Goal: Task Accomplishment & Management: Use online tool/utility

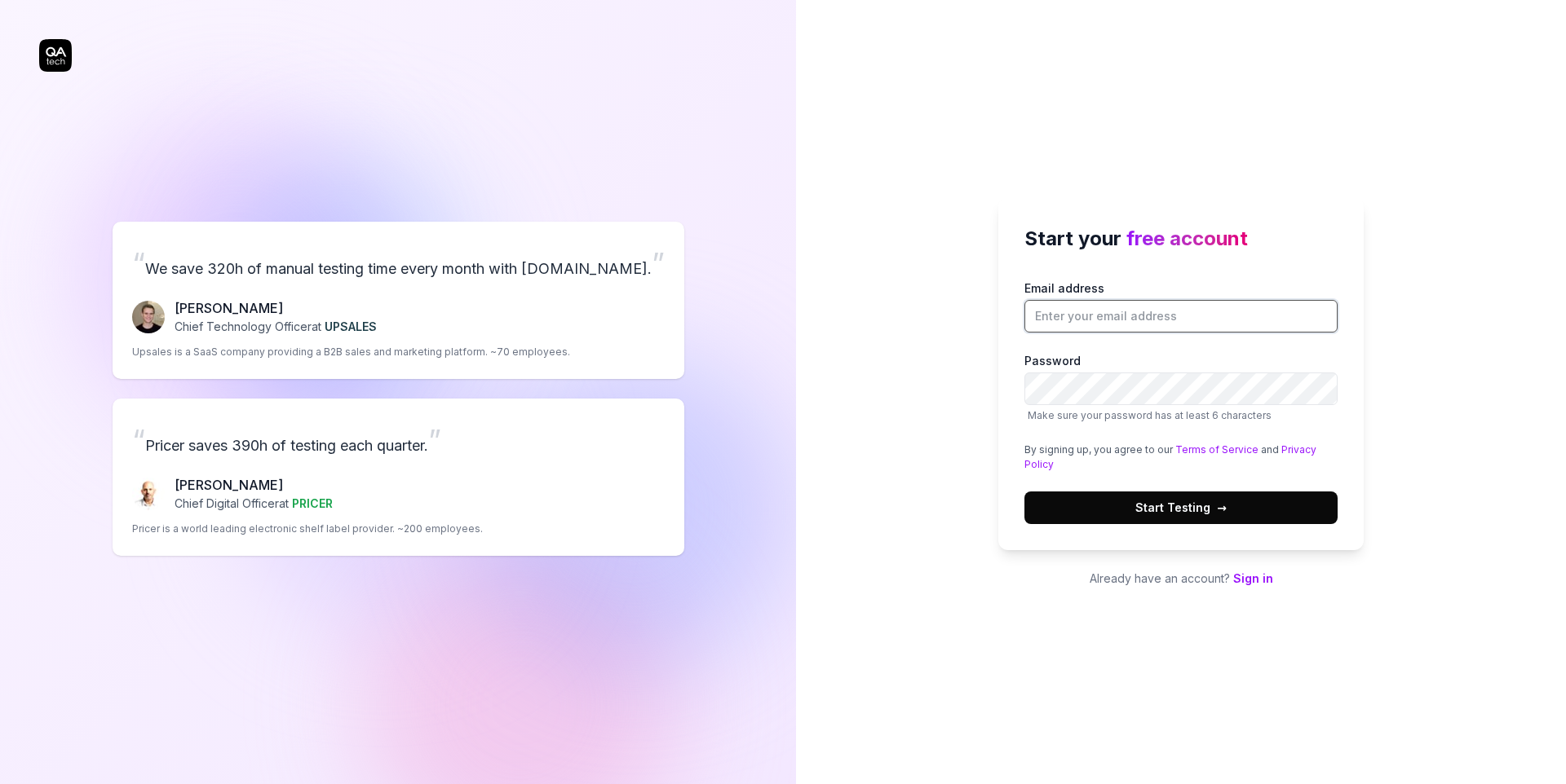
click at [1127, 326] on input "Email address" at bounding box center [1181, 316] width 314 height 33
click at [1233, 198] on div "Start your free account Email address Password Make sure your password has at l…" at bounding box center [1181, 374] width 365 height 352
click at [1178, 307] on input "Email address" at bounding box center [1181, 316] width 314 height 33
type input "[DOMAIN_NAME][EMAIL_ADDRESS][DOMAIN_NAME]"
click at [1317, 642] on div "Start your free account Email address jaywong.smile@gmail.com Password Make sur…" at bounding box center [1181, 392] width 770 height 784
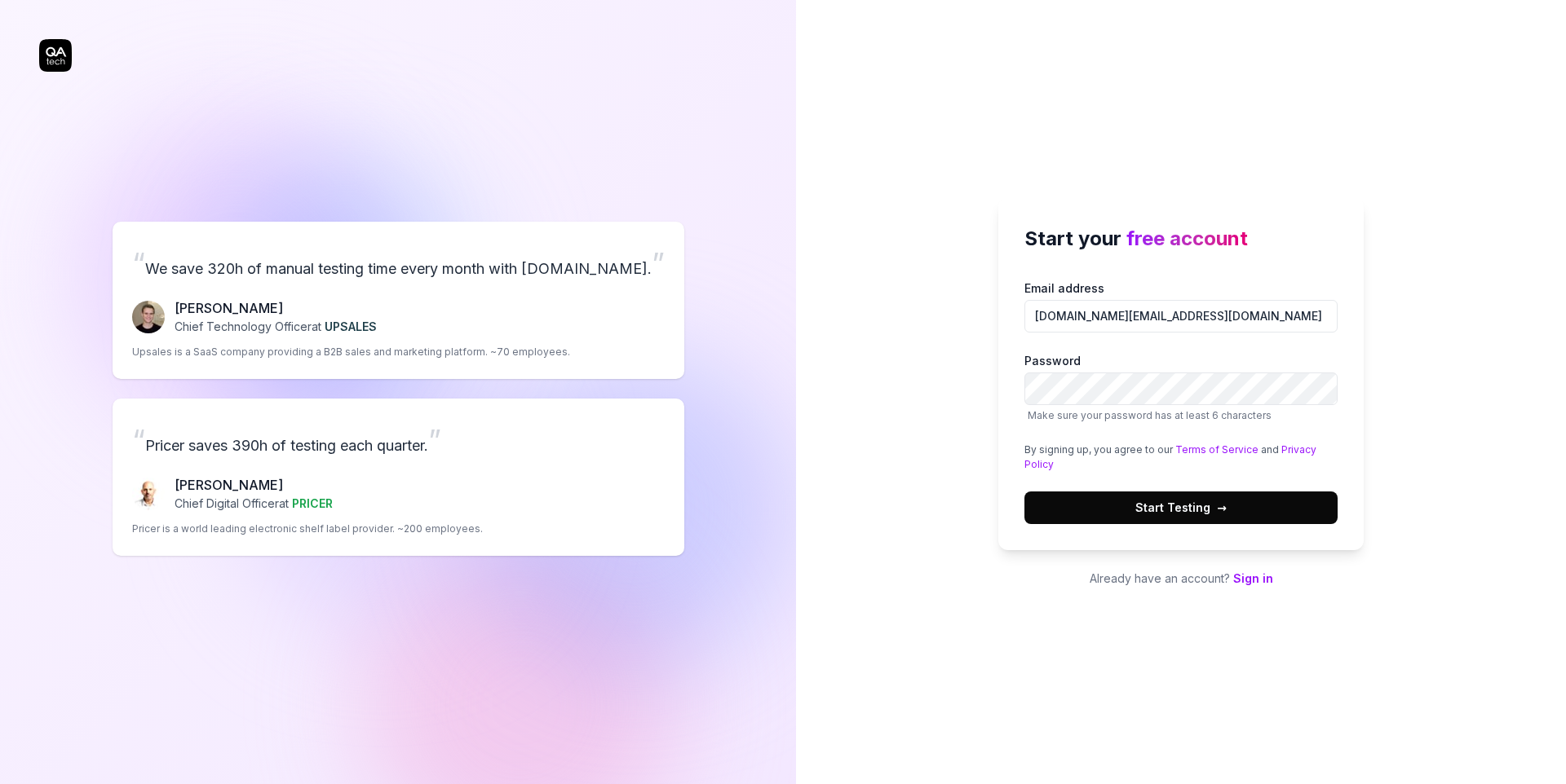
click at [1231, 498] on button "Start Testing →" at bounding box center [1181, 508] width 314 height 33
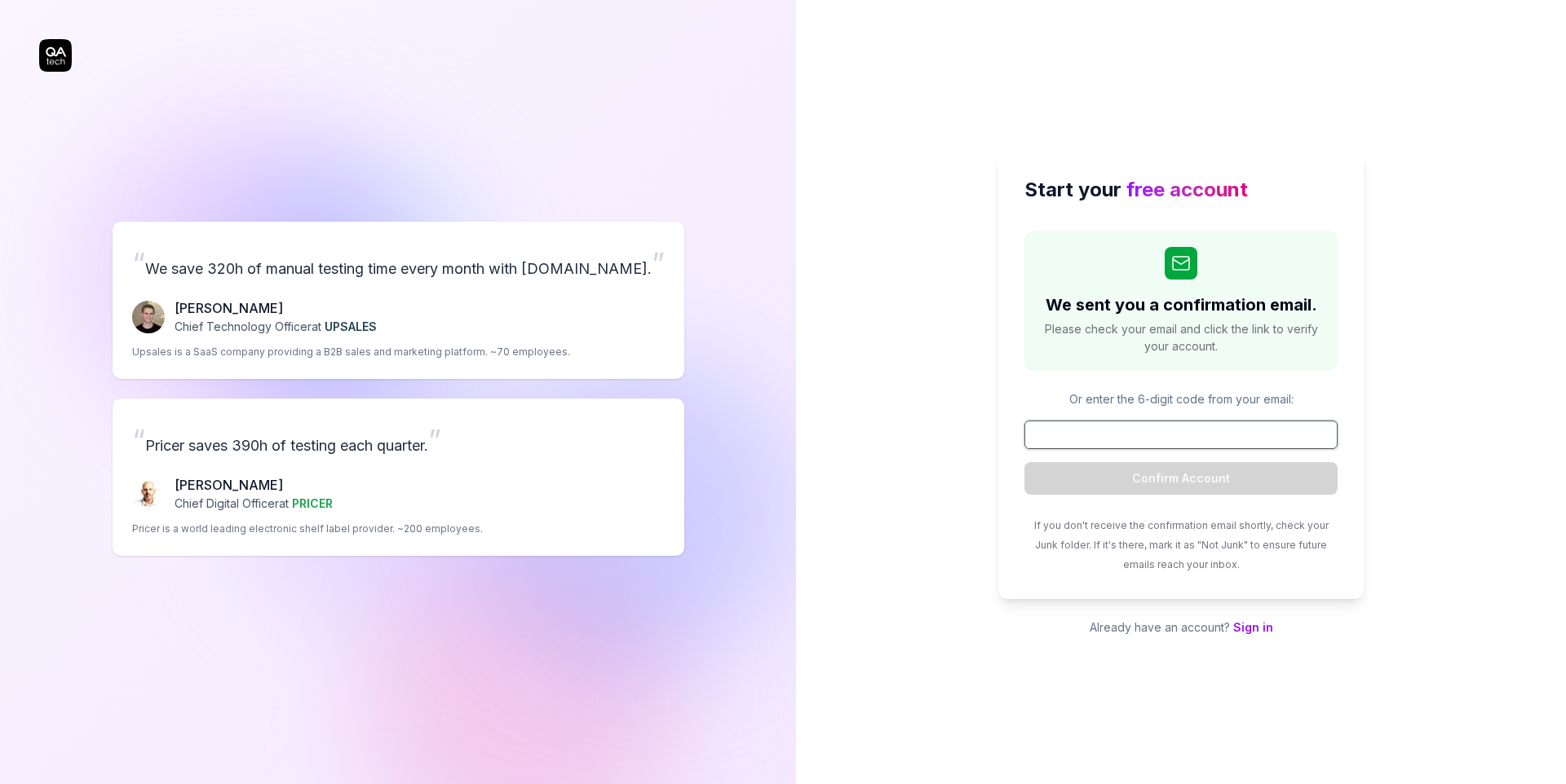
click at [1101, 429] on input at bounding box center [1181, 435] width 314 height 29
paste input "051004"
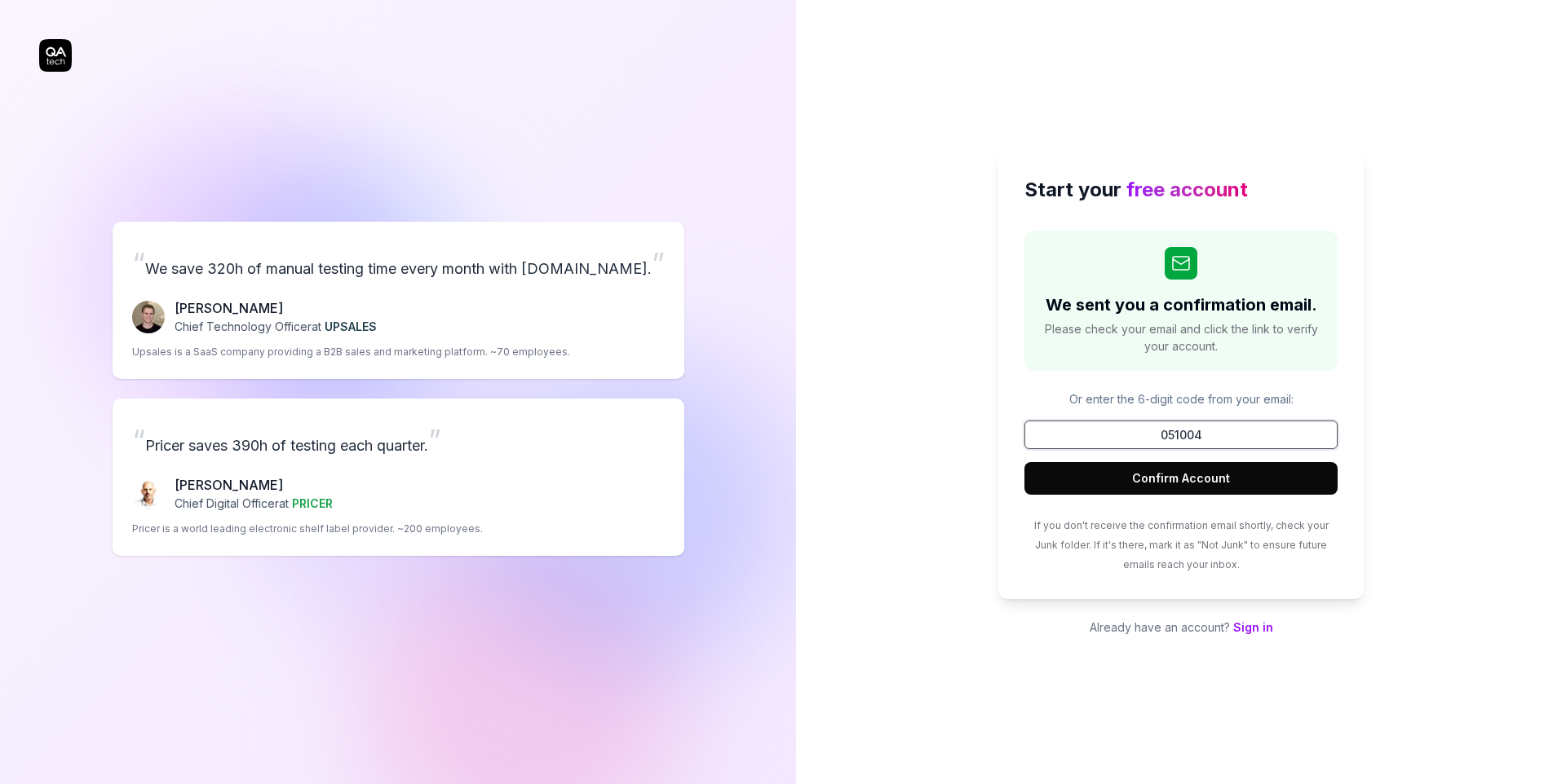
type input "051004"
click at [1178, 476] on button "Confirm Account" at bounding box center [1181, 479] width 314 height 33
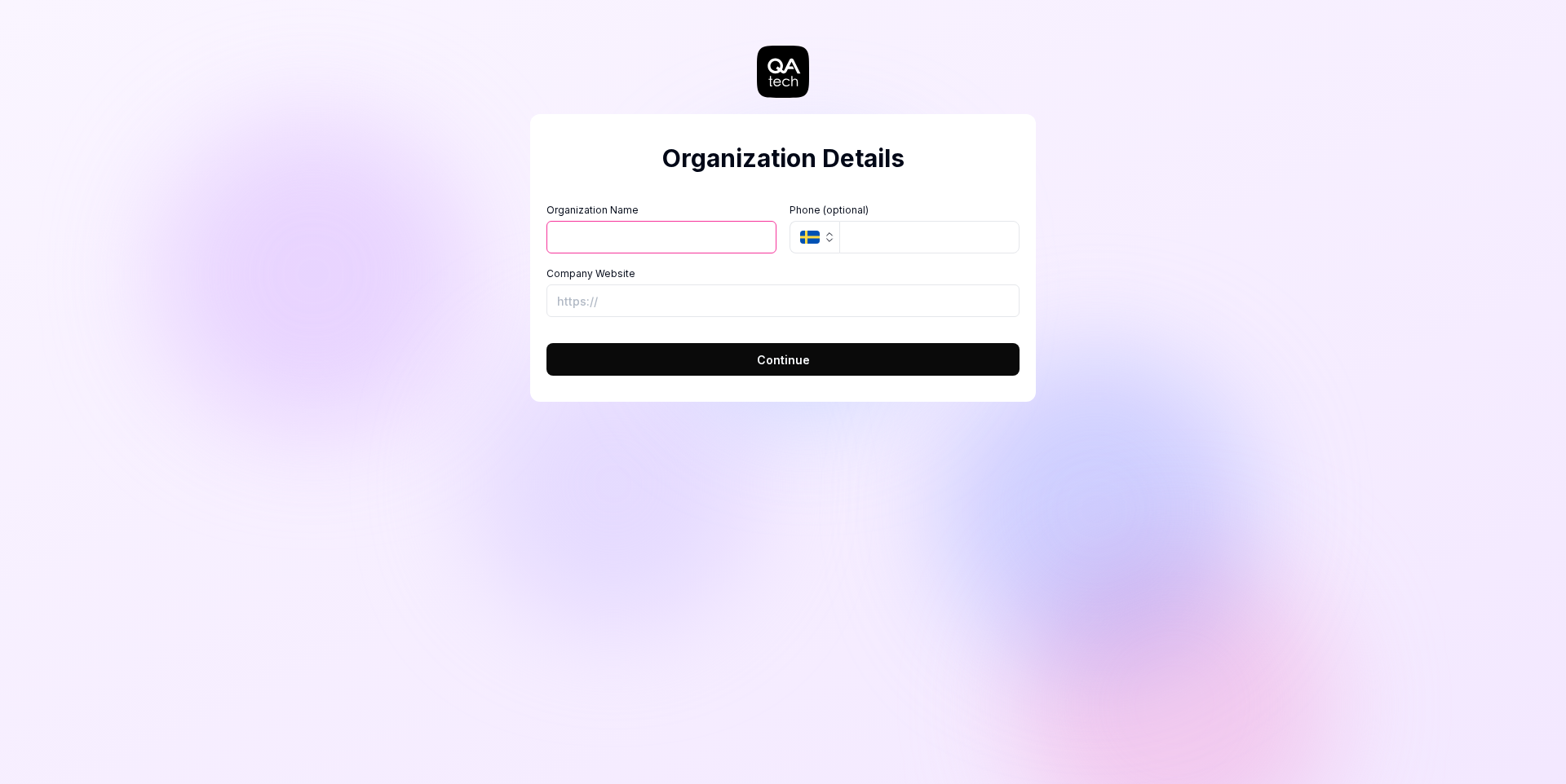
click at [714, 246] on input "Organization Name" at bounding box center [662, 237] width 230 height 33
click at [873, 192] on div "Organization Details Organization Name Organization Logo (Square minimum 256x25…" at bounding box center [783, 258] width 506 height 288
click at [822, 236] on button "SE" at bounding box center [815, 237] width 50 height 33
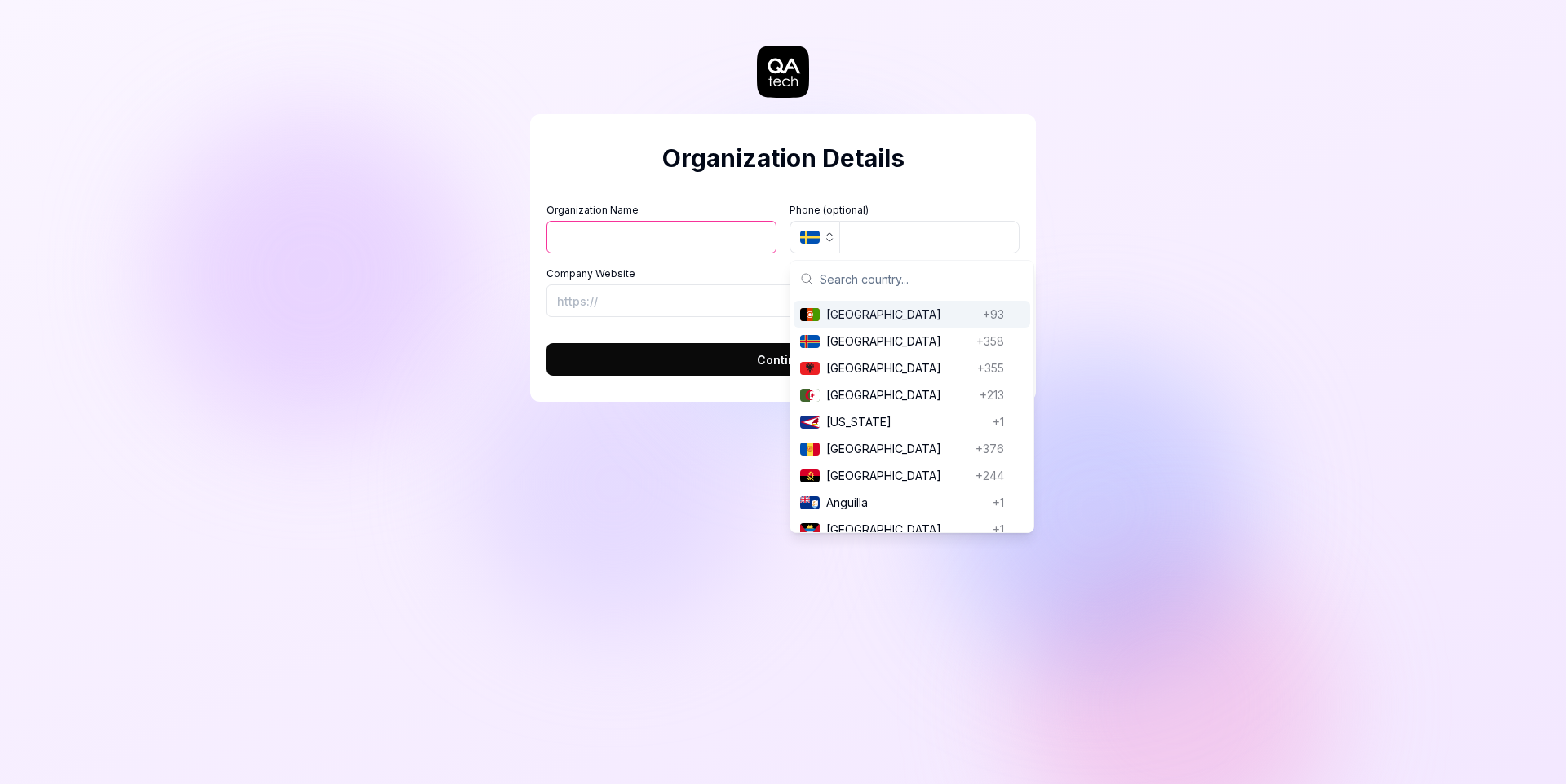
click at [834, 128] on div "Organization Details Organization Name Organization Logo (Square minimum 256x25…" at bounding box center [783, 258] width 506 height 288
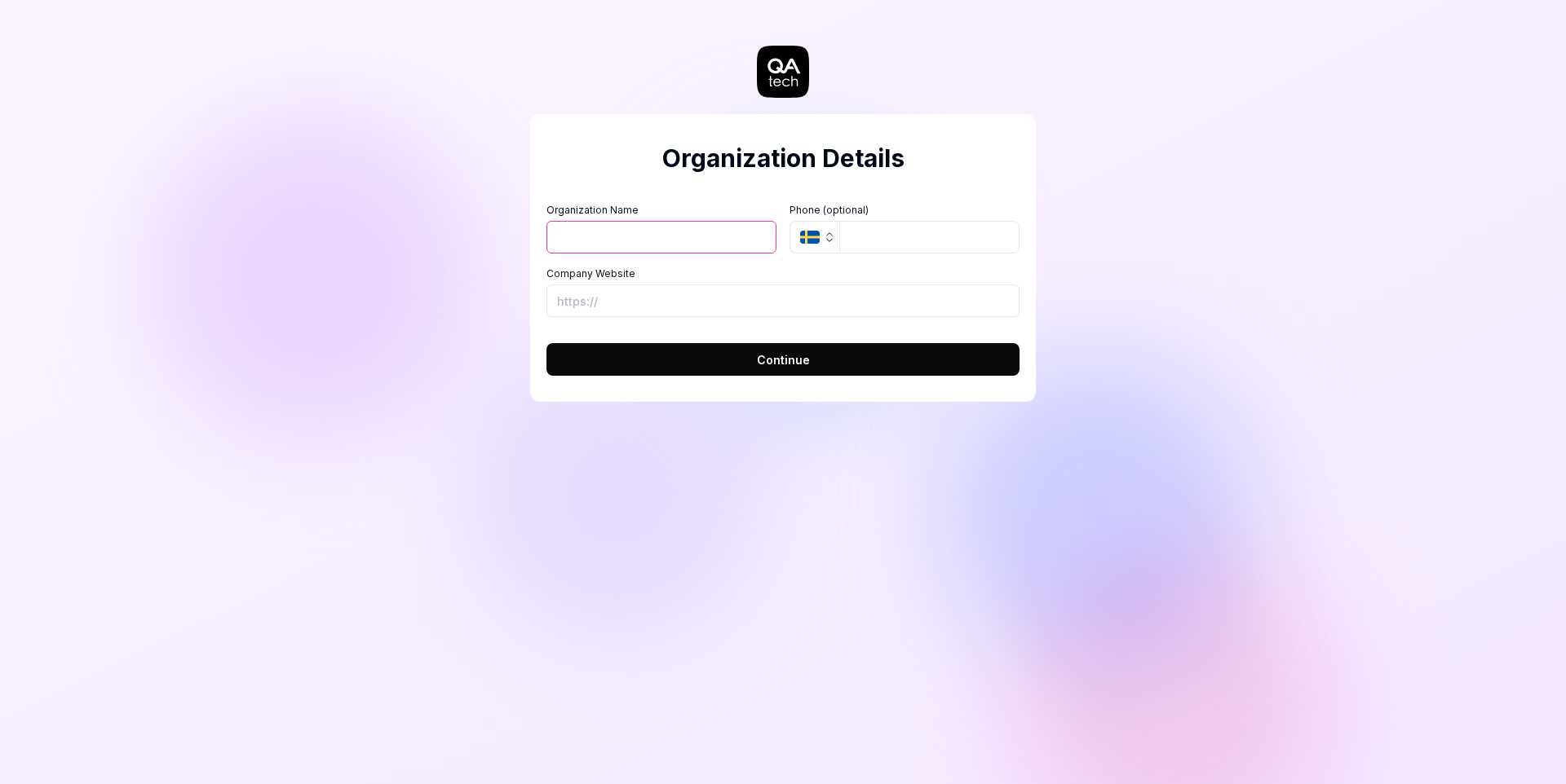
click at [575, 245] on input "Organization Name" at bounding box center [662, 237] width 230 height 33
type input "s"
type input "directorder"
click at [808, 233] on icon "button" at bounding box center [810, 237] width 20 height 13
type input "https://directorder.app"
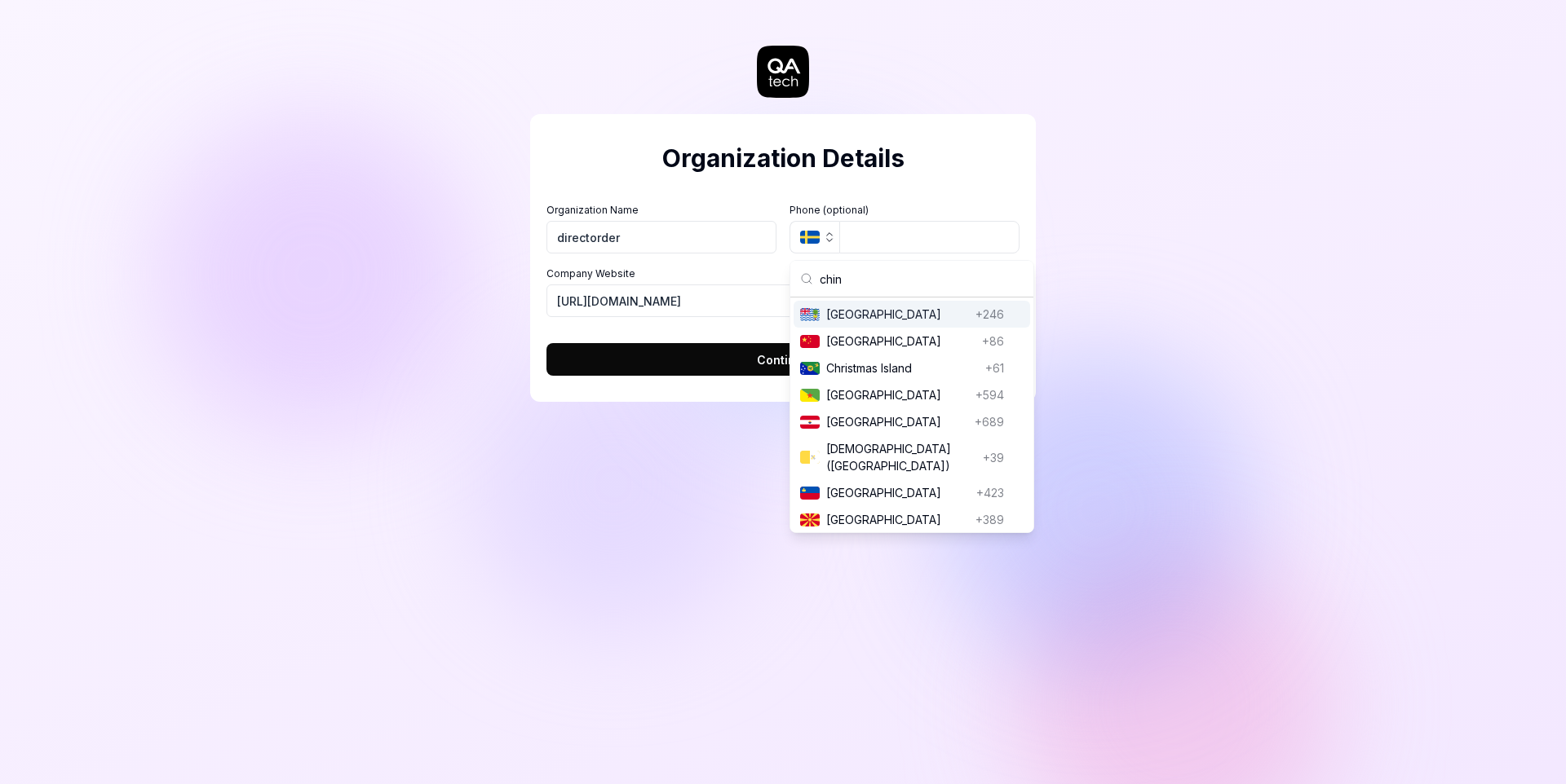
type input "china"
click at [930, 318] on span "China" at bounding box center [900, 313] width 149 height 17
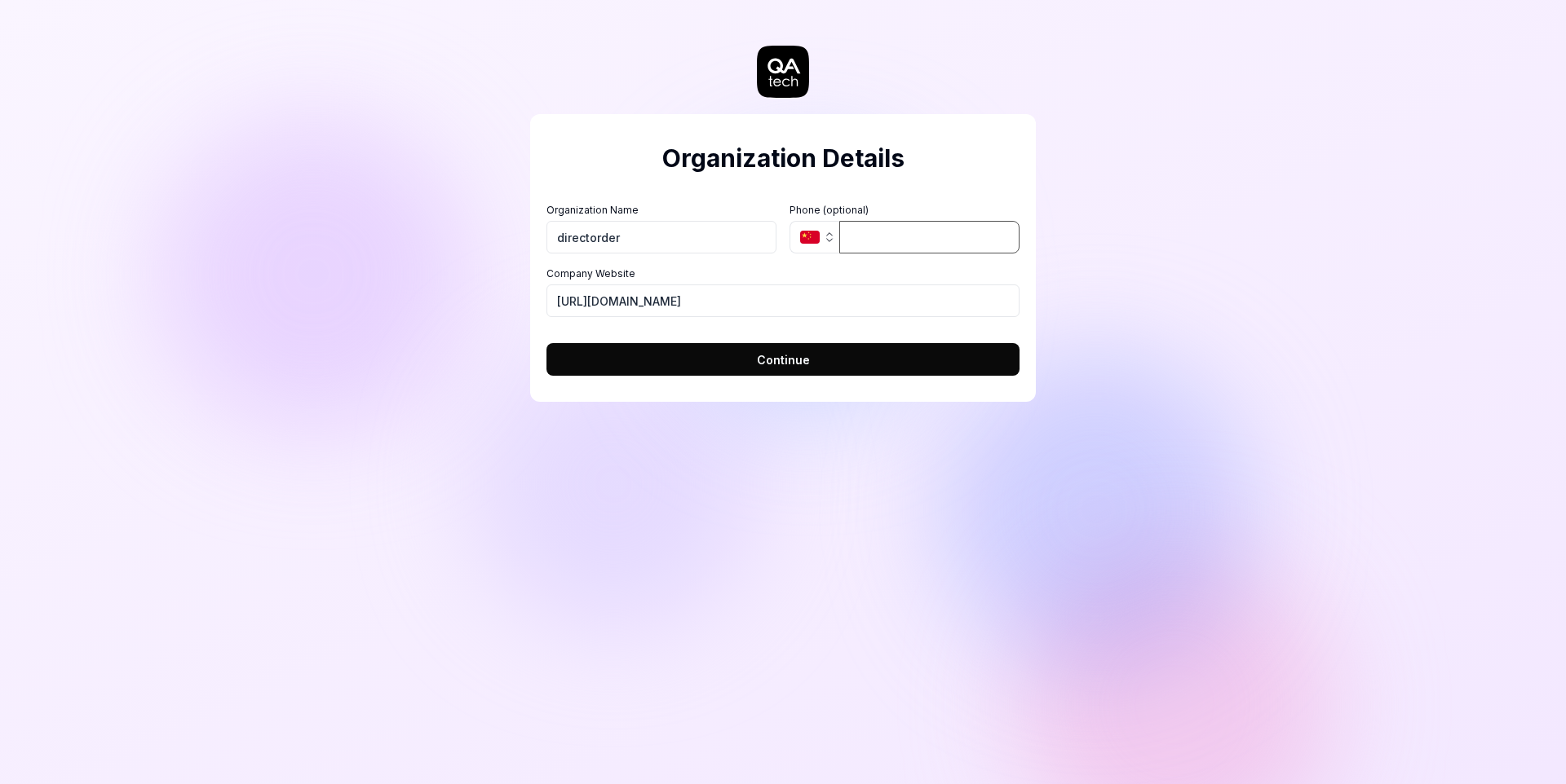
type input "1"
click at [768, 369] on button "Continue" at bounding box center [783, 359] width 473 height 33
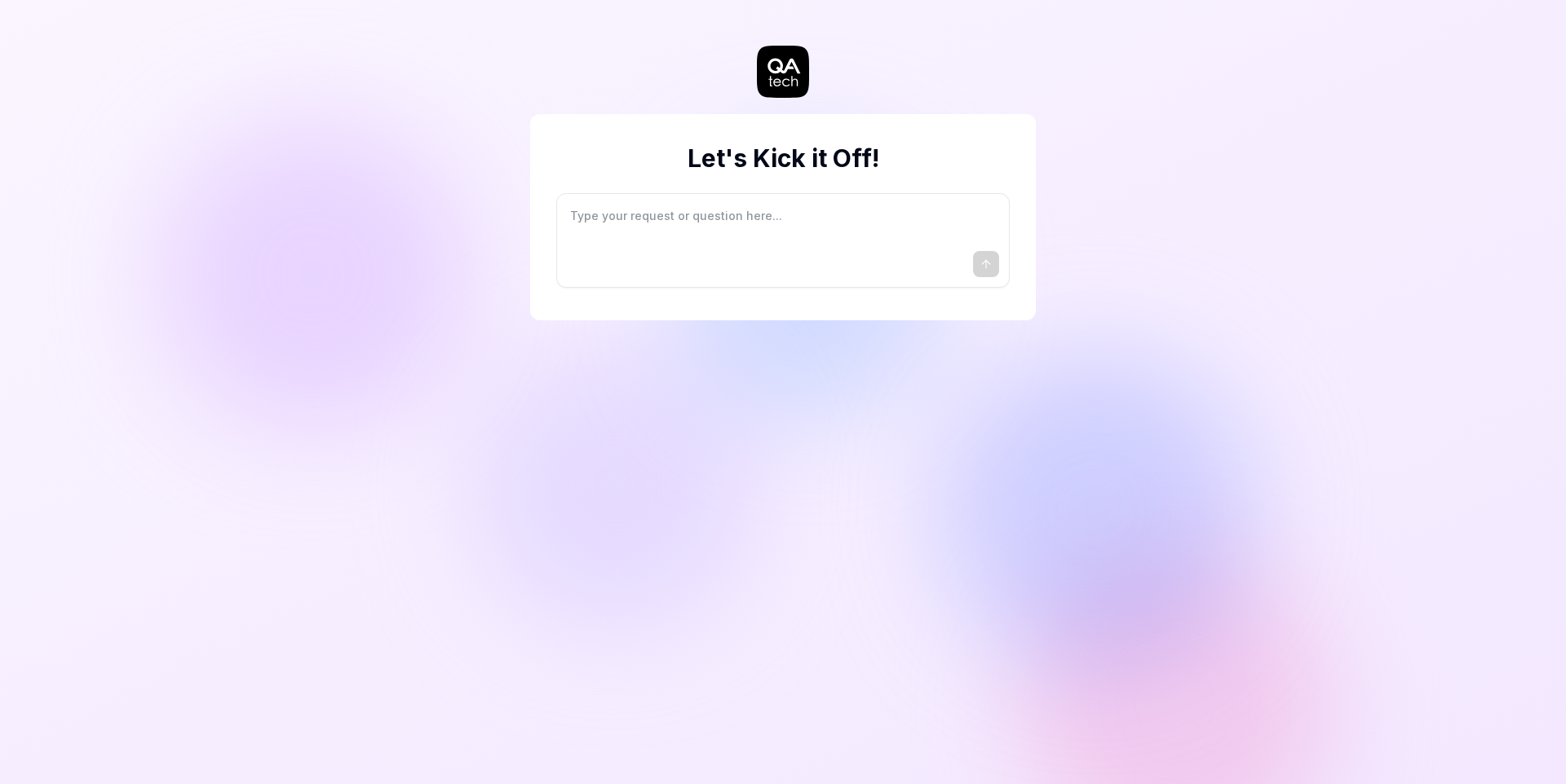
type textarea "*"
type textarea "I"
type textarea "*"
type textarea "I"
type textarea "*"
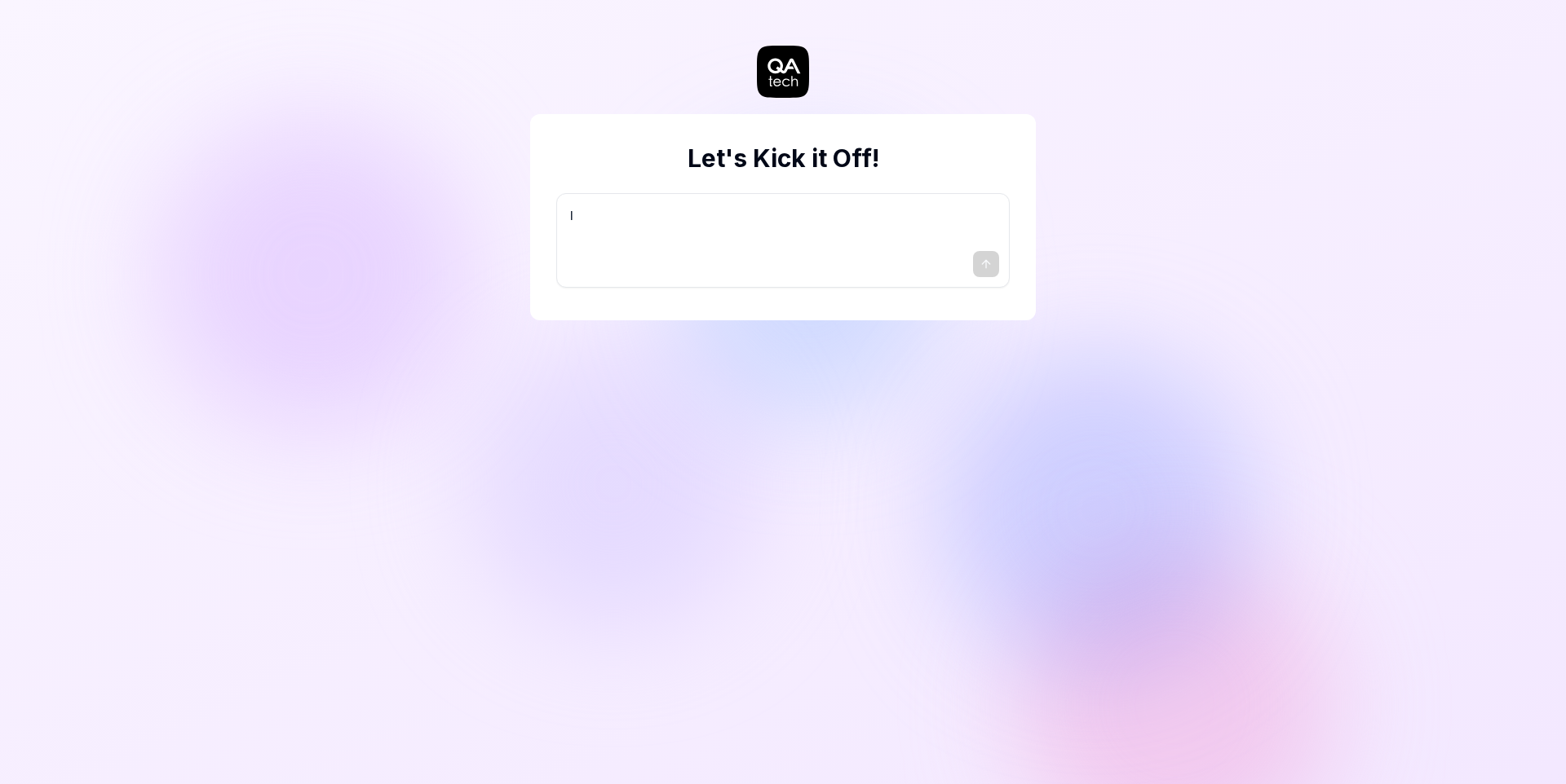
type textarea "I w"
type textarea "*"
type textarea "I wa"
type textarea "*"
type textarea "I wan"
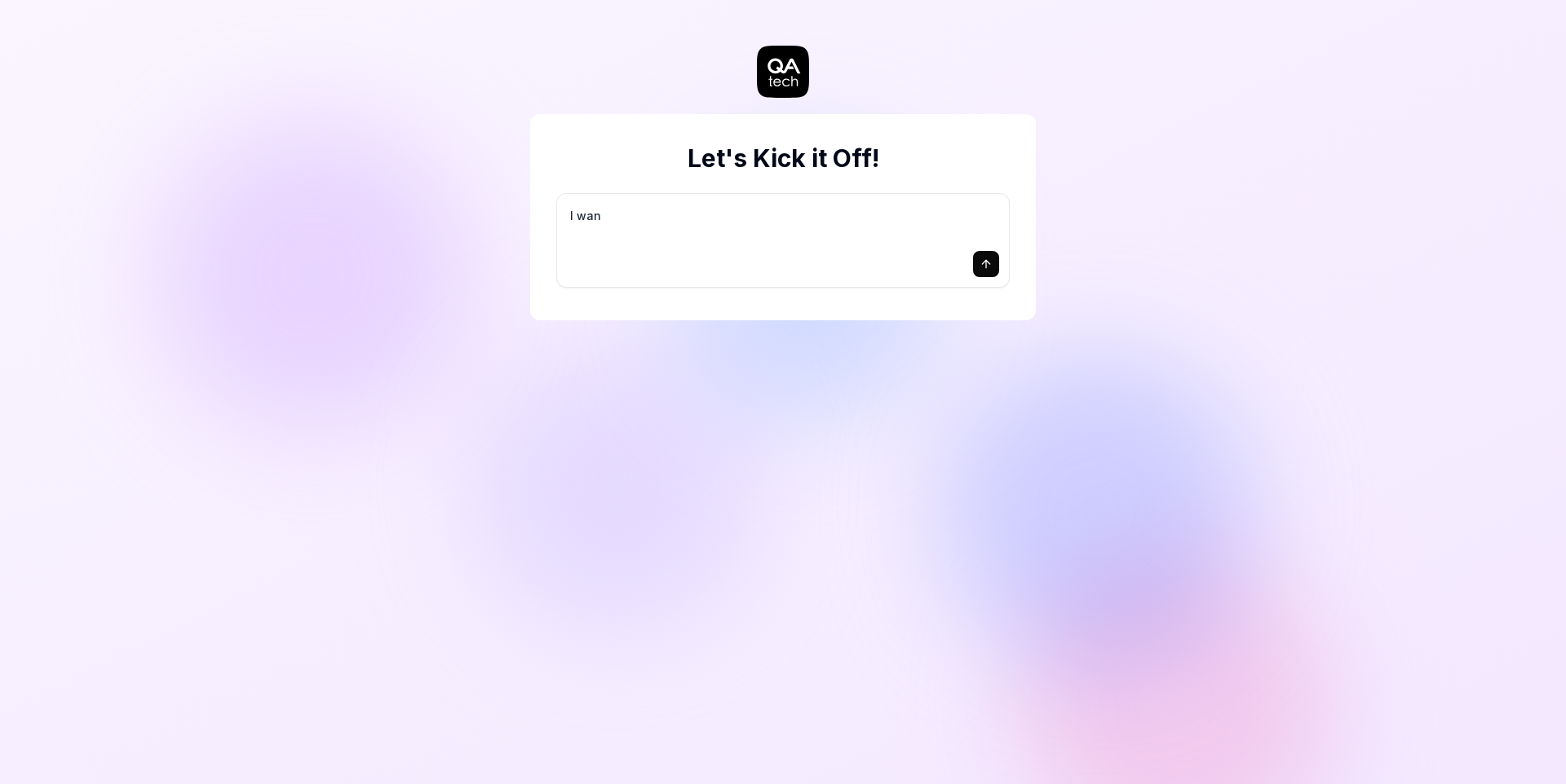
type textarea "*"
type textarea "I want"
type textarea "*"
type textarea "I want"
type textarea "*"
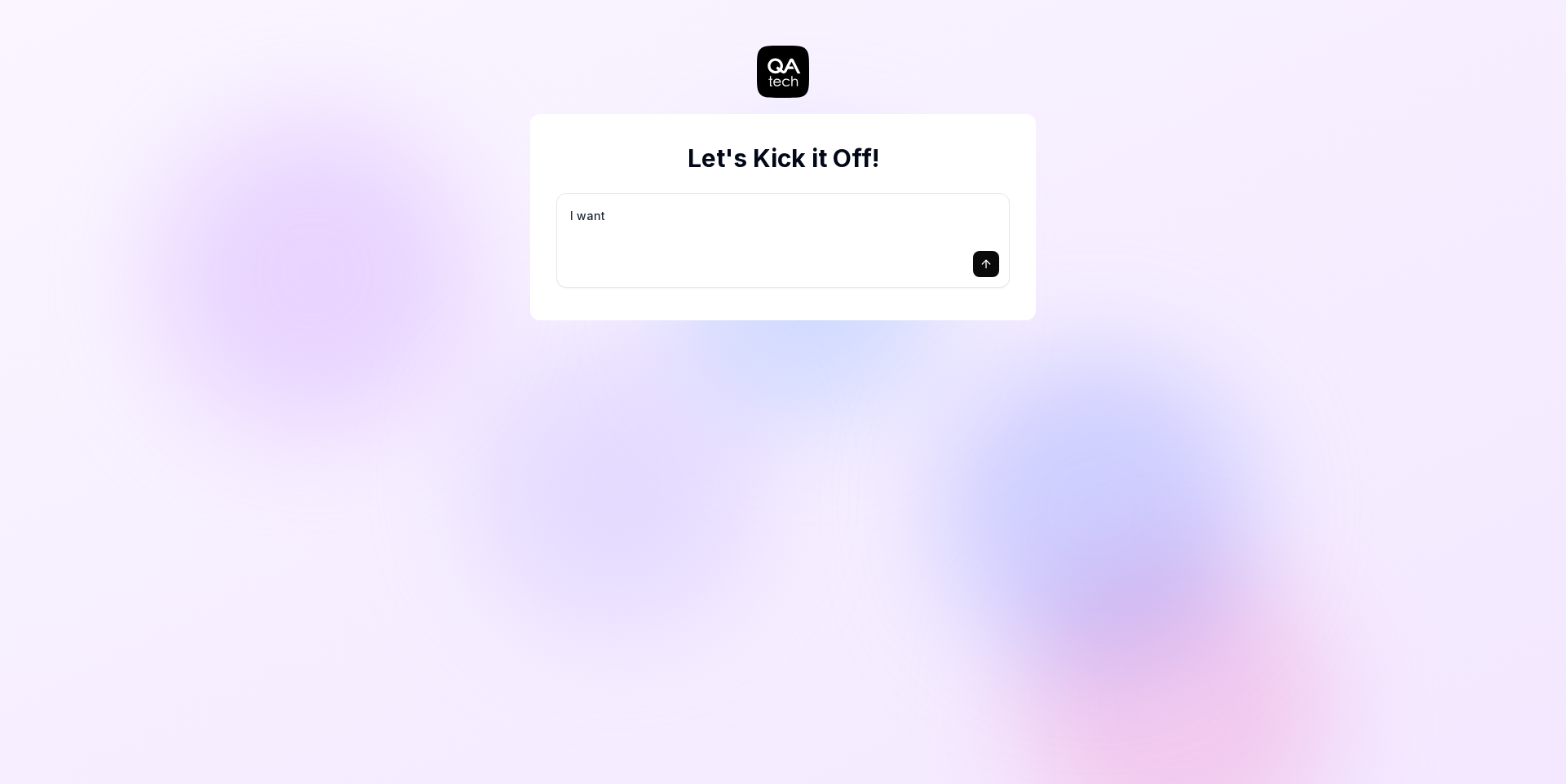
type textarea "I want a"
type textarea "*"
type textarea "I want a"
type textarea "*"
type textarea "I want a g"
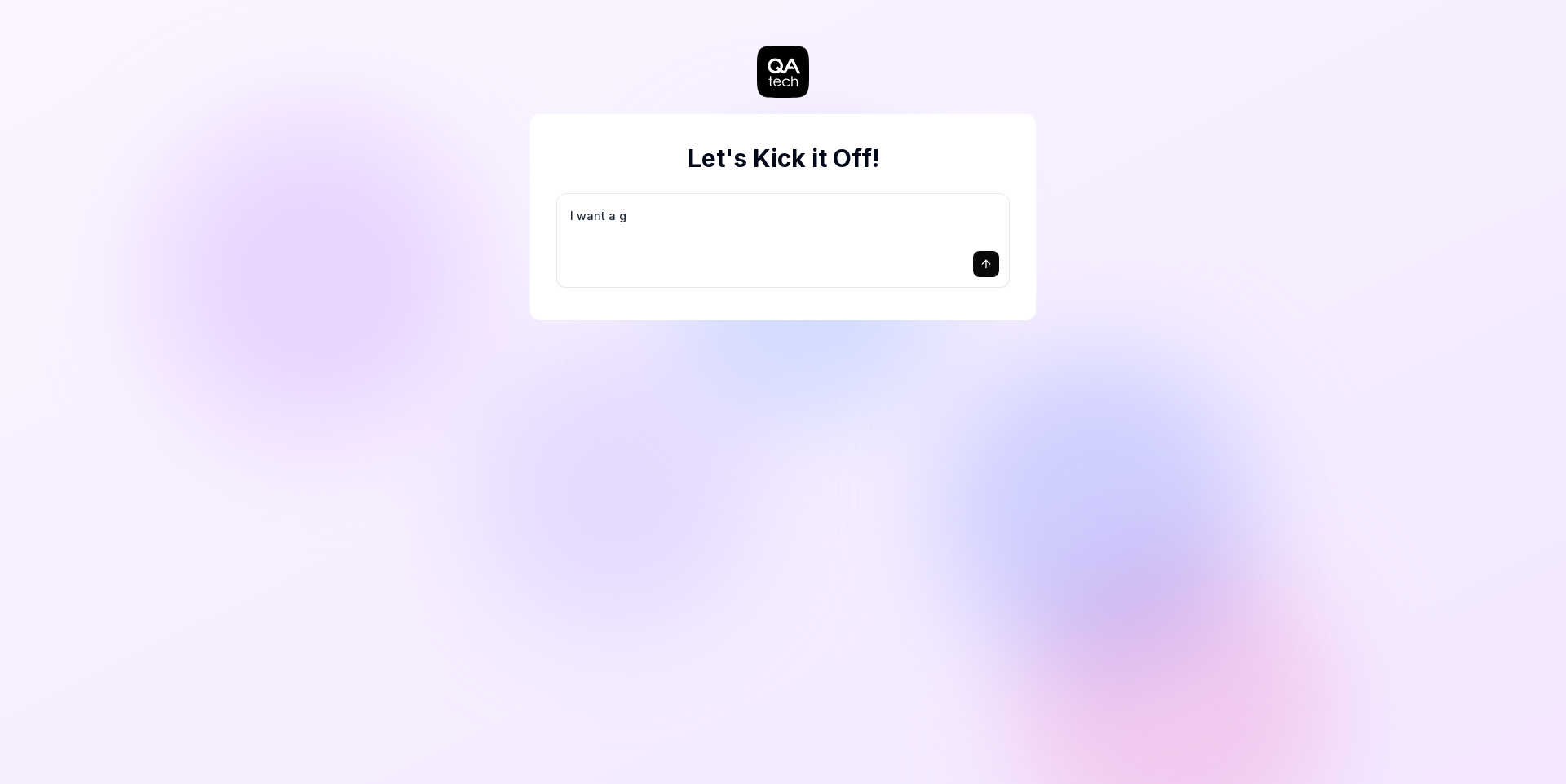
type textarea "*"
type textarea "I want a go"
type textarea "*"
type textarea "I want a goo"
type textarea "*"
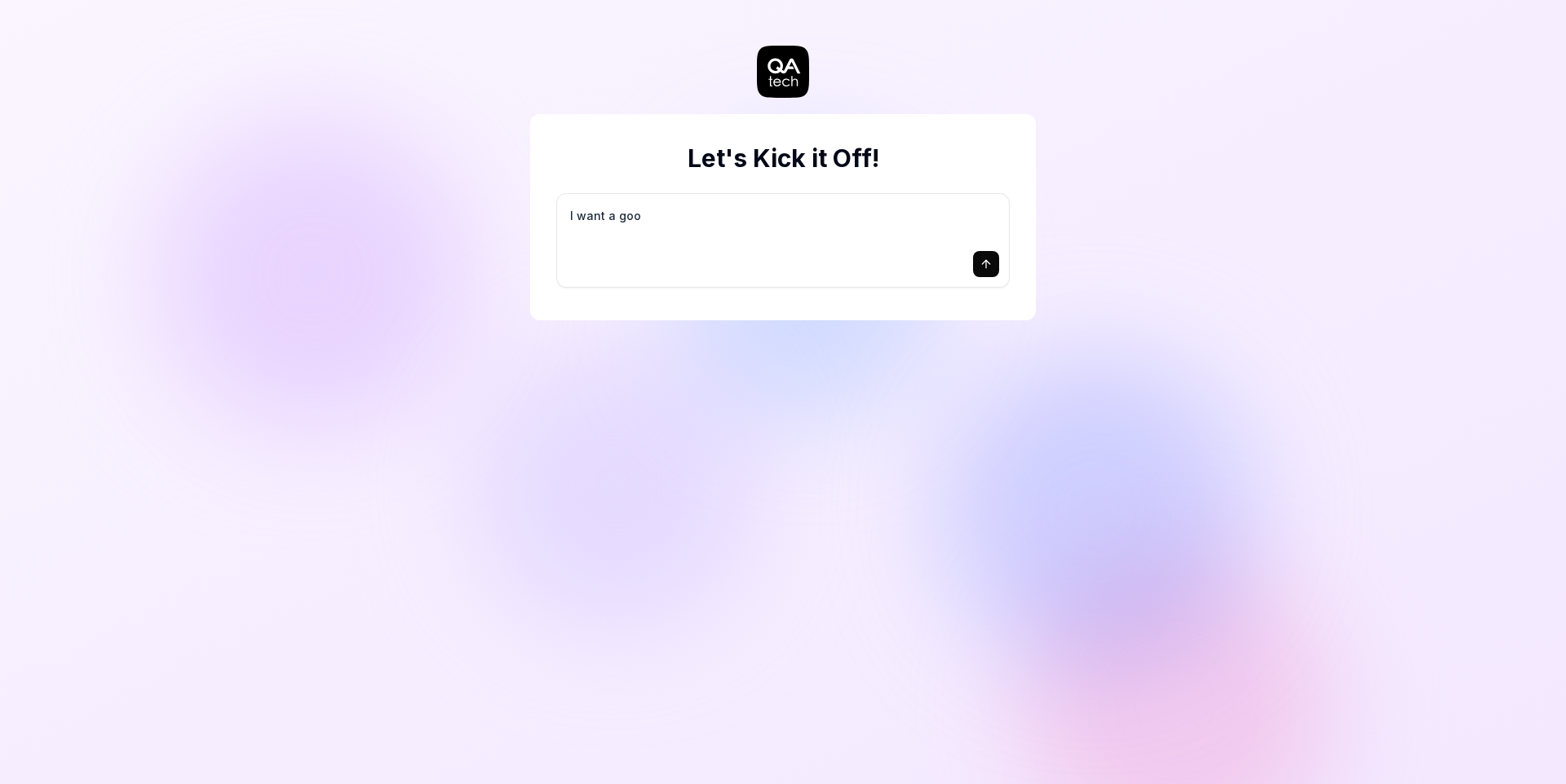
type textarea "I want a good"
type textarea "*"
type textarea "I want a good"
type textarea "*"
type textarea "I want a good t"
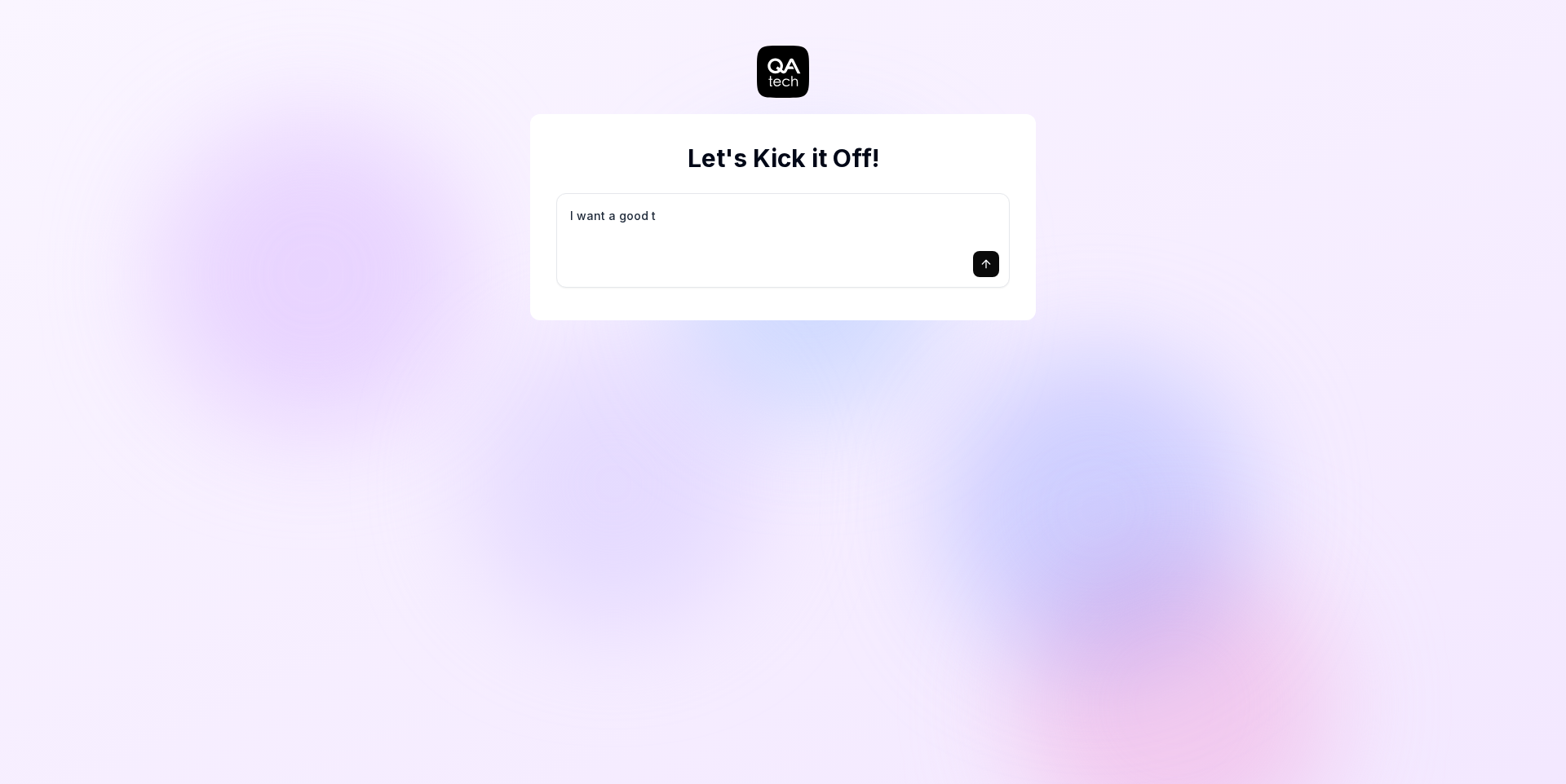
type textarea "*"
type textarea "I want a good te"
type textarea "*"
type textarea "I want a good tes"
type textarea "*"
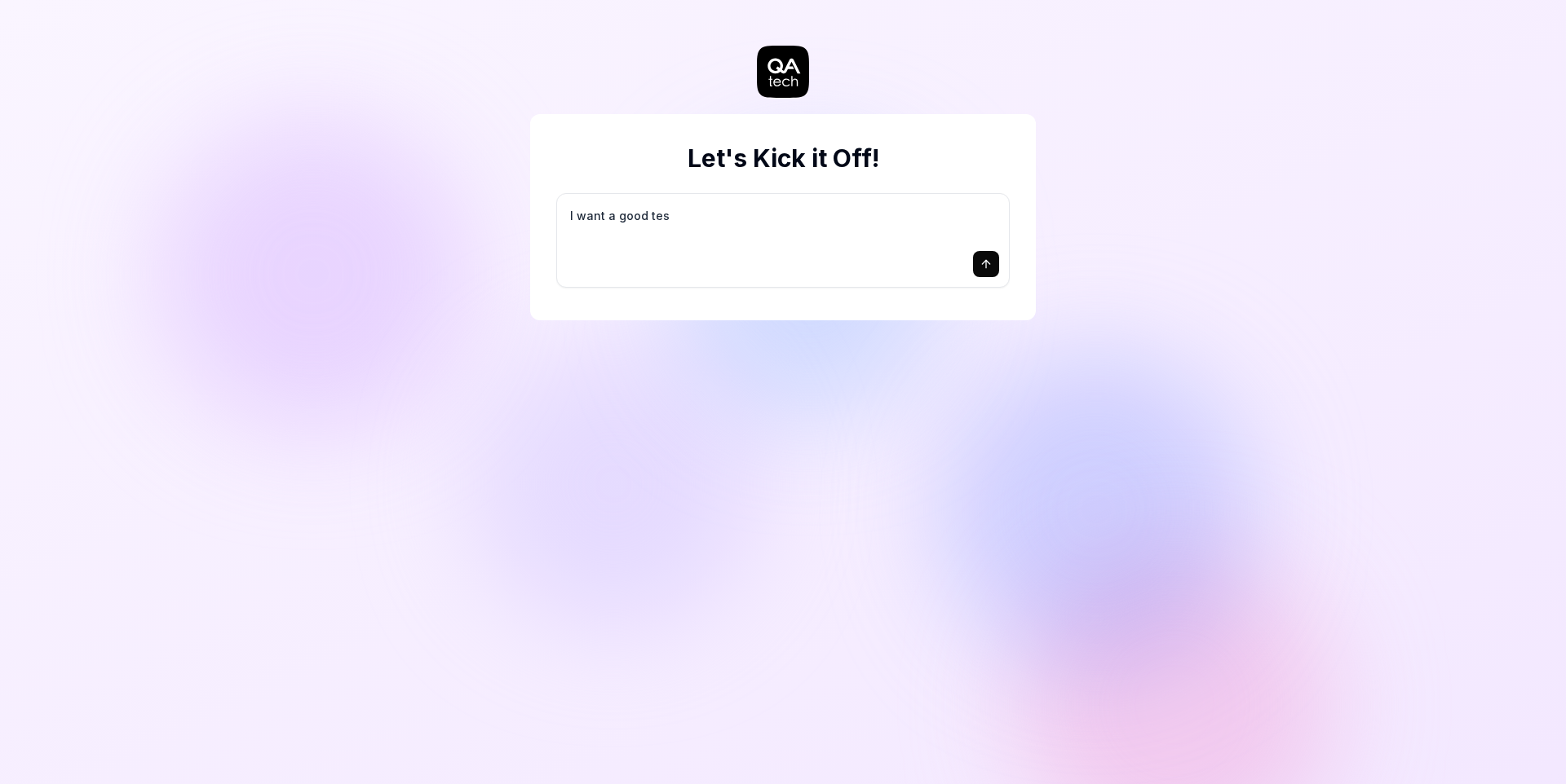
type textarea "I want a good test"
type textarea "*"
type textarea "I want a good test"
type textarea "*"
type textarea "I want a good test s"
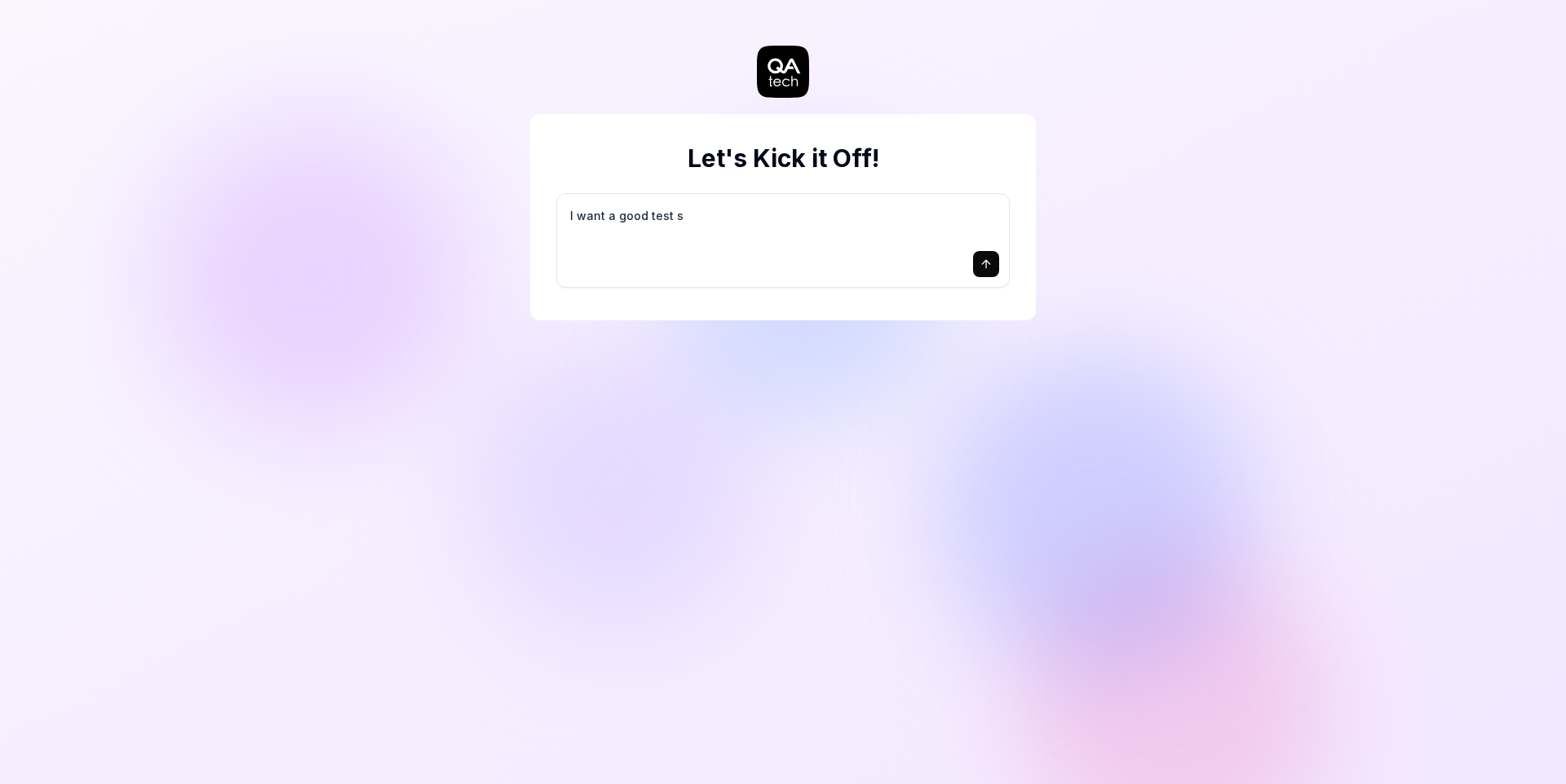
type textarea "*"
type textarea "I want a good test se"
type textarea "*"
type textarea "I want a good test set"
type textarea "*"
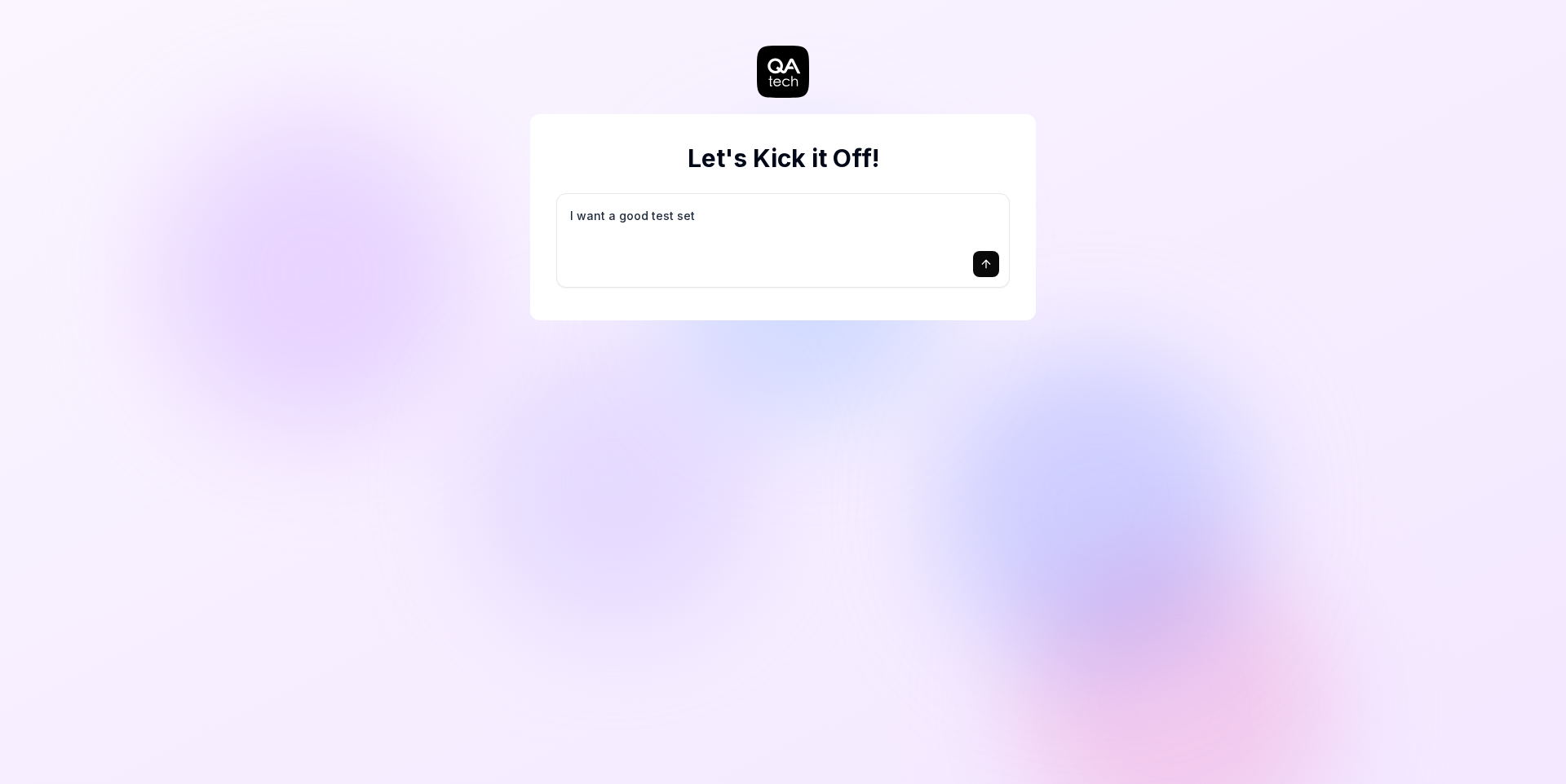
type textarea "I want a good test setu"
type textarea "*"
type textarea "I want a good test setup"
type textarea "*"
type textarea "I want a good test setup"
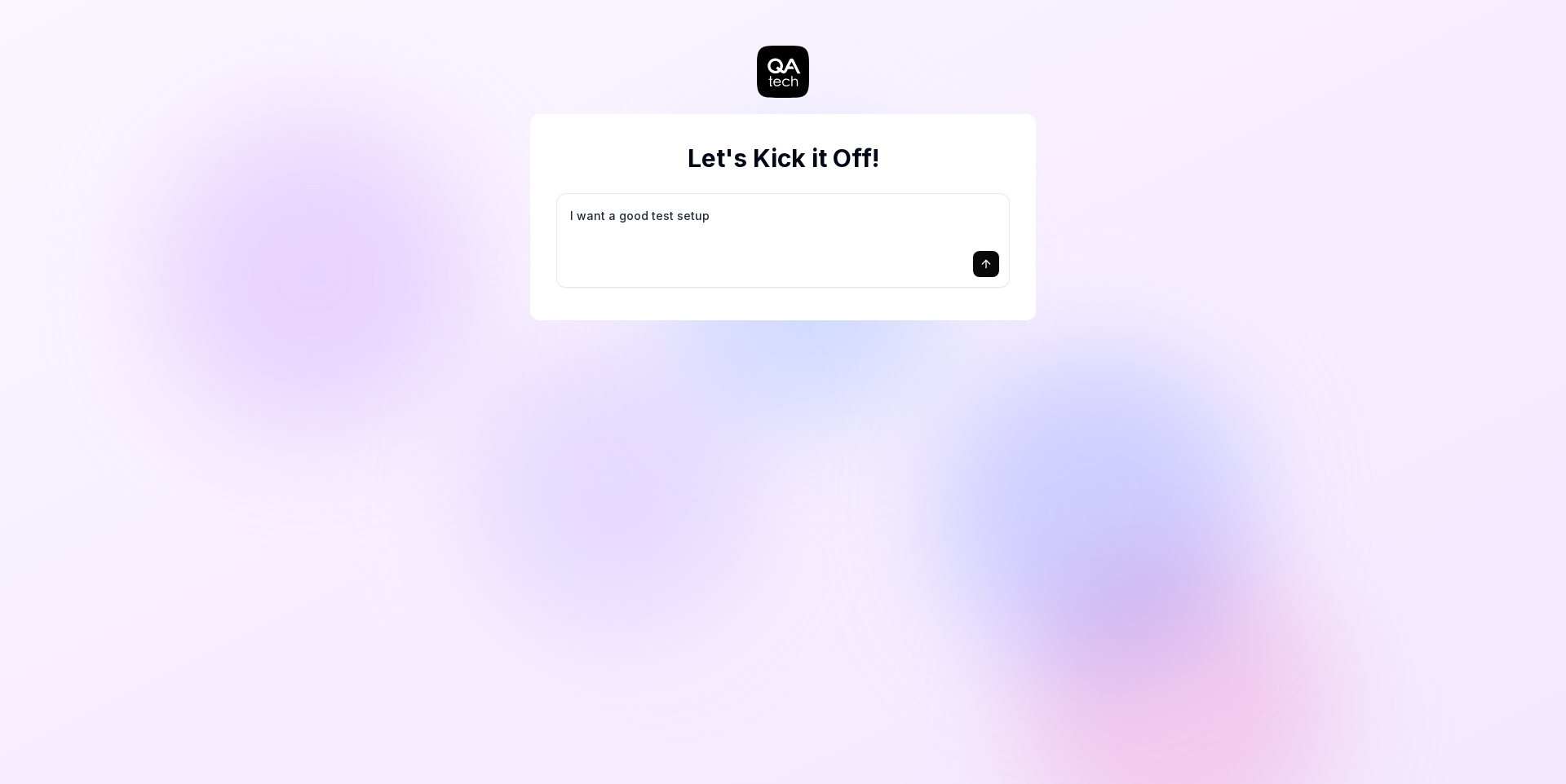
type textarea "*"
type textarea "I want a good test setup f"
type textarea "*"
type textarea "I want a good test setup fo"
type textarea "*"
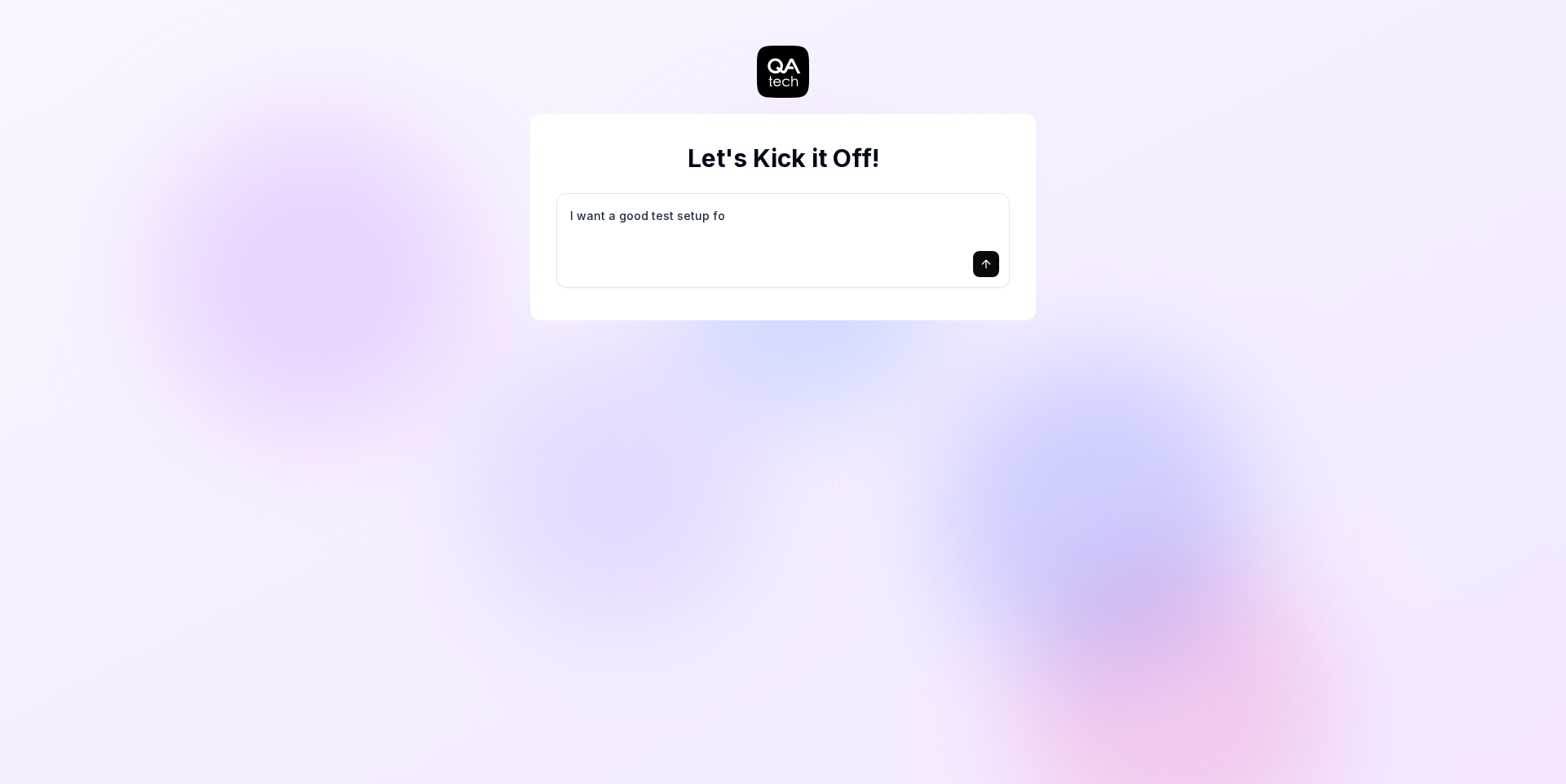
type textarea "I want a good test setup for"
type textarea "*"
type textarea "I want a good test setup for"
type textarea "*"
type textarea "I want a good test setup for m"
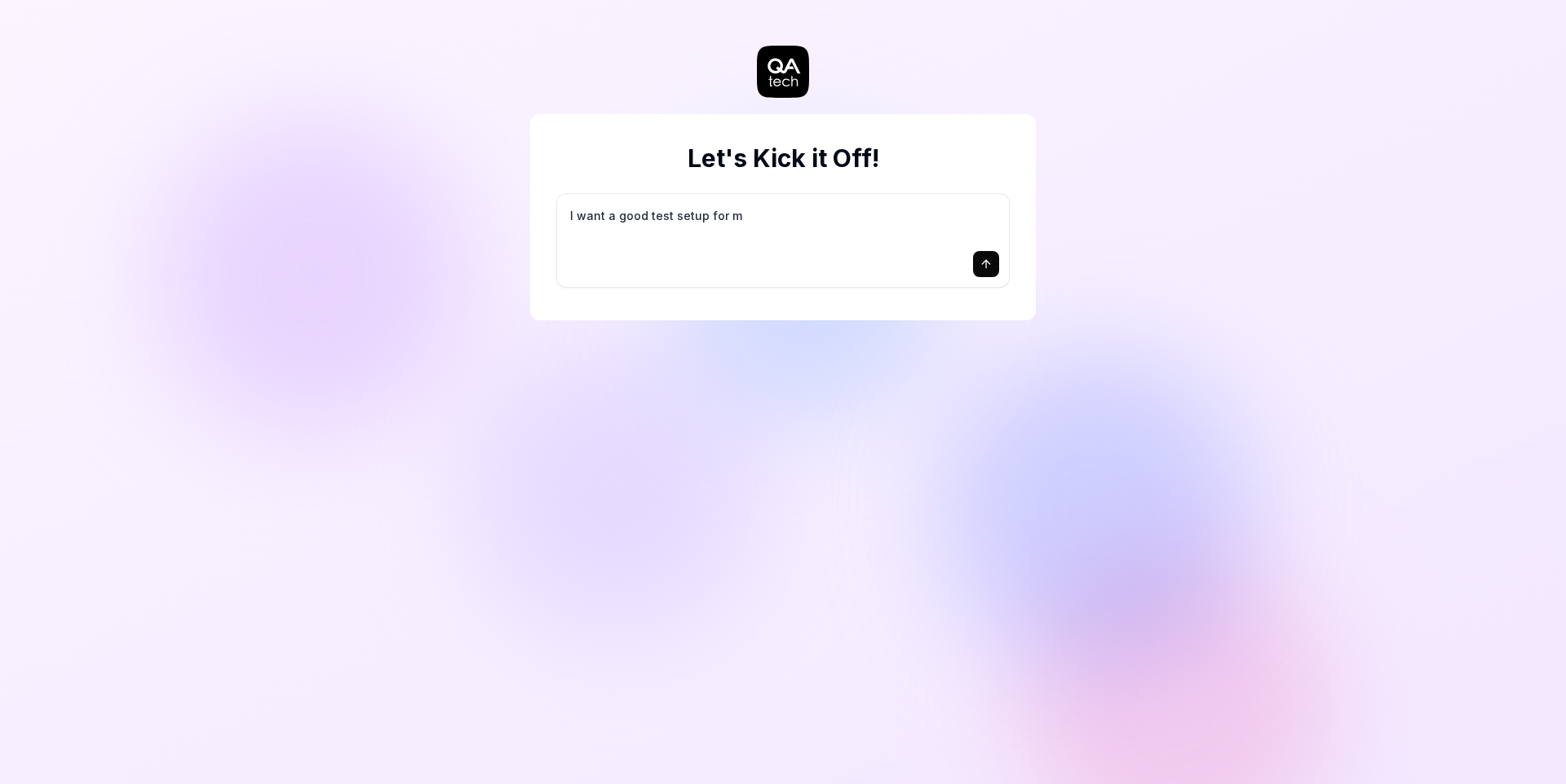
type textarea "*"
type textarea "I want a good test setup for my"
type textarea "*"
type textarea "I want a good test setup for my"
type textarea "*"
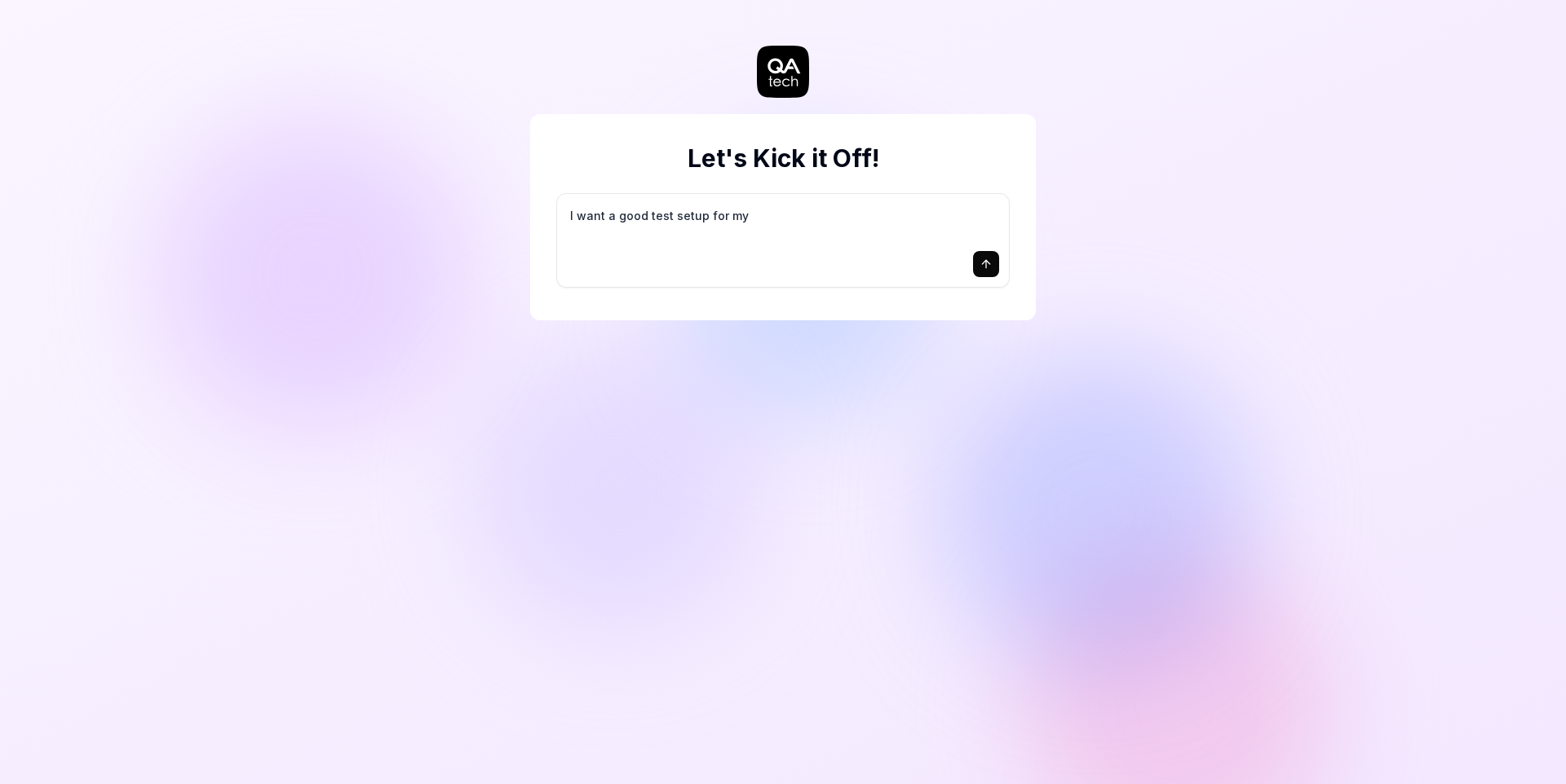
type textarea "I want a good test setup for my s"
type textarea "*"
type textarea "I want a good test setup for my si"
type textarea "*"
type textarea "I want a good test setup for my sit"
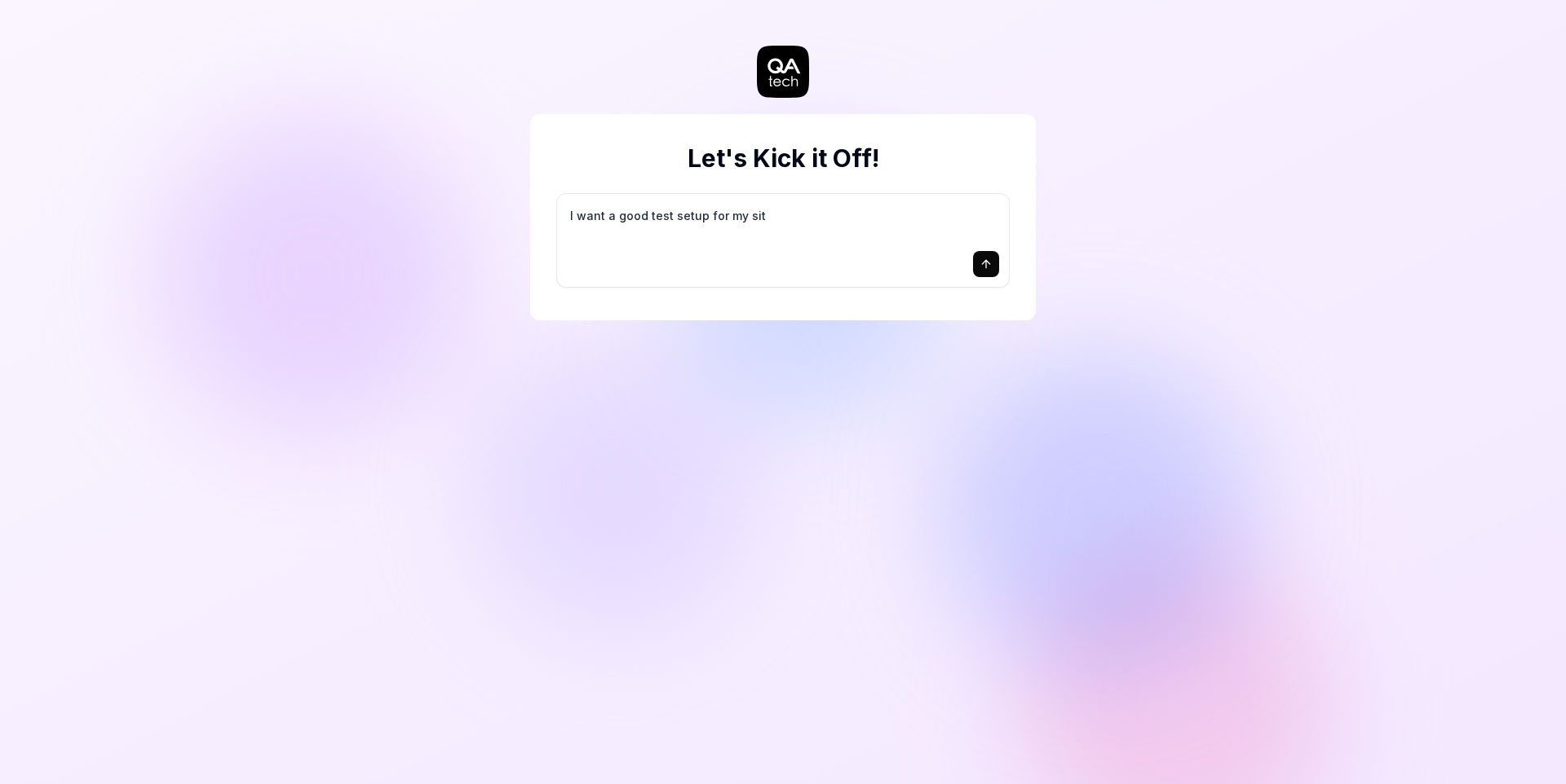
type textarea "*"
type textarea "I want a good test setup for my site"
type textarea "*"
type textarea "I want a good test setup for my site"
type textarea "*"
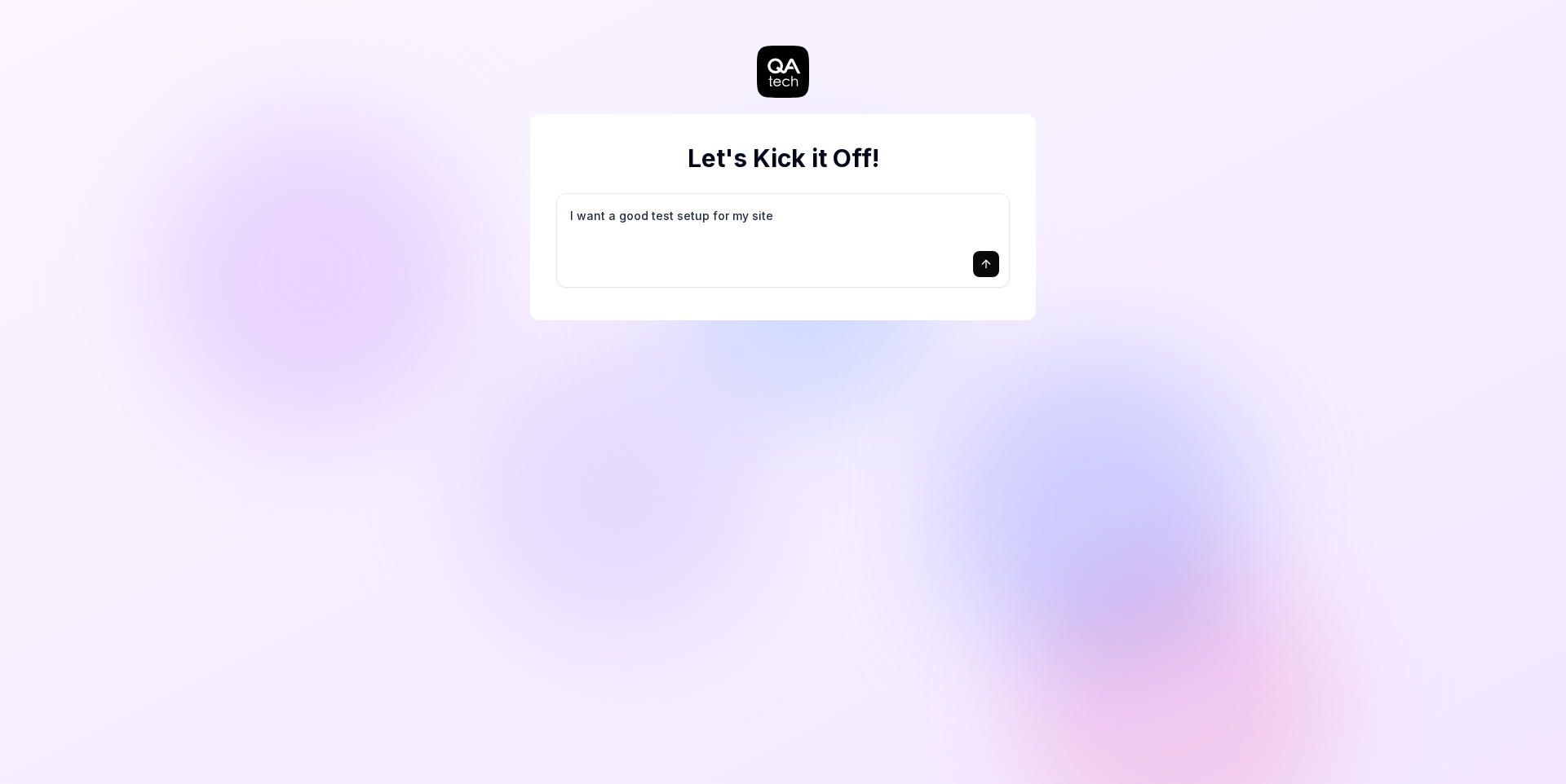
type textarea "I want a good test setup for my site -"
type textarea "*"
type textarea "I want a good test setup for my site -"
type textarea "*"
type textarea "I want a good test setup for my site - h"
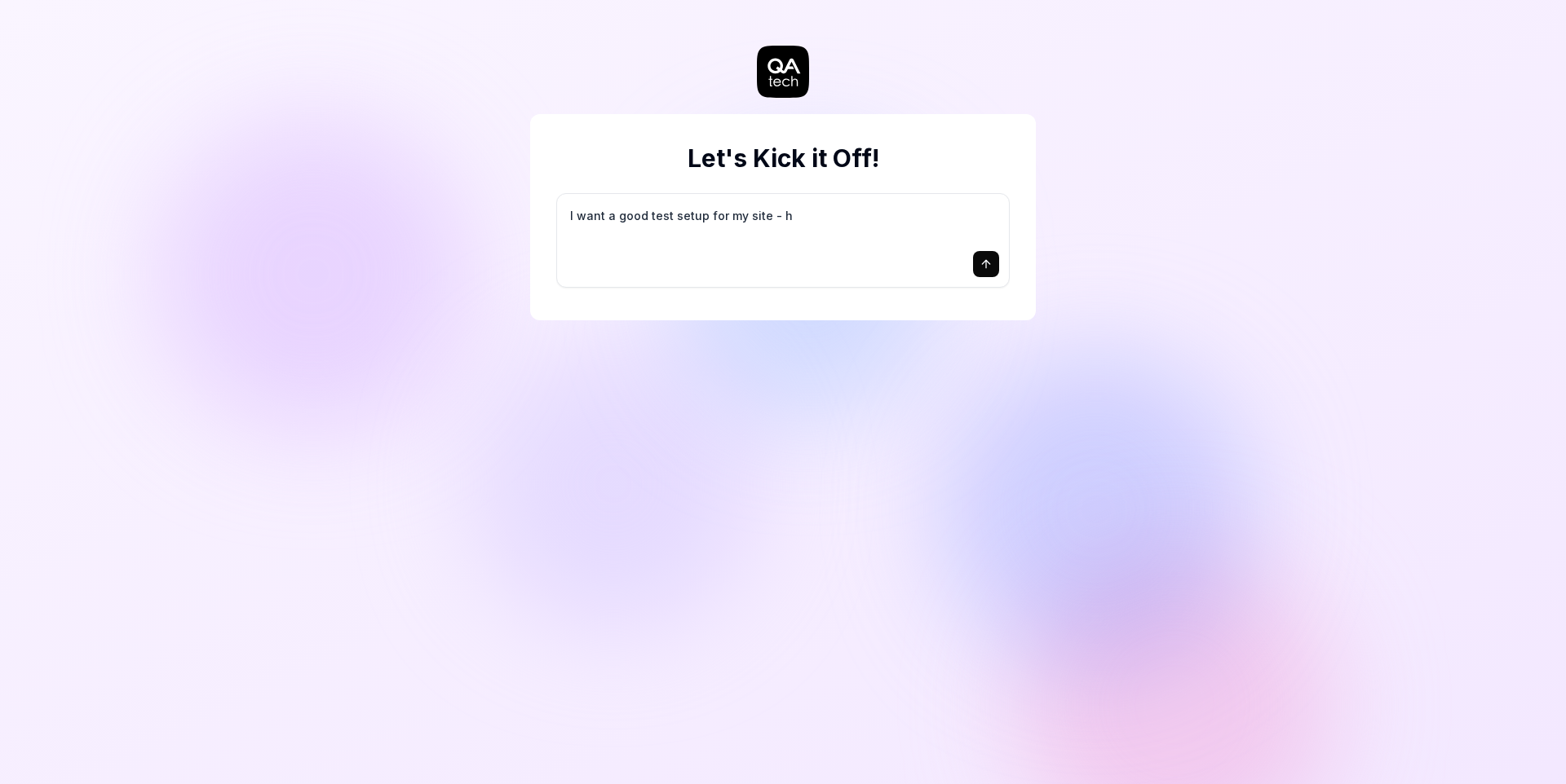
type textarea "*"
type textarea "I want a good test setup for my site - he"
type textarea "*"
type textarea "I want a good test setup for my site - hel"
type textarea "*"
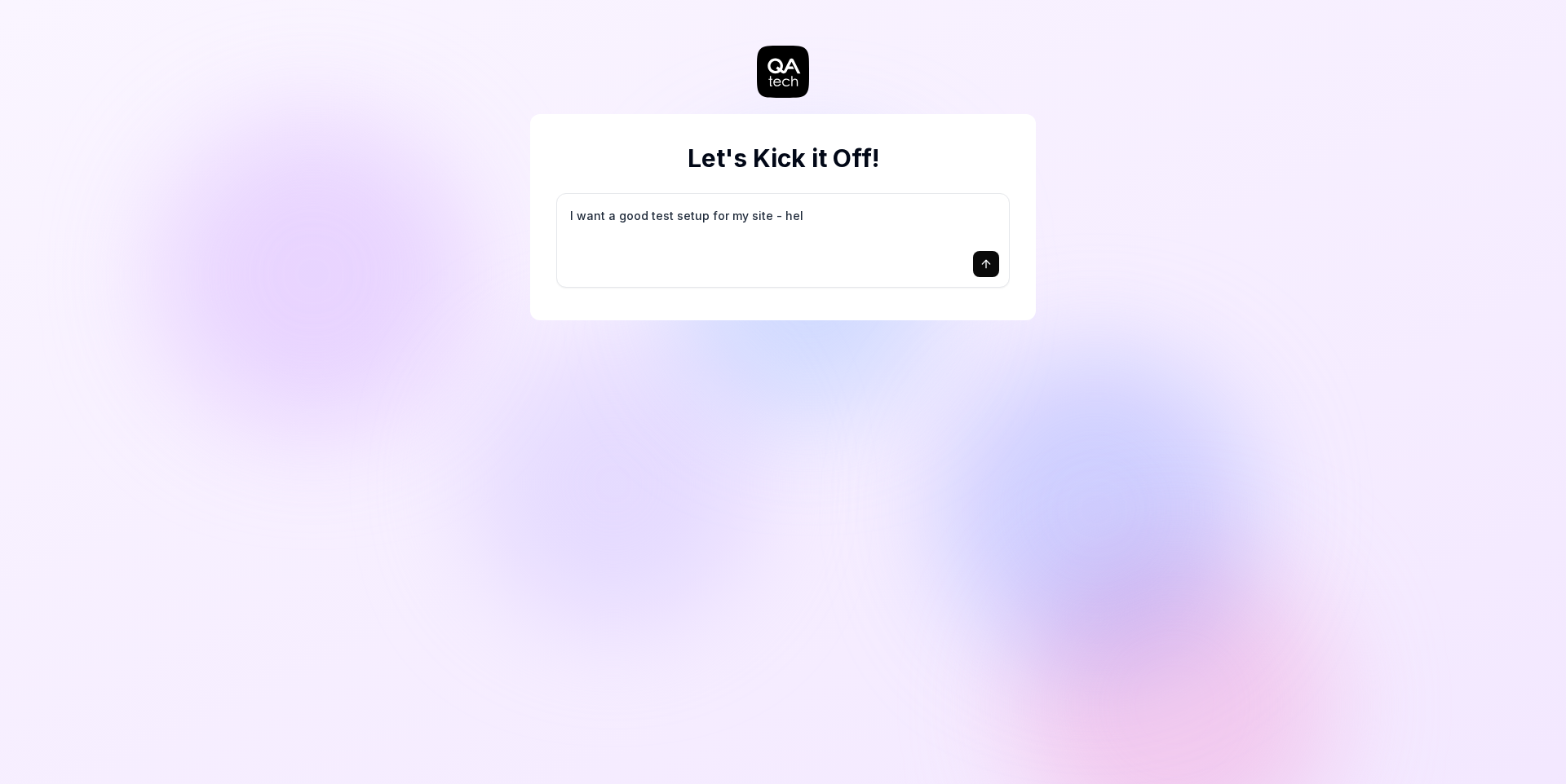
type textarea "I want a good test setup for my site - help"
type textarea "*"
type textarea "I want a good test setup for my site - help"
type textarea "*"
type textarea "I want a good test setup for my site - help m"
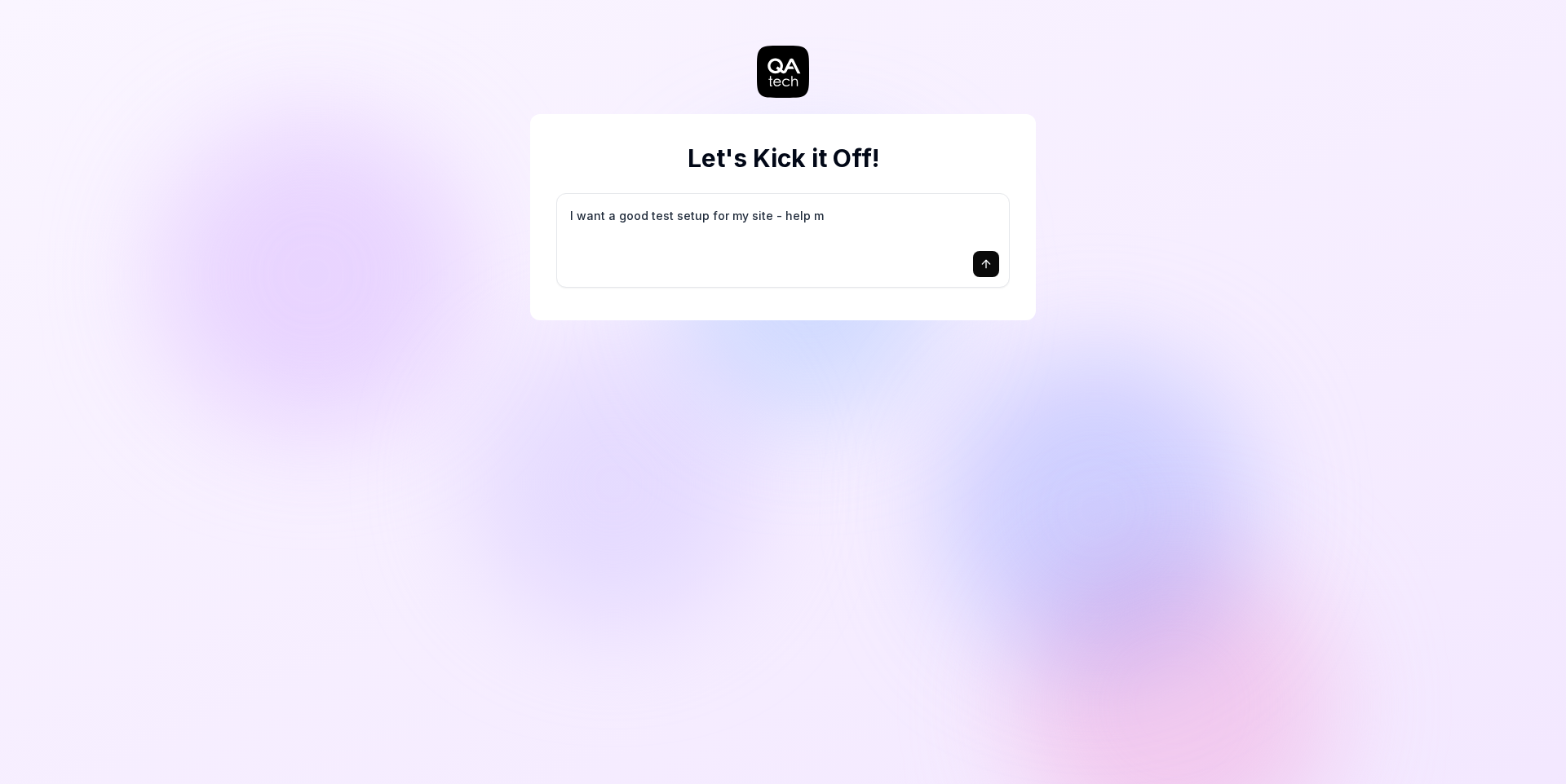
type textarea "*"
type textarea "I want a good test setup for my site - help me"
type textarea "*"
type textarea "I want a good test setup for my site - help me"
type textarea "*"
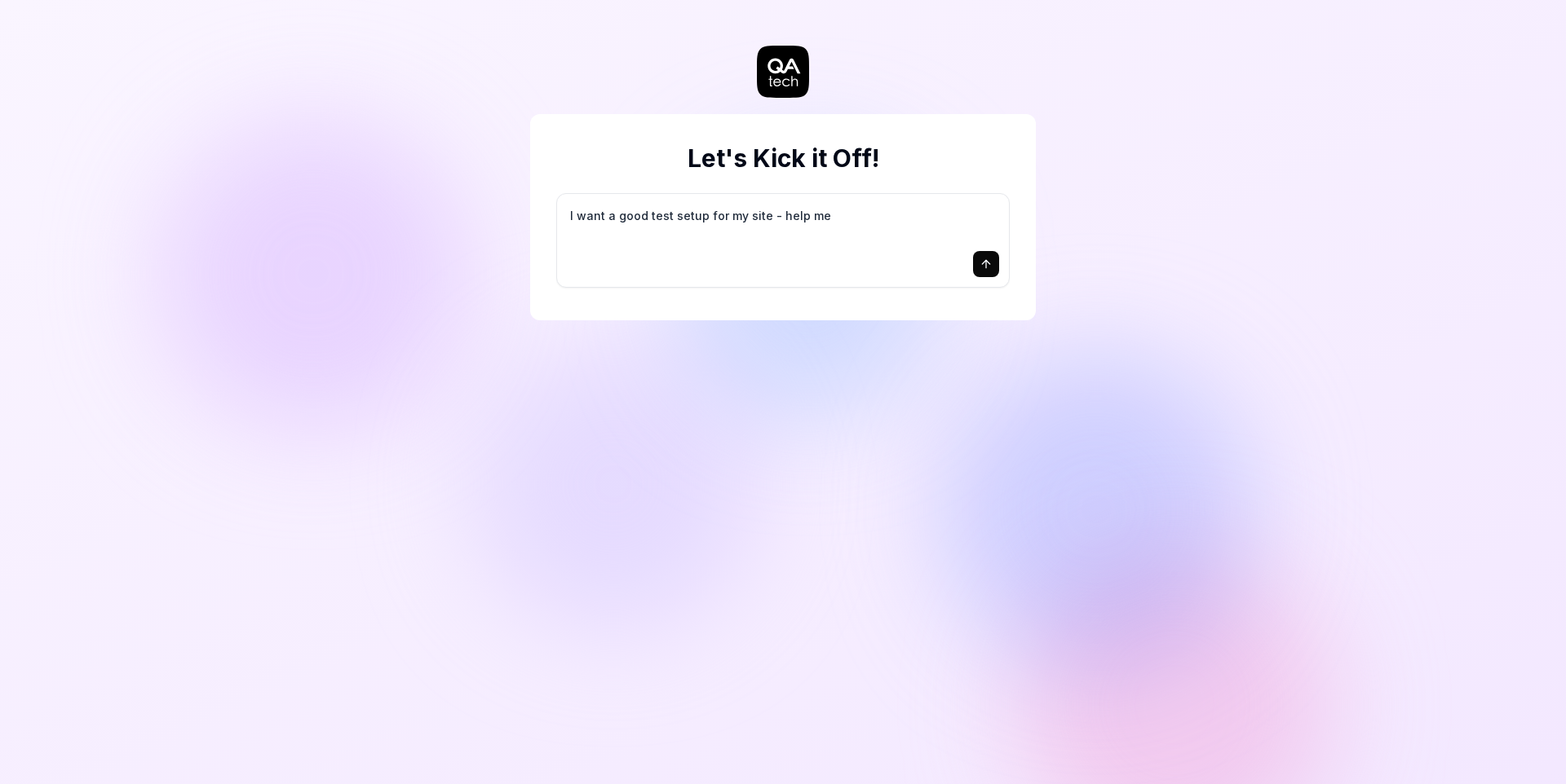
type textarea "I want a good test setup for my site - help me c"
type textarea "*"
type textarea "I want a good test setup for my site - help me cr"
type textarea "*"
type textarea "I want a good test setup for my site - help me cre"
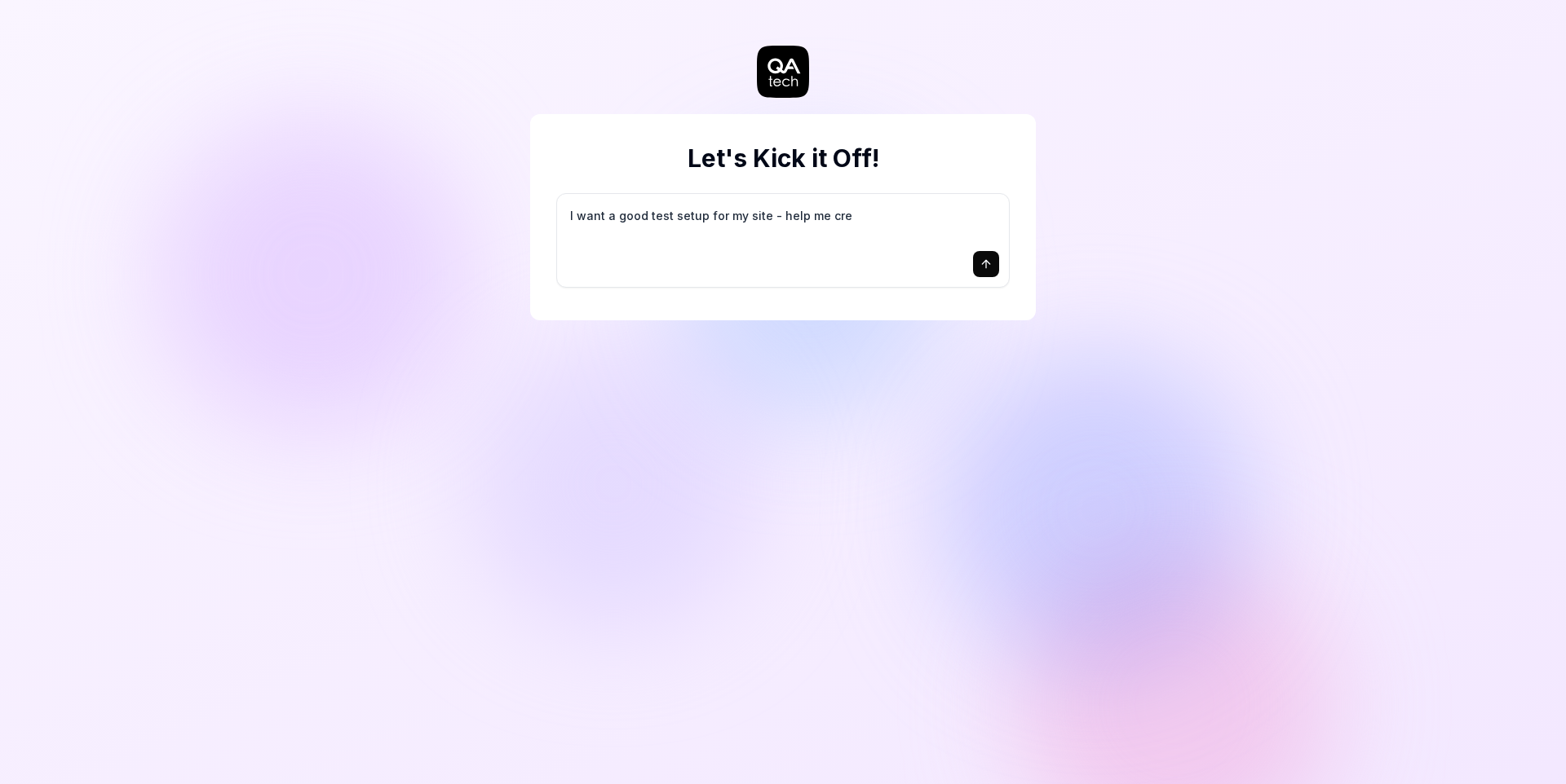
type textarea "*"
type textarea "I want a good test setup for my site - help me crea"
type textarea "*"
type textarea "I want a good test setup for my site - help me creat"
type textarea "*"
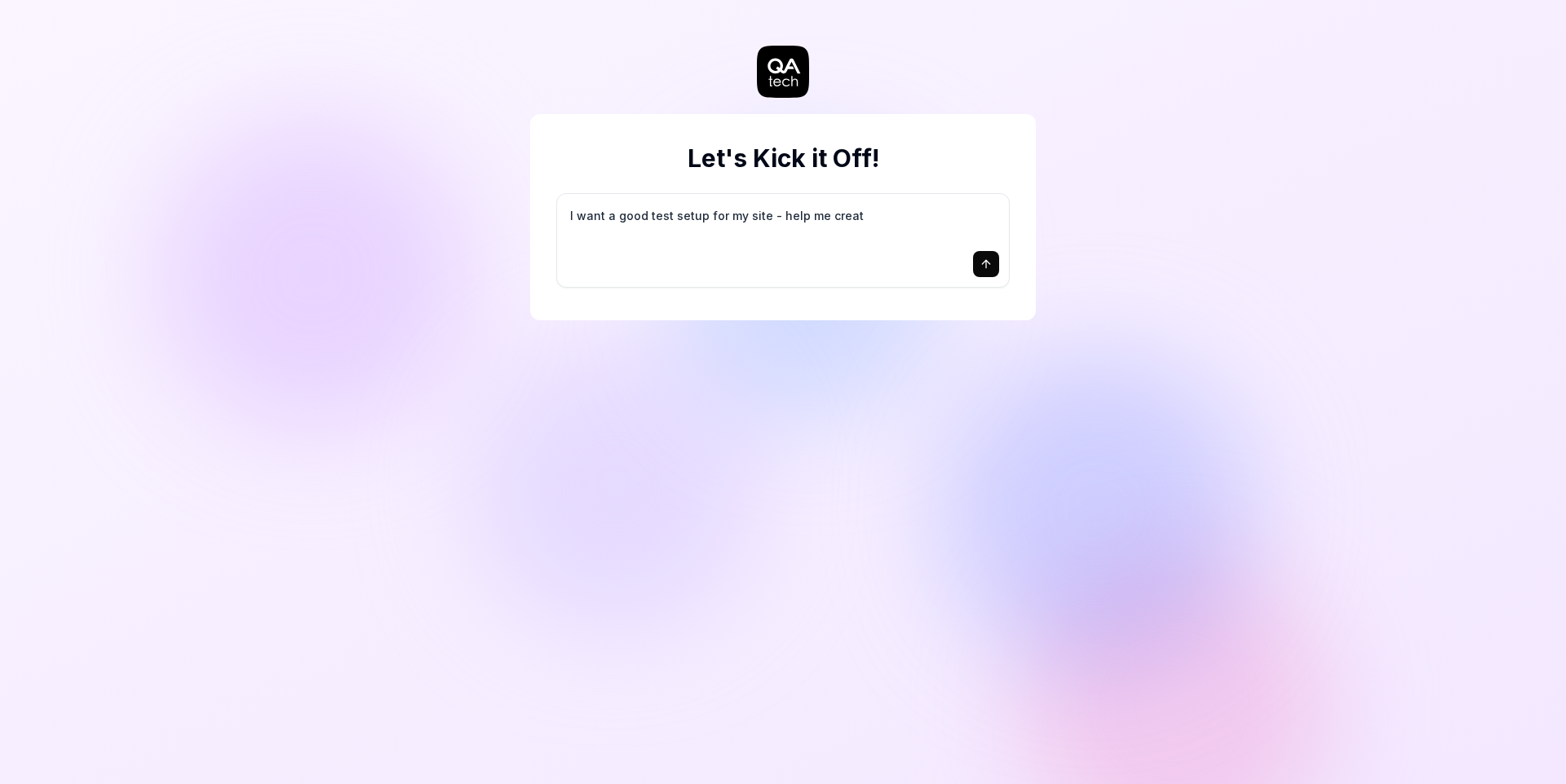
type textarea "I want a good test setup for my site - help me create"
type textarea "*"
type textarea "I want a good test setup for my site - help me create"
type textarea "*"
type textarea "I want a good test setup for my site - help me create t"
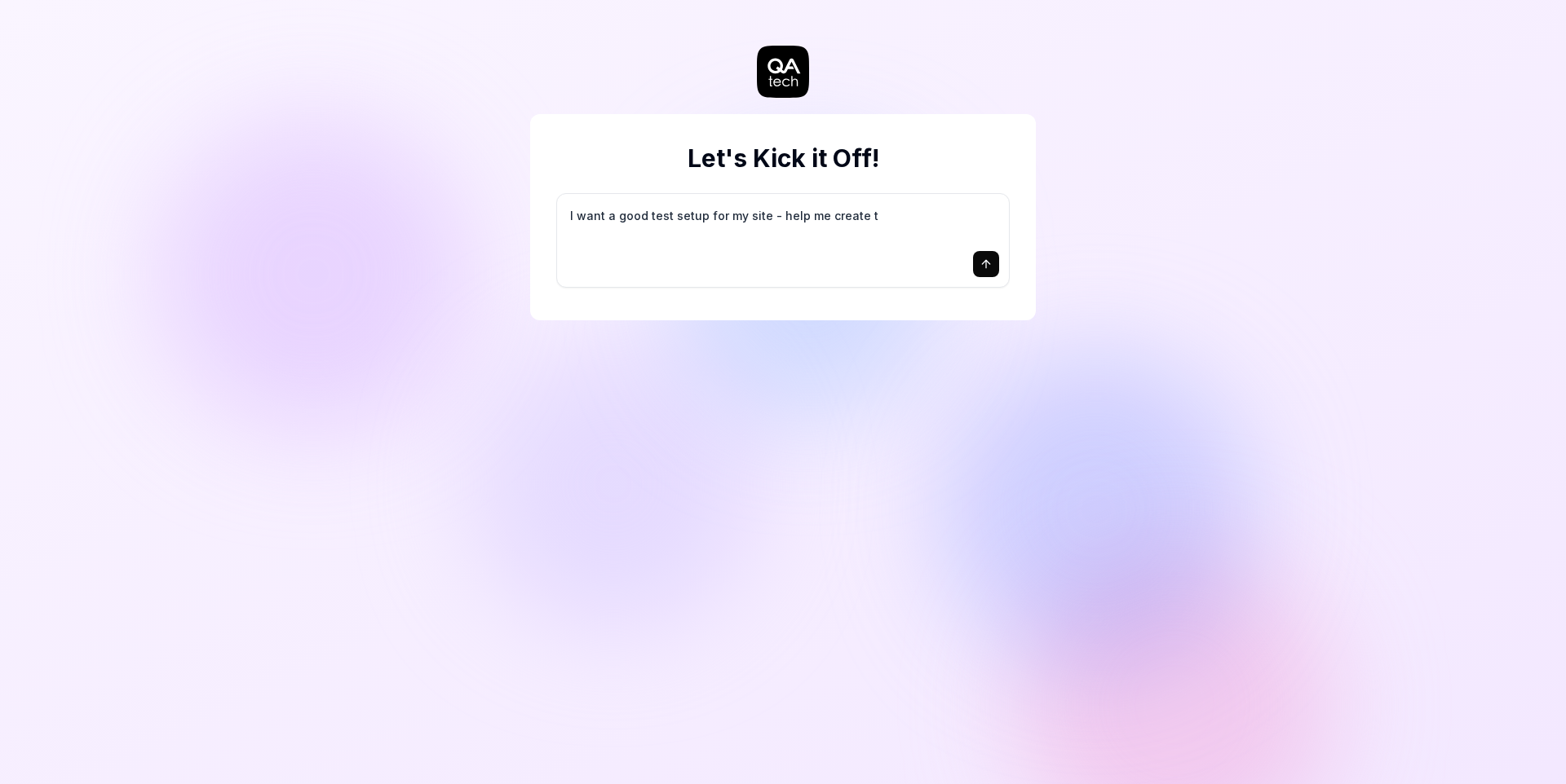
type textarea "*"
type textarea "I want a good test setup for my site - help me create th"
type textarea "*"
type textarea "I want a good test setup for my site - help me create the"
type textarea "*"
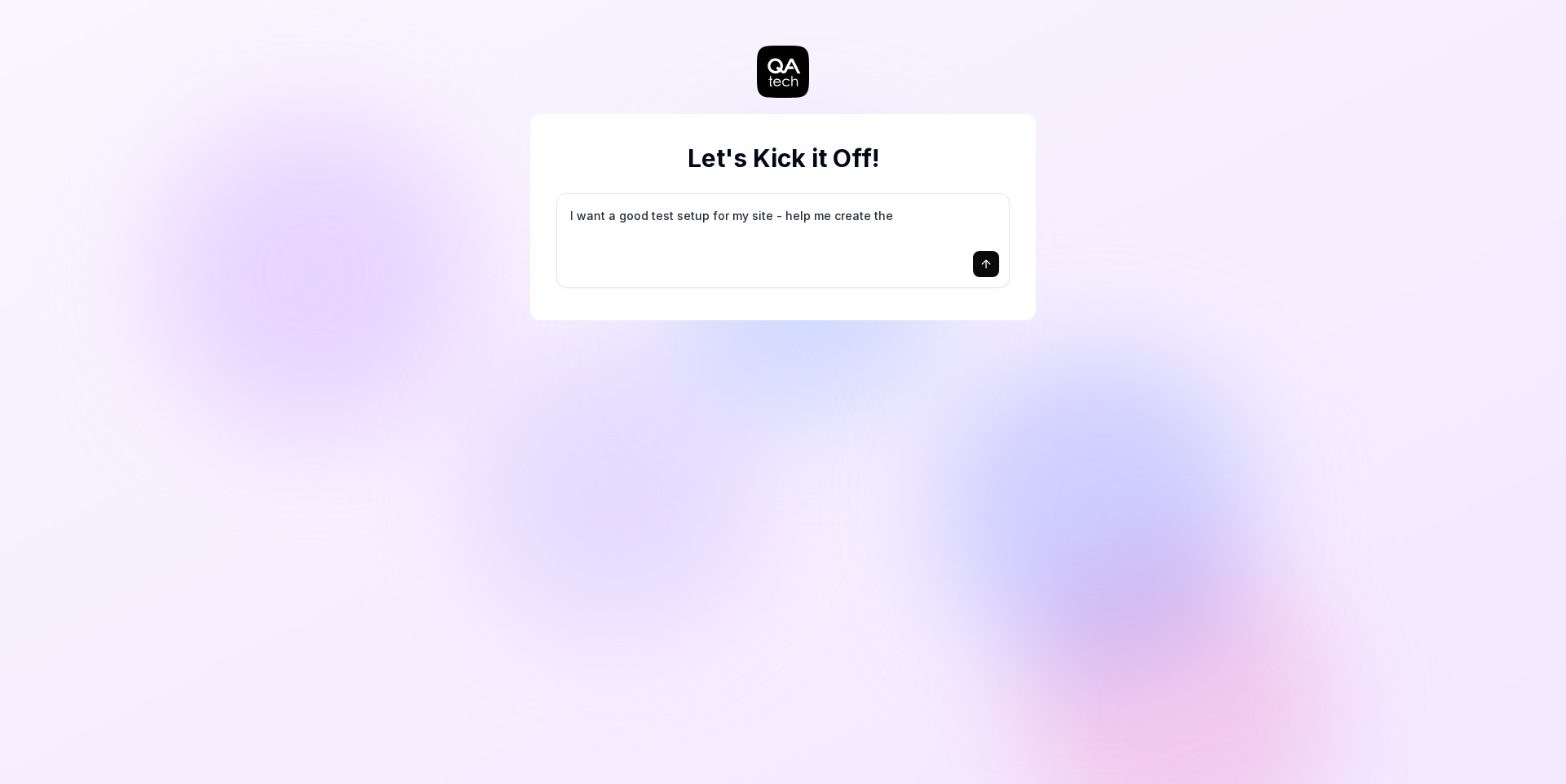
type textarea "I want a good test setup for my site - help me create the"
type textarea "*"
type textarea "I want a good test setup for my site - help me create the f"
type textarea "*"
type textarea "I want a good test setup for my site - help me create the fi"
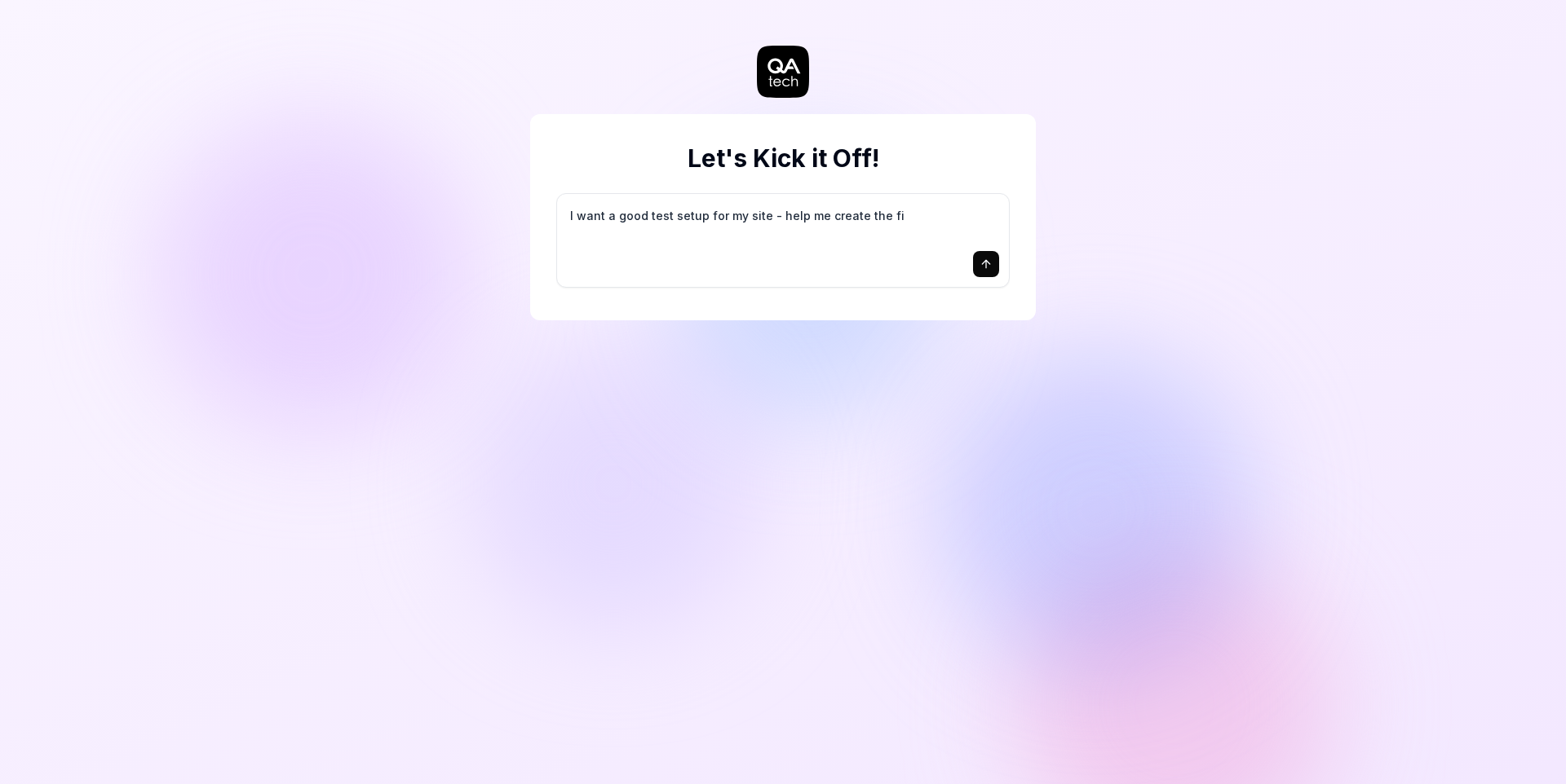
type textarea "*"
type textarea "I want a good test setup for my site - help me create the fir"
type textarea "*"
type textarea "I want a good test setup for my site - help me create the firs"
type textarea "*"
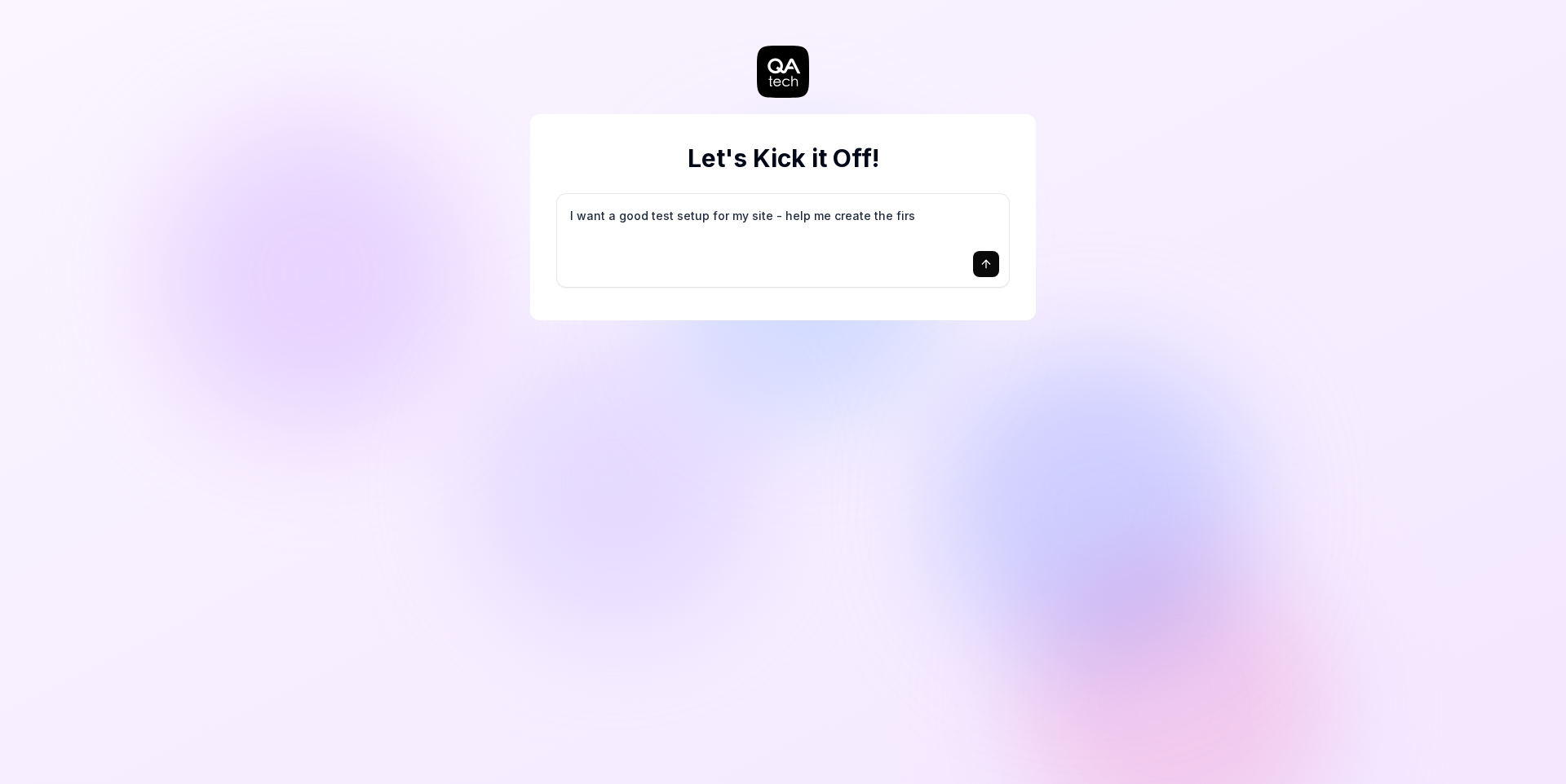
type textarea "I want a good test setup for my site - help me create the first"
type textarea "*"
type textarea "I want a good test setup for my site - help me create the first"
type textarea "*"
type textarea "I want a good test setup for my site - help me create the first 3"
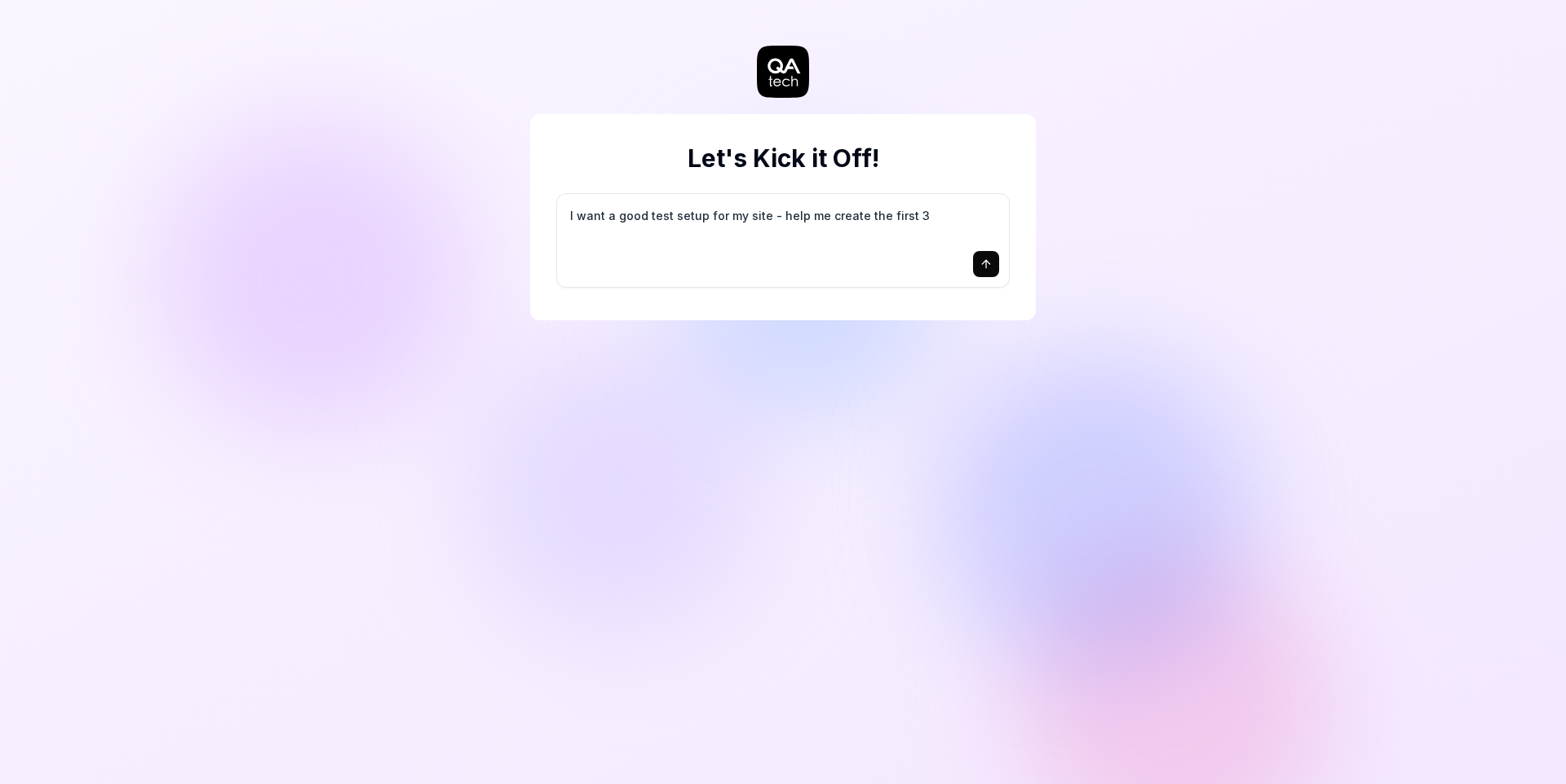
type textarea "*"
type textarea "I want a good test setup for my site - help me create the first 3-"
type textarea "*"
type textarea "I want a good test setup for my site - help me create the first 3-5"
type textarea "*"
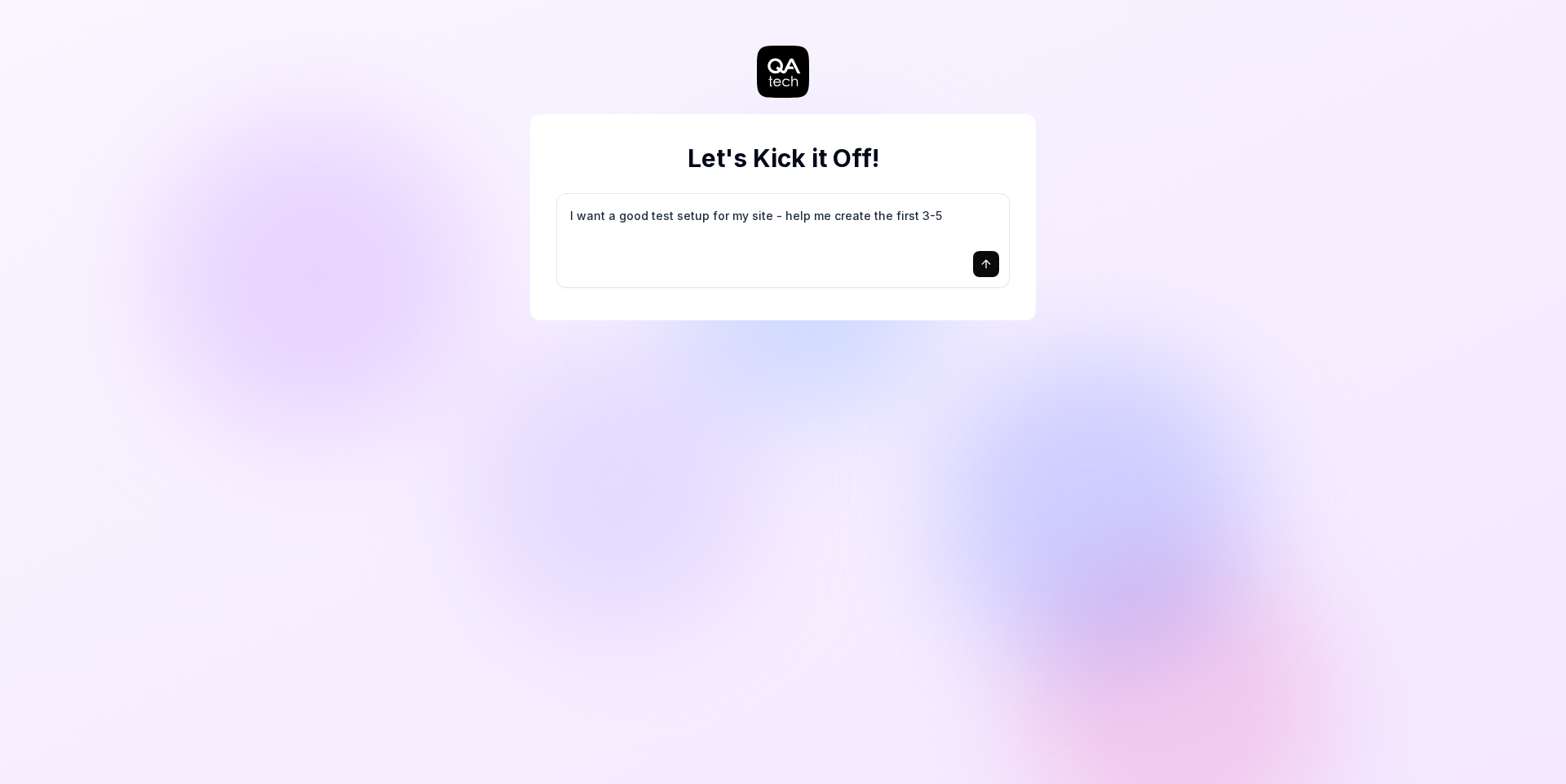
type textarea "I want a good test setup for my site - help me create the first 3-5"
type textarea "*"
type textarea "I want a good test setup for my site - help me create the first 3-5 t"
type textarea "*"
type textarea "I want a good test setup for my site - help me create the first 3-5 te"
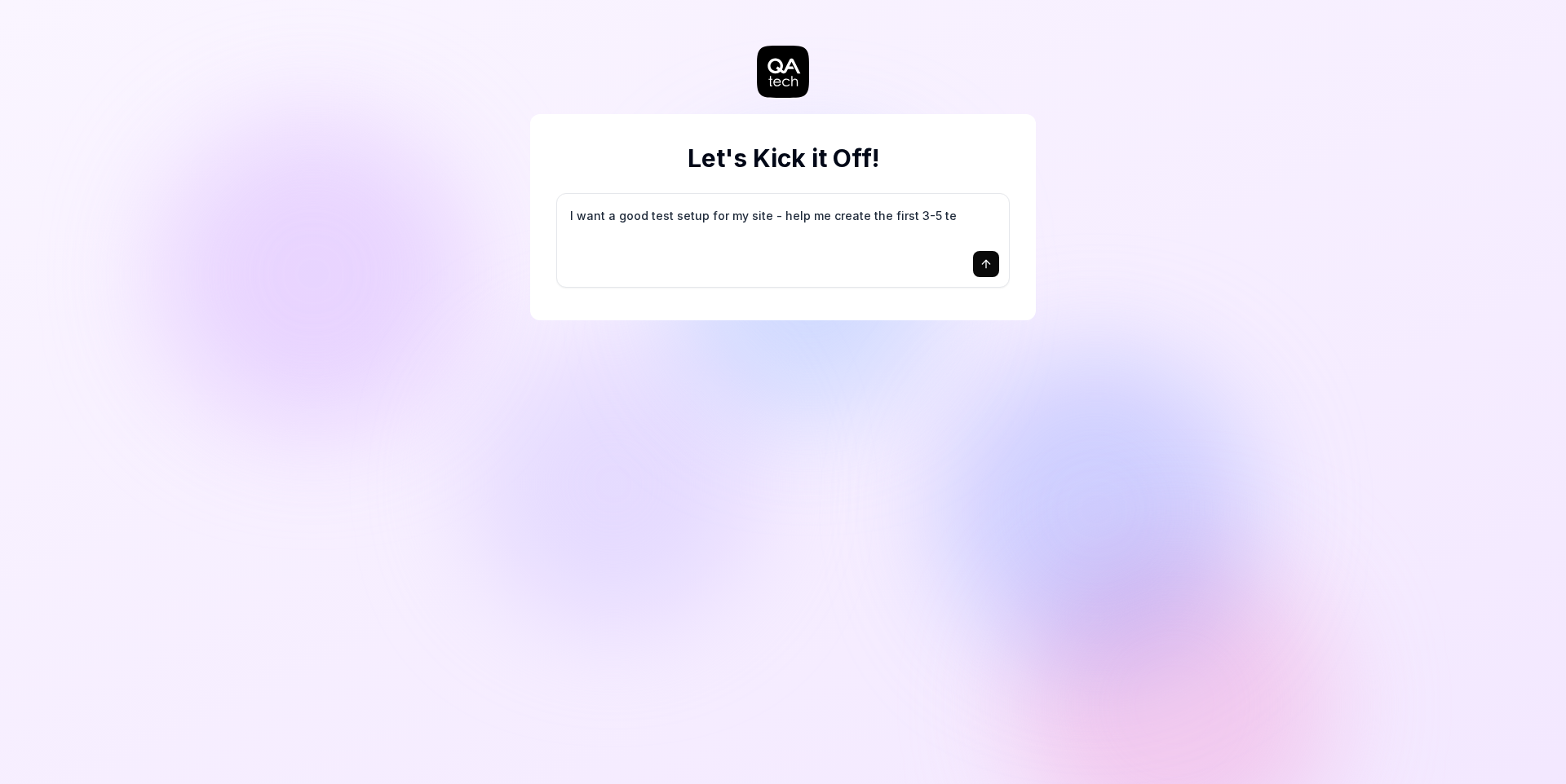
type textarea "*"
type textarea "I want a good test setup for my site - help me create the first 3-5 tes"
type textarea "*"
type textarea "I want a good test setup for my site - help me create the first 3-5 test"
type textarea "*"
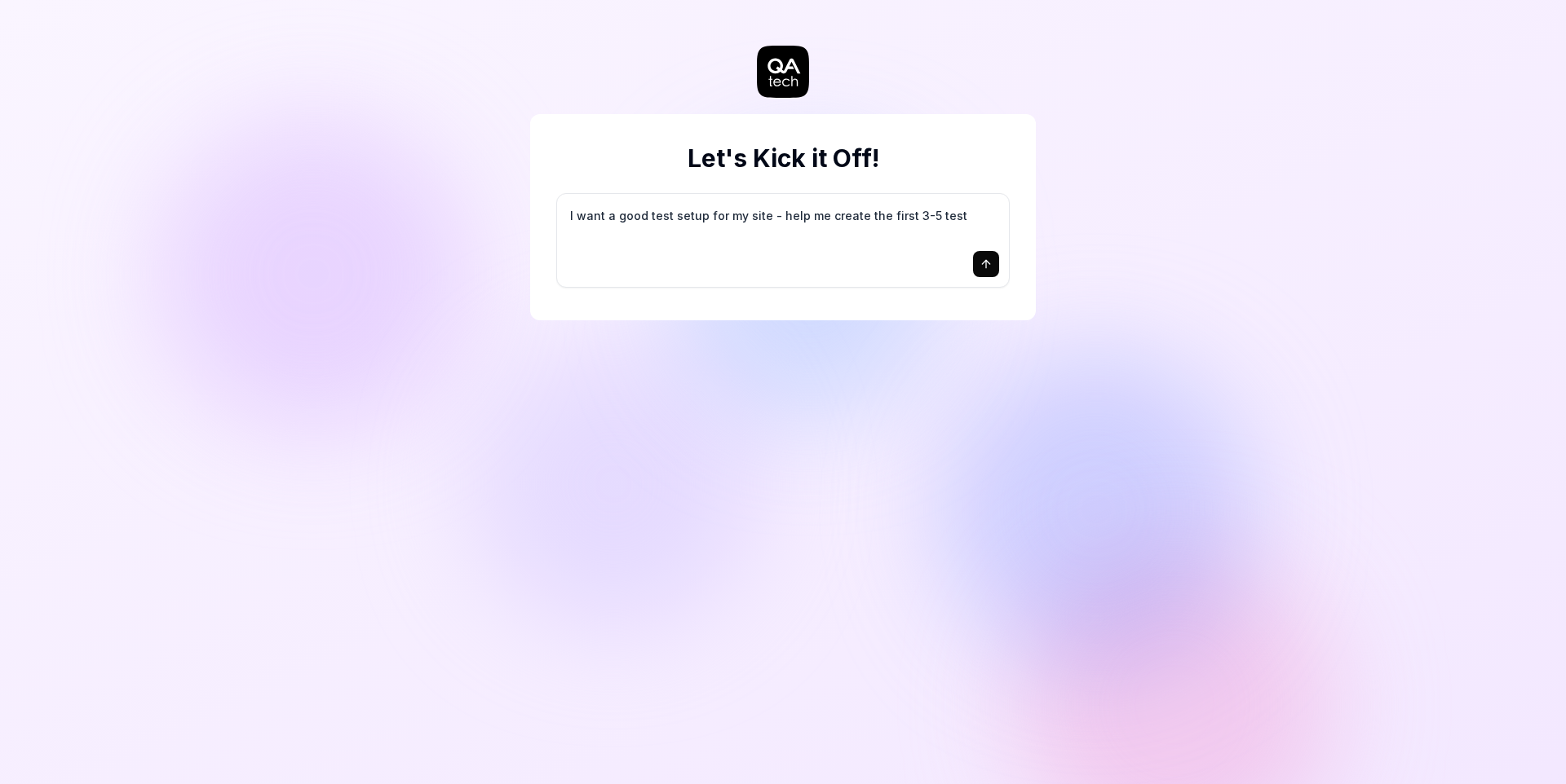
type textarea "I want a good test setup for my site - help me create the first 3-5 test"
type textarea "*"
type textarea "I want a good test setup for my site - help me create the first 3-5 test c"
type textarea "*"
type textarea "I want a good test setup for my site - help me create the first 3-5 test ca"
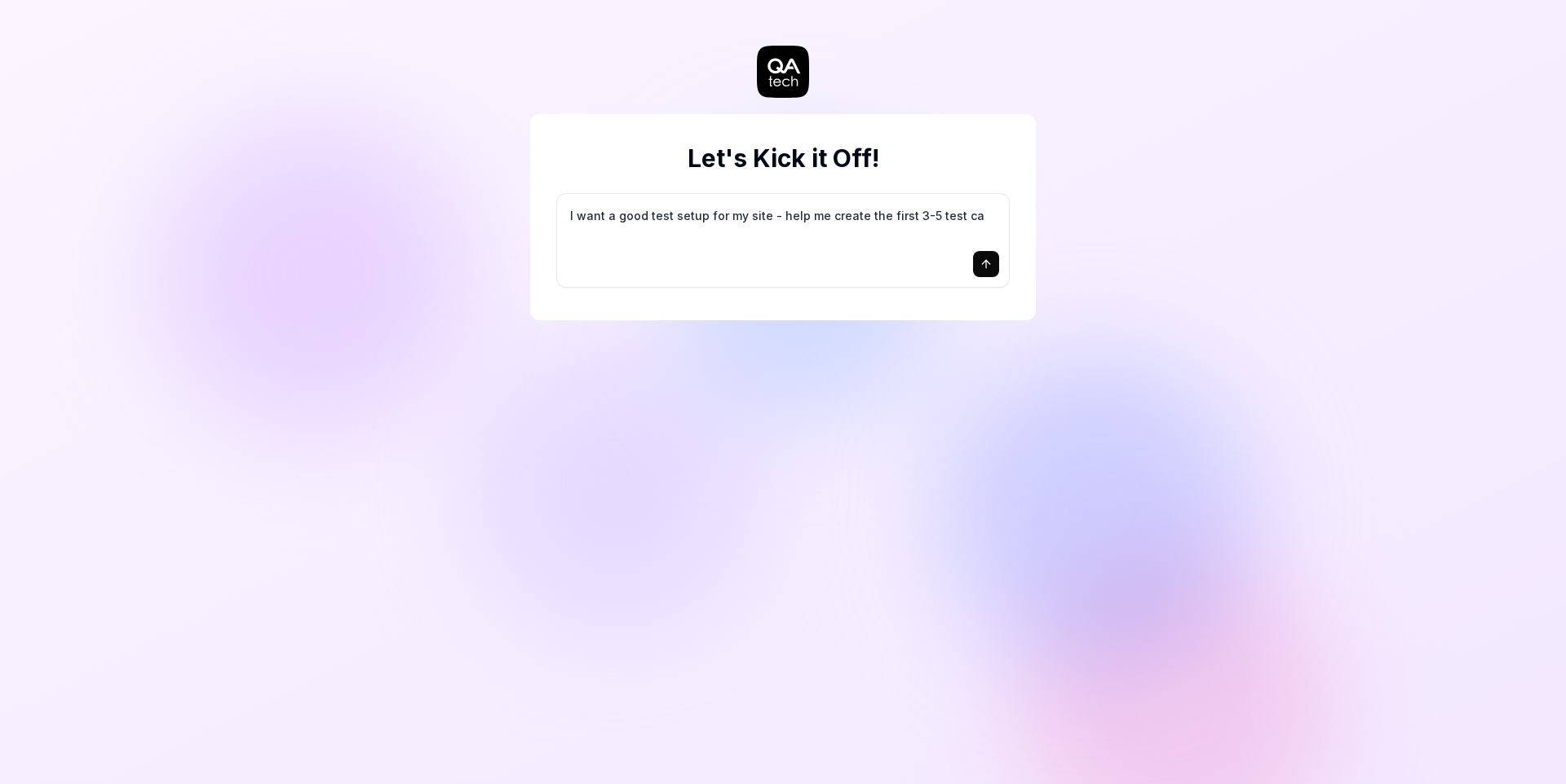
type textarea "*"
type textarea "I want a good test setup for my site - help me create the first 3-5 test cas"
type textarea "*"
type textarea "I want a good test setup for my site - help me create the first 3-5 test case"
type textarea "*"
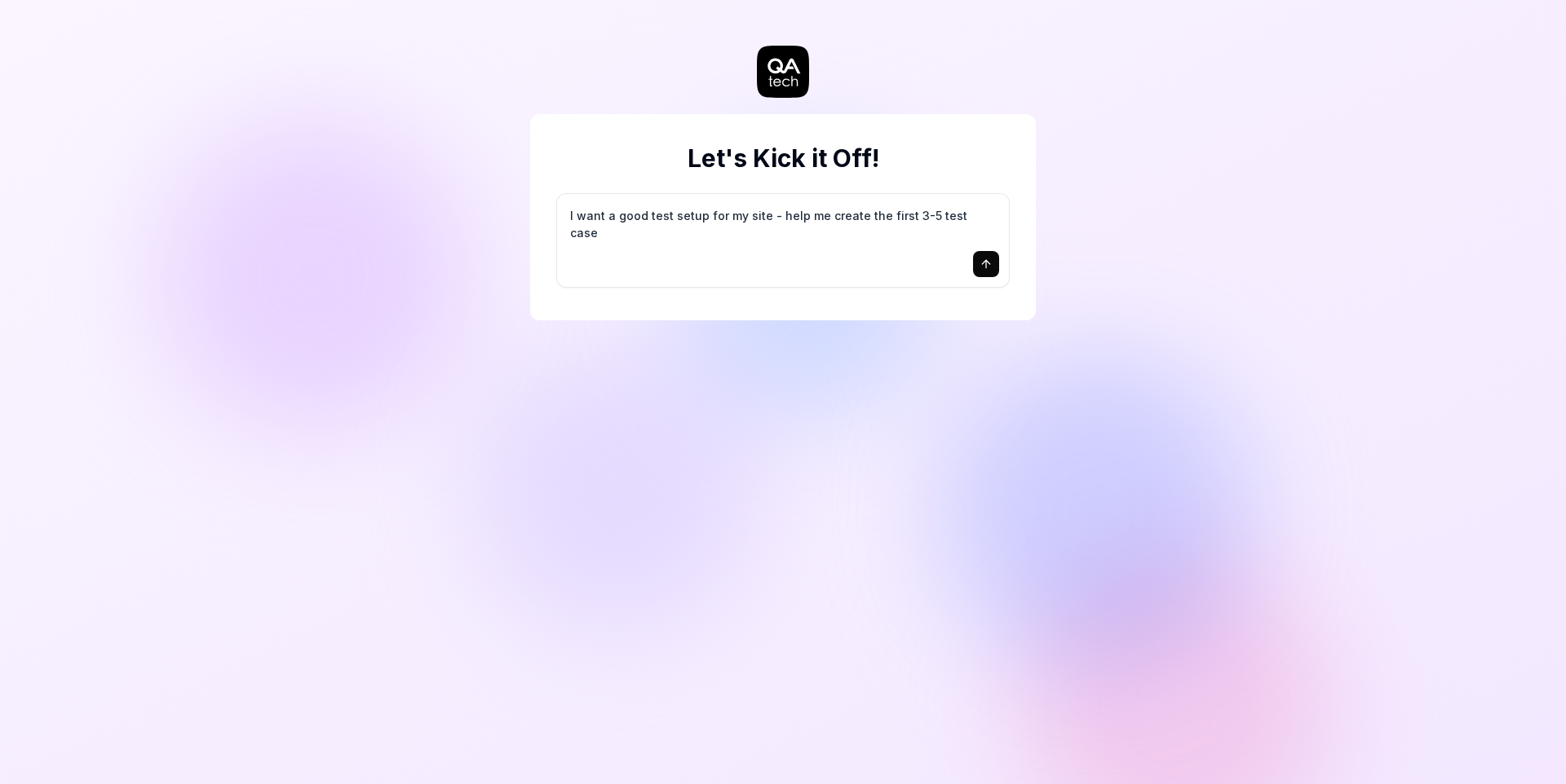
type textarea "I want a good test setup for my site - help me create the first 3-5 test cases"
click at [776, 227] on textarea "I want a good test setup for my site - help me create the first 3-5 test cases" at bounding box center [783, 224] width 432 height 41
click at [991, 267] on icon "submit" at bounding box center [986, 264] width 13 height 13
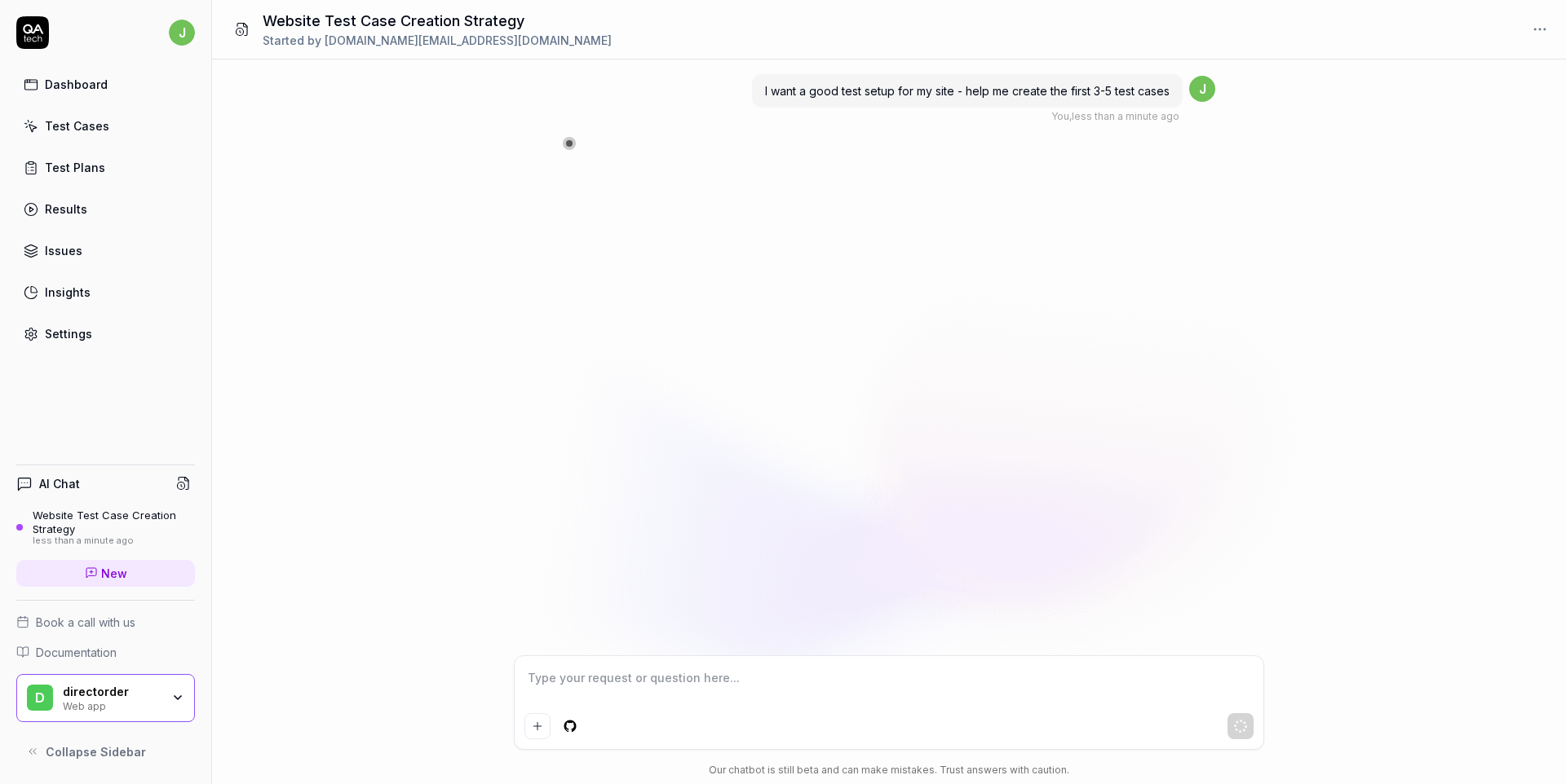
click at [182, 692] on icon "button" at bounding box center [178, 697] width 13 height 13
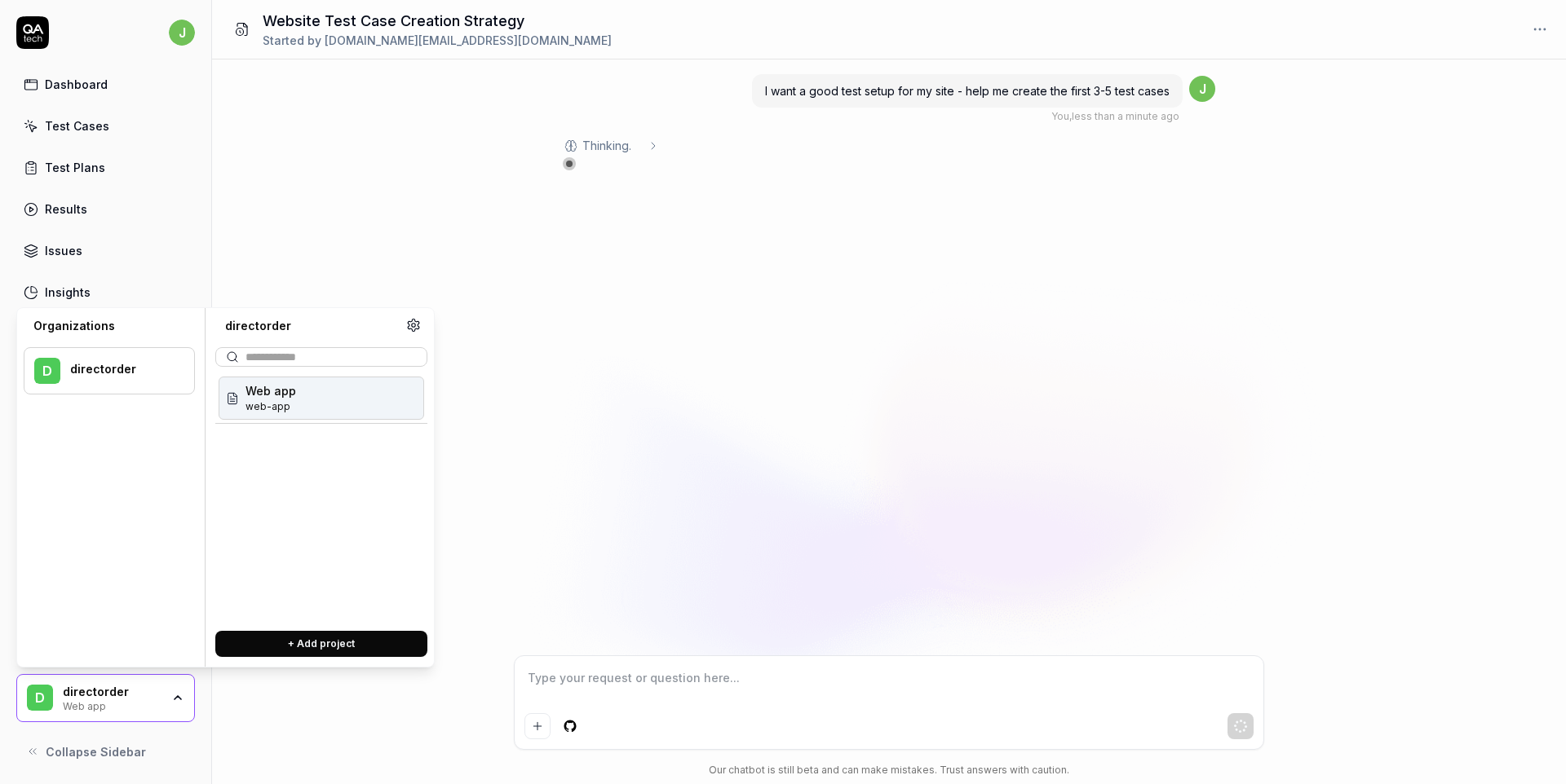
click at [690, 418] on div "I want a good test setup for my site - help me create the first 3-5 test cases …" at bounding box center [889, 358] width 1354 height 596
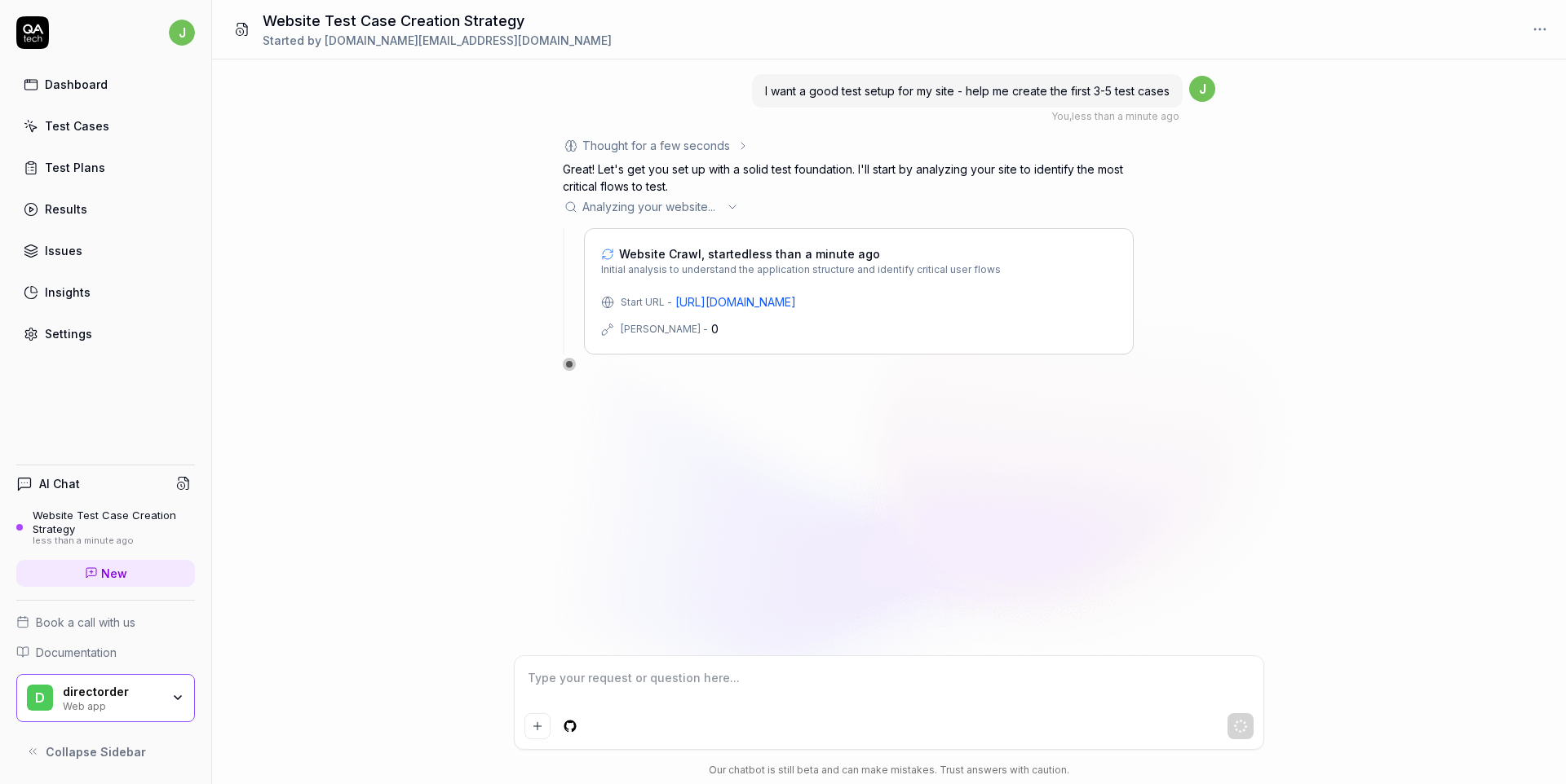
click at [527, 499] on div "I want a good test setup for my site - help me create the first 3-5 test cases …" at bounding box center [889, 358] width 1354 height 596
click at [705, 508] on div "I want a good test setup for my site - help me create the first 3-5 test cases …" at bounding box center [889, 358] width 1354 height 596
click at [420, 312] on div "I want a good test setup for my site - help me create the first 3-5 test cases …" at bounding box center [889, 358] width 1354 height 596
click at [366, 610] on div "I want a good test setup for my site - help me create the first 3-5 test cases …" at bounding box center [889, 358] width 1354 height 596
click at [179, 696] on icon "button" at bounding box center [177, 698] width 6 height 4
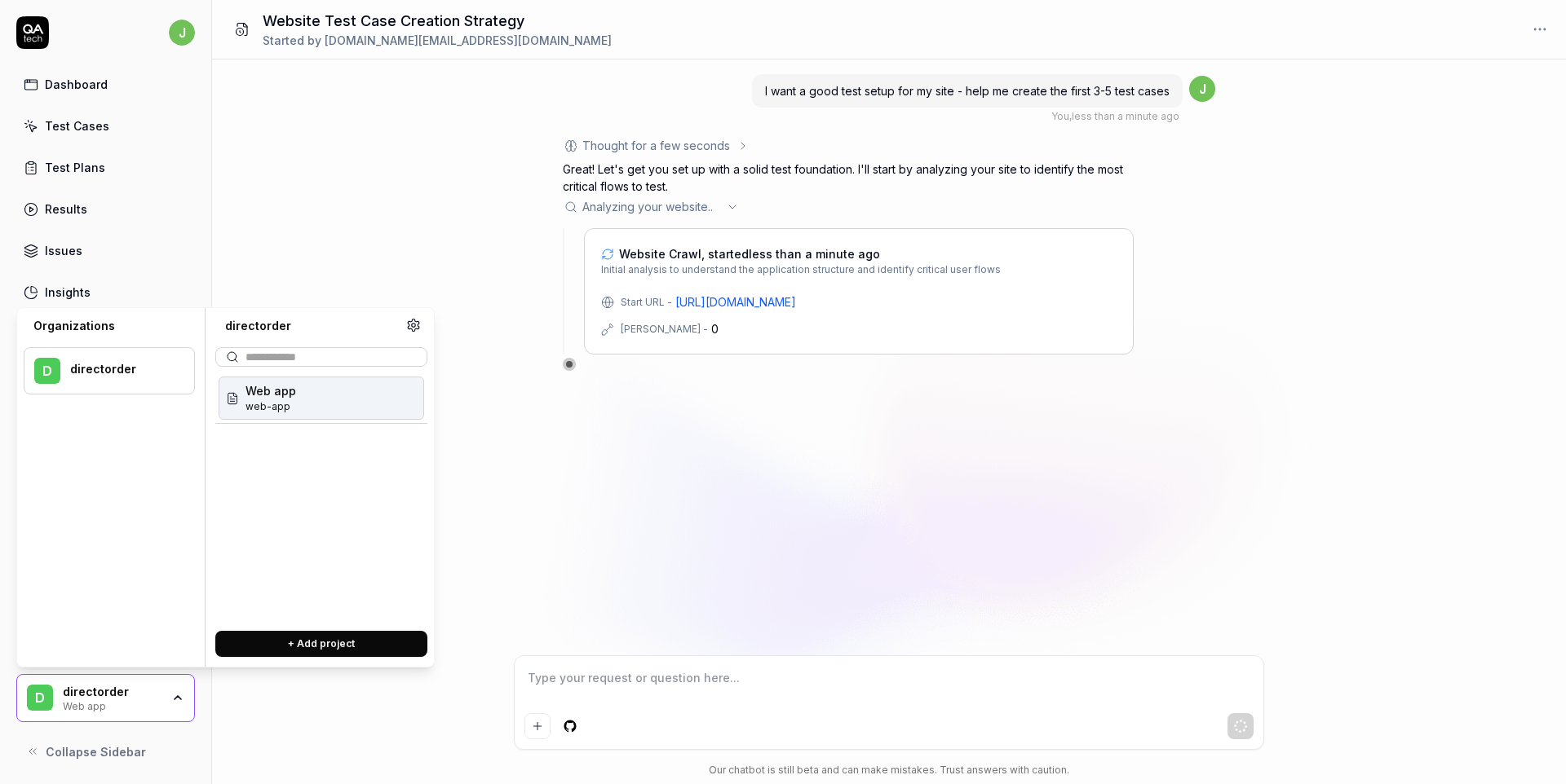
click at [179, 696] on icon "button" at bounding box center [177, 698] width 6 height 4
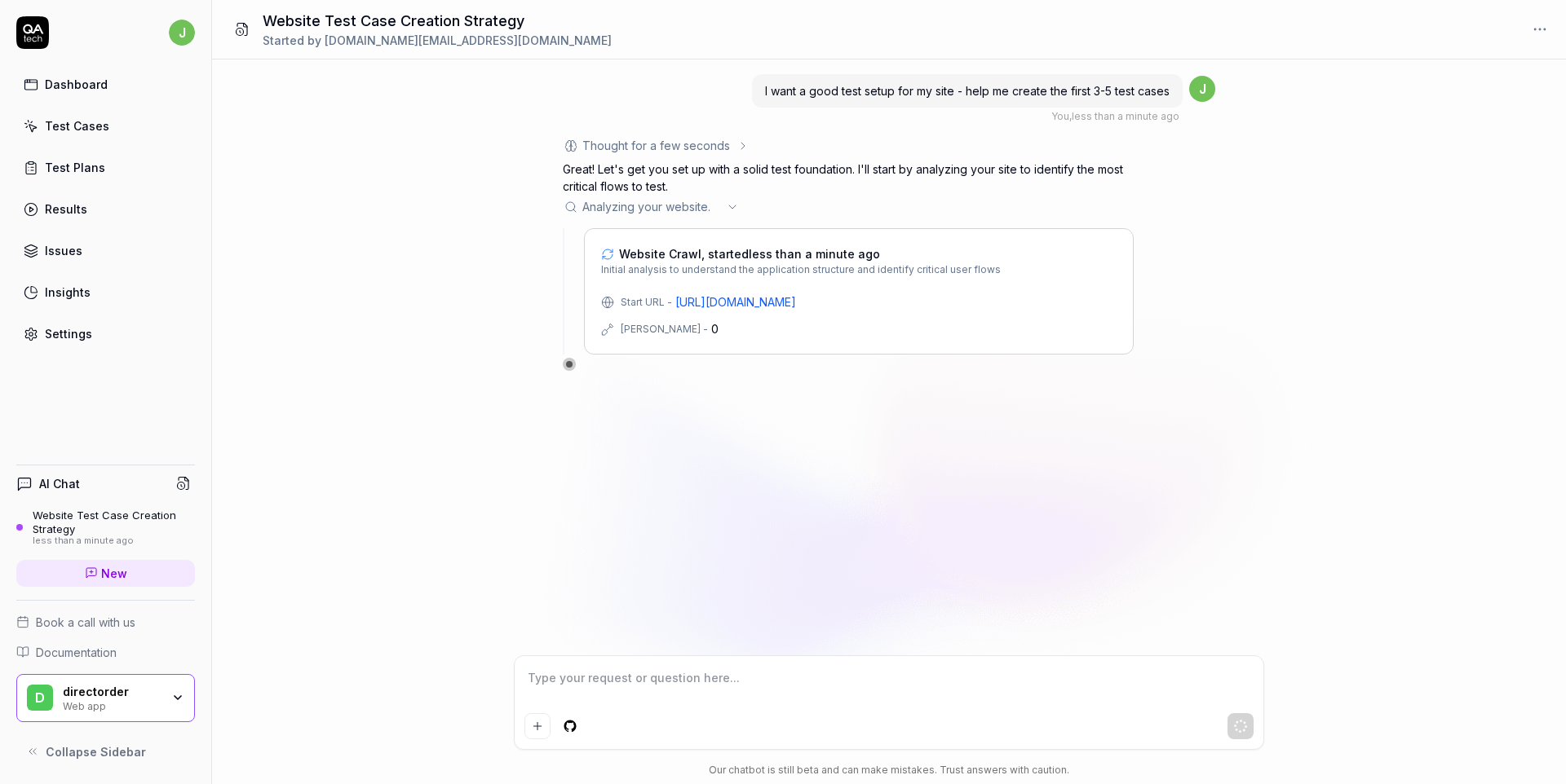
click at [532, 615] on div "I want a good test setup for my site - help me create the first 3-5 test cases …" at bounding box center [889, 358] width 1354 height 596
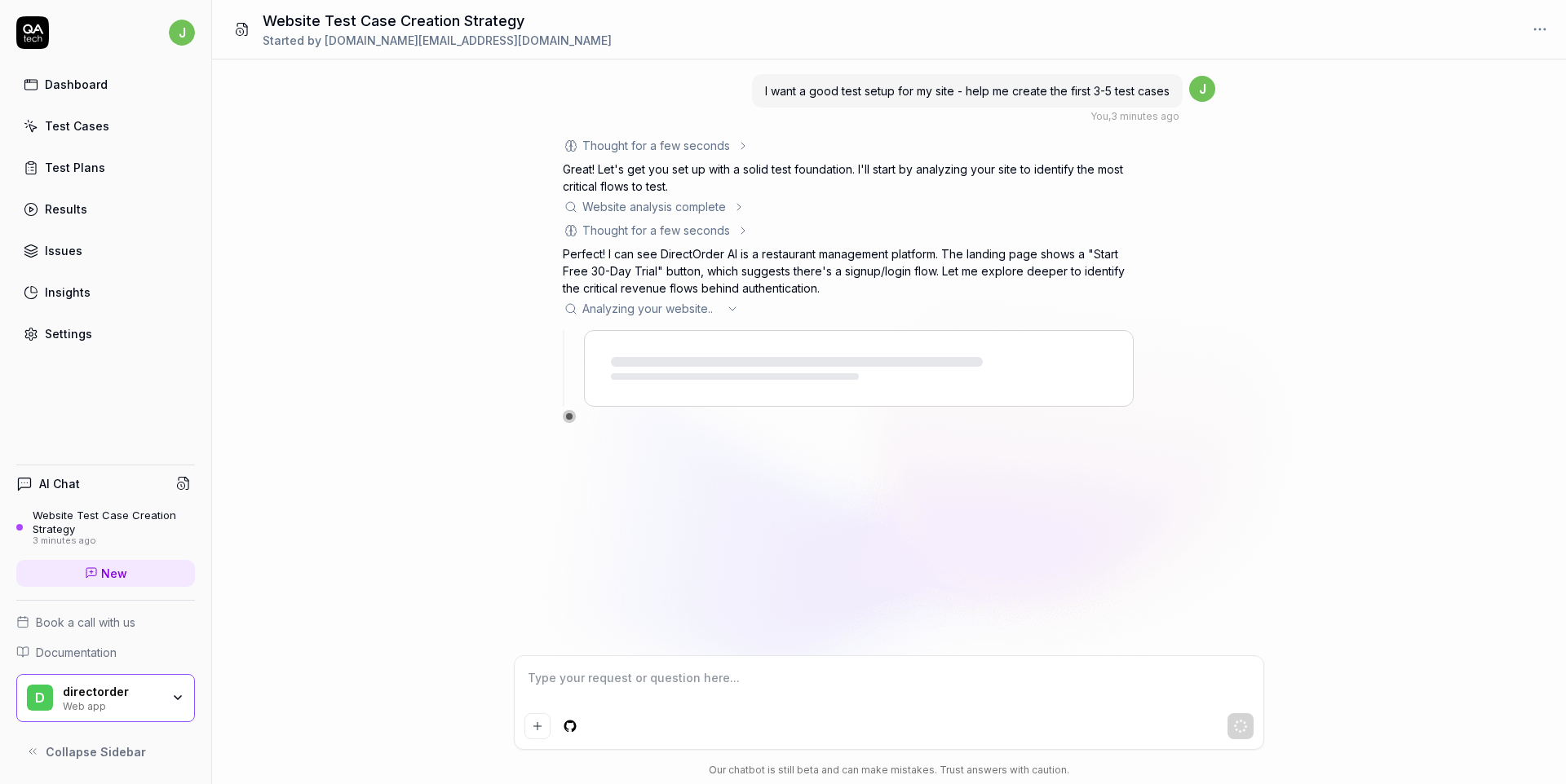
click at [447, 405] on div "I want a good test setup for my site - help me create the first 3-5 test cases …" at bounding box center [889, 358] width 1354 height 596
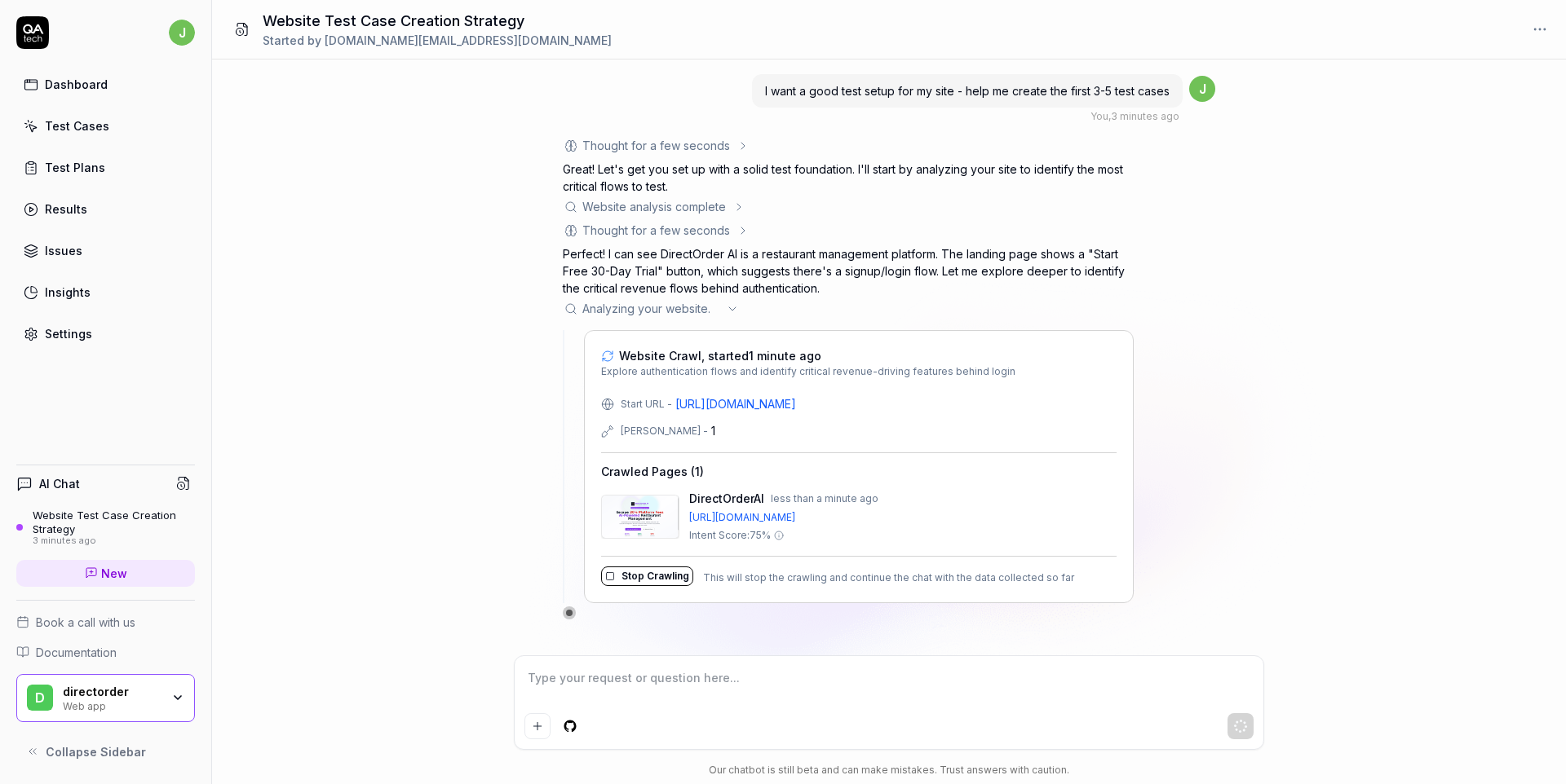
click at [122, 691] on div "directorder" at bounding box center [112, 692] width 98 height 14
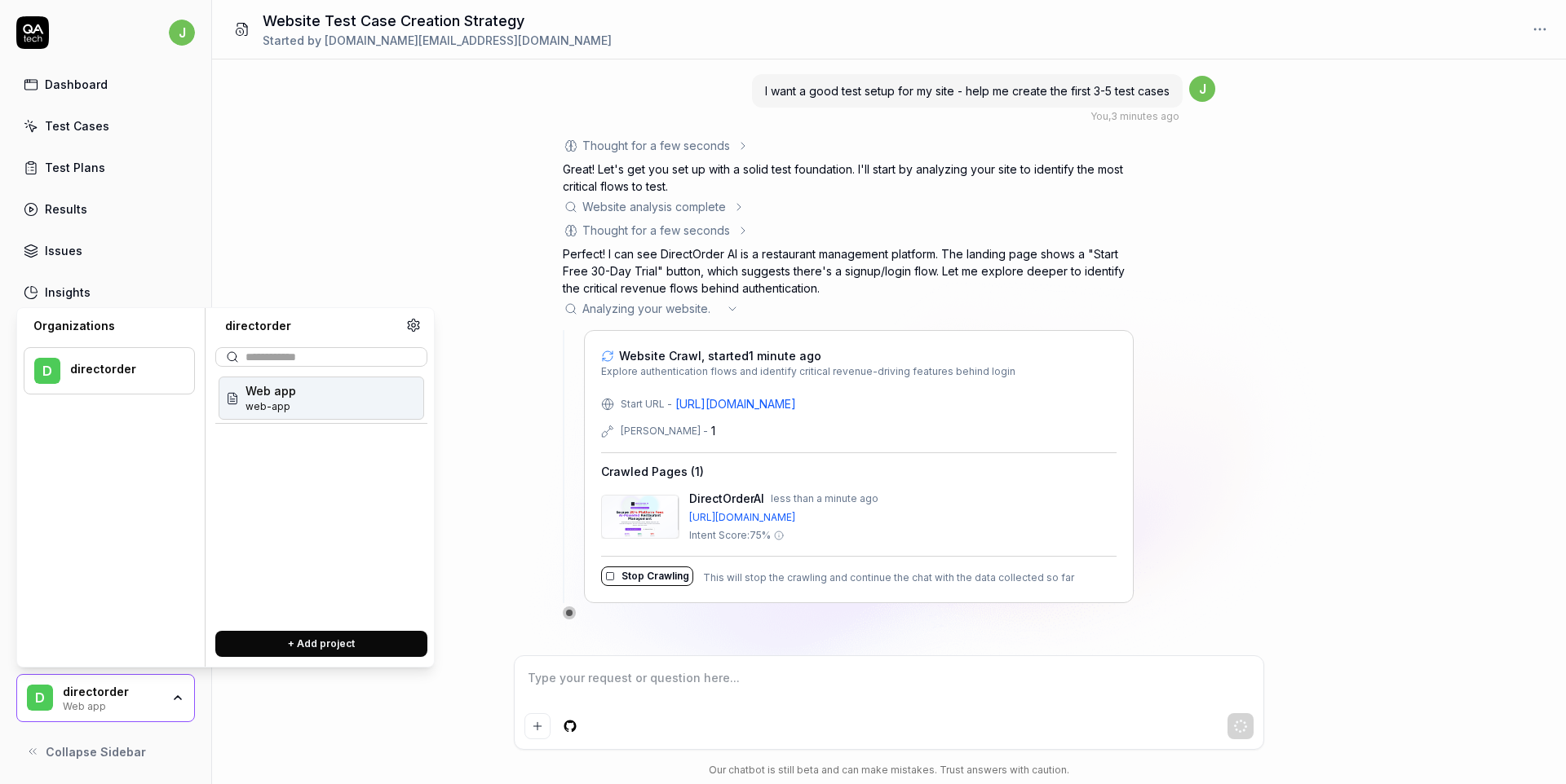
click at [332, 632] on button "+ Add project" at bounding box center [321, 644] width 212 height 26
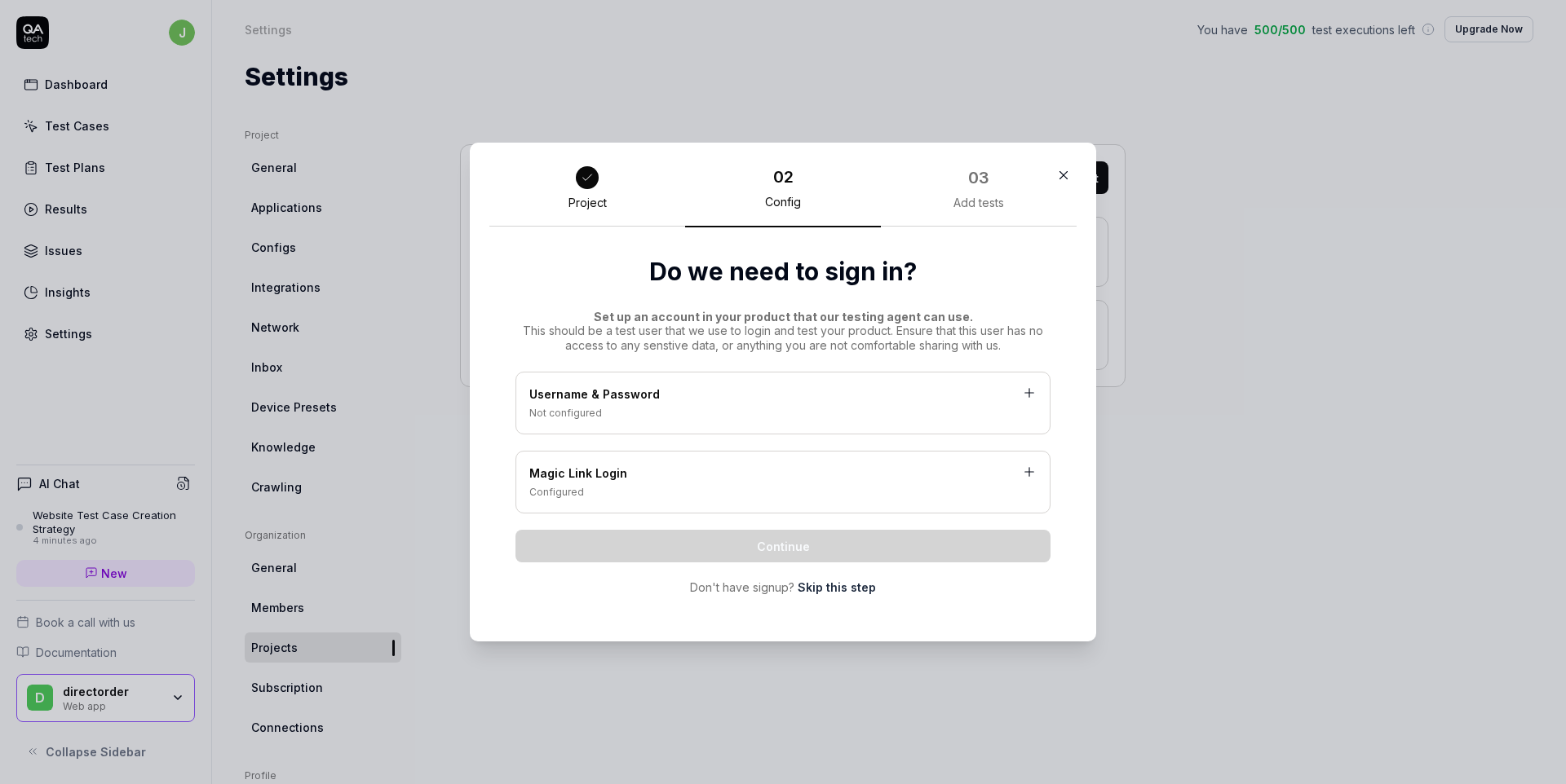
click at [750, 395] on div "Username & Password" at bounding box center [783, 396] width 507 height 21
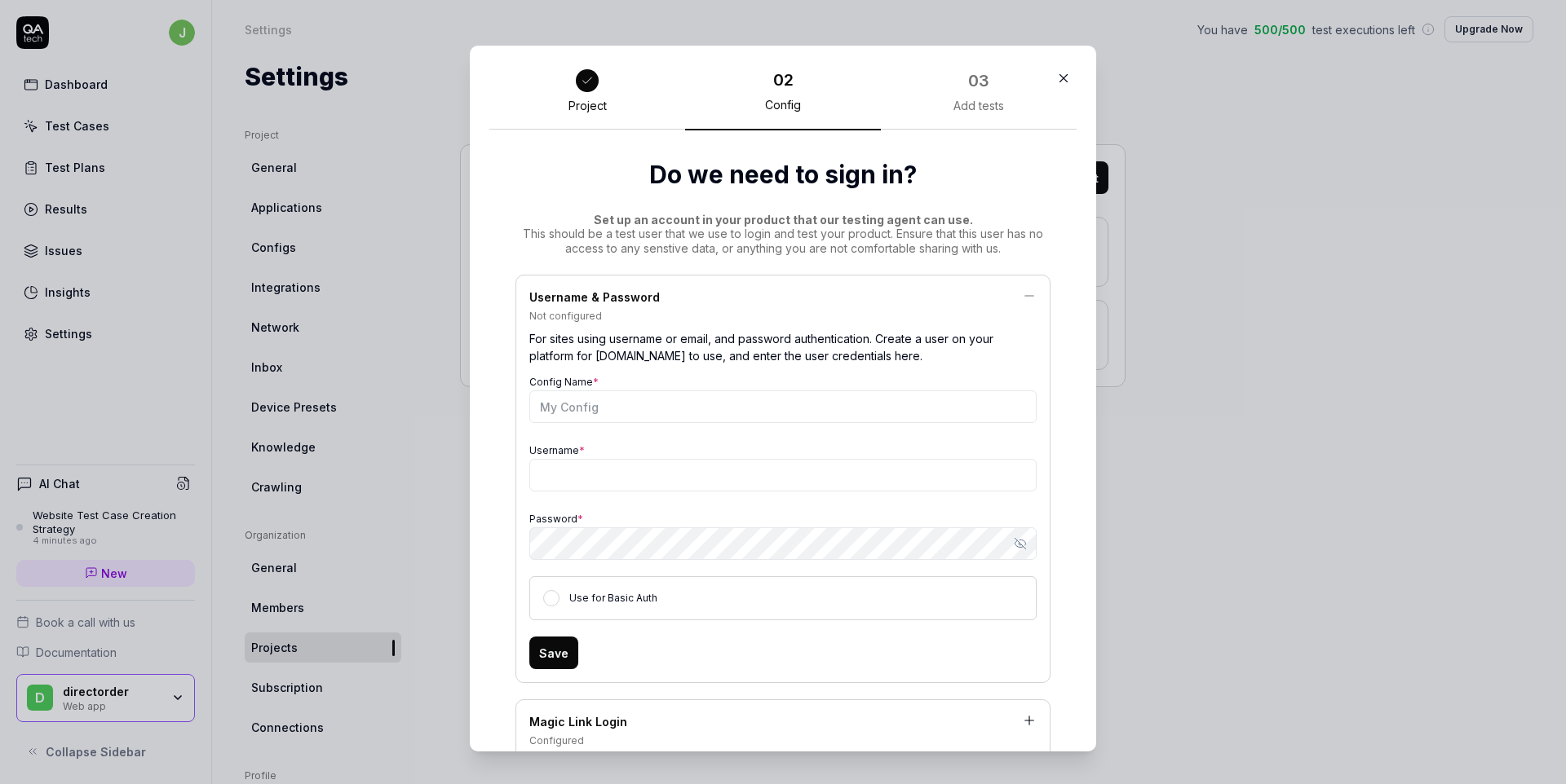
click at [1032, 291] on icon at bounding box center [1029, 296] width 14 height 14
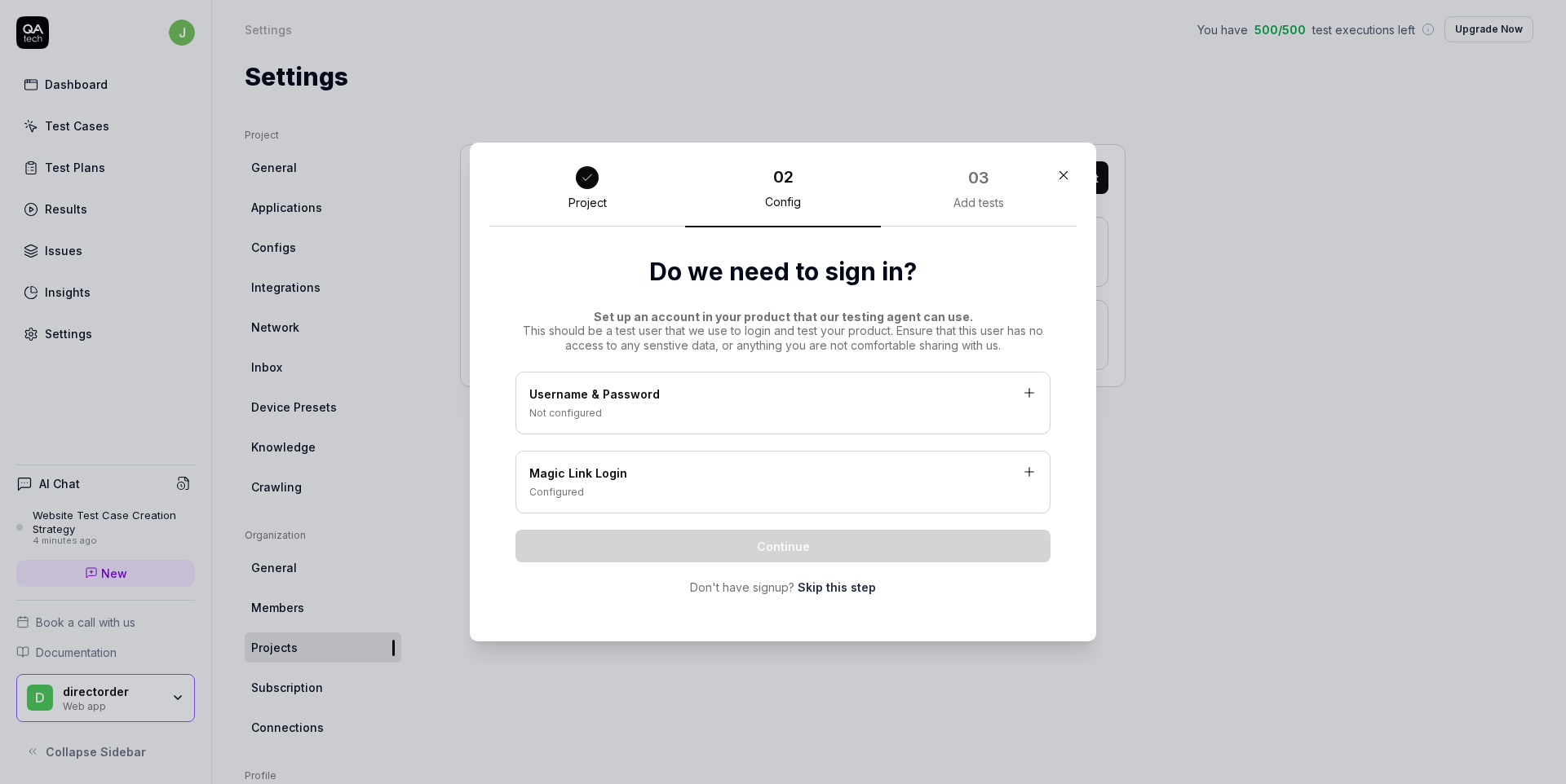
click at [728, 494] on div "Configured" at bounding box center [783, 492] width 507 height 14
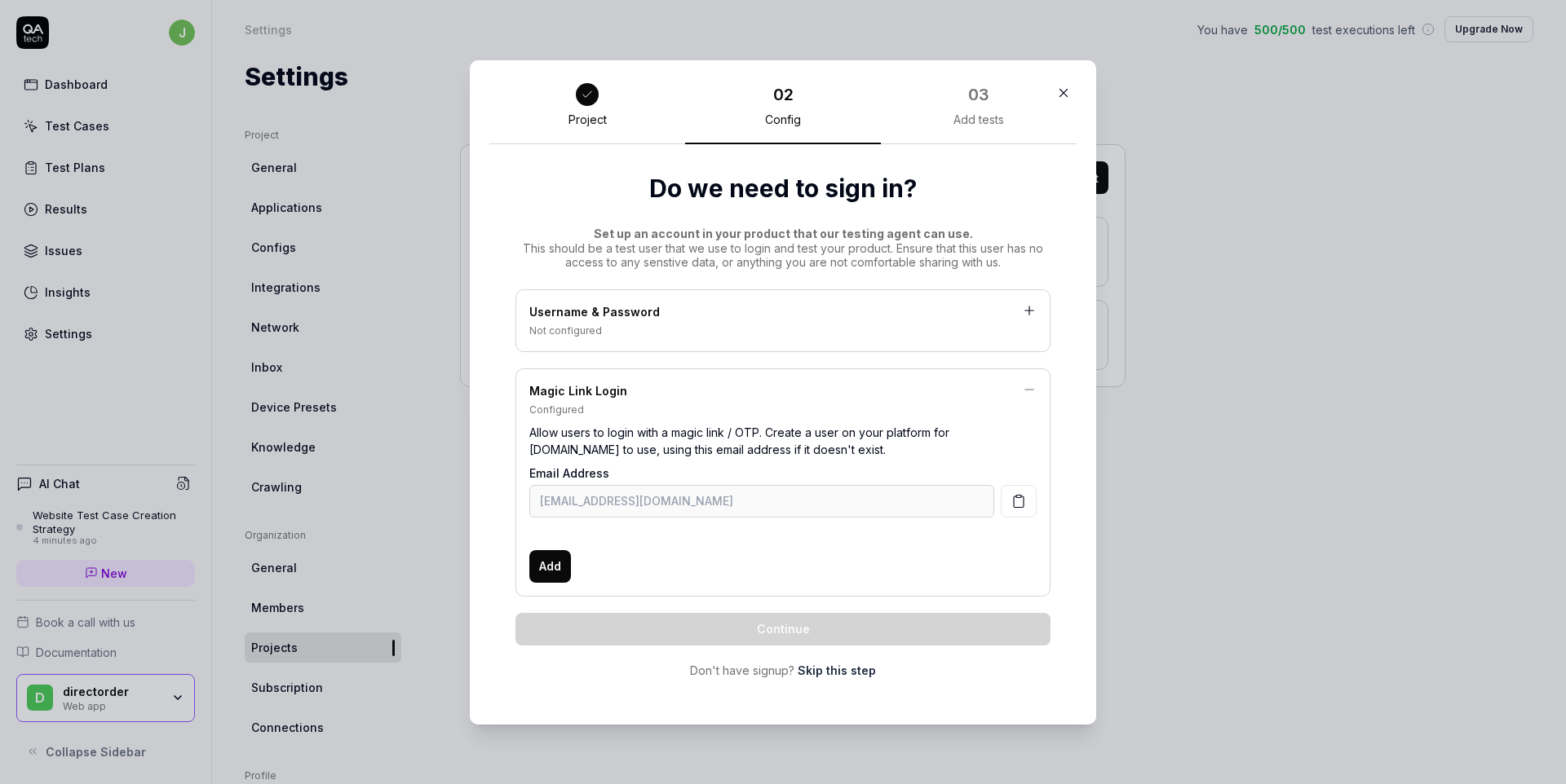
click at [738, 344] on div "Username & Password Not configured" at bounding box center [783, 321] width 535 height 63
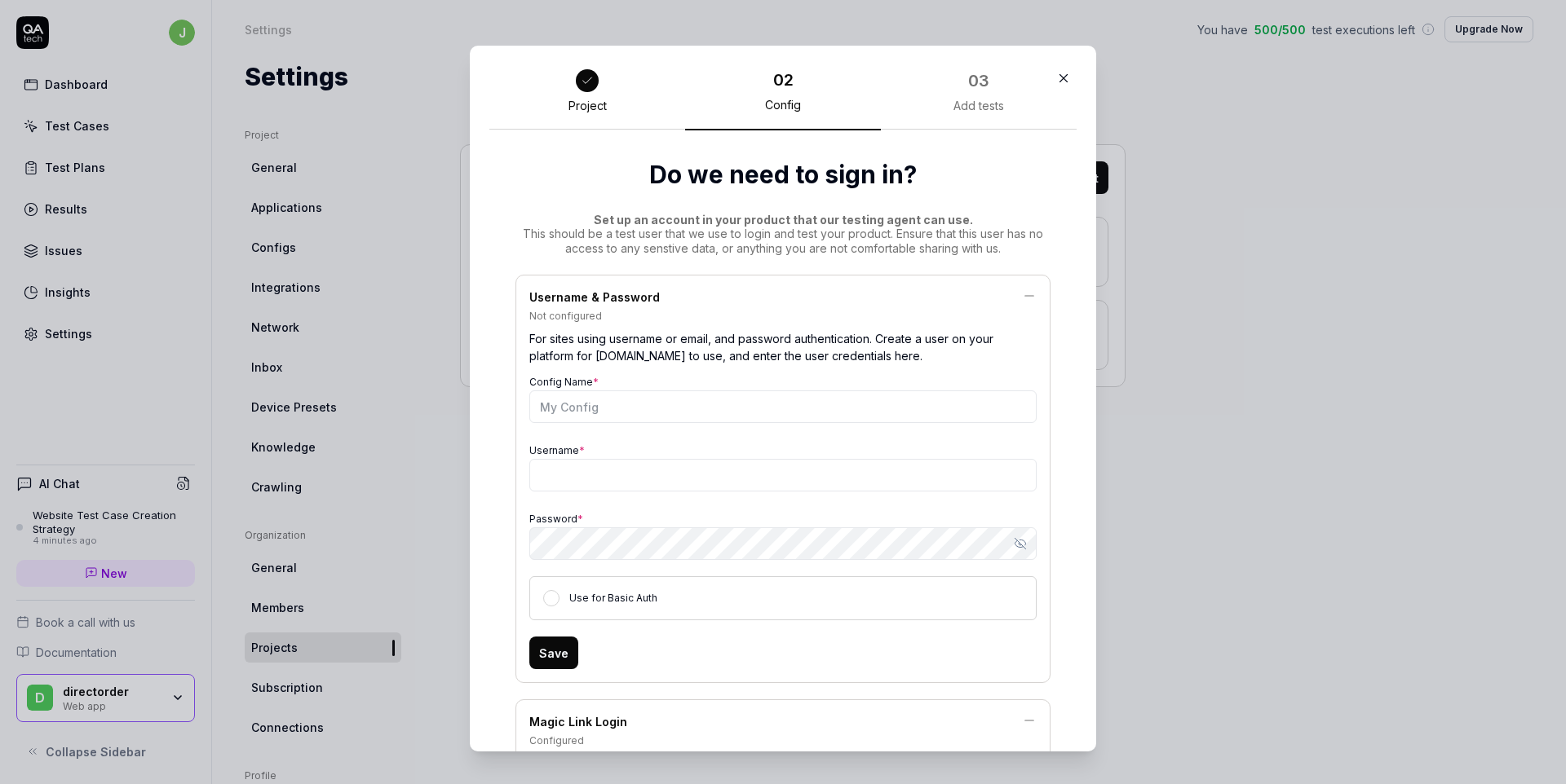
click at [747, 297] on div "Username & Password" at bounding box center [783, 298] width 507 height 21
click at [693, 587] on div "Use for Basic Auth" at bounding box center [783, 598] width 507 height 44
click at [640, 605] on div "Use for Basic Auth" at bounding box center [783, 598] width 507 height 44
click at [551, 596] on button "Use for Basic Auth" at bounding box center [551, 598] width 16 height 16
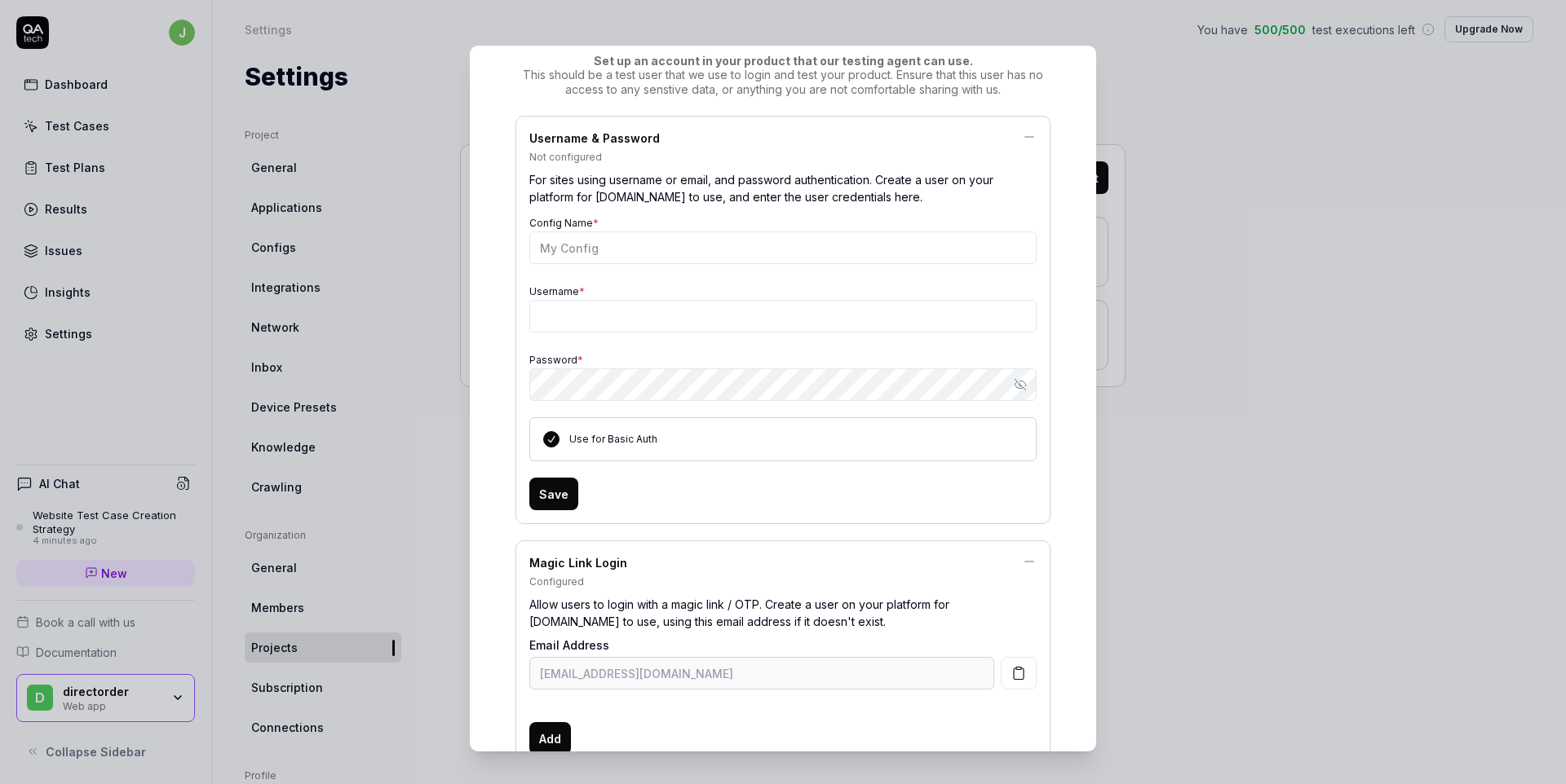
scroll to position [259, 0]
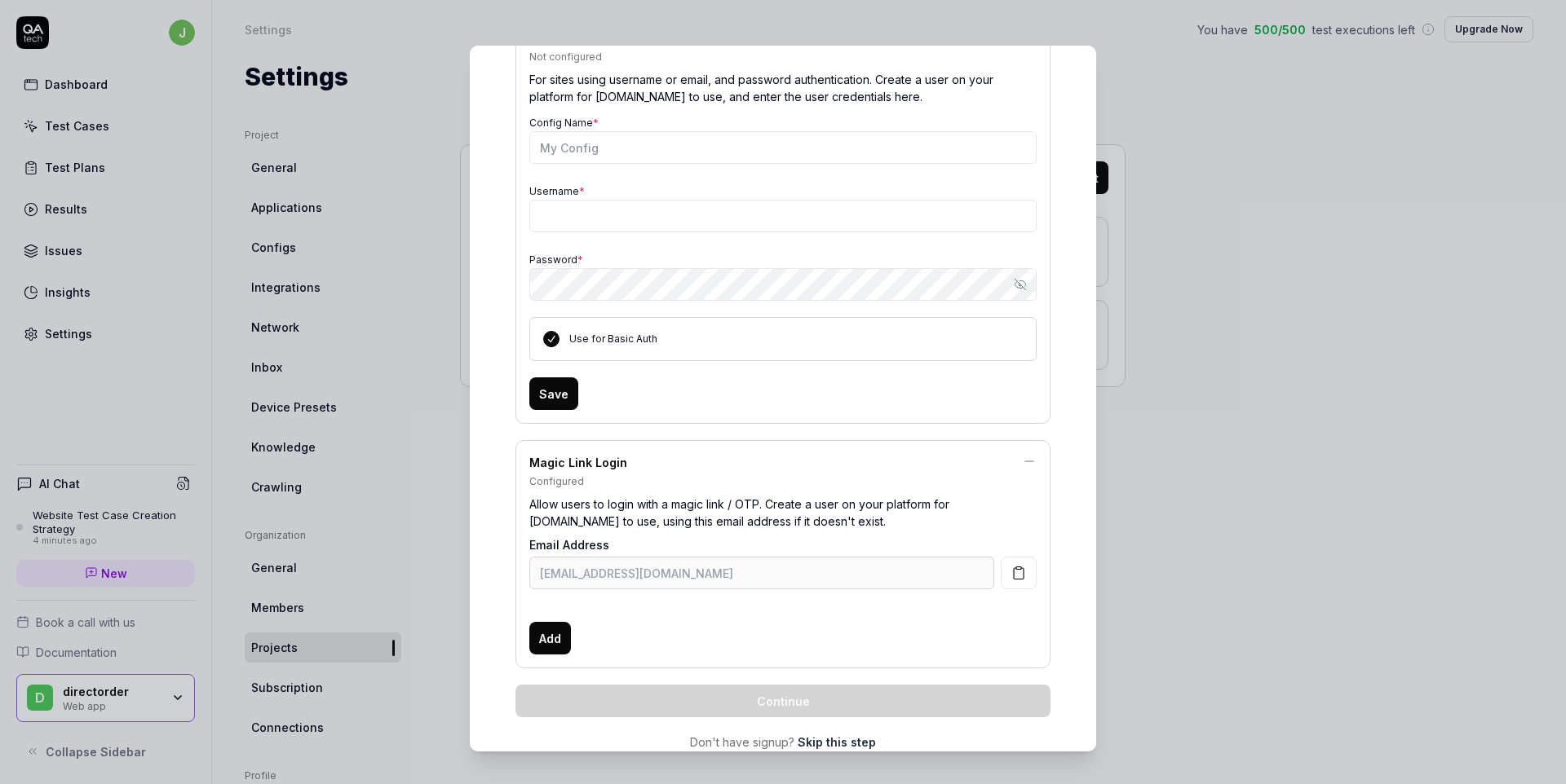
click at [552, 336] on button "Use for Basic Auth" at bounding box center [551, 339] width 16 height 16
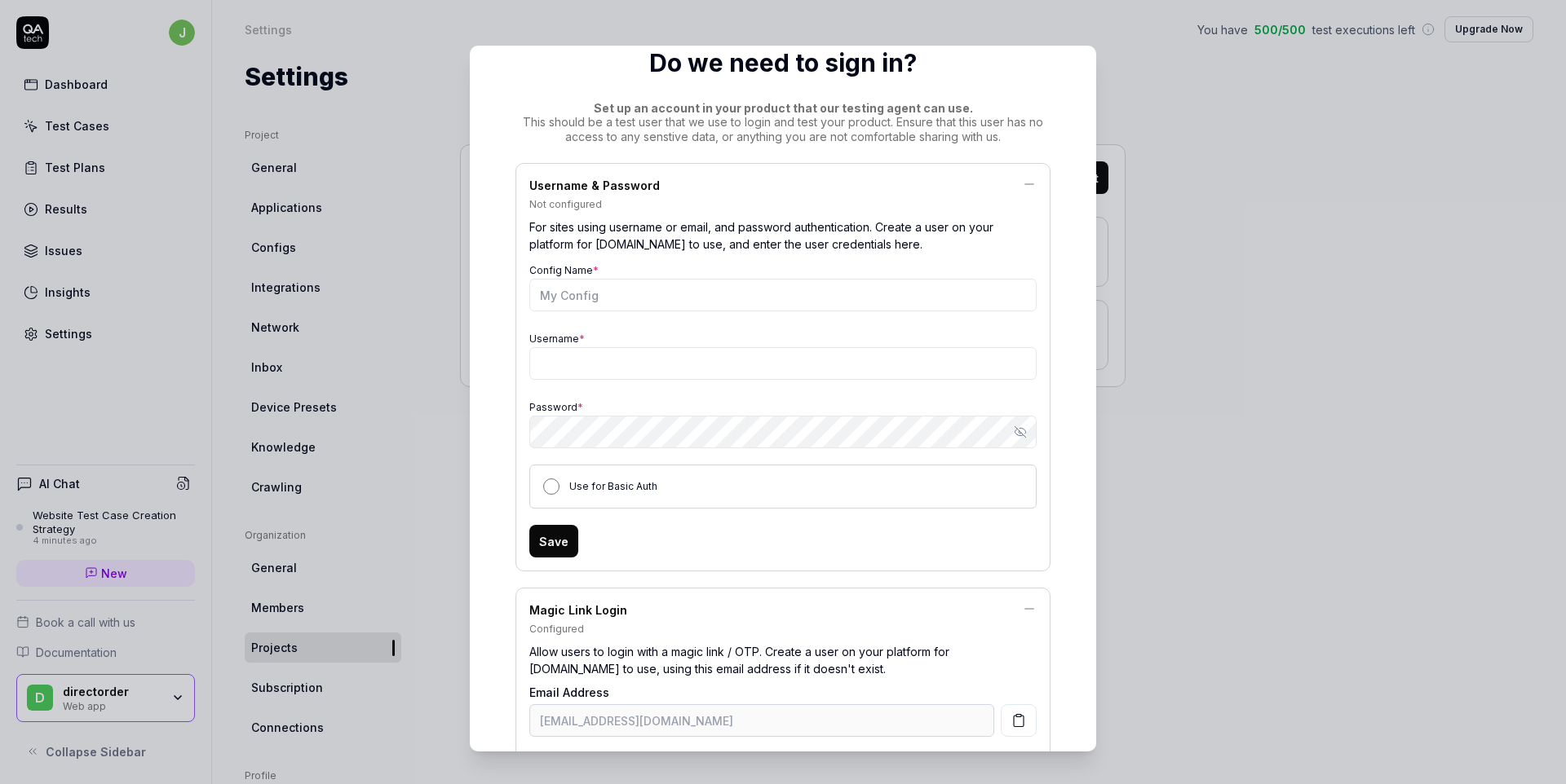
scroll to position [0, 0]
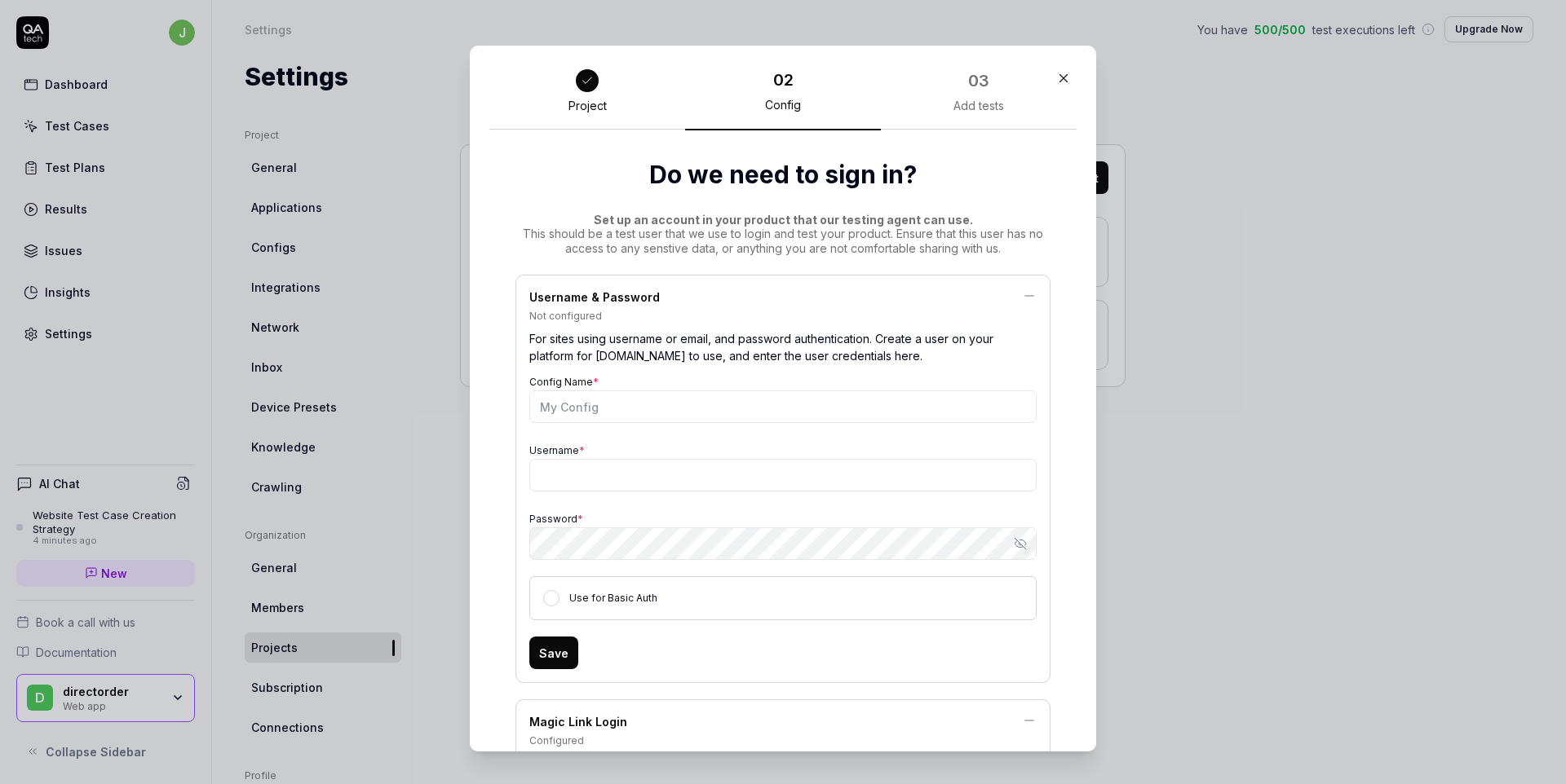
click at [941, 70] on div "03 Add tests" at bounding box center [978, 98] width 196 height 64
click at [982, 86] on div "03" at bounding box center [979, 80] width 21 height 24
click at [592, 90] on div at bounding box center [587, 80] width 29 height 29
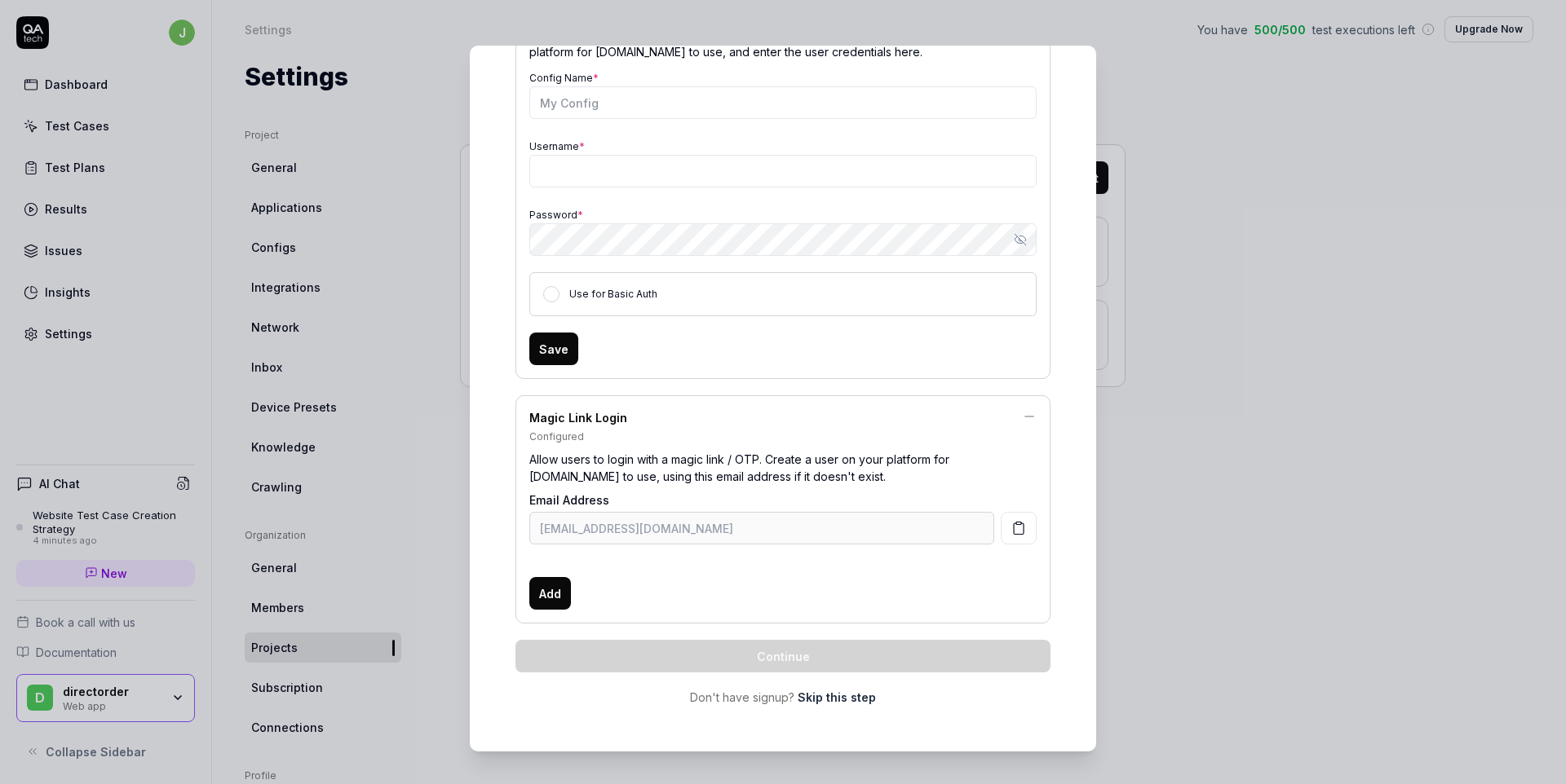
click at [839, 700] on link "Skip this step" at bounding box center [837, 697] width 79 height 17
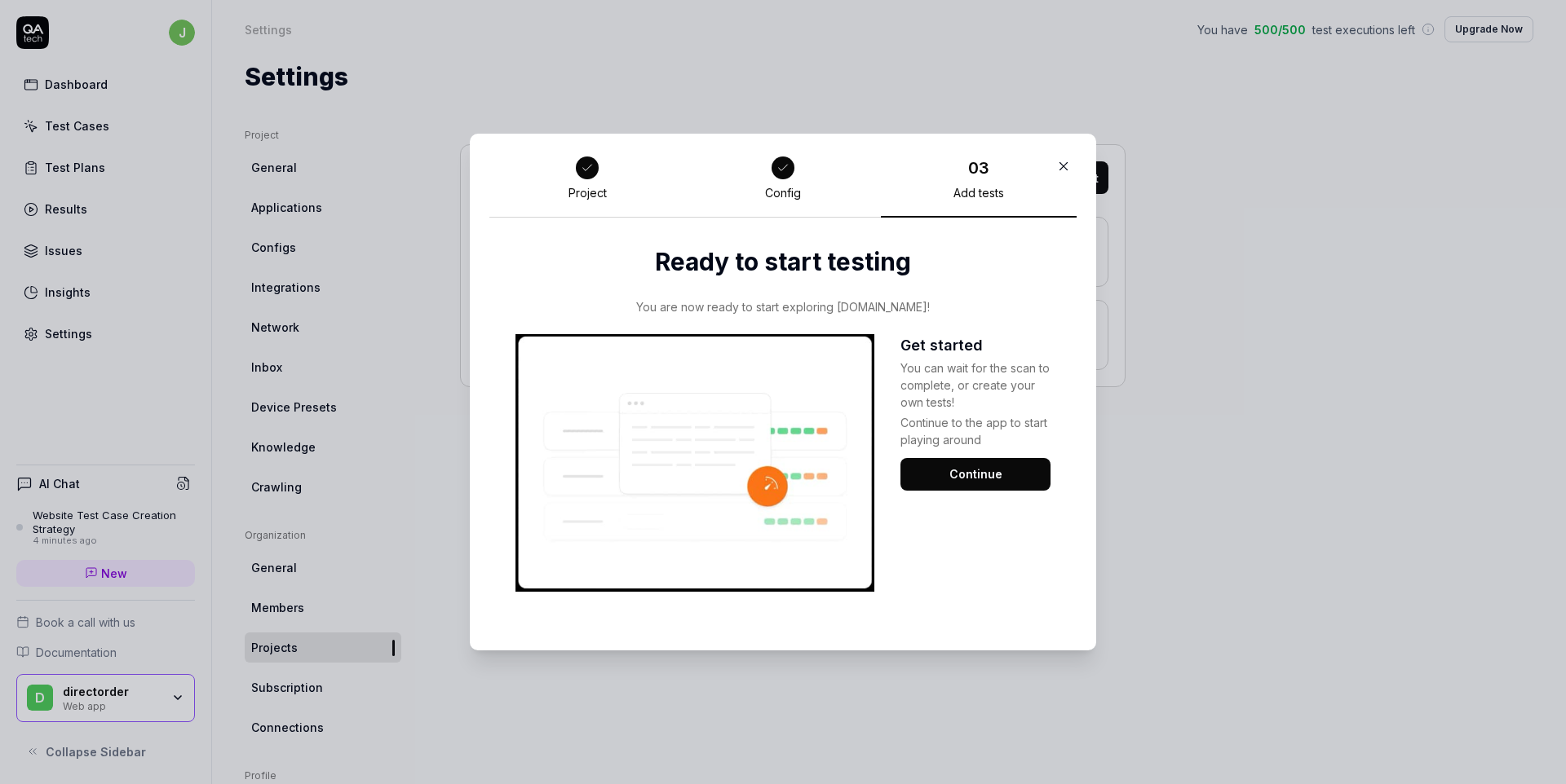
click at [979, 477] on button "Continue" at bounding box center [976, 474] width 150 height 33
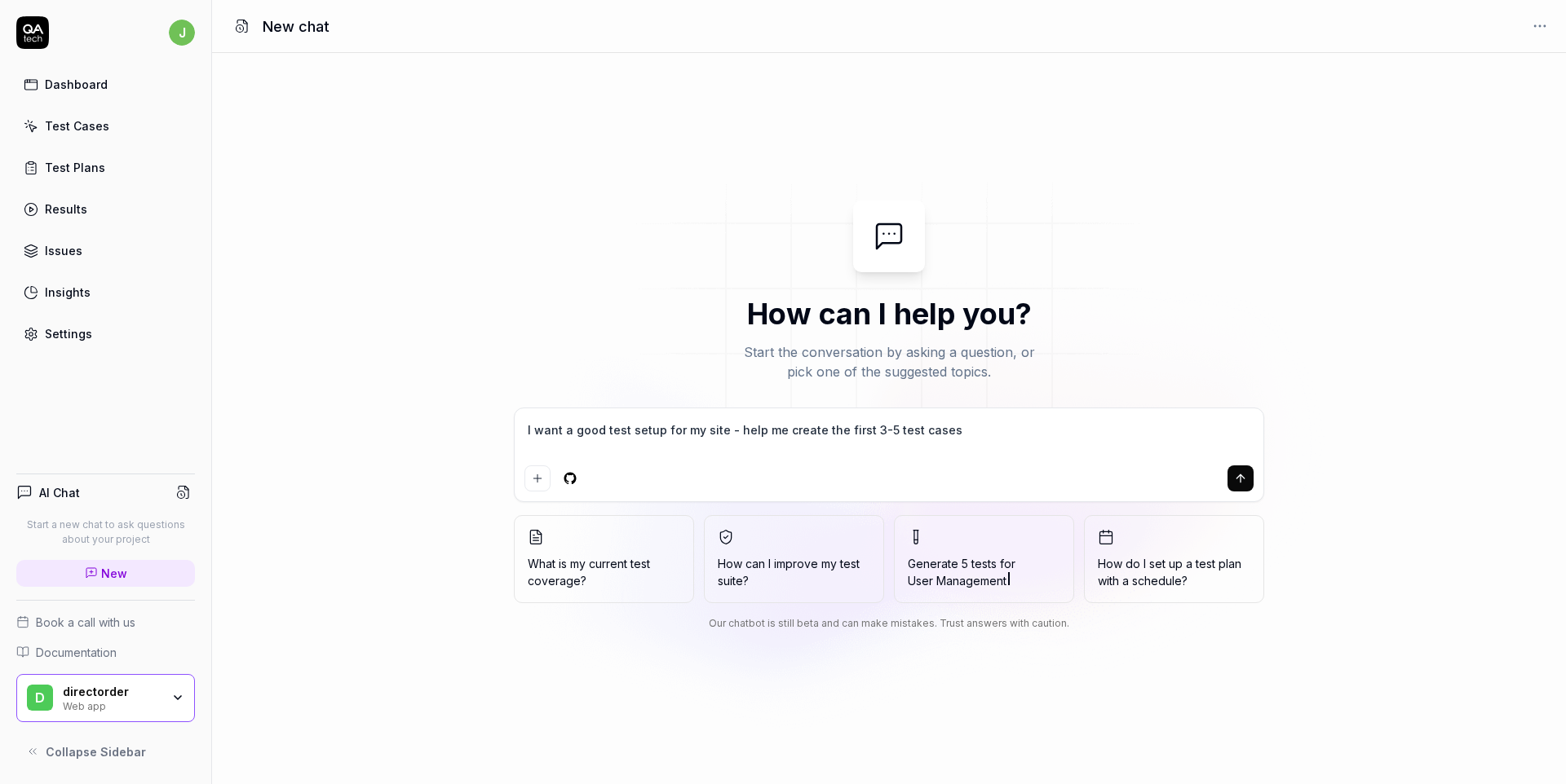
click at [1033, 263] on img at bounding box center [889, 321] width 587 height 326
click at [174, 688] on div "d directorder Web app" at bounding box center [105, 698] width 179 height 49
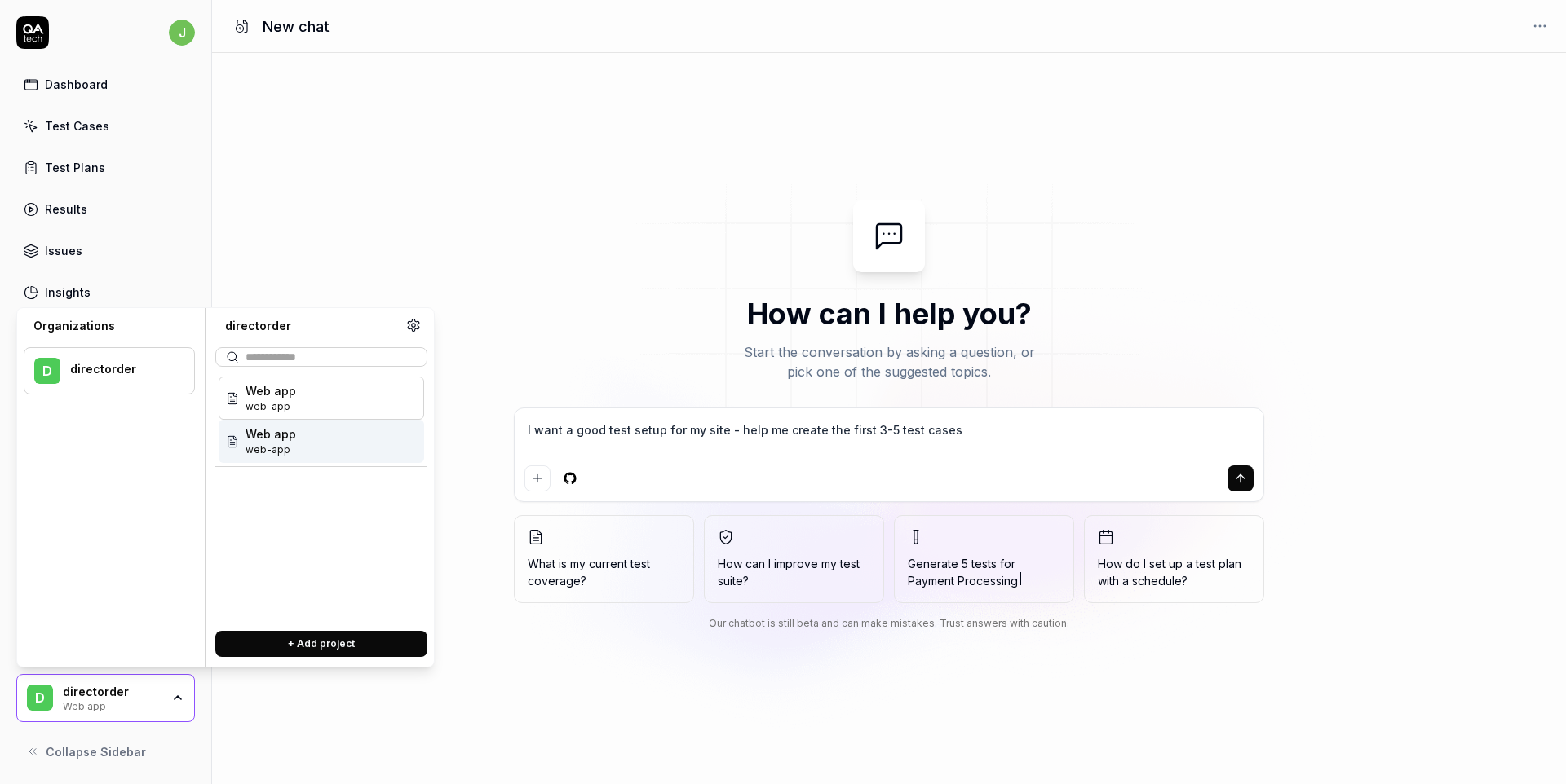
click at [306, 441] on div "Web app web-app" at bounding box center [322, 441] width 205 height 43
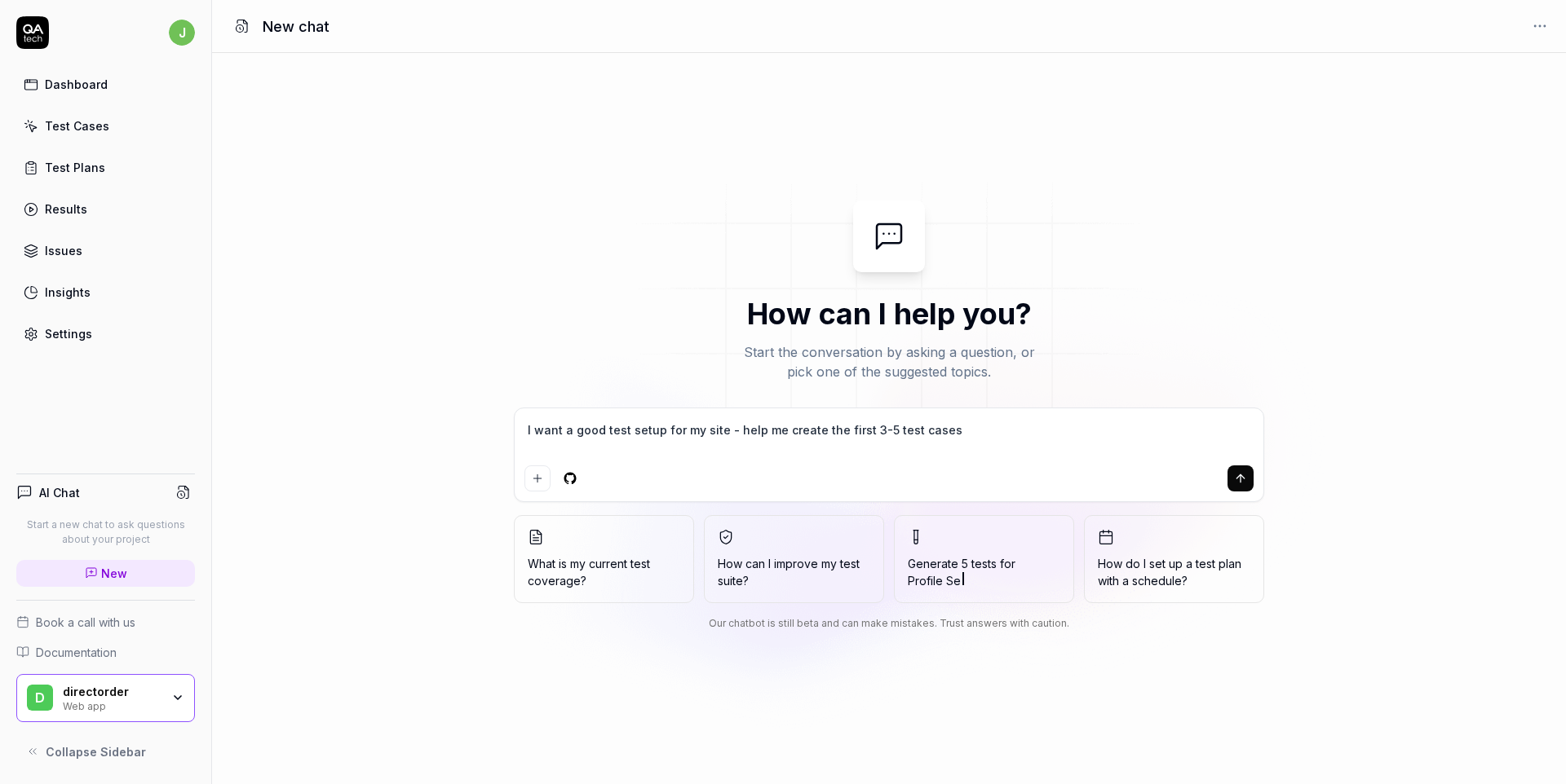
click at [139, 686] on div "directorder" at bounding box center [112, 692] width 98 height 14
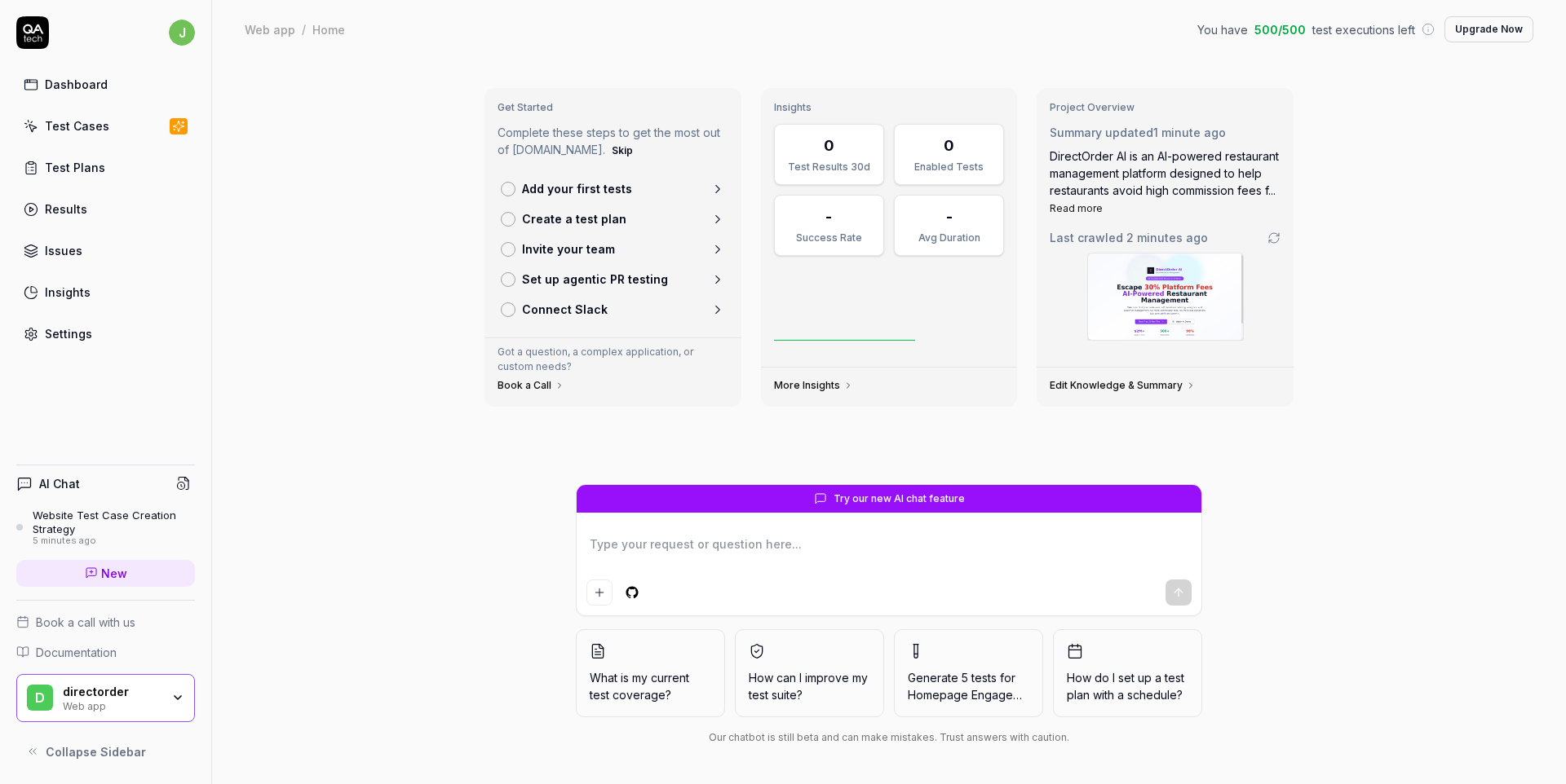
click at [371, 480] on div "Get Started Complete these steps to get the most out of QA.tech. Skip Add your …" at bounding box center [889, 421] width 1354 height 726
click at [577, 183] on p "Add your first tests" at bounding box center [576, 188] width 110 height 17
click at [721, 187] on icon at bounding box center [717, 189] width 14 height 14
click at [716, 217] on icon at bounding box center [717, 219] width 14 height 14
click at [844, 313] on icon at bounding box center [890, 308] width 230 height 65
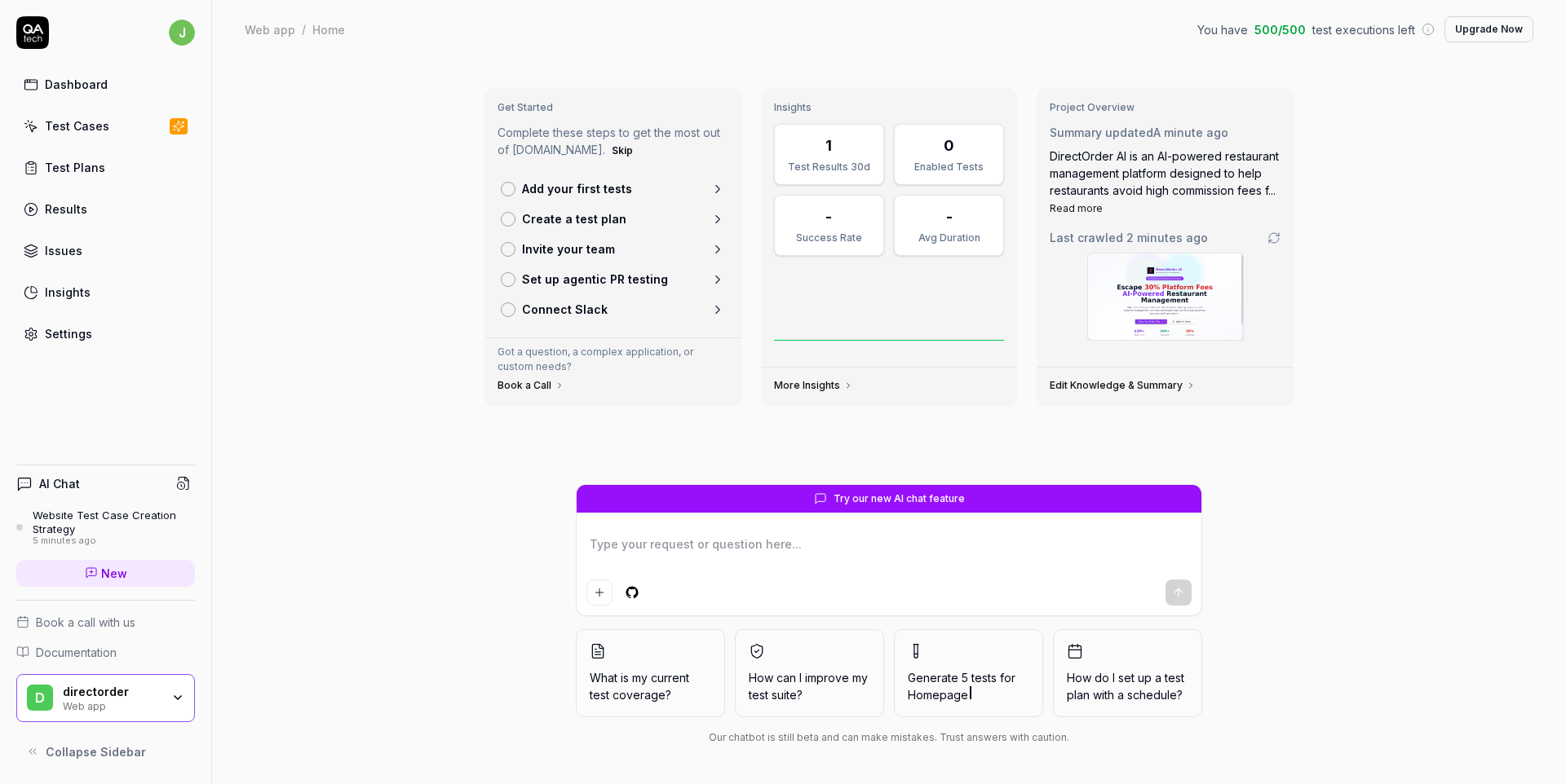
click at [627, 663] on button "What is my current test coverage?" at bounding box center [650, 673] width 149 height 88
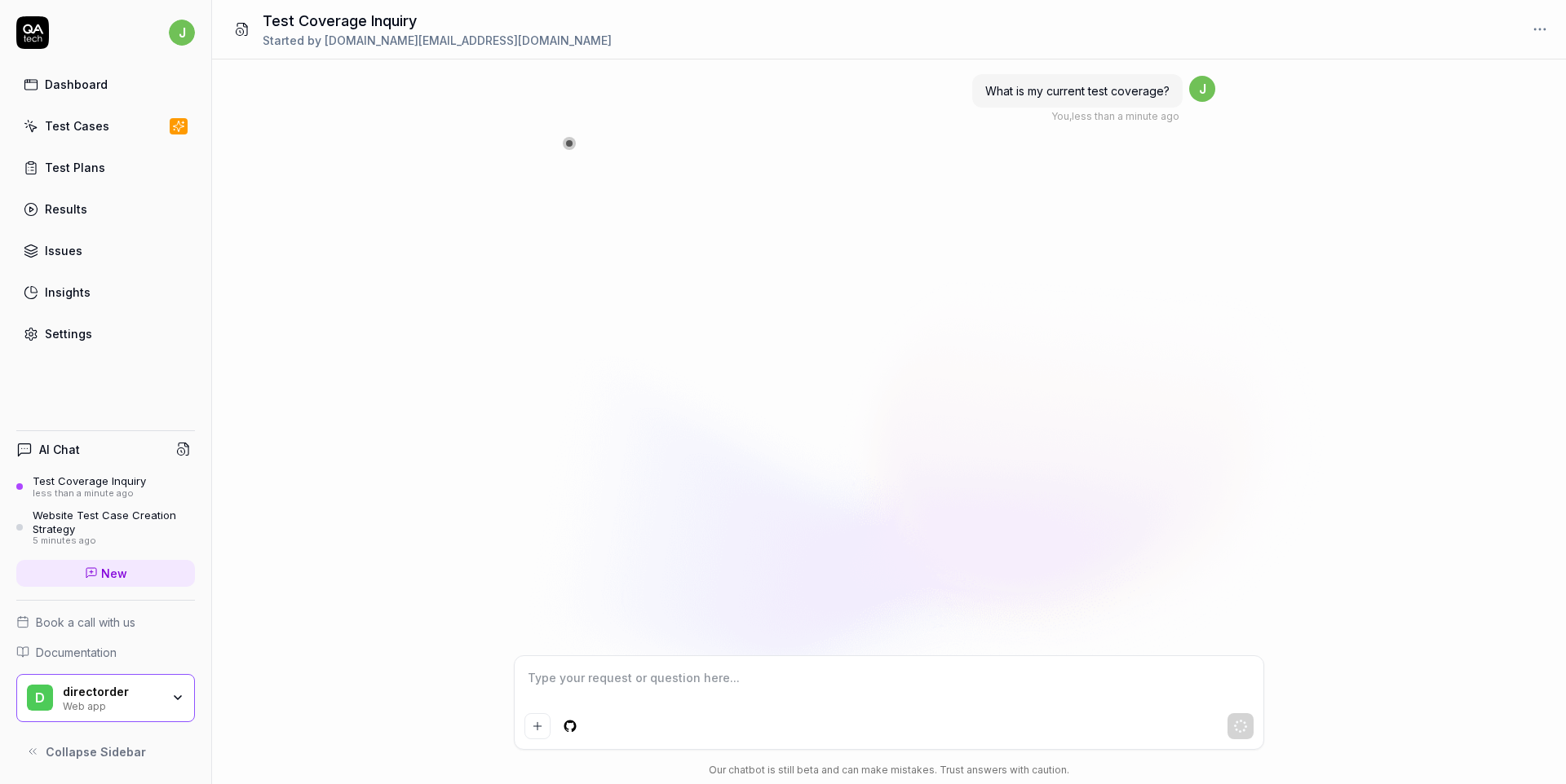
click at [96, 81] on div "Dashboard" at bounding box center [76, 84] width 63 height 17
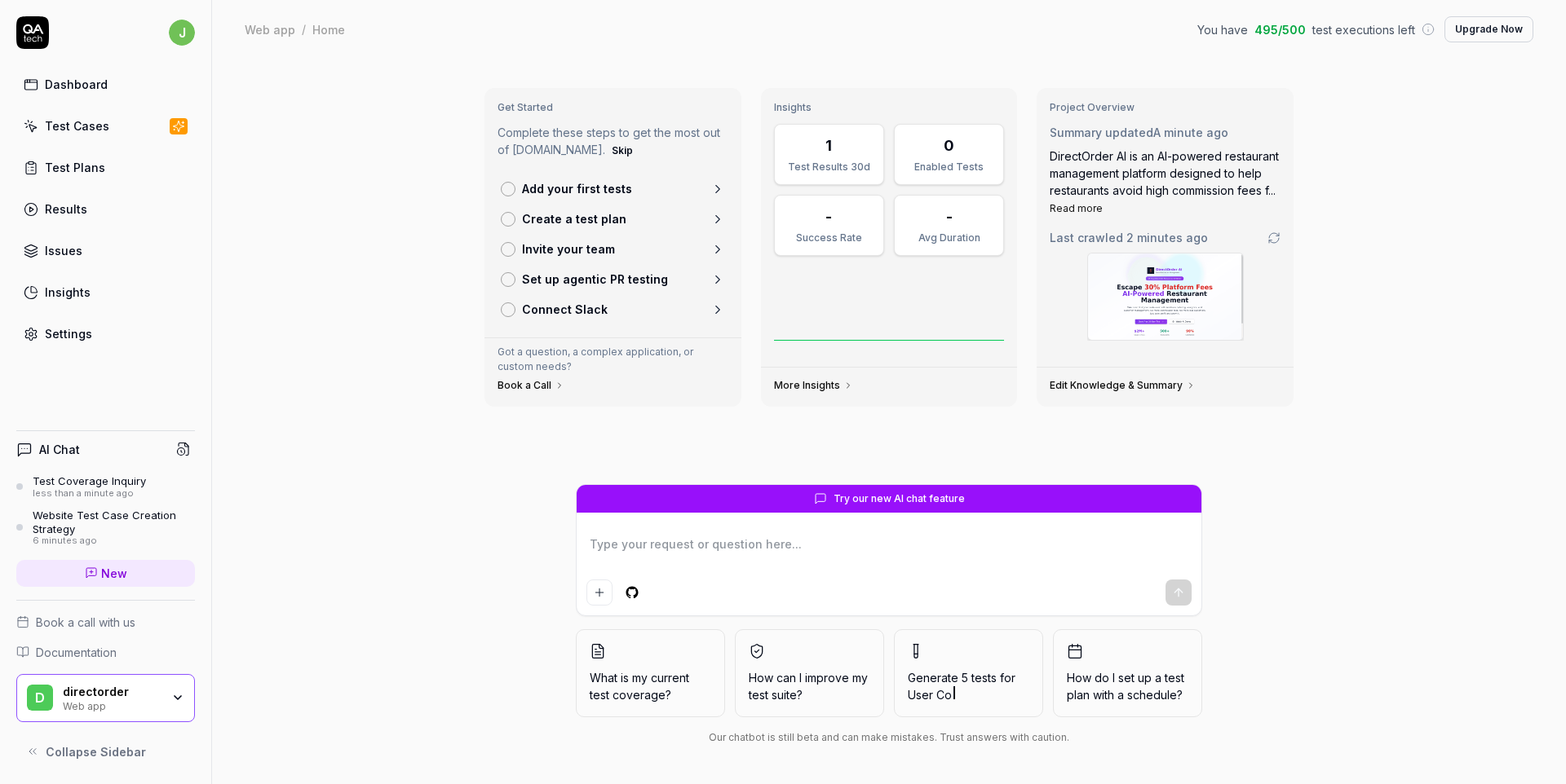
click at [73, 328] on div "Settings" at bounding box center [68, 333] width 47 height 17
type textarea "*"
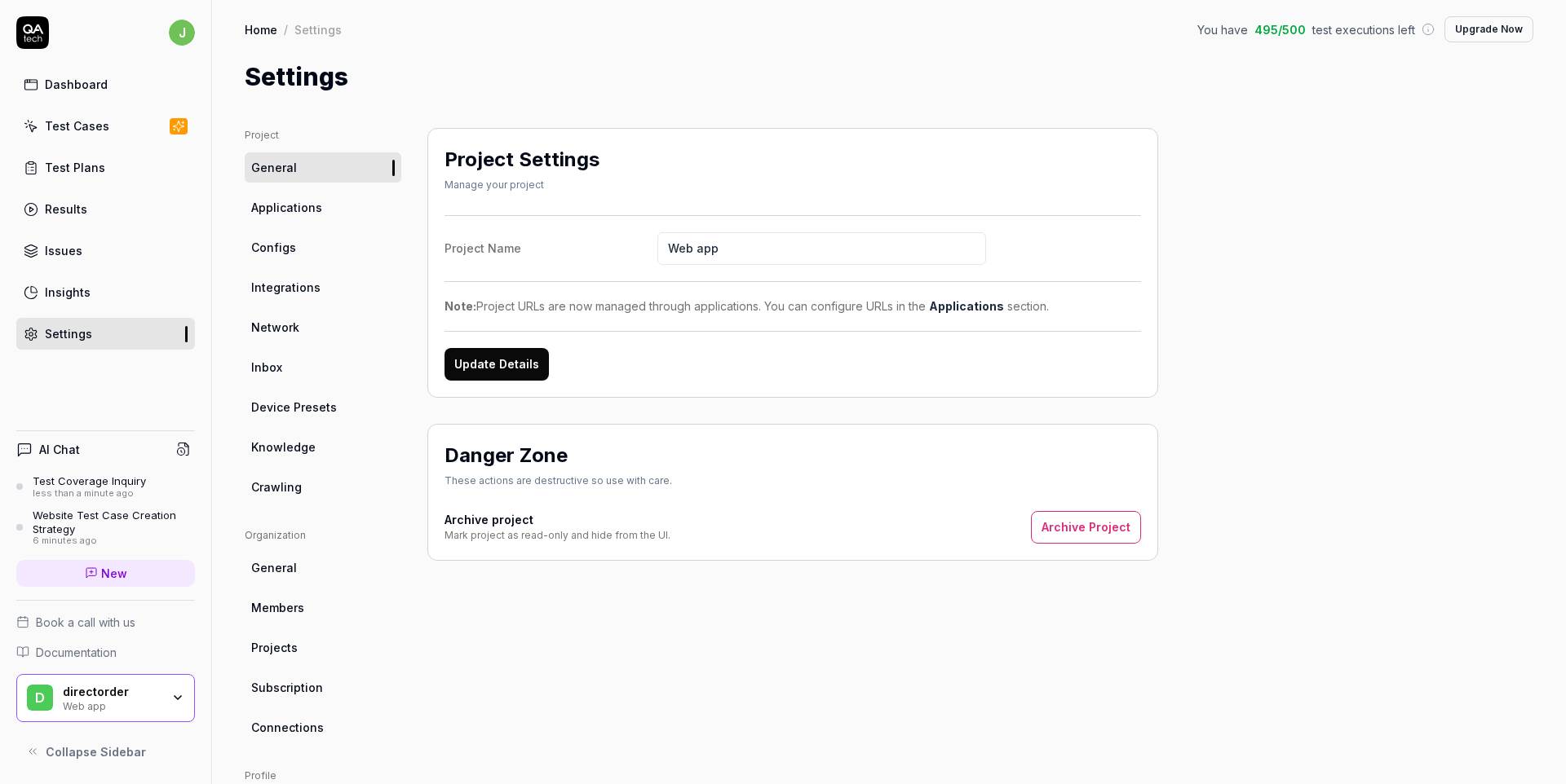
click at [705, 246] on input "Web app" at bounding box center [822, 248] width 329 height 33
type input "DirectOrder"
click at [490, 367] on button "Update Details" at bounding box center [497, 364] width 105 height 33
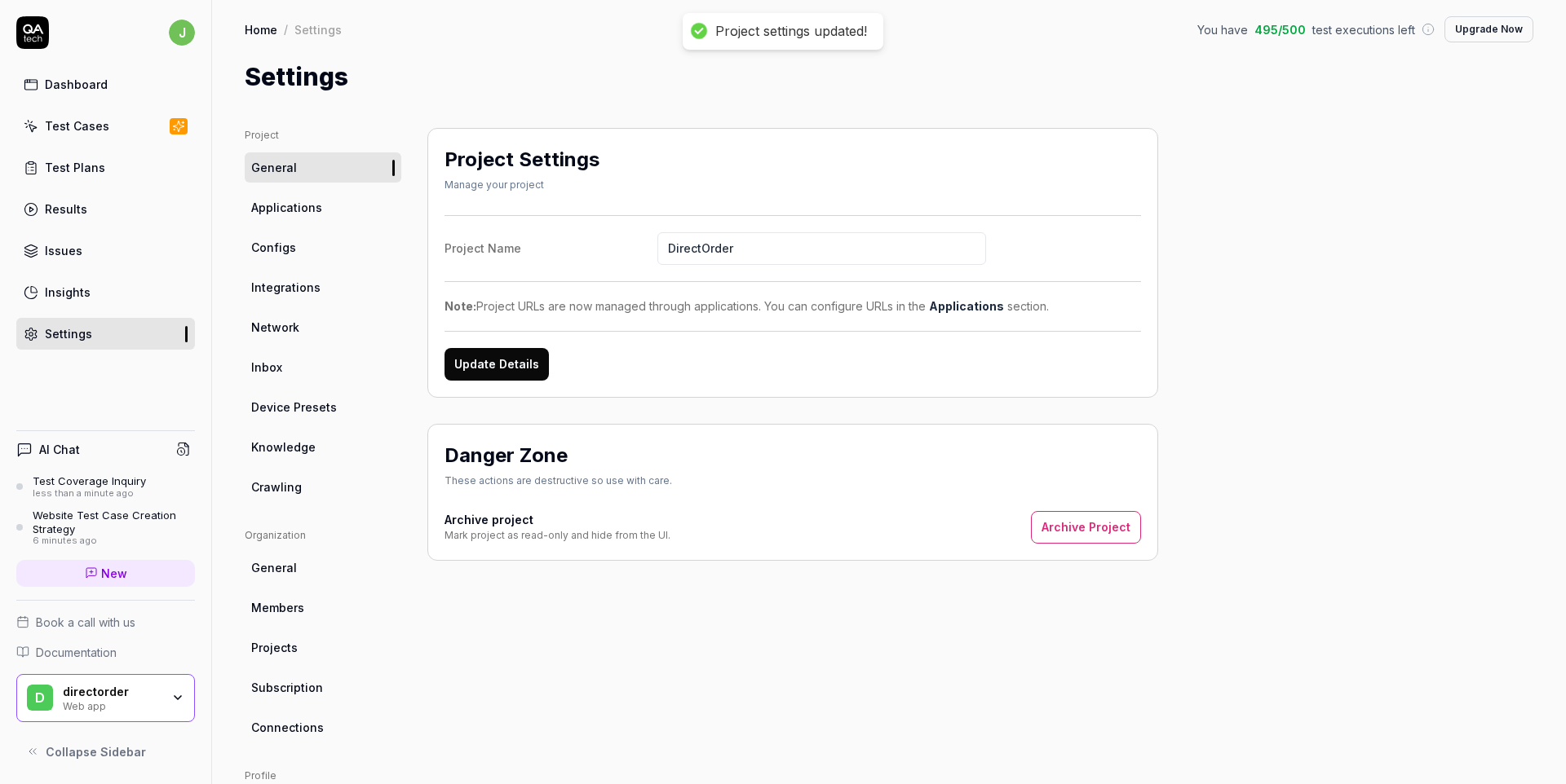
click at [184, 690] on div "d directorder Web app" at bounding box center [105, 698] width 179 height 49
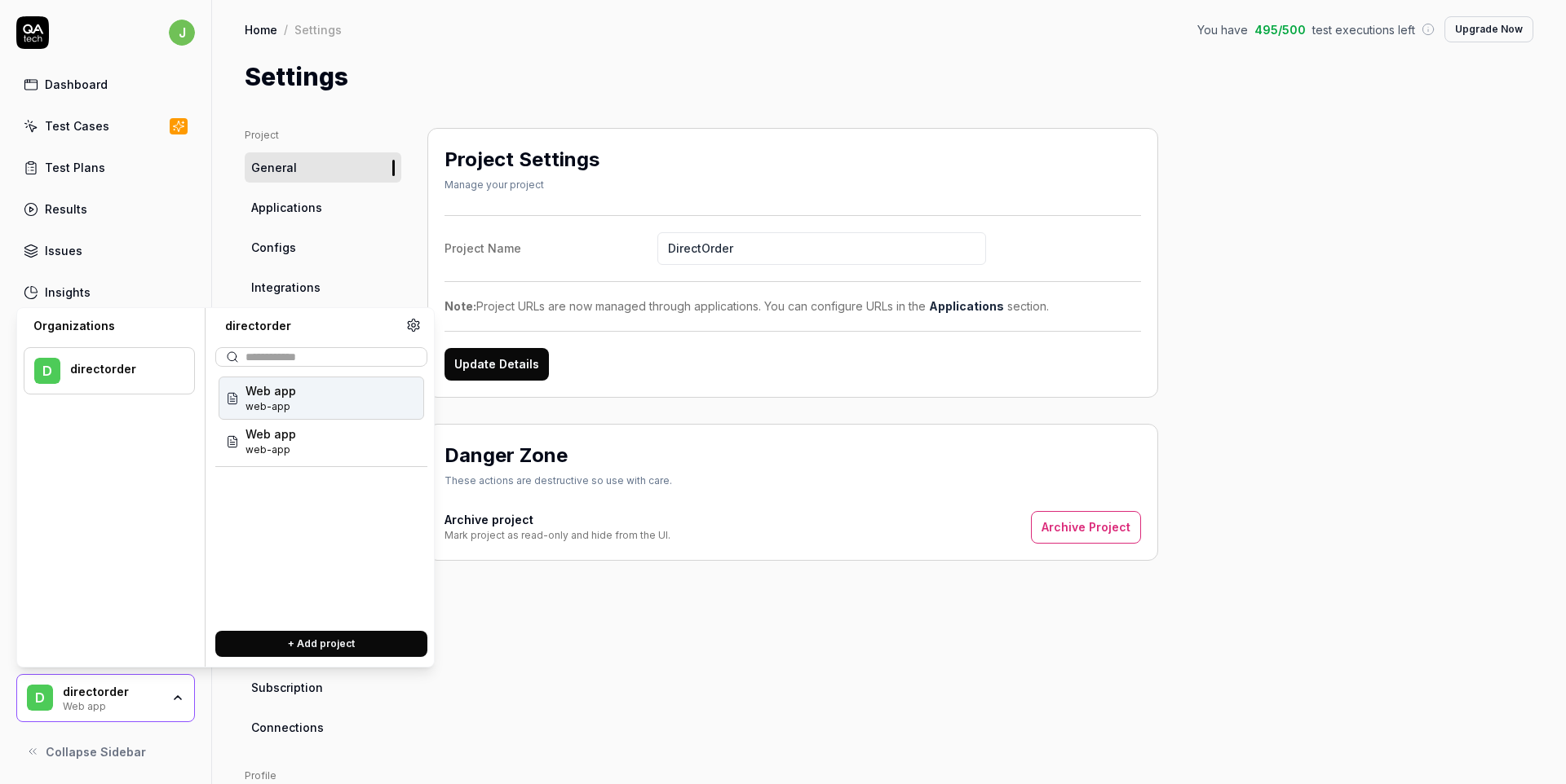
click at [503, 596] on div "Project Settings Manage your project Project Name DirectOrder Note: Project URL…" at bounding box center [793, 535] width 731 height 815
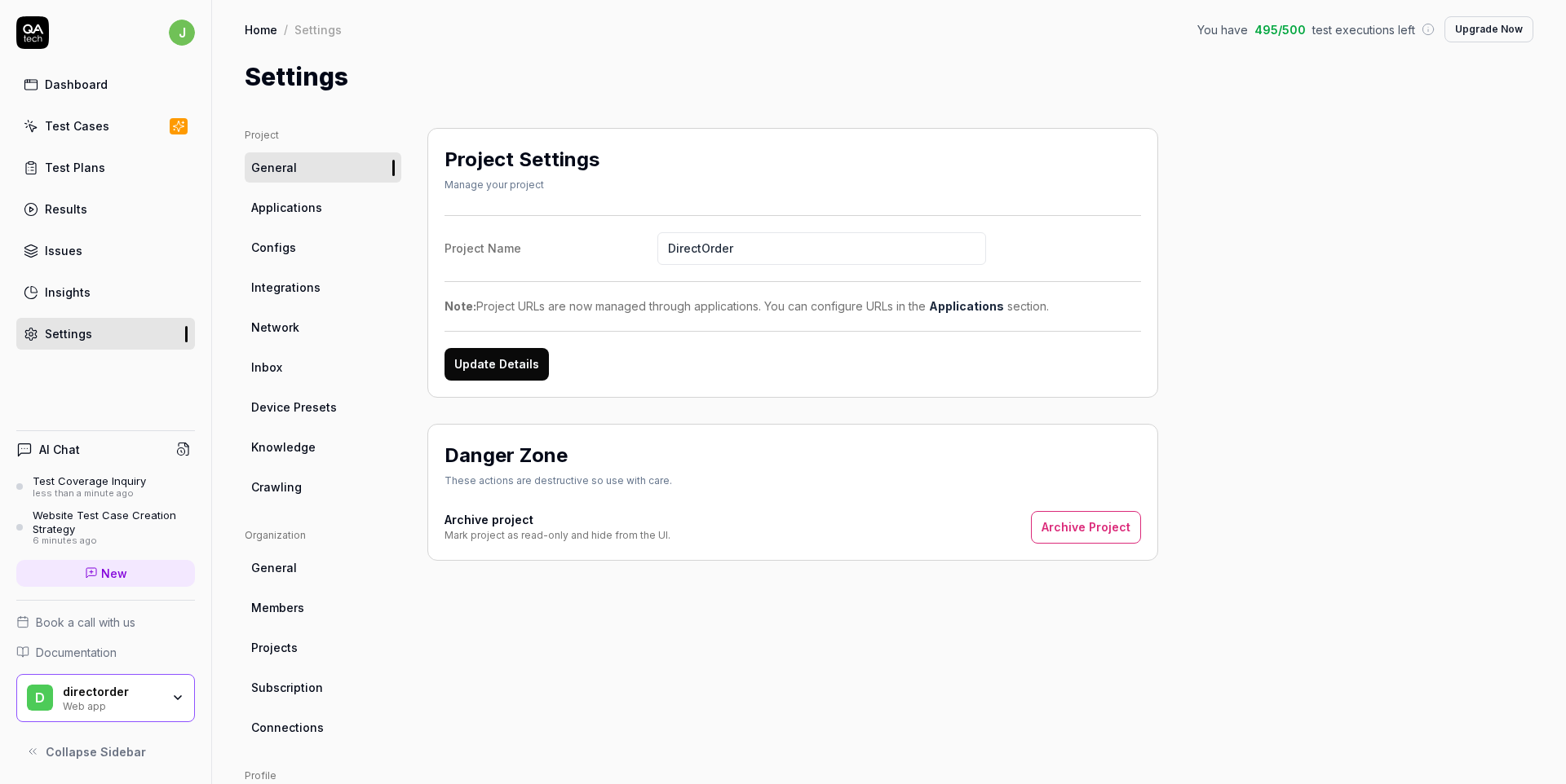
click at [503, 596] on div "Project Settings Manage your project Project Name DirectOrder Note: Project URL…" at bounding box center [793, 535] width 731 height 815
click at [156, 700] on div "DirectOrder" at bounding box center [112, 705] width 98 height 13
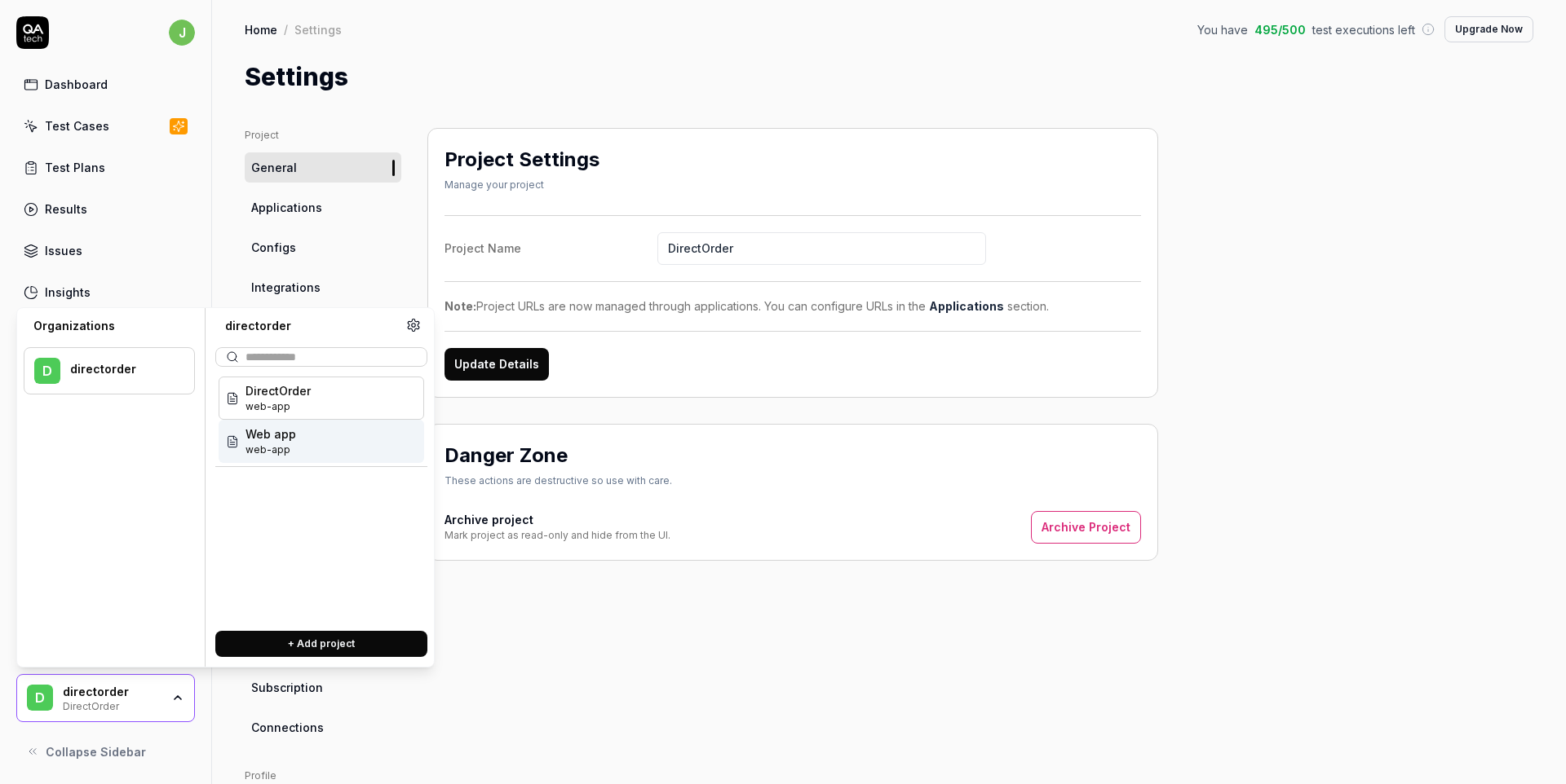
click at [317, 452] on div "Web app web-app" at bounding box center [322, 441] width 205 height 43
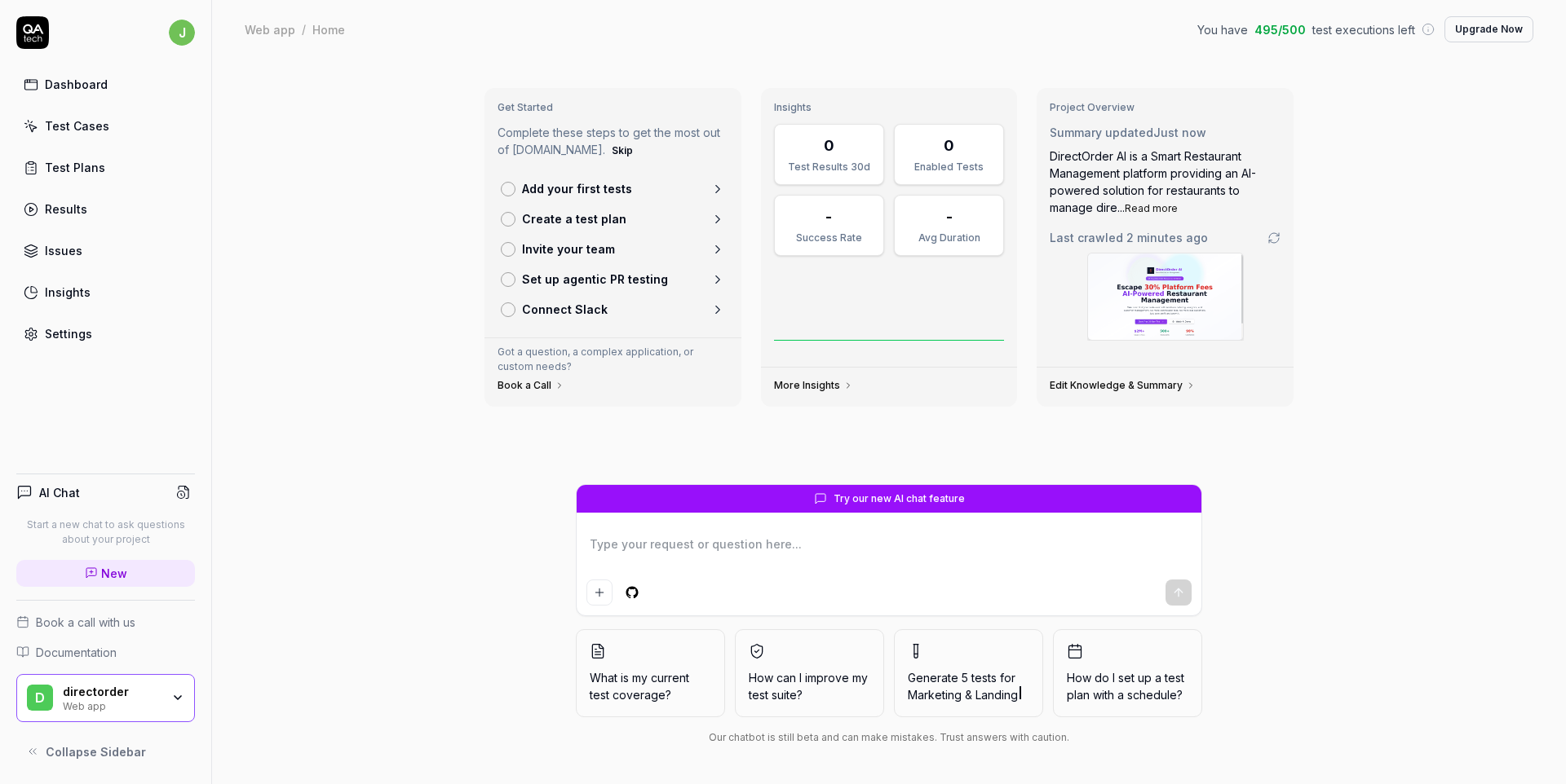
click at [43, 751] on button "Collapse Sidebar" at bounding box center [105, 752] width 179 height 33
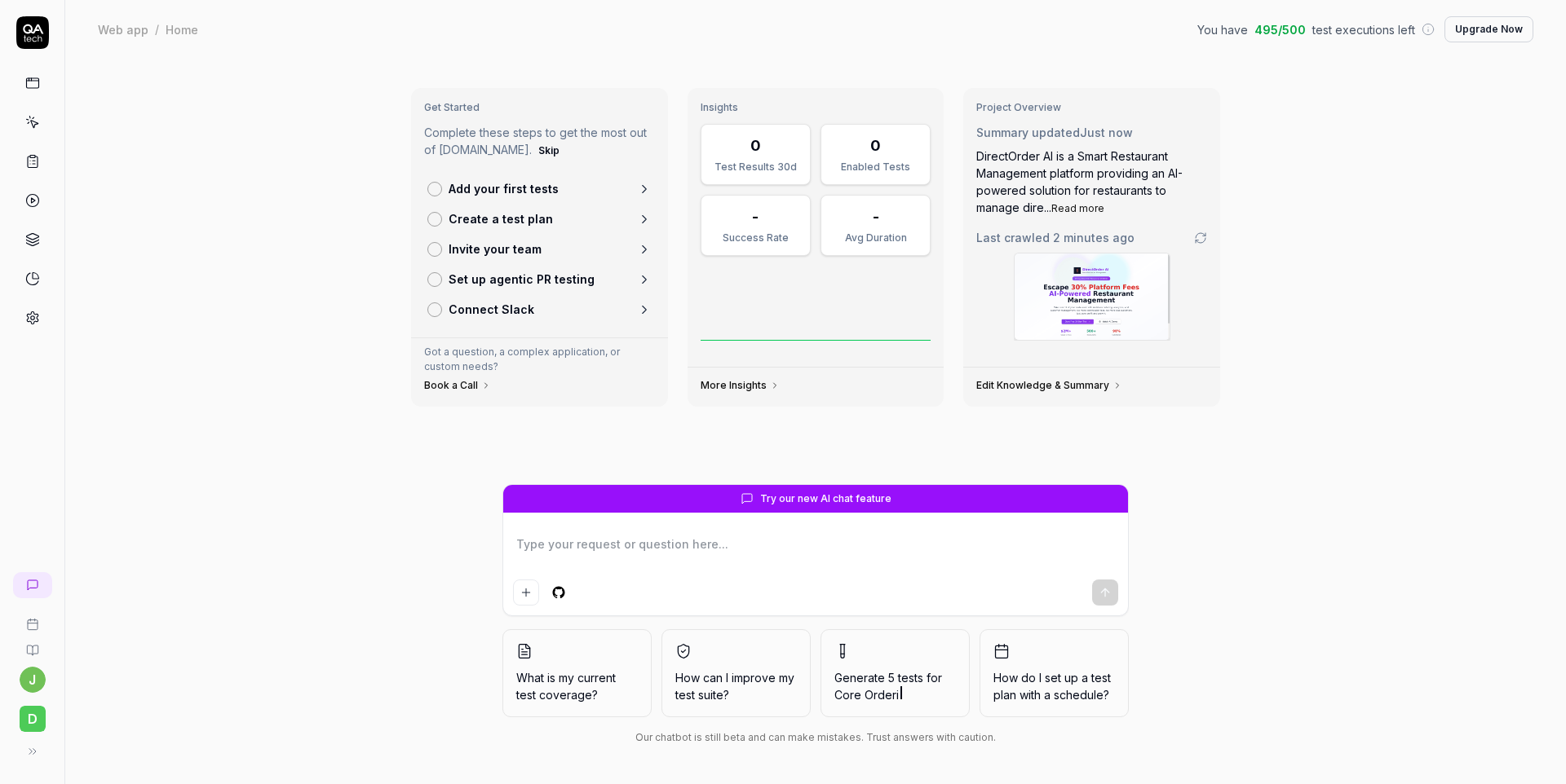
click at [37, 681] on html "[PERSON_NAME] Web app / Home You have 495 / 500 test executions left Upgrade No…" at bounding box center [783, 392] width 1566 height 784
click at [37, 721] on html "[PERSON_NAME] Web app / Home You have 495 / 500 test executions left Upgrade No…" at bounding box center [783, 392] width 1566 height 784
click at [37, 721] on span "d" at bounding box center [32, 719] width 26 height 26
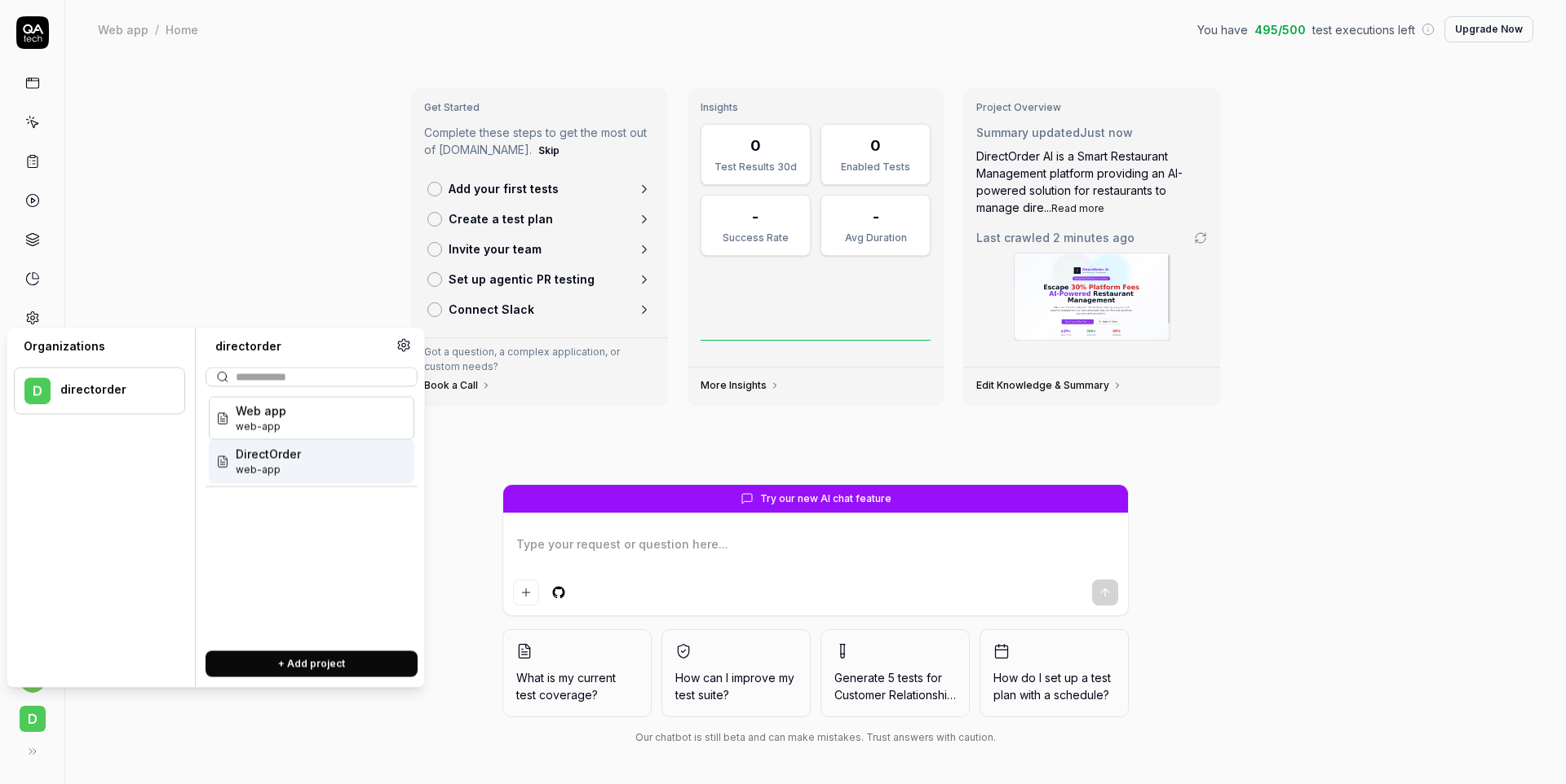
click at [297, 480] on div "DirectOrder web-app" at bounding box center [312, 462] width 205 height 43
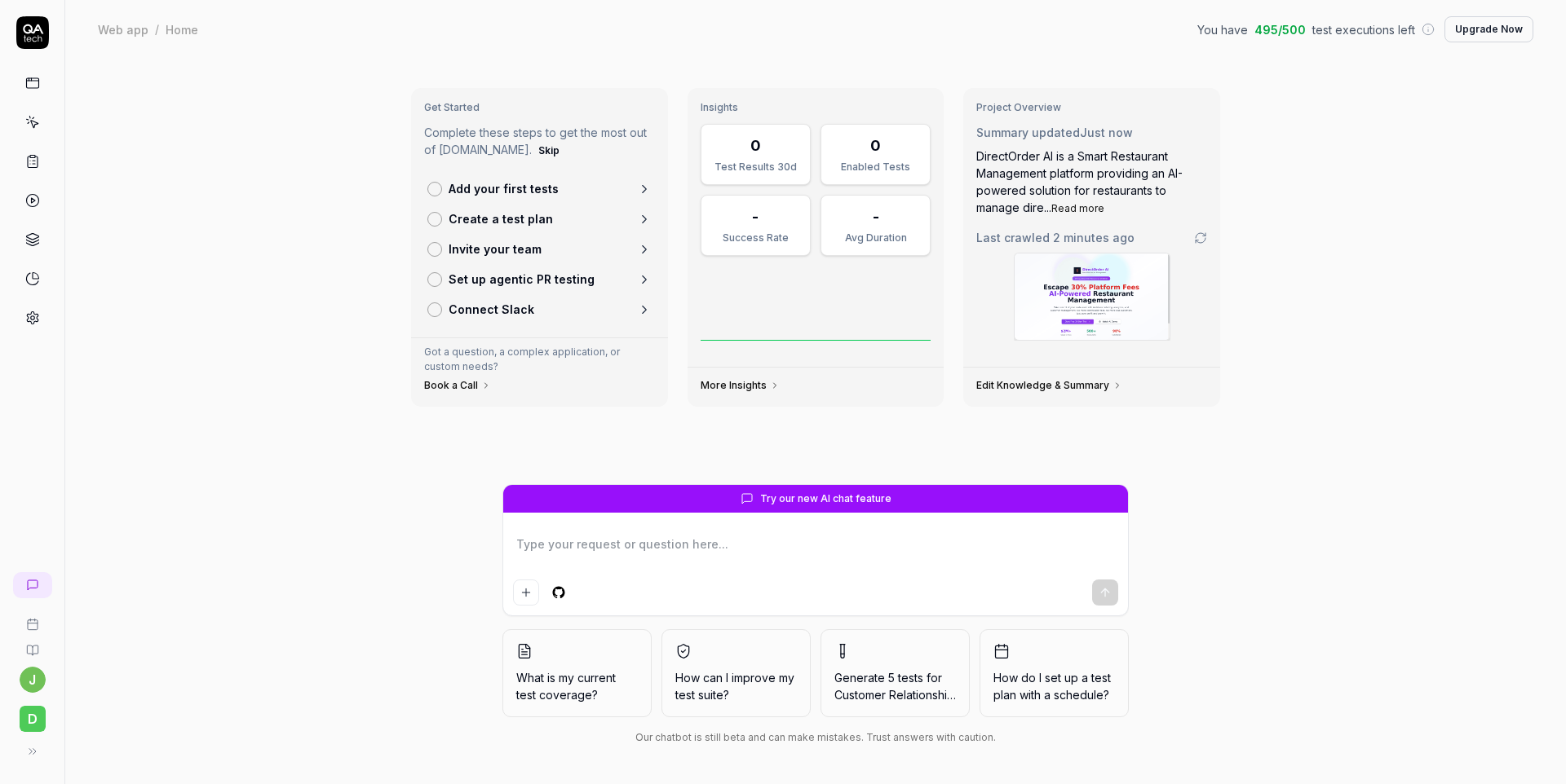
click at [307, 449] on div "Get Started Complete these steps to get the most out of [DOMAIN_NAME]. Skip Add…" at bounding box center [816, 421] width 1501 height 726
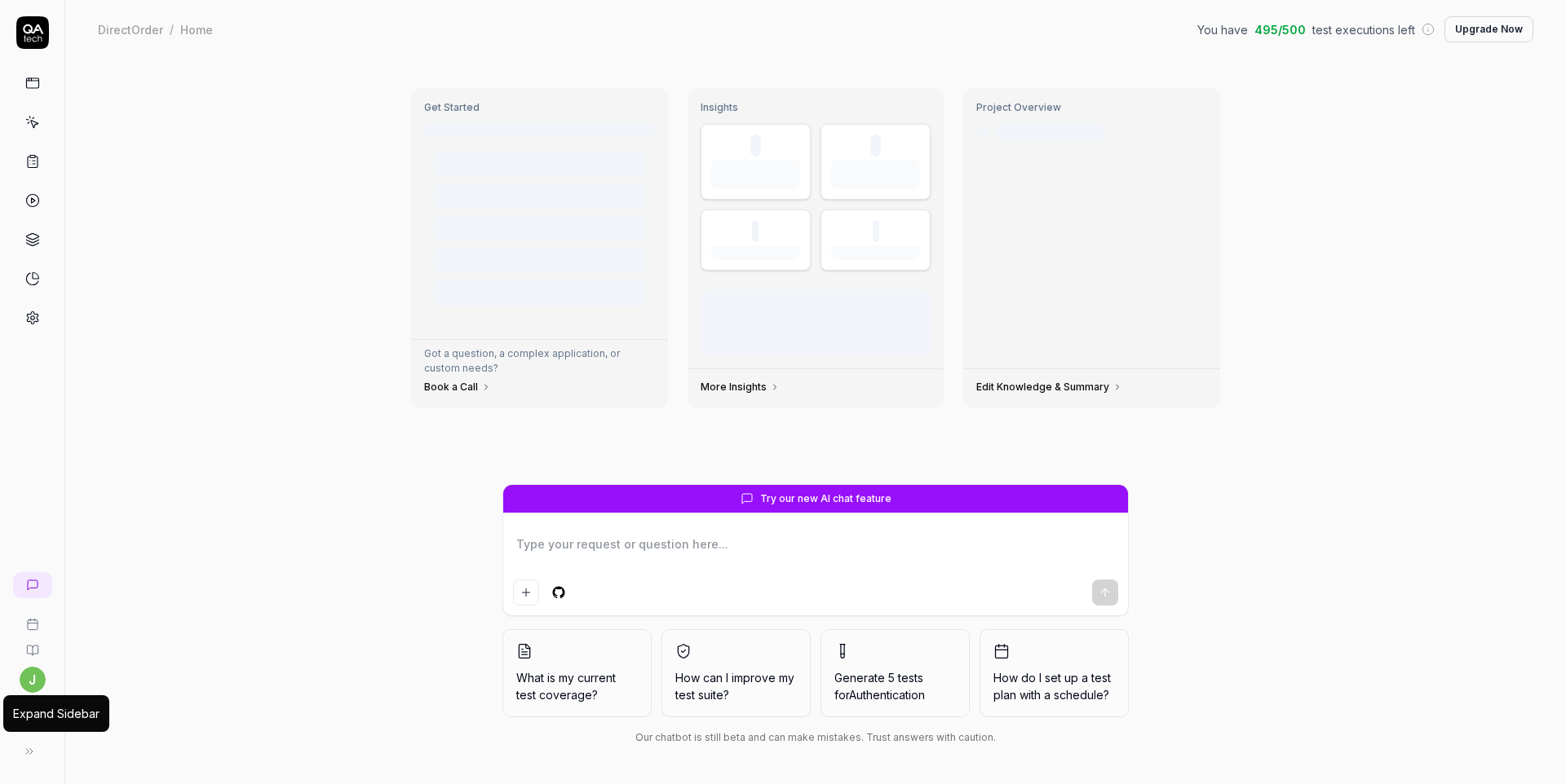
click at [30, 746] on icon at bounding box center [29, 752] width 13 height 13
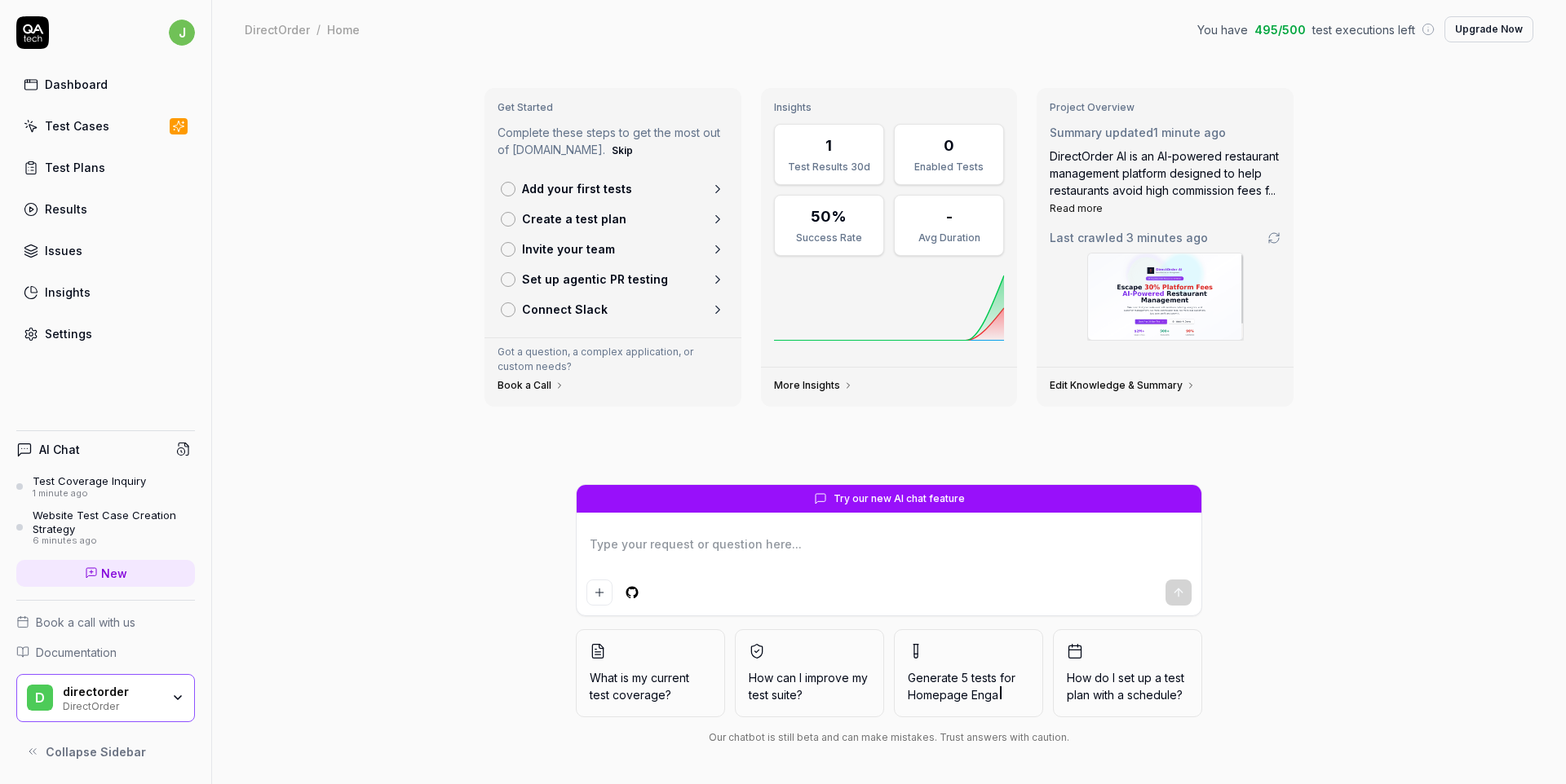
click at [88, 133] on div "Test Cases" at bounding box center [77, 125] width 64 height 17
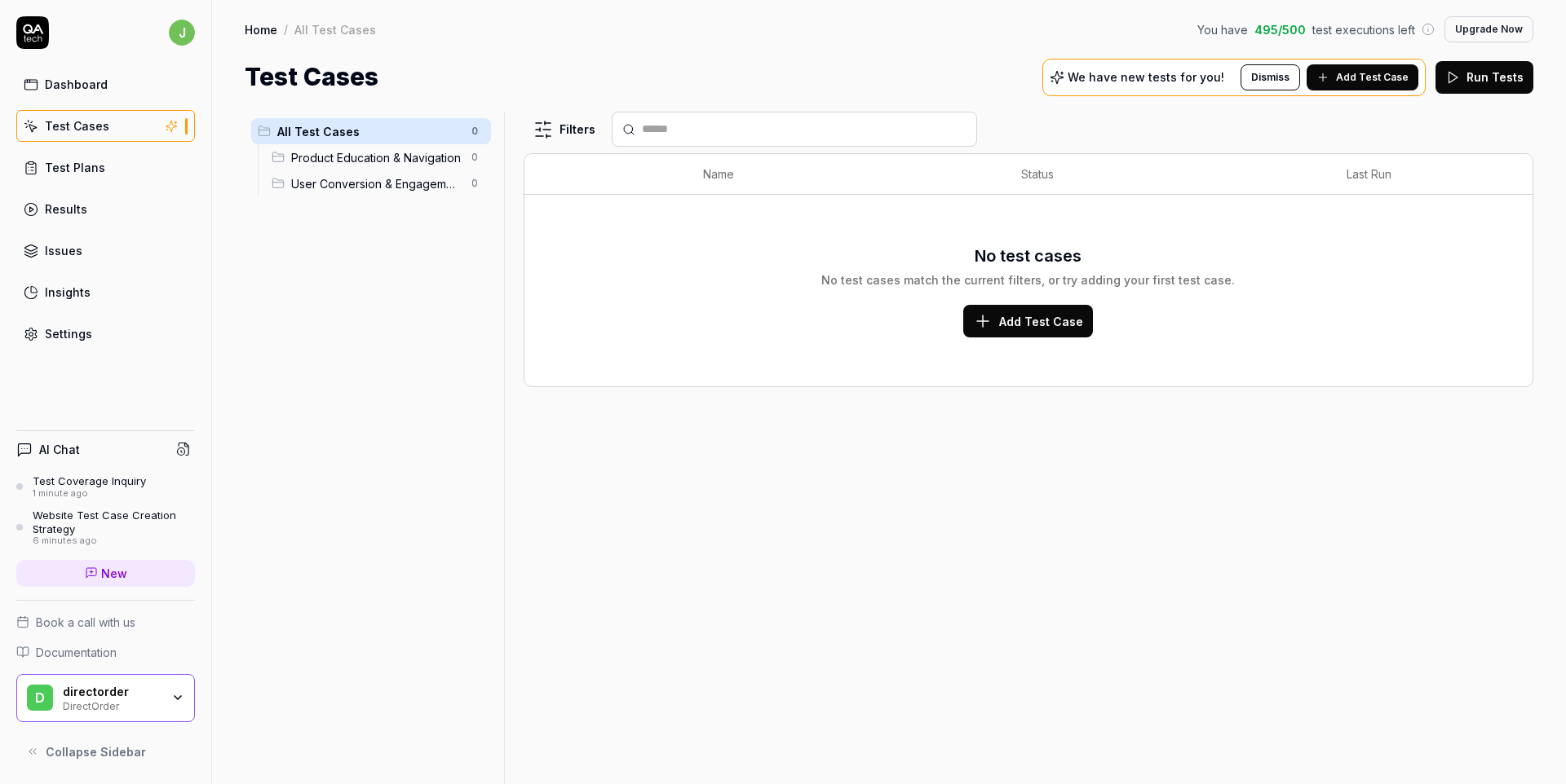
click at [371, 160] on span "Product Education & Navigation" at bounding box center [376, 157] width 171 height 17
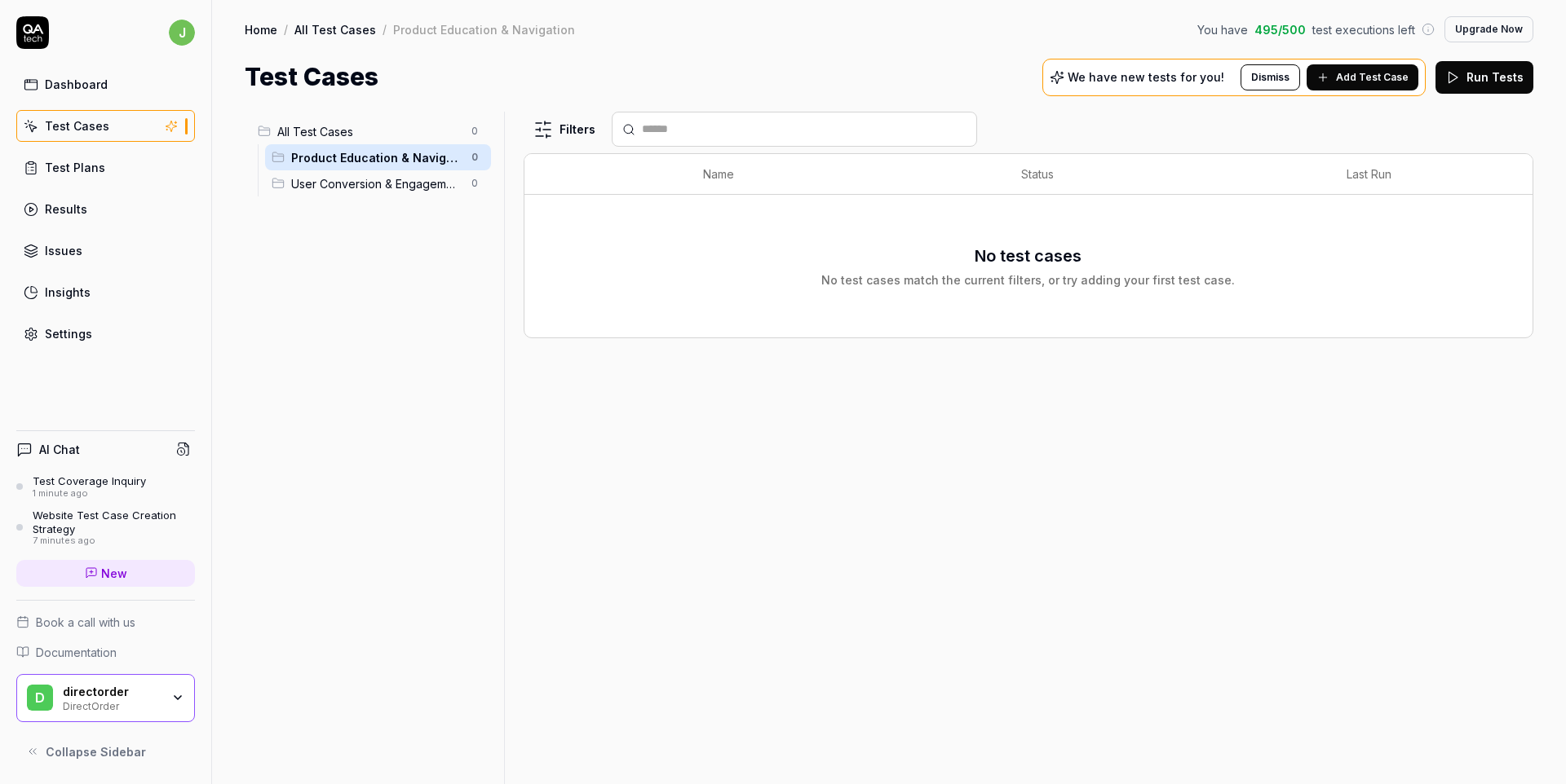
click at [373, 173] on div "User Conversion & Engagement 0" at bounding box center [378, 183] width 226 height 26
click at [76, 207] on div "Results" at bounding box center [65, 209] width 42 height 17
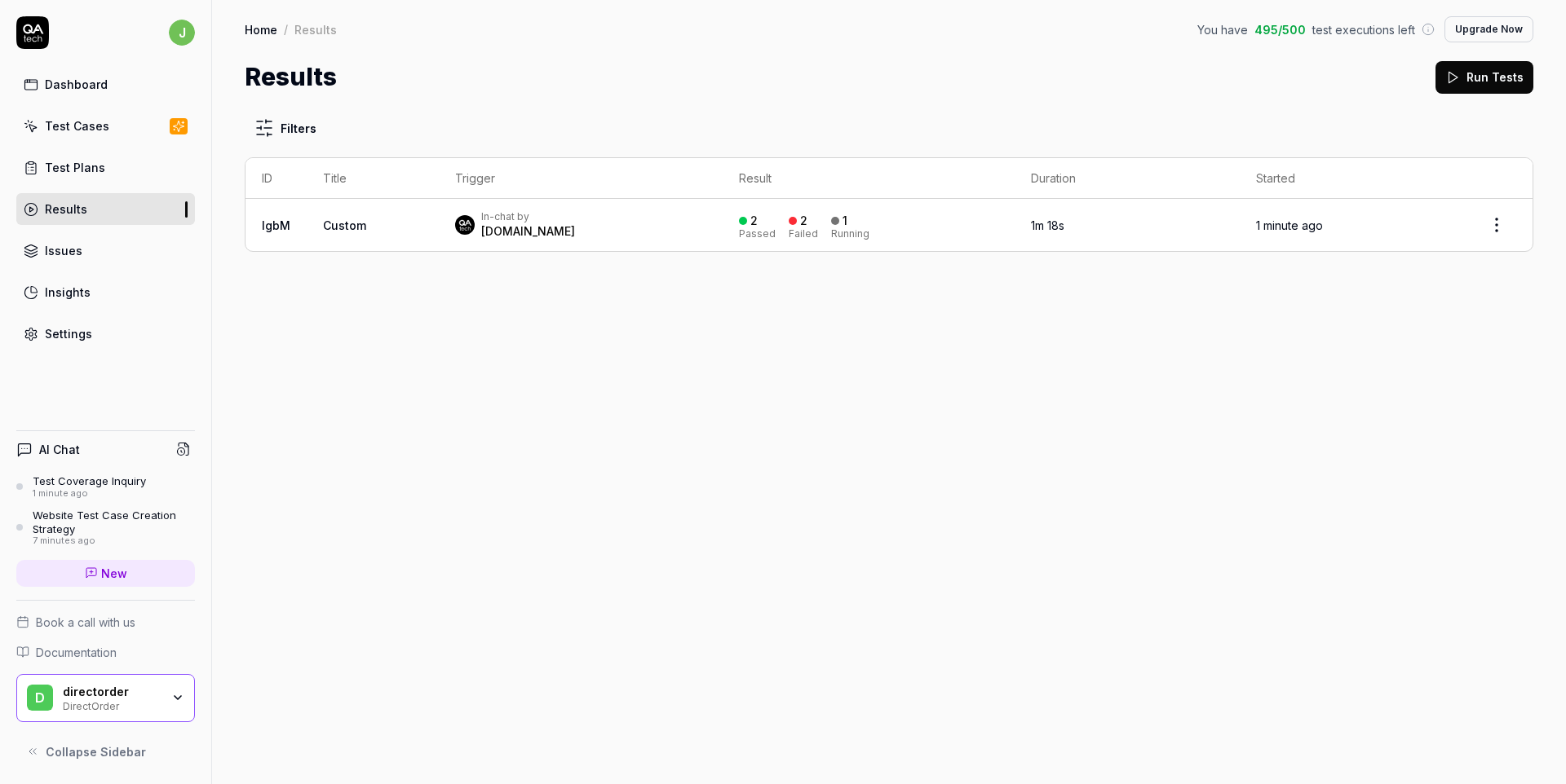
click at [565, 207] on td "In-chat by [DOMAIN_NAME]" at bounding box center [581, 225] width 284 height 52
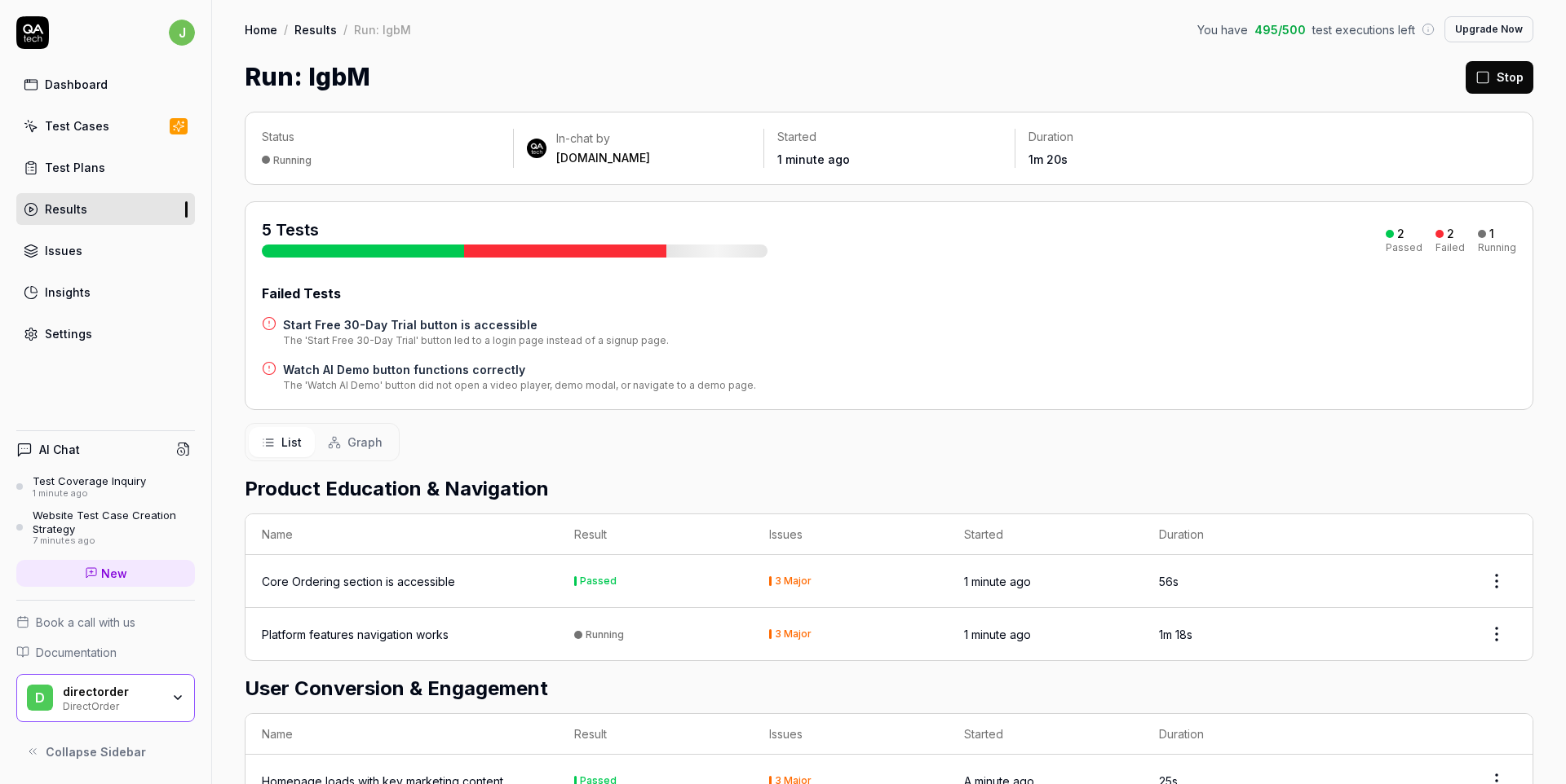
scroll to position [202, 0]
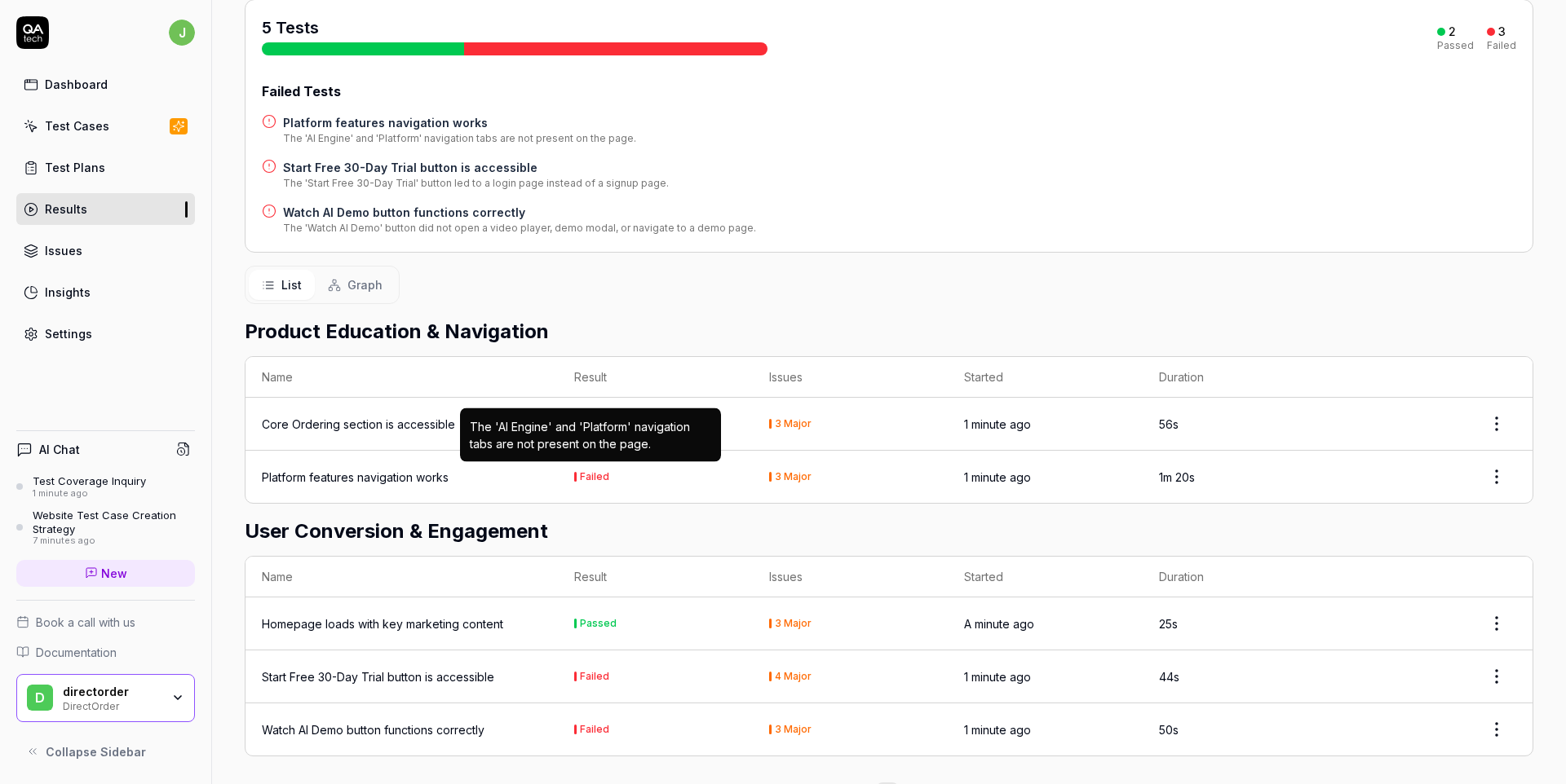
click at [570, 471] on td "Failed The 'AI Engine' and 'Platform' navigation tabs are not present on the pa…" at bounding box center [656, 477] width 195 height 52
click at [583, 472] on div "Failed" at bounding box center [594, 477] width 29 height 10
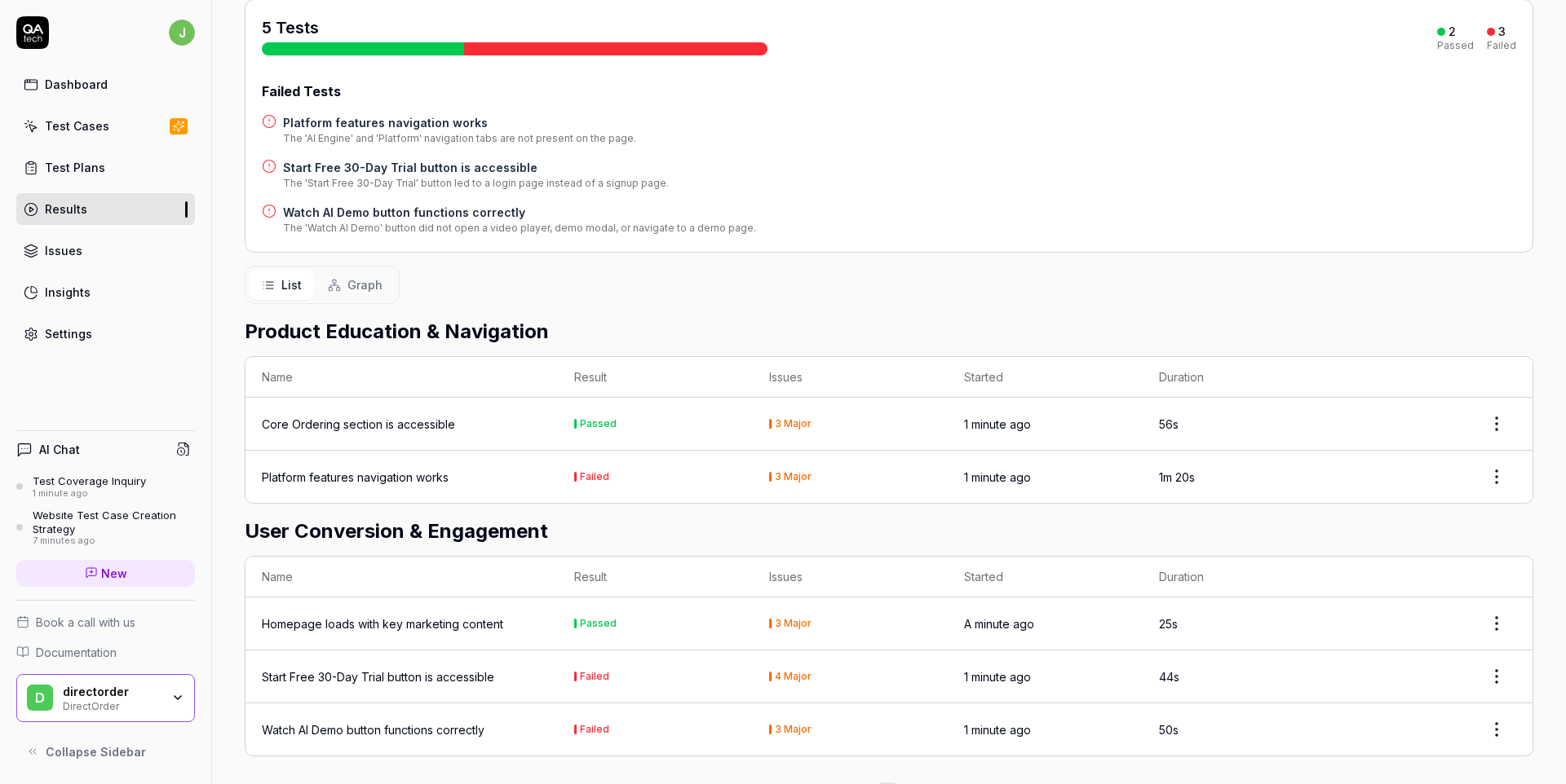
click at [591, 627] on td "Passed" at bounding box center [656, 623] width 195 height 53
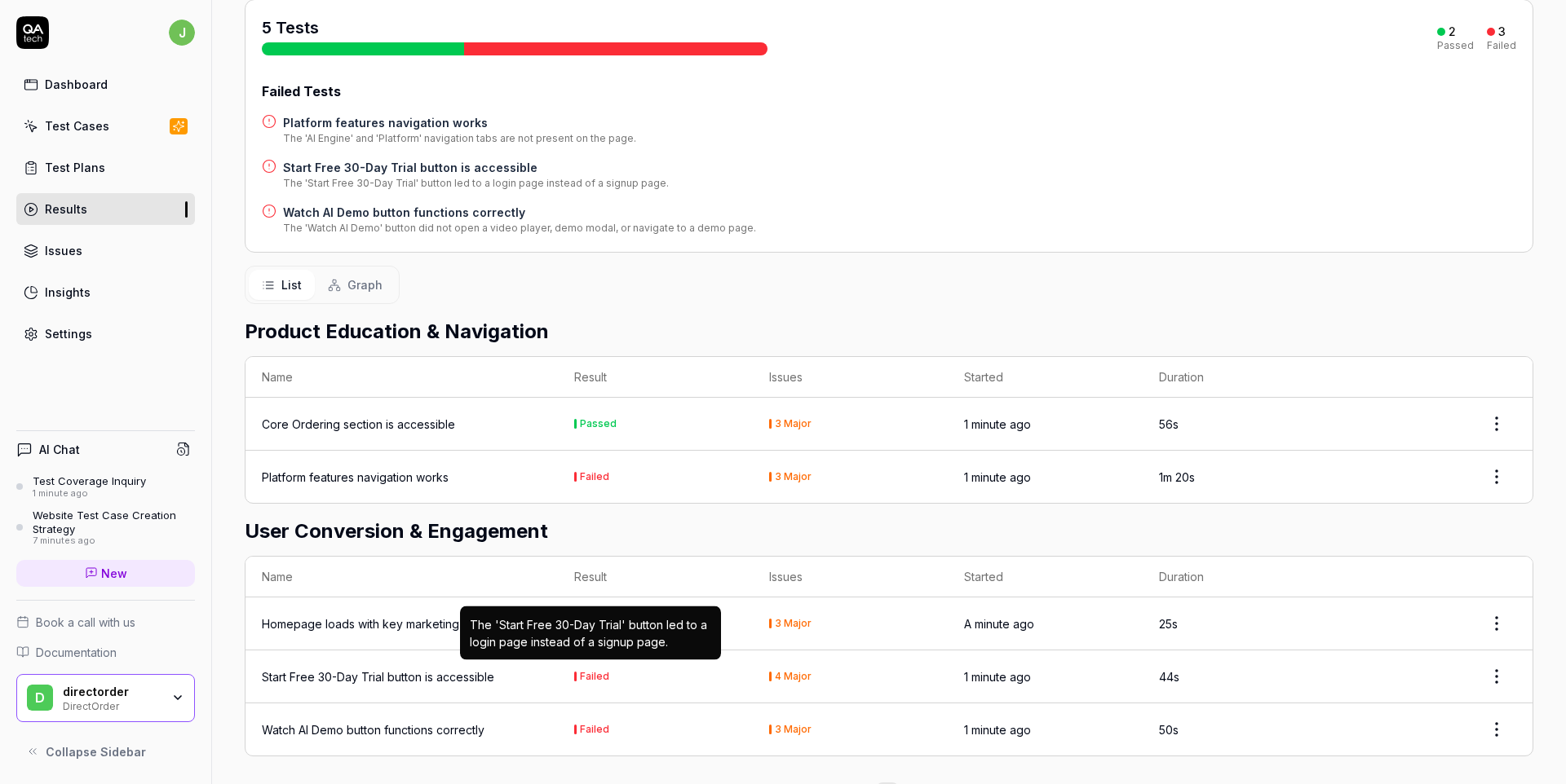
click at [592, 671] on div "Failed" at bounding box center [594, 676] width 29 height 10
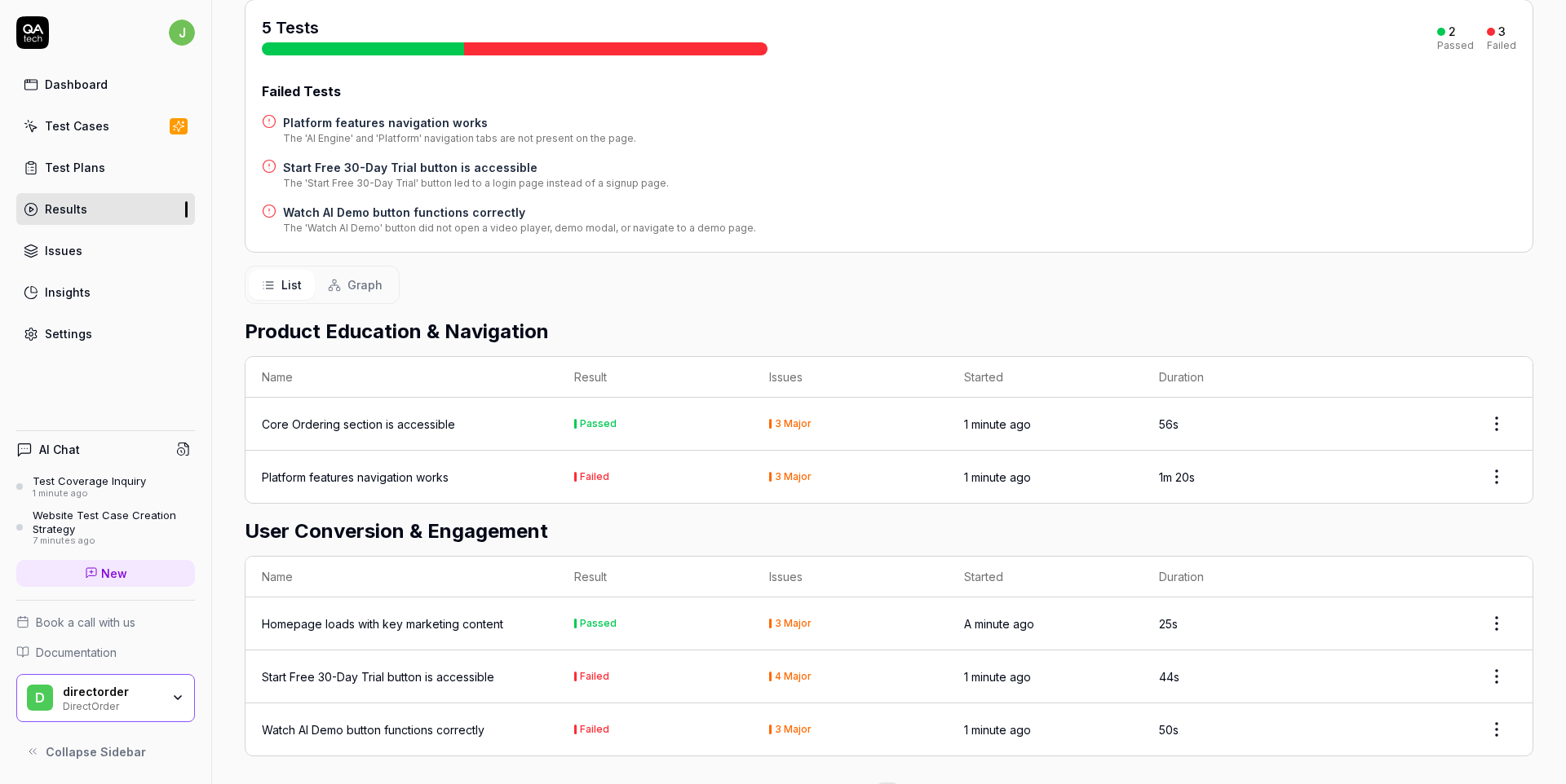
click at [1492, 669] on html "j Dashboard Test Cases Test Plans Results Issues Insights Settings AI Chat Test…" at bounding box center [783, 392] width 1566 height 784
click at [1431, 592] on div "Rerun test" at bounding box center [1449, 597] width 129 height 36
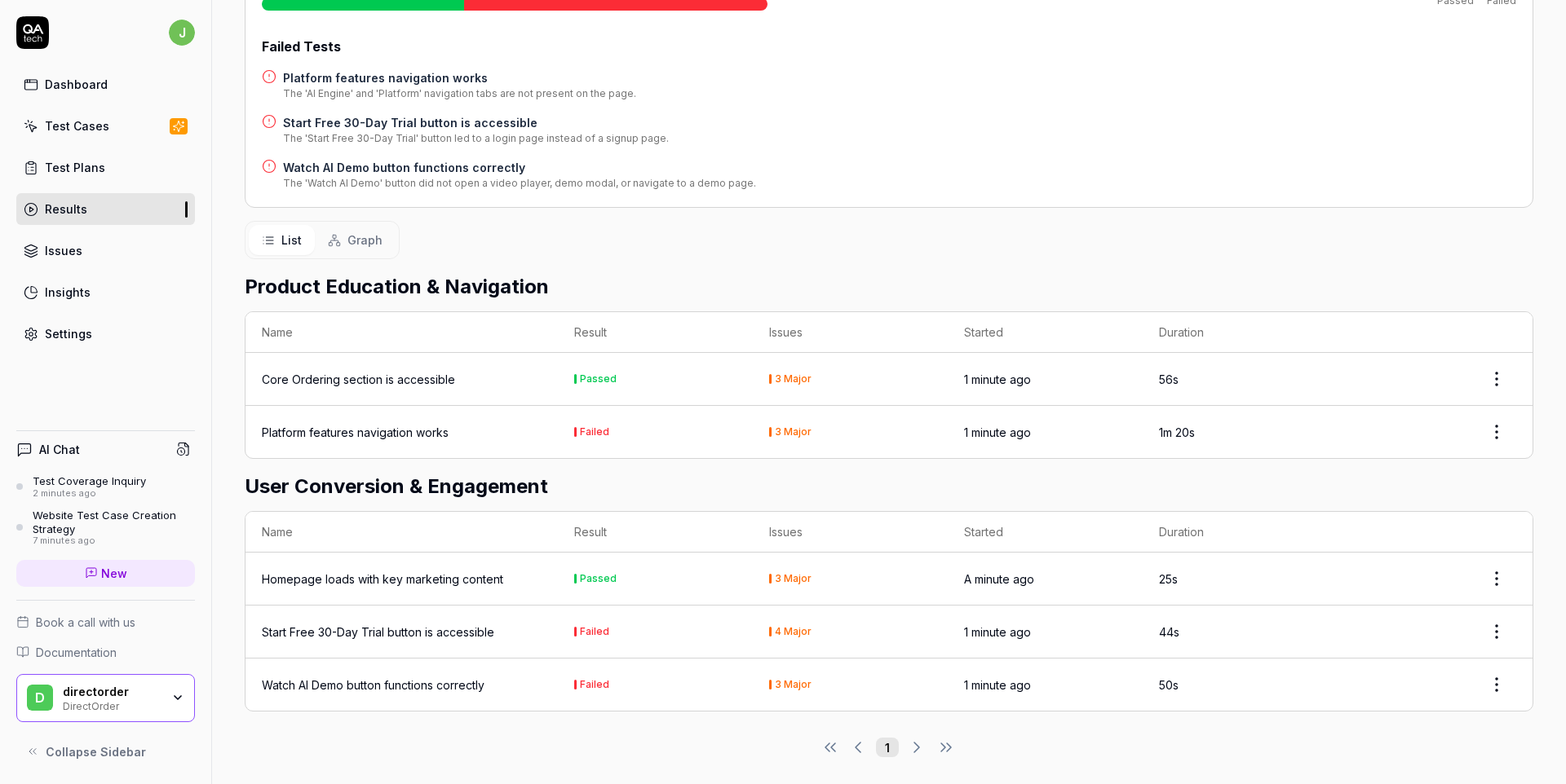
click at [580, 644] on td "Failed" at bounding box center [656, 631] width 195 height 53
click at [405, 633] on div "Start Free 30-Day Trial button is accessible" at bounding box center [378, 632] width 232 height 17
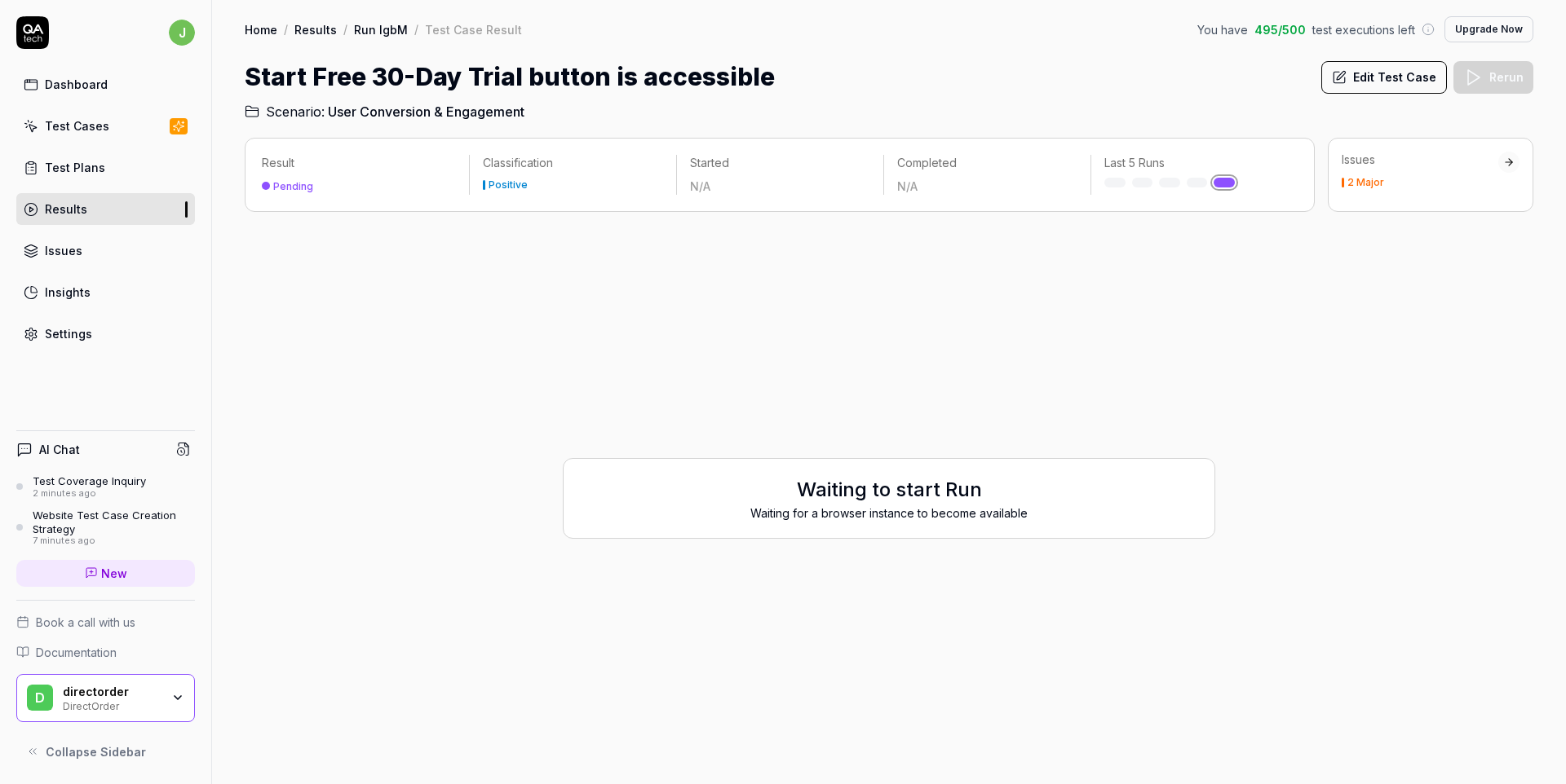
click at [359, 197] on div "Result Pending Classification Positive Started N/A Completed N/A Last 5 Runs" at bounding box center [780, 174] width 1070 height 74
click at [523, 180] on div "Positive" at bounding box center [508, 185] width 39 height 10
click at [992, 373] on div "Waiting to start Run Waiting for a browser instance to become available" at bounding box center [889, 498] width 1289 height 546
click at [293, 182] on div "Pending" at bounding box center [293, 187] width 40 height 13
click at [318, 189] on div "Pending" at bounding box center [358, 186] width 194 height 16
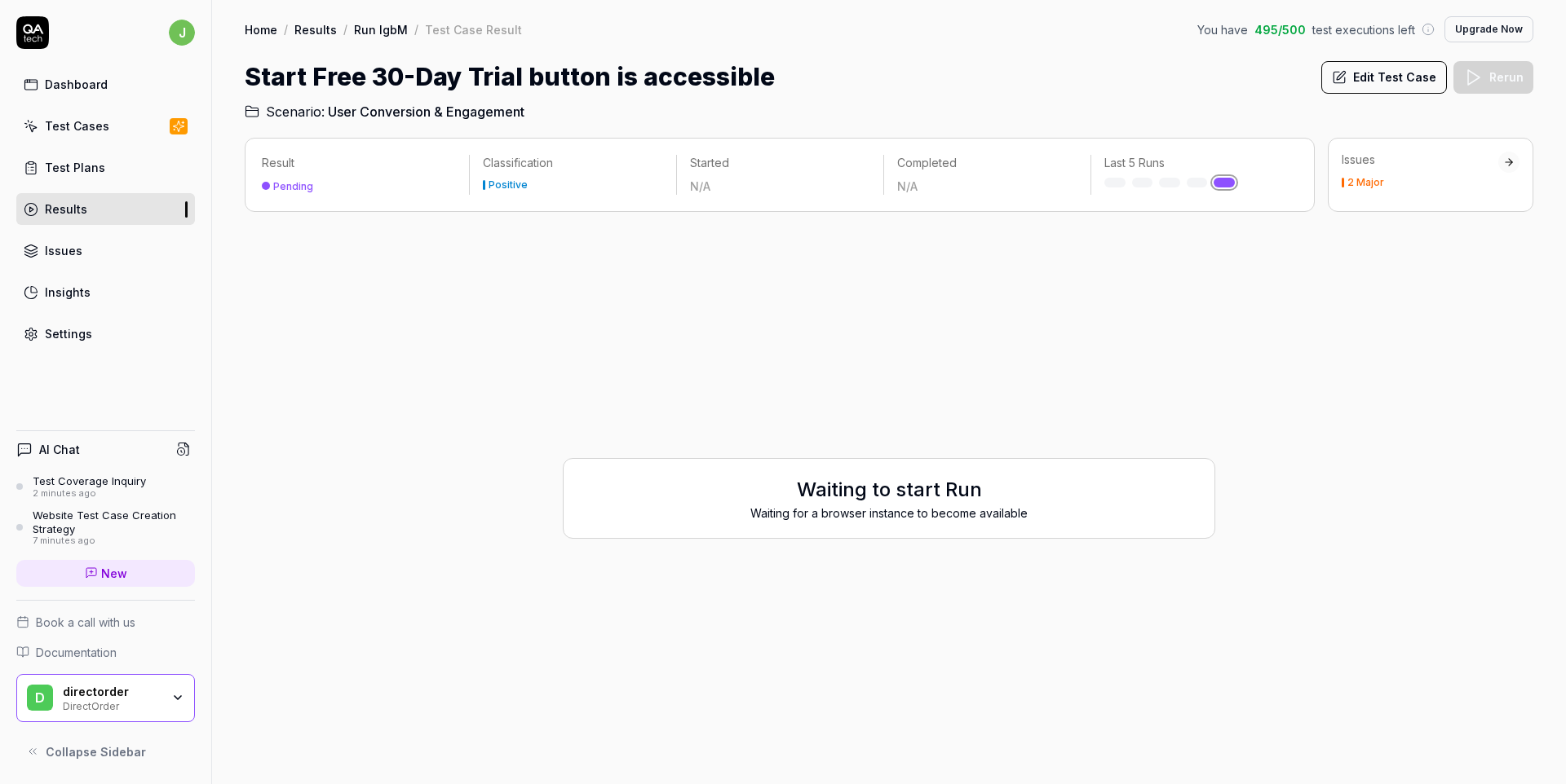
click at [305, 190] on div "Pending" at bounding box center [293, 187] width 40 height 13
click at [73, 264] on link "Issues" at bounding box center [105, 251] width 179 height 32
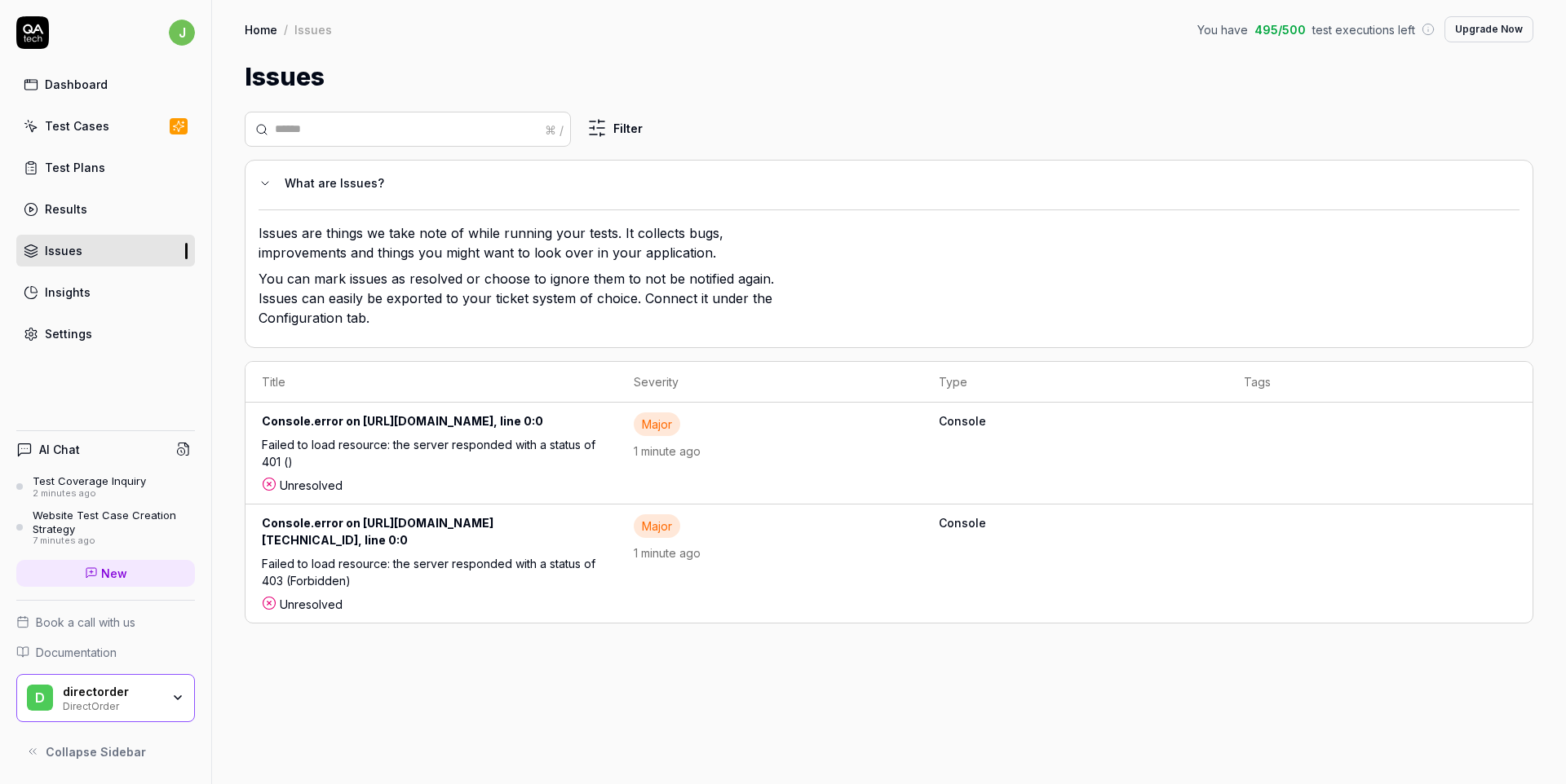
click at [71, 336] on div "Settings" at bounding box center [68, 333] width 47 height 17
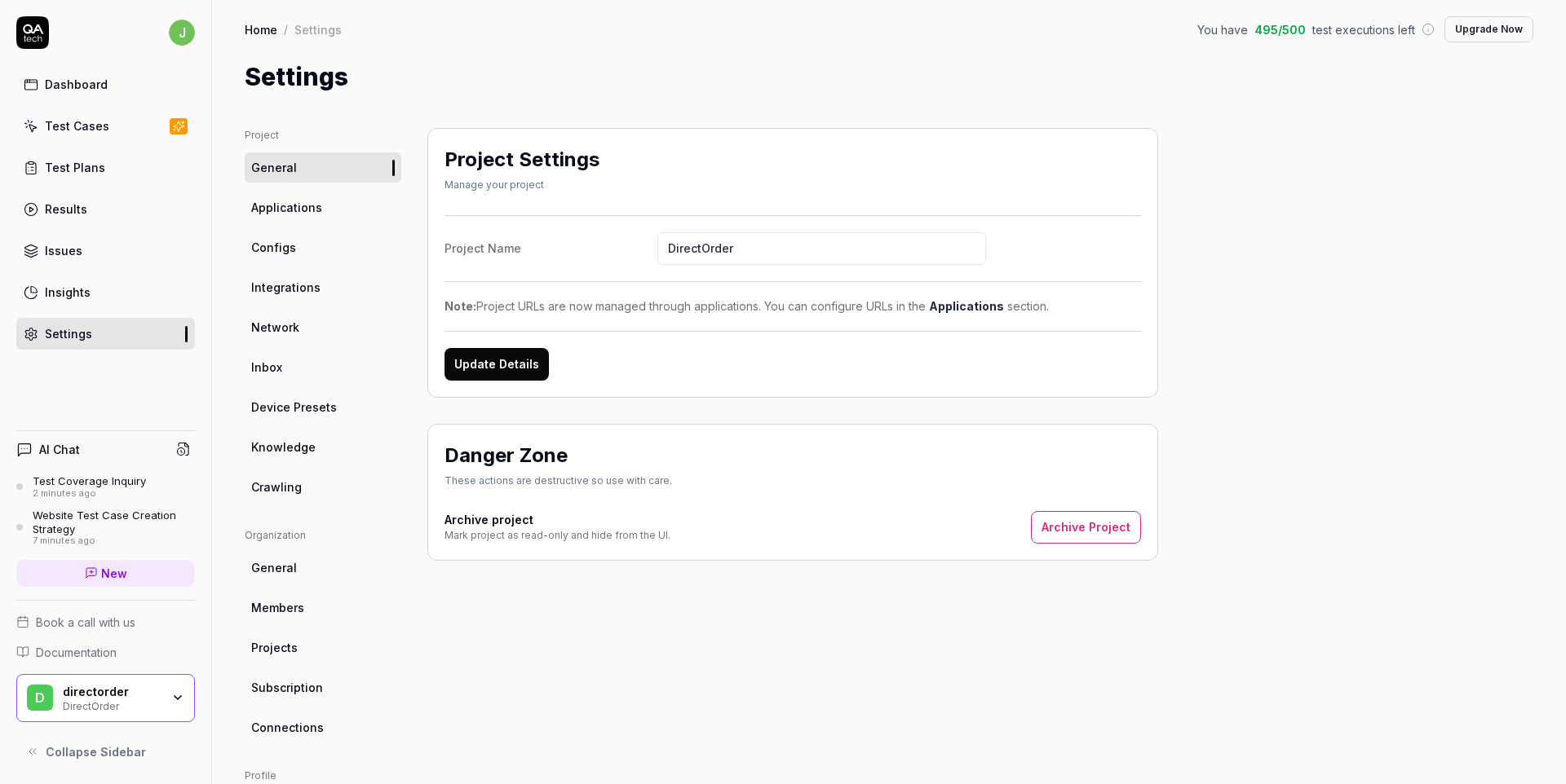
click at [297, 208] on span "Applications" at bounding box center [286, 207] width 71 height 17
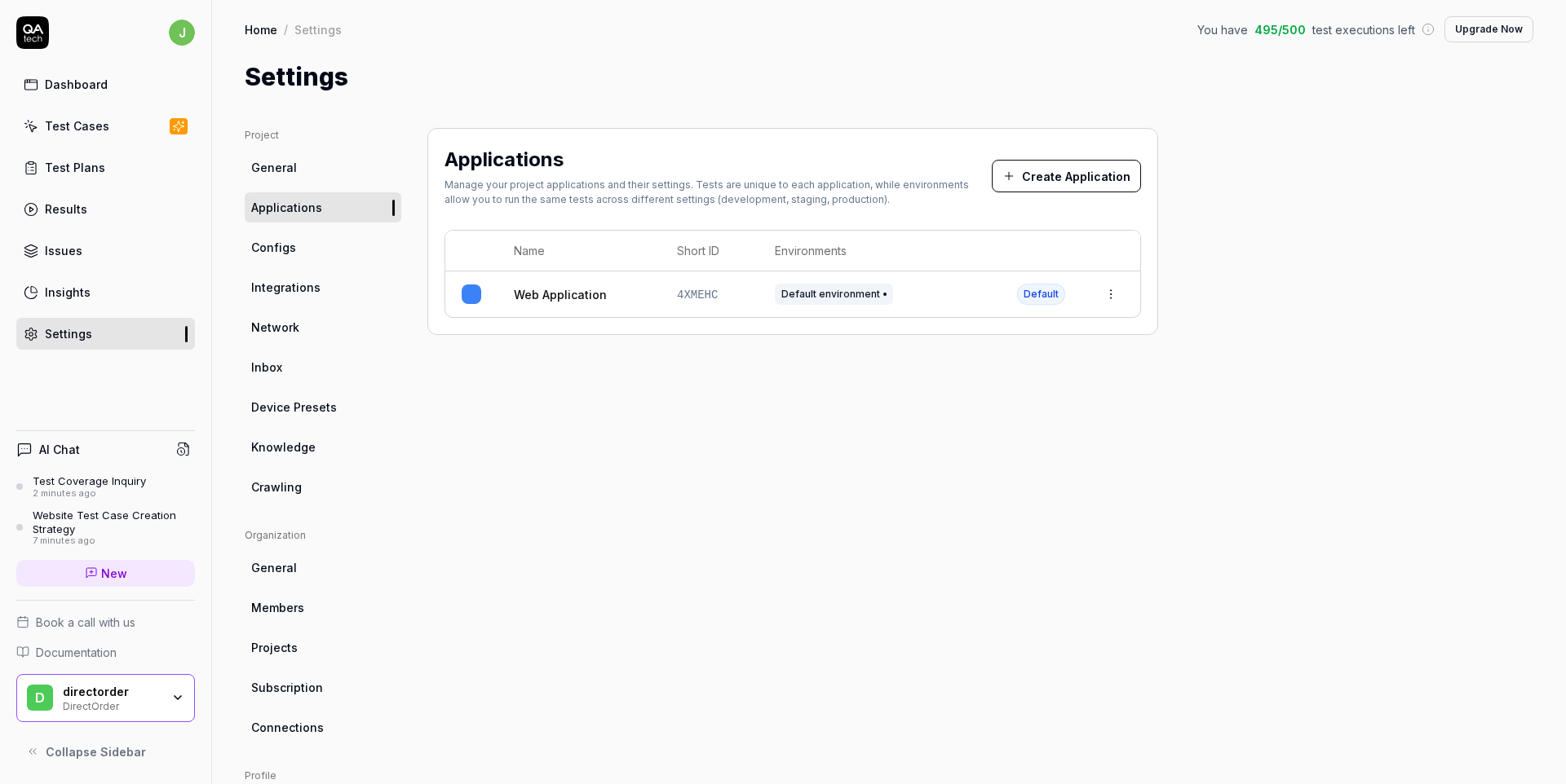
click at [174, 678] on div "d directorder DirectOrder" at bounding box center [105, 698] width 179 height 49
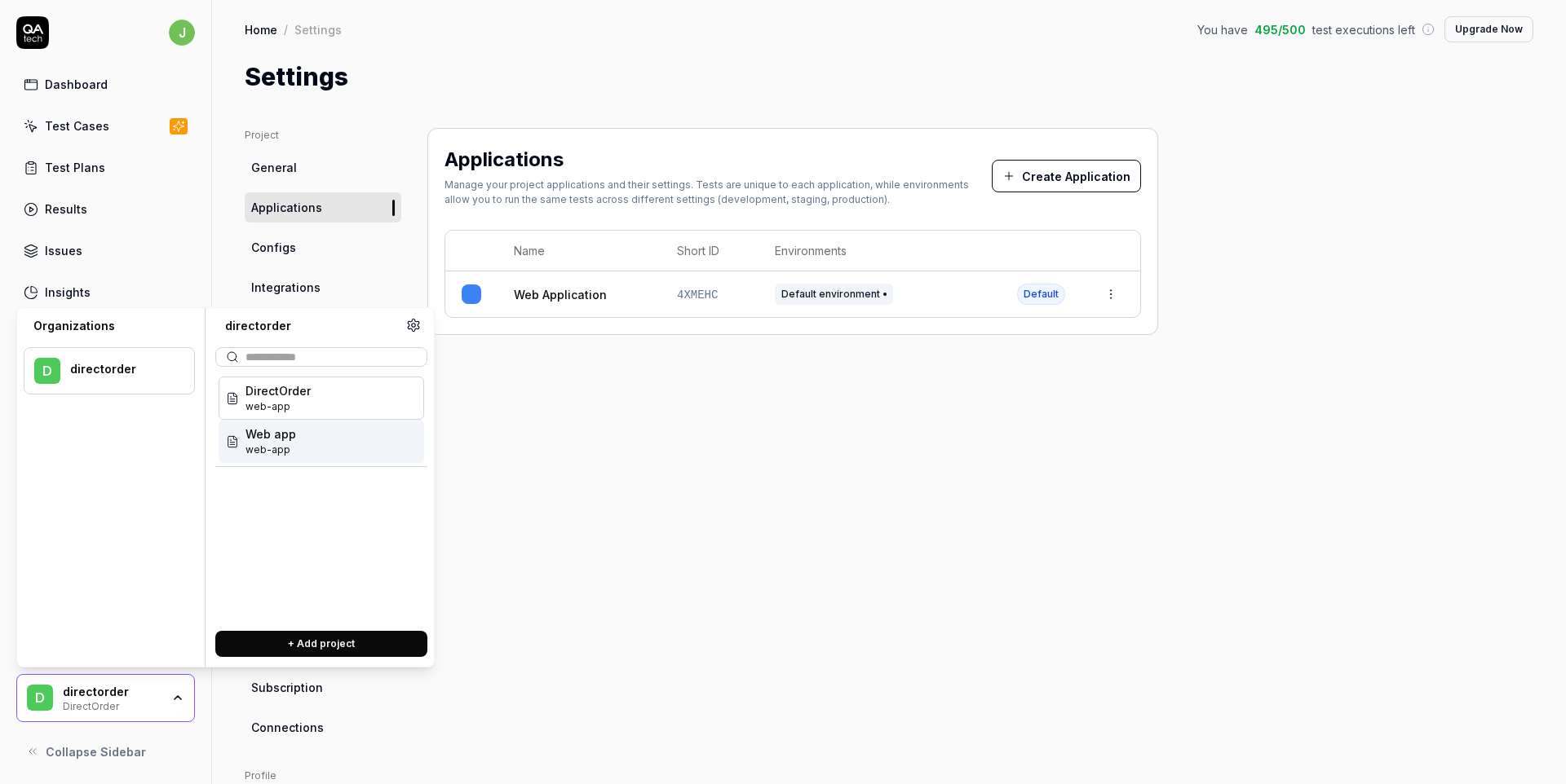
click at [314, 442] on div "Web app web-app" at bounding box center [322, 441] width 205 height 43
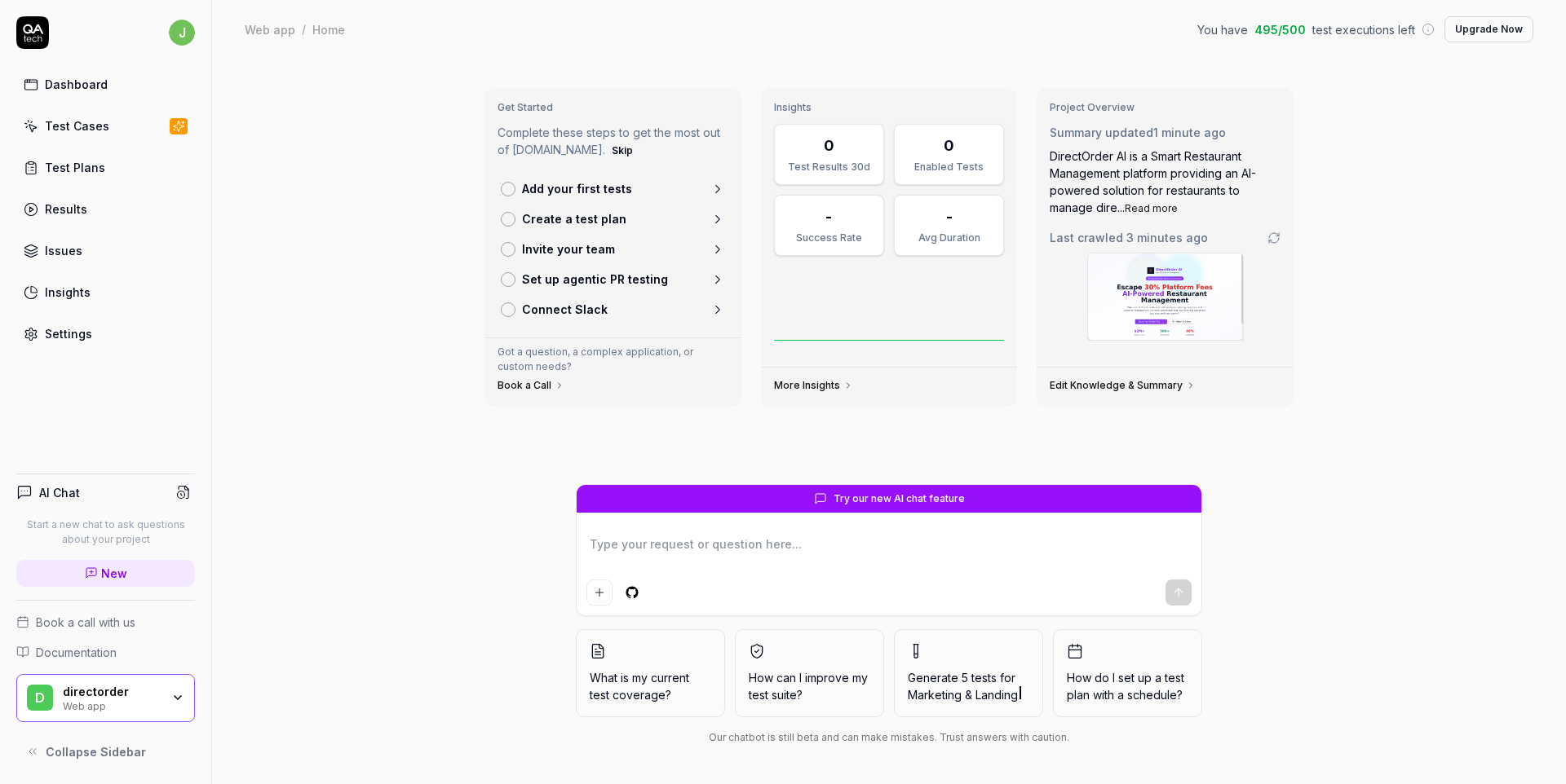
click at [186, 684] on div "d directorder Web app" at bounding box center [105, 698] width 179 height 49
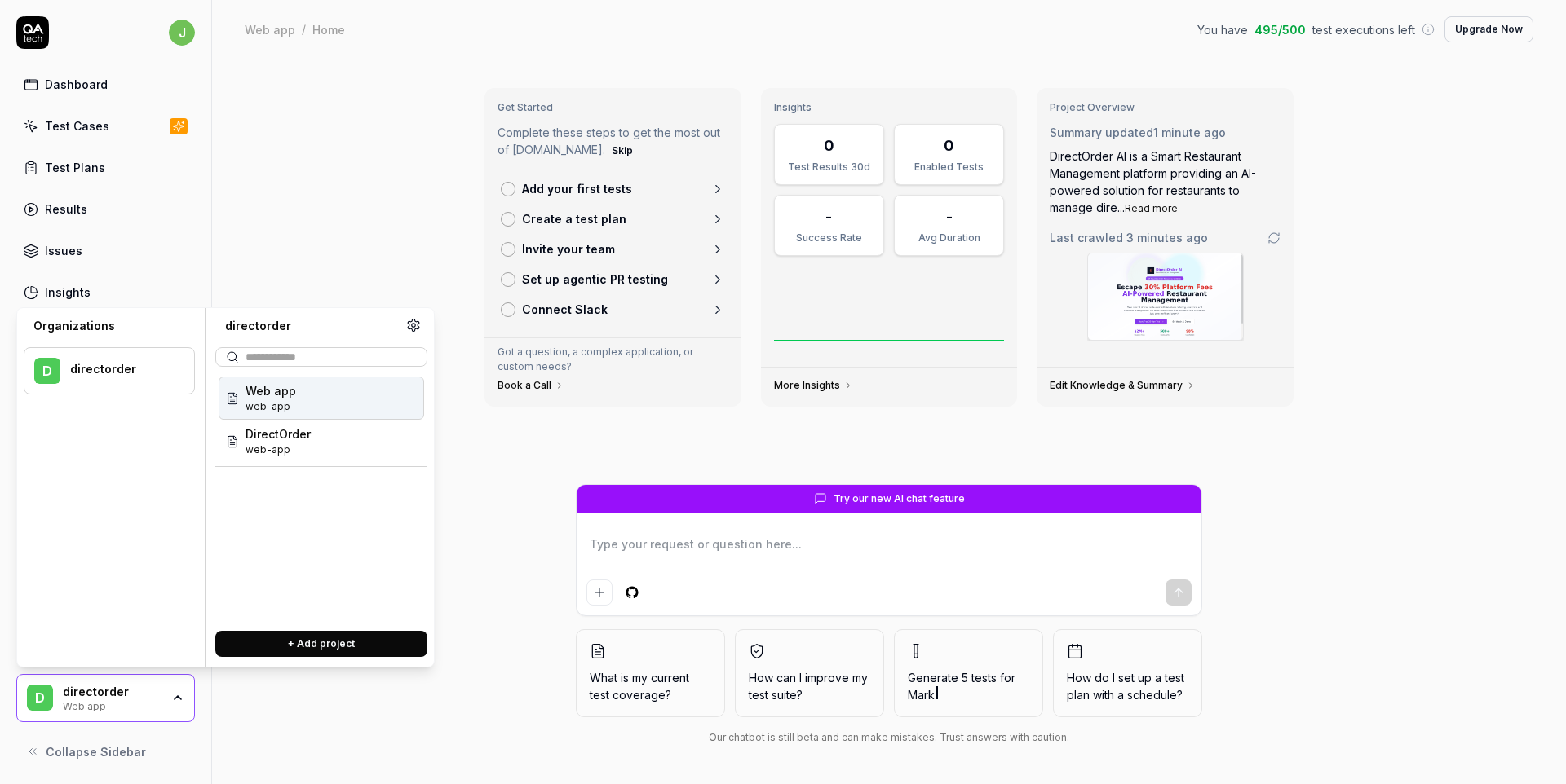
type textarea "*"
click at [283, 151] on div "Get Started Complete these steps to get the most out of [DOMAIN_NAME]. Skip Add…" at bounding box center [889, 421] width 1354 height 726
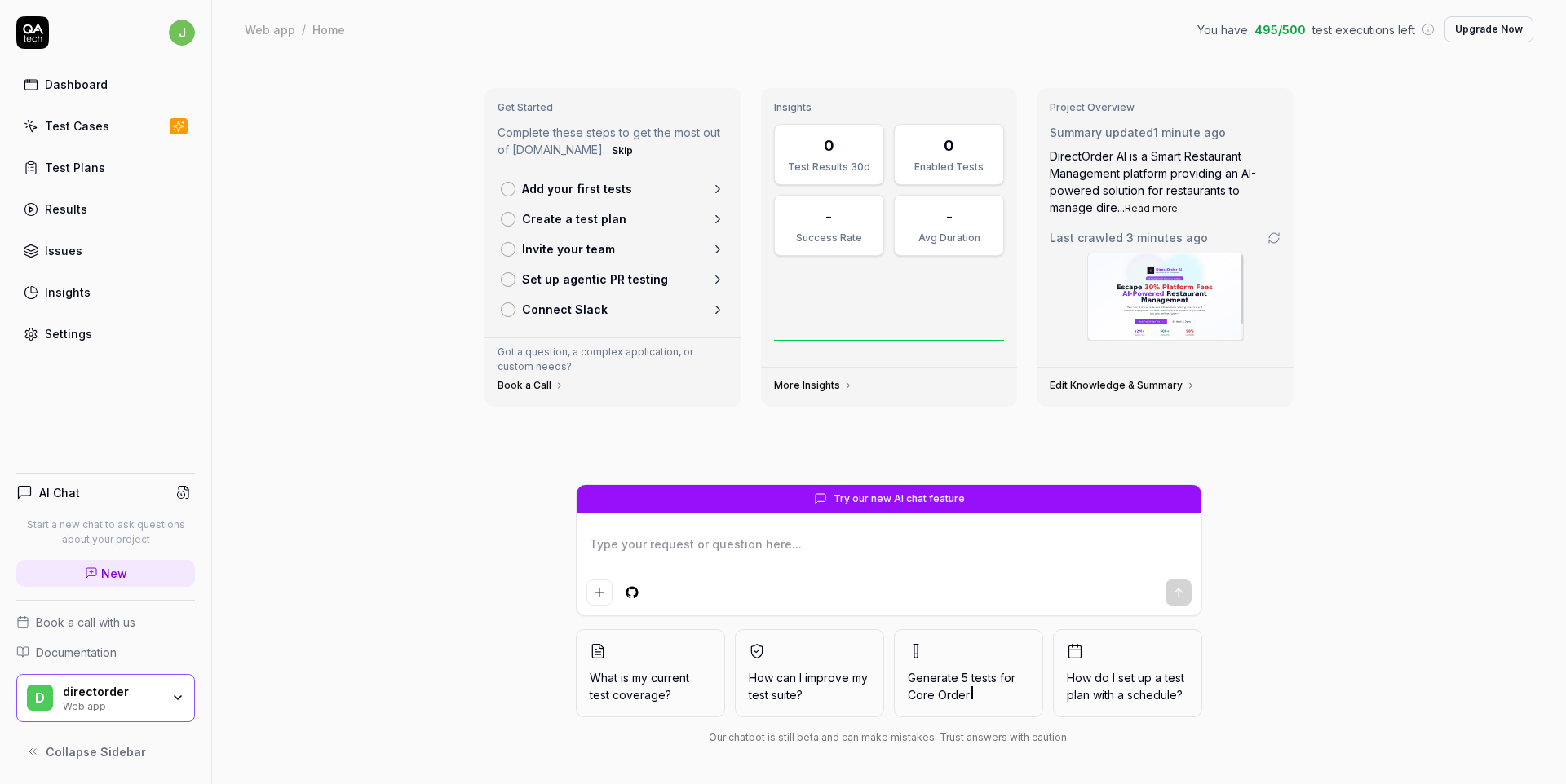
click at [117, 330] on link "Settings" at bounding box center [105, 334] width 179 height 32
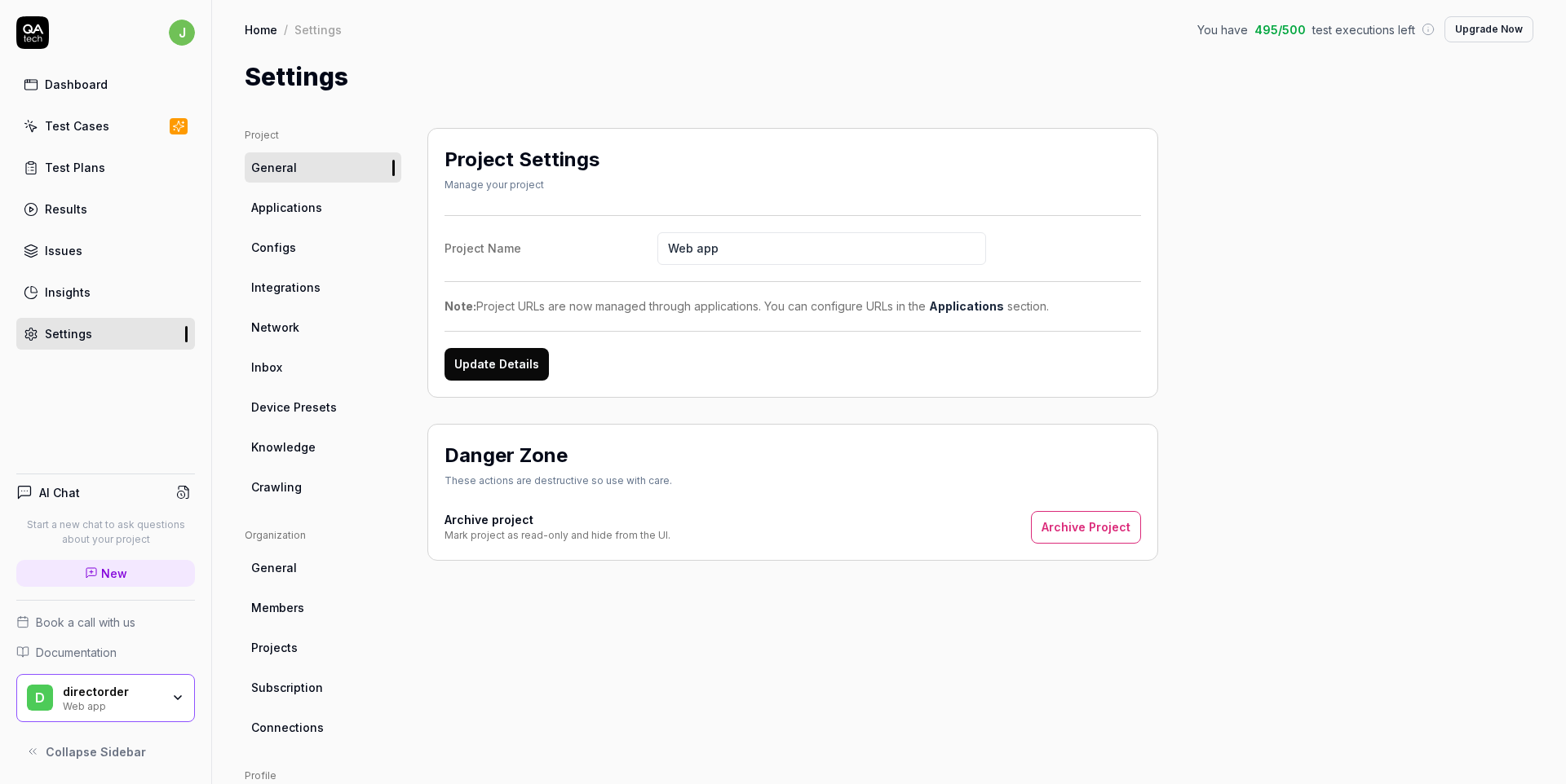
click at [765, 234] on input "Web app" at bounding box center [822, 248] width 329 height 33
click at [742, 254] on input "Web app" at bounding box center [822, 248] width 329 height 33
type input "ArtFun"
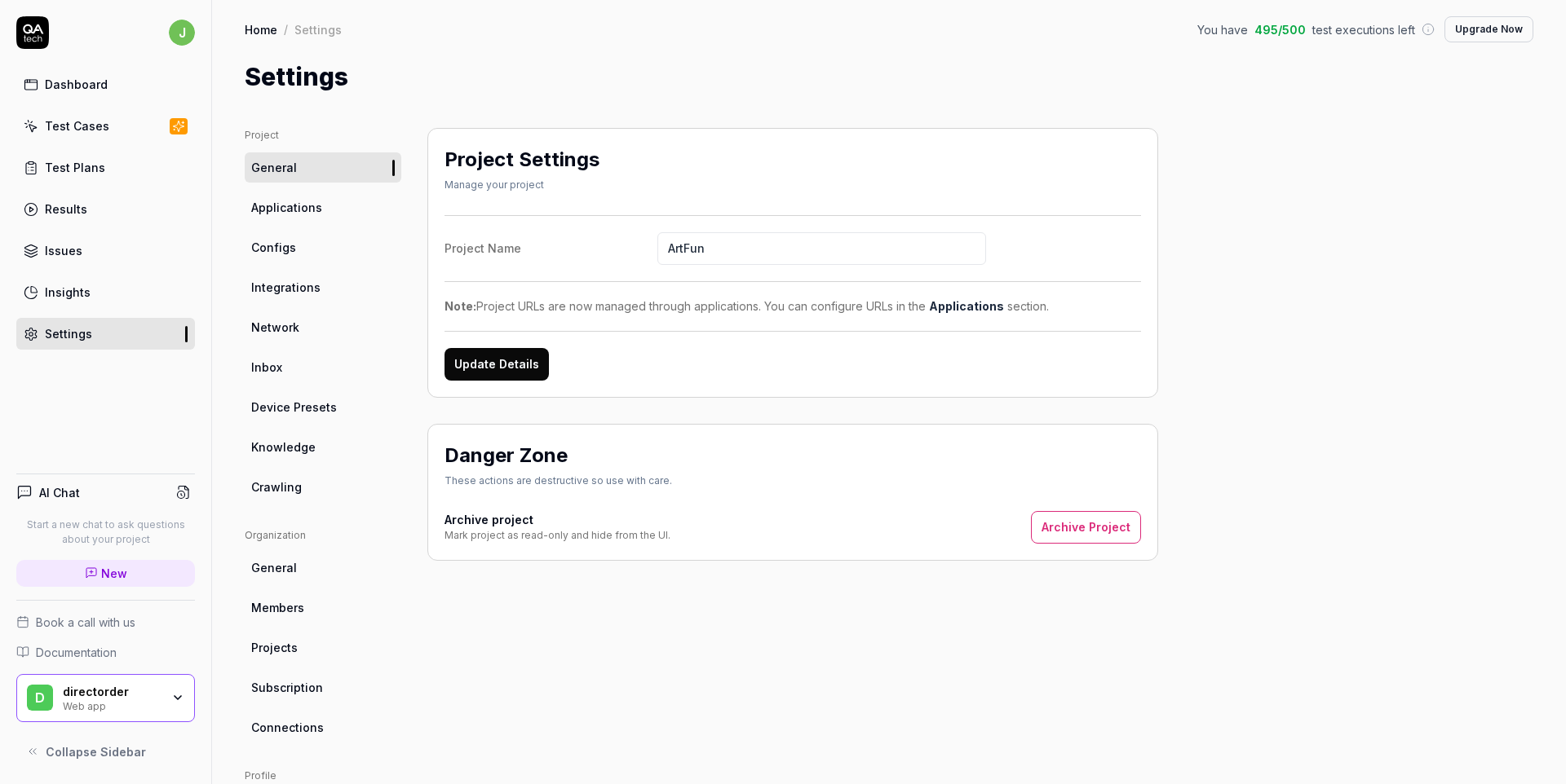
click at [500, 366] on button "Update Details" at bounding box center [497, 364] width 105 height 33
click at [277, 213] on span "Applications" at bounding box center [286, 207] width 71 height 17
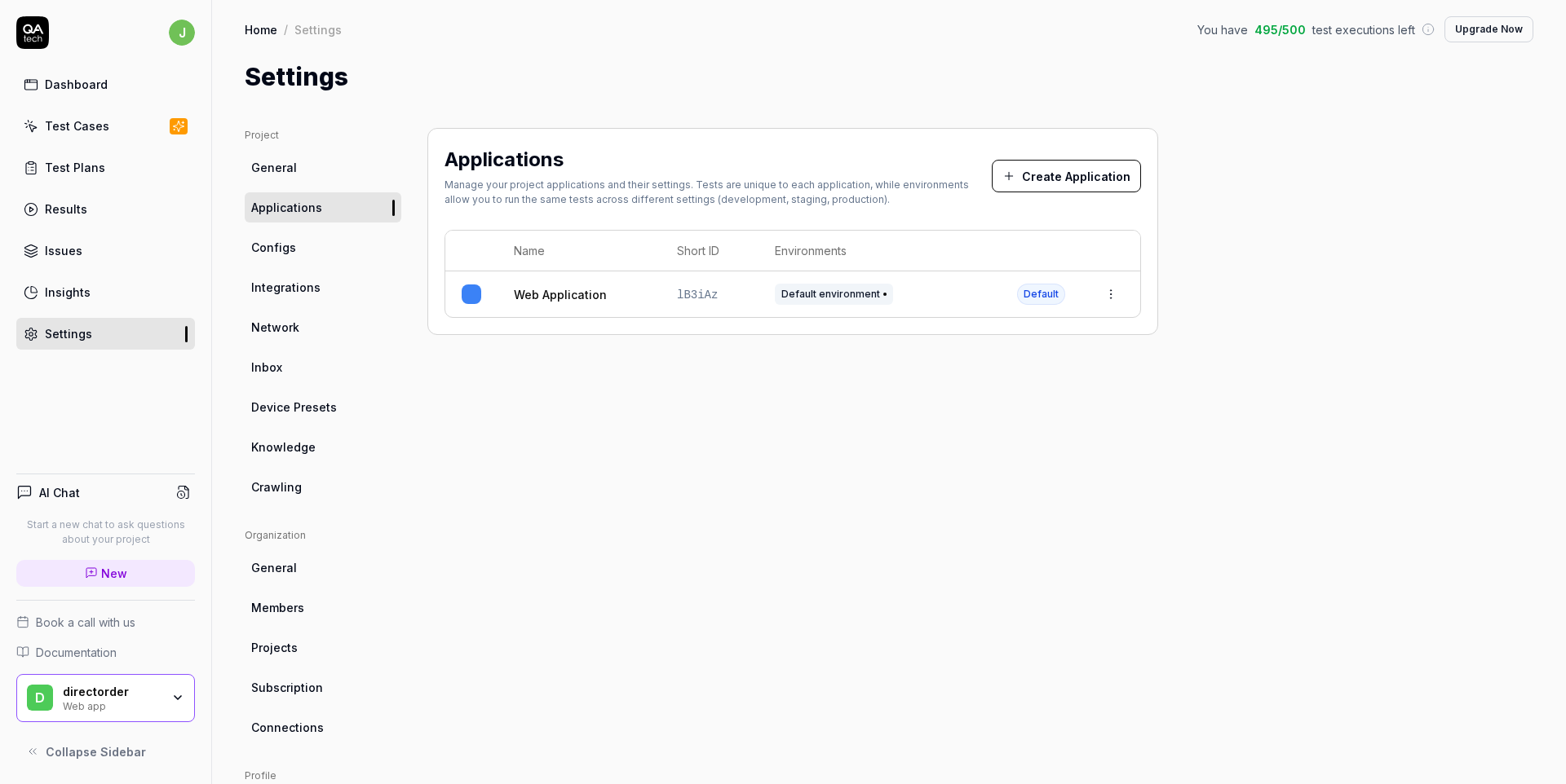
click at [1126, 292] on td at bounding box center [1111, 294] width 59 height 46
click at [1112, 292] on html "j Dashboard Test Cases Test Plans Results Issues Insights Settings AI Chat Star…" at bounding box center [783, 392] width 1566 height 784
click at [996, 395] on div "Edit" at bounding box center [1037, 401] width 191 height 36
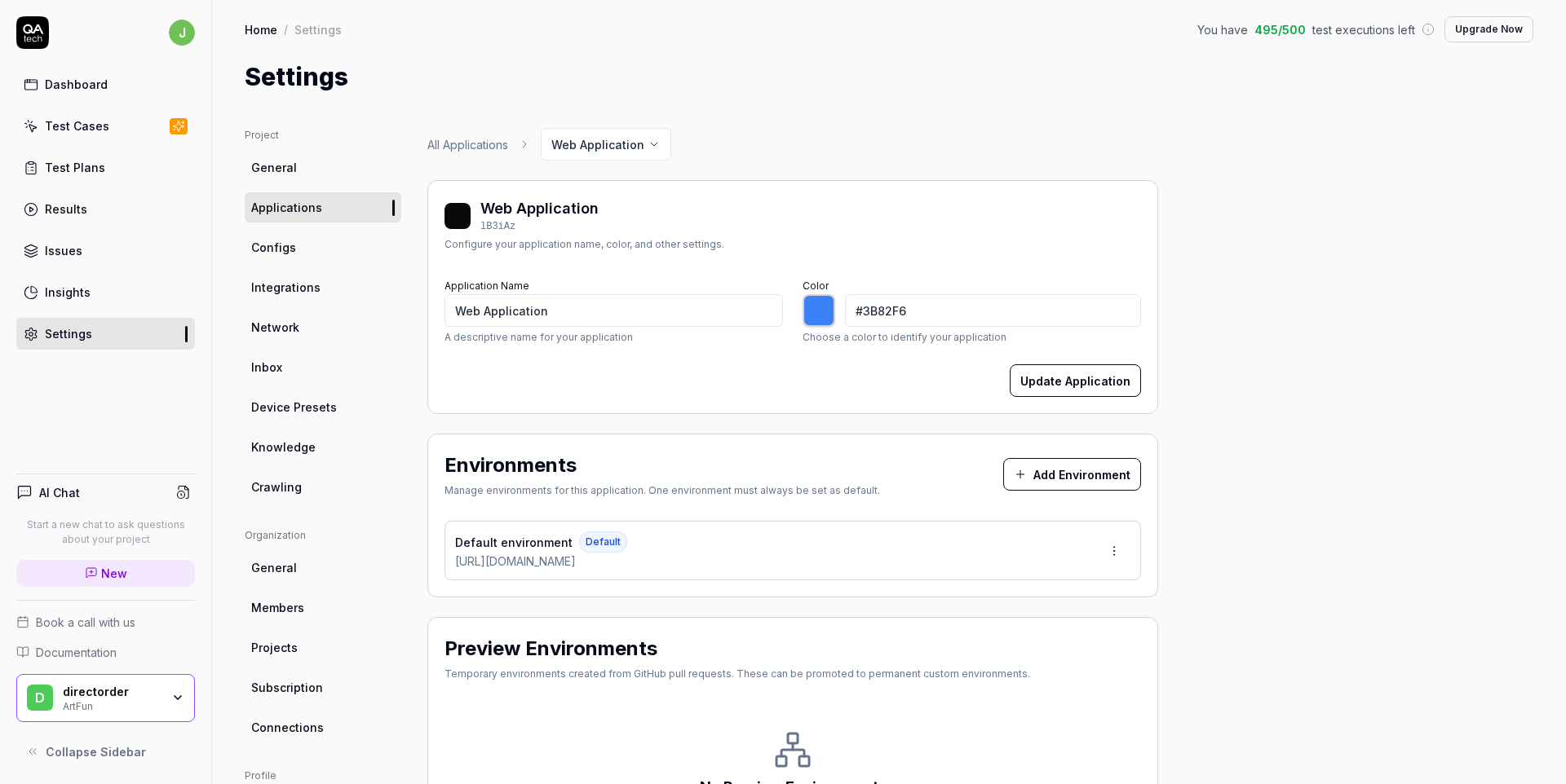
type input "*******"
click at [1083, 468] on button "Add Environment" at bounding box center [1072, 474] width 138 height 33
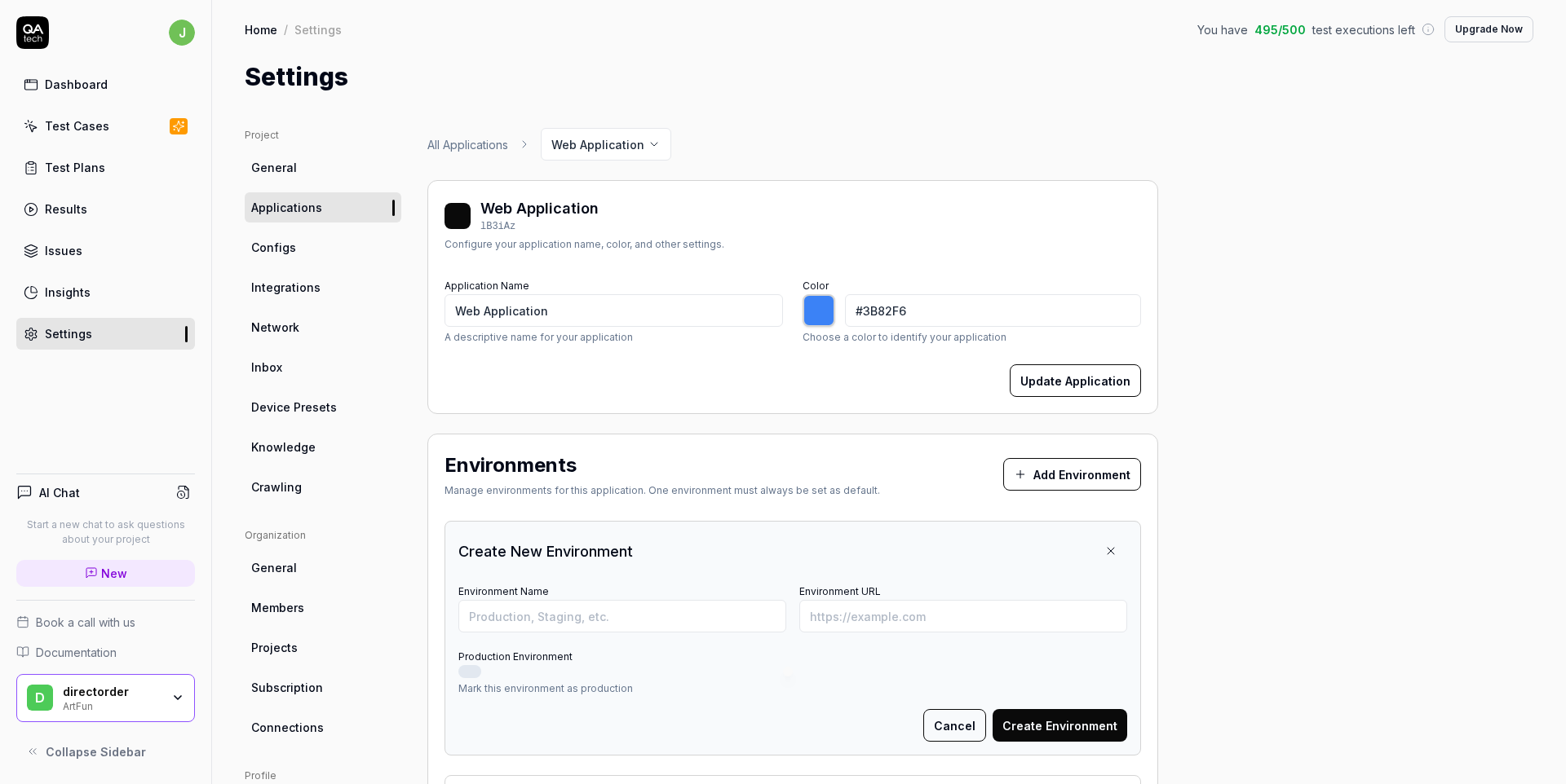
scroll to position [124, 0]
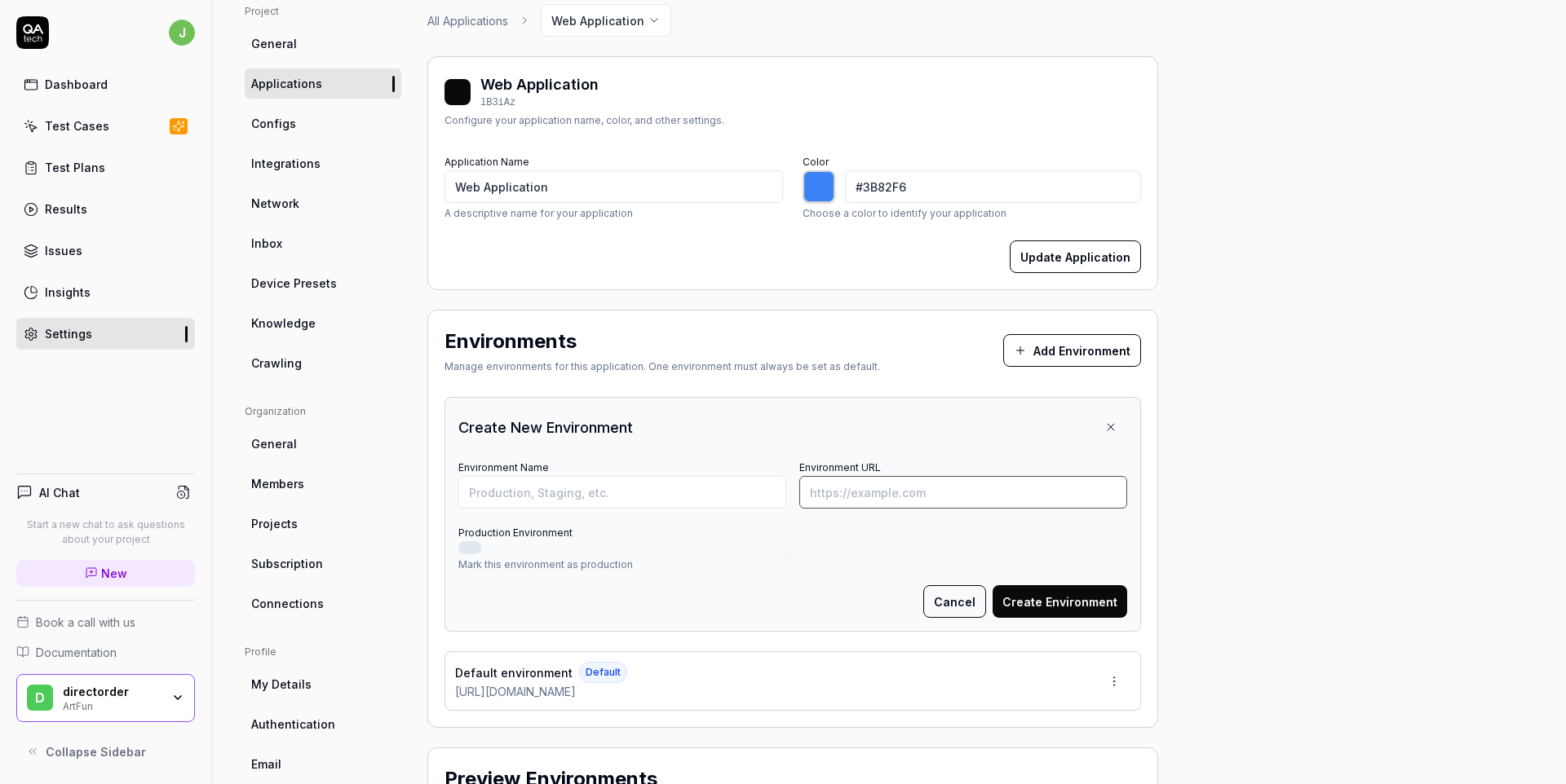
click at [893, 480] on input "Environment URL" at bounding box center [963, 492] width 328 height 33
paste input "https://art.myshell.fun/explore"
type input "https://art.myshell.fun/explore"
click at [646, 503] on input "Environment Name" at bounding box center [622, 492] width 328 height 33
type input "art-fun"
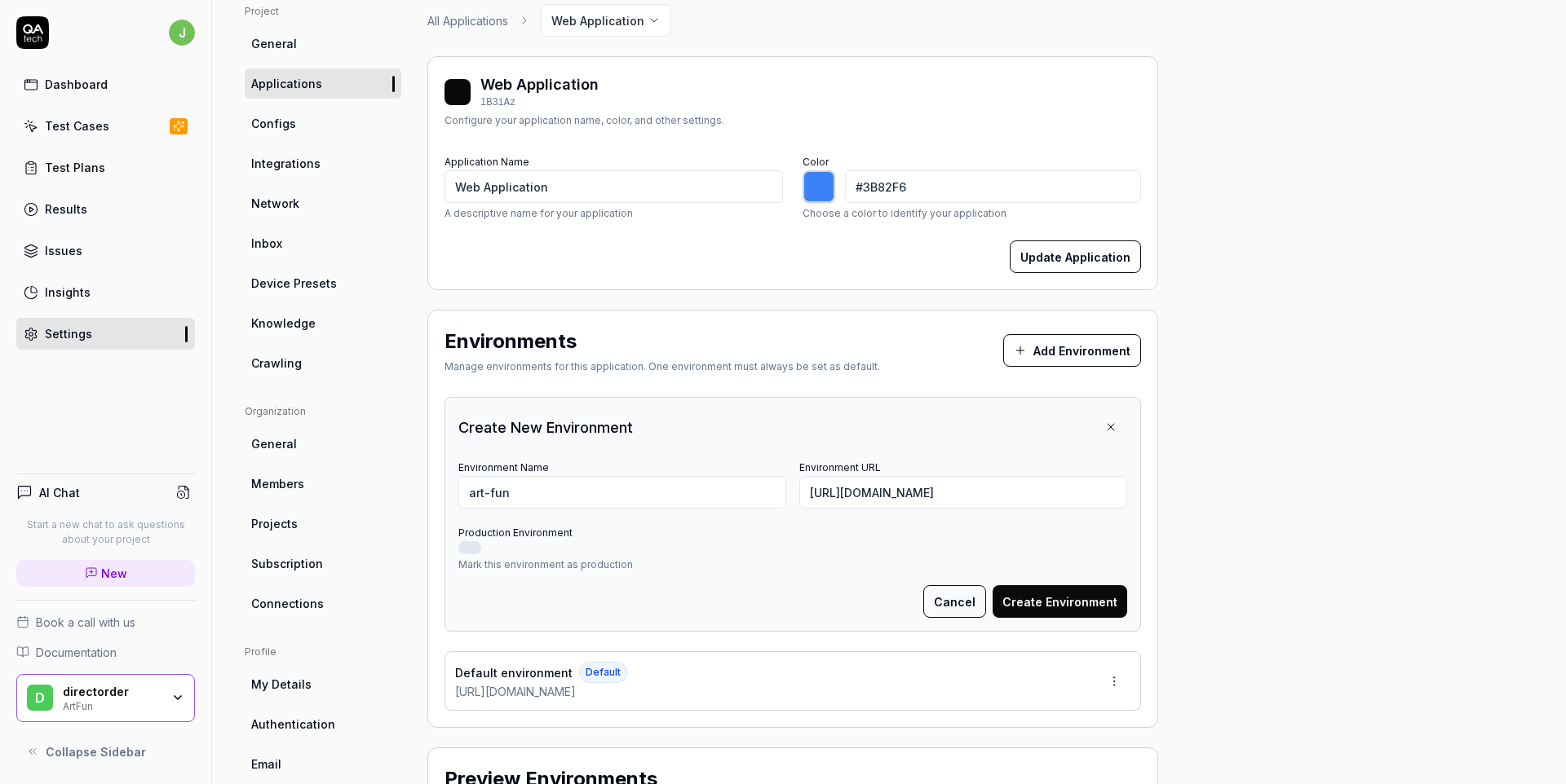
click at [1076, 588] on button "Create Environment" at bounding box center [1059, 602] width 135 height 33
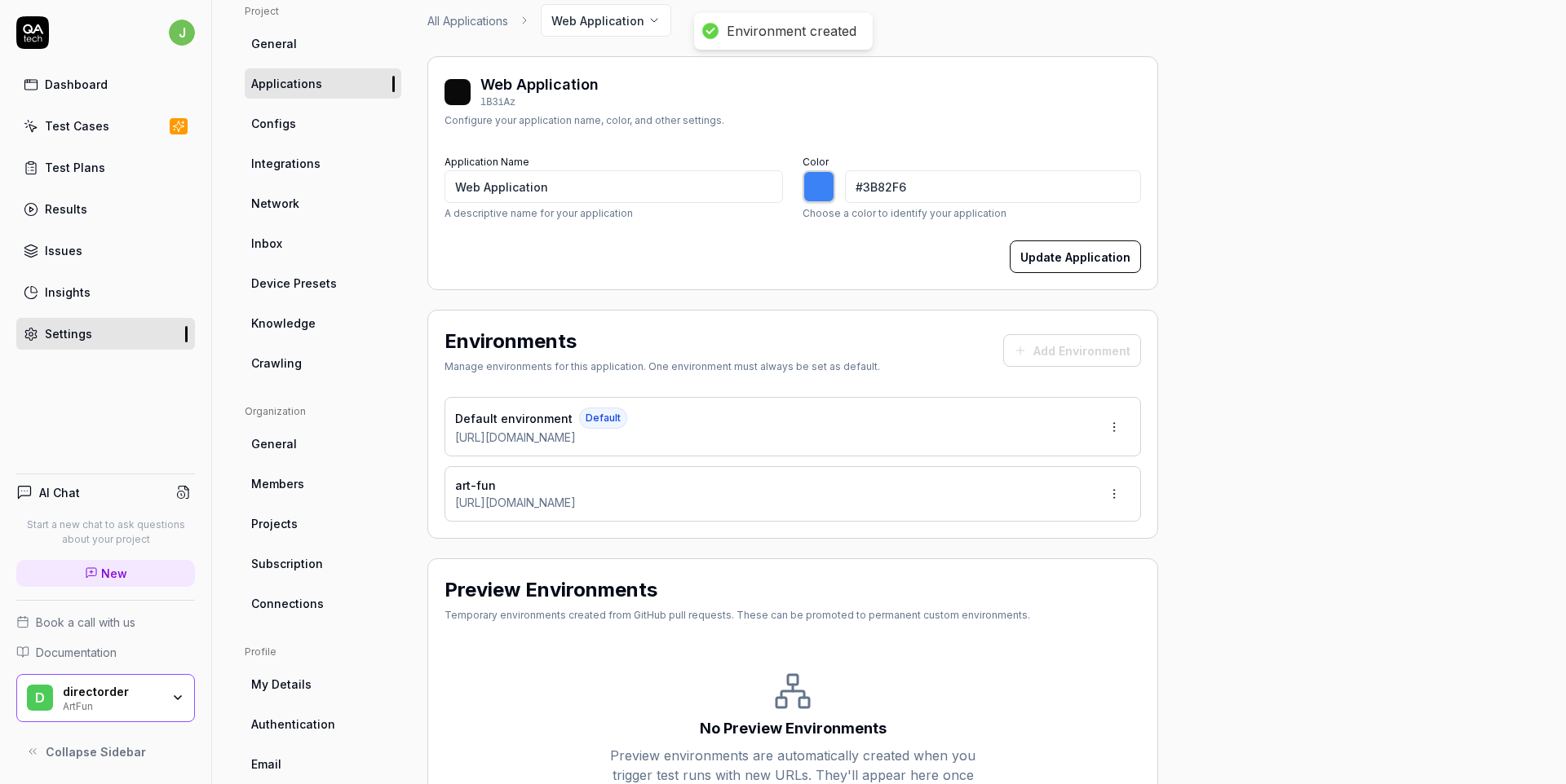
type input "*******"
click at [549, 198] on input "Web Application" at bounding box center [614, 187] width 339 height 33
type input "A"
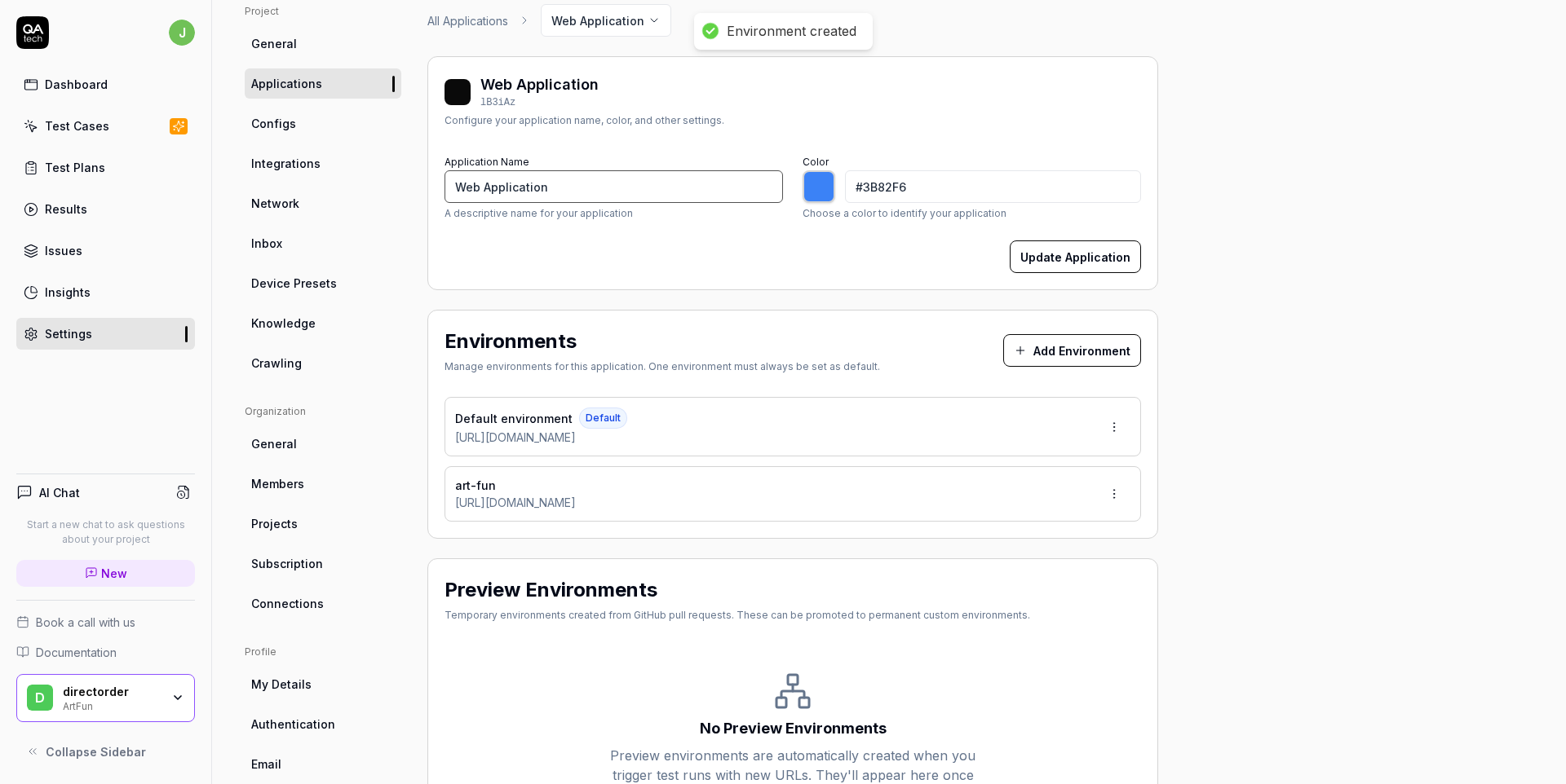
type input "*******"
type input "ArtFun"
click at [1132, 258] on button "Update Application" at bounding box center [1076, 256] width 131 height 33
click at [576, 479] on div "art-fun" at bounding box center [515, 485] width 121 height 17
click at [1119, 496] on html "Application updated j Dashboard Test Cases Test Plans Results Issues Insights S…" at bounding box center [783, 392] width 1566 height 784
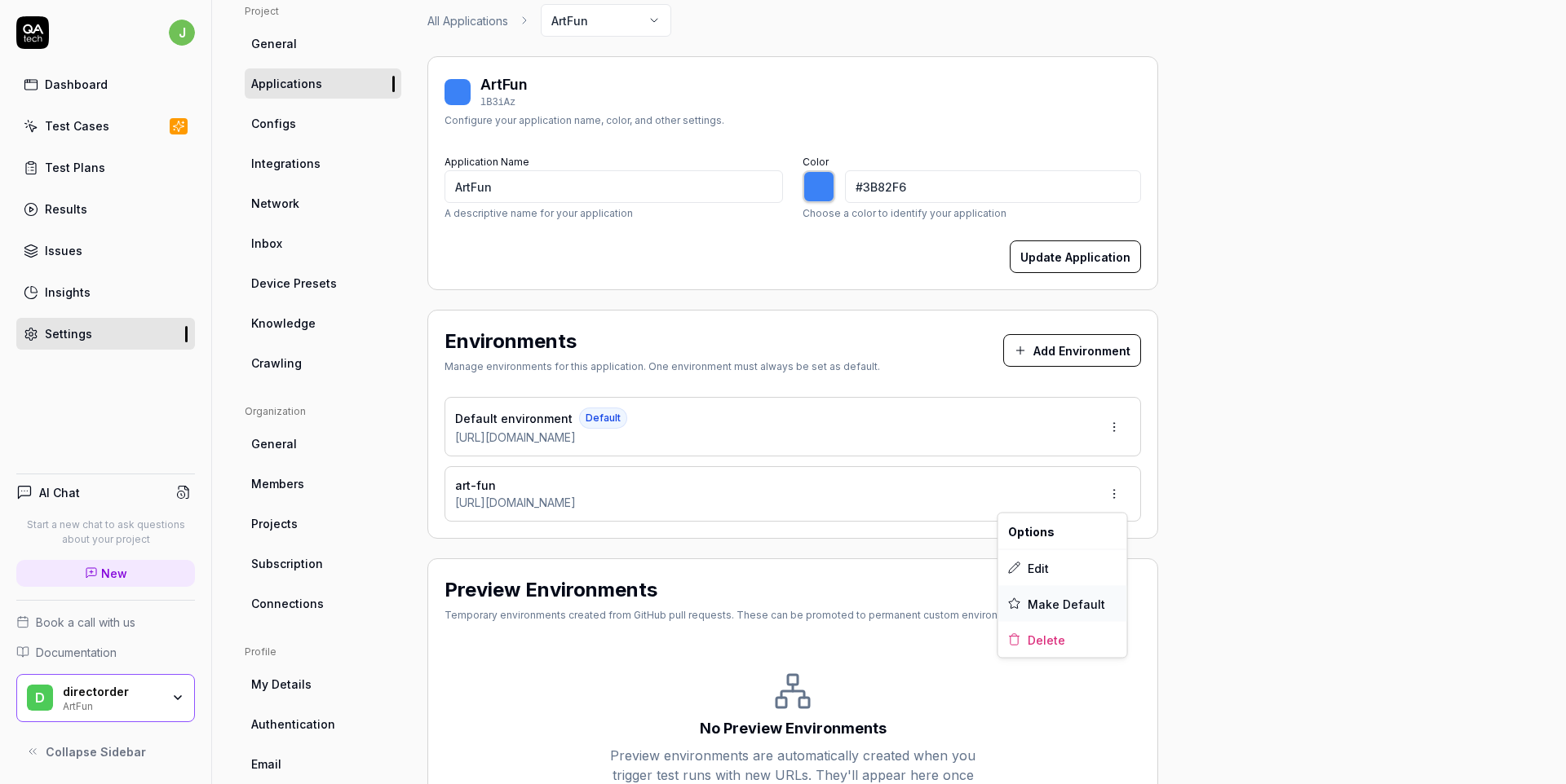
click at [1079, 603] on span "Make Default" at bounding box center [1067, 604] width 78 height 17
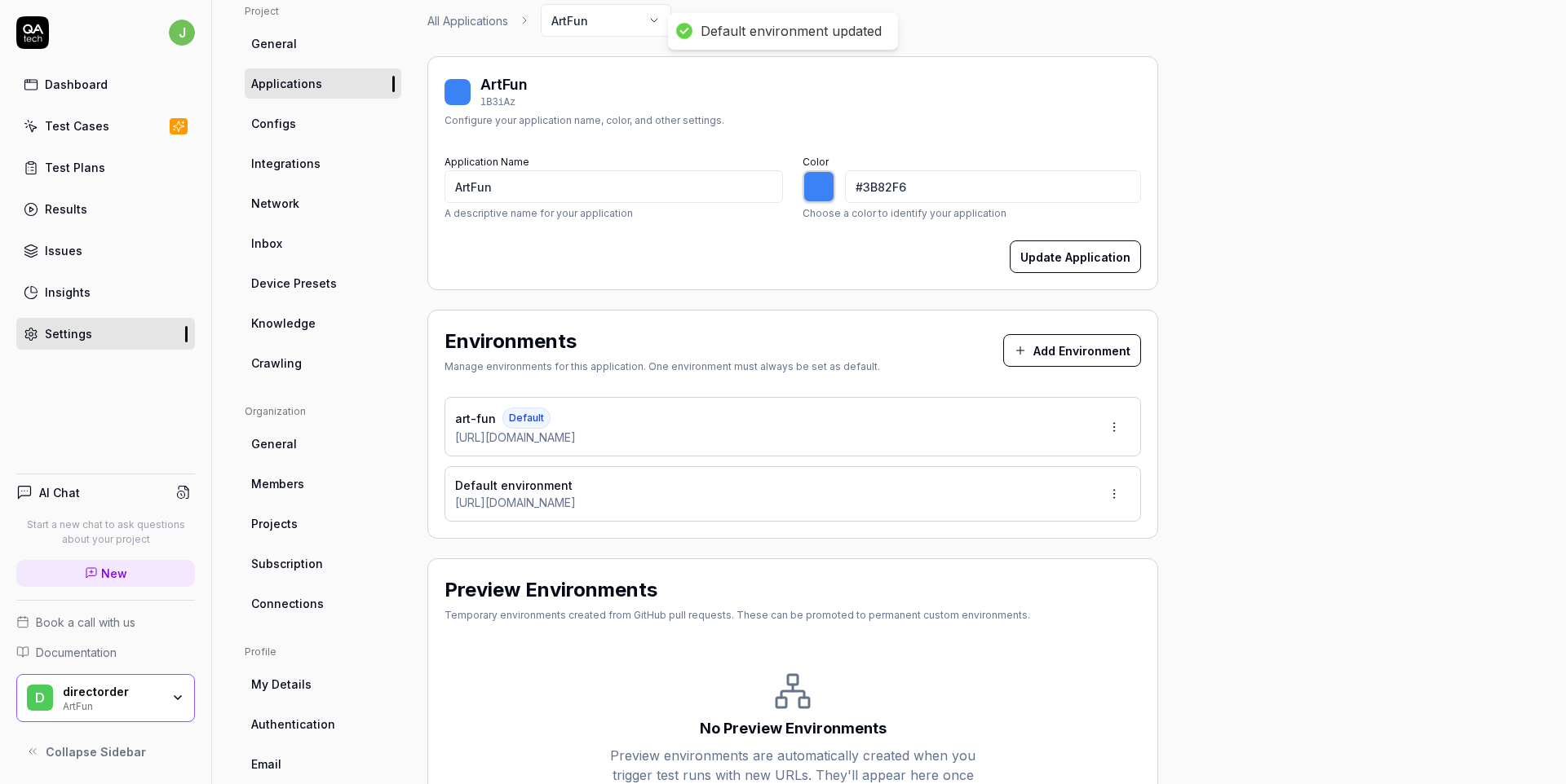
click at [1111, 483] on html "Default environment updated j Dashboard Test Cases Test Plans Results Issues In…" at bounding box center [783, 392] width 1566 height 784
click at [1058, 644] on span "Delete" at bounding box center [1047, 639] width 38 height 17
type input "*******"
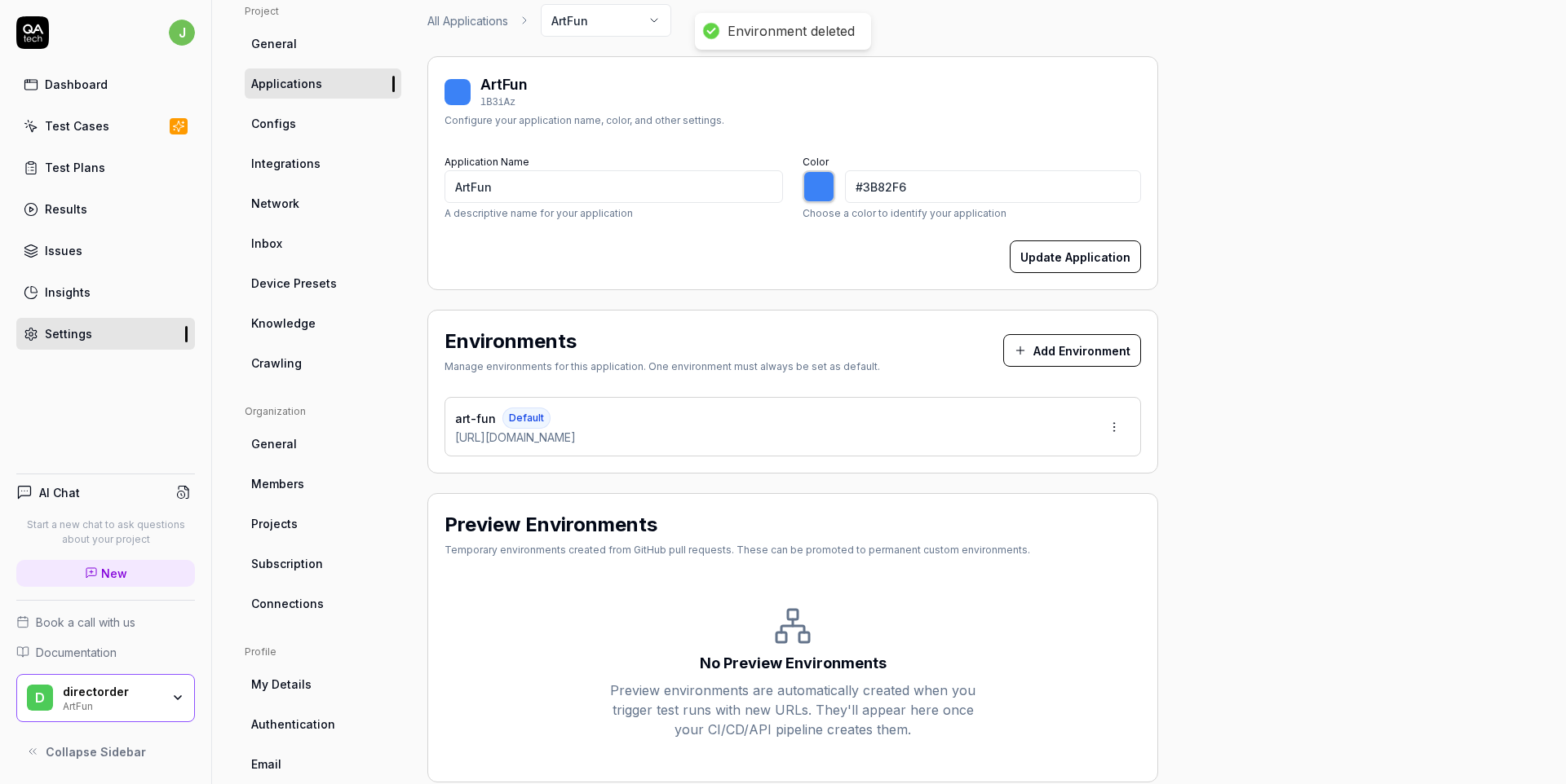
click at [310, 47] on link "General" at bounding box center [322, 44] width 156 height 30
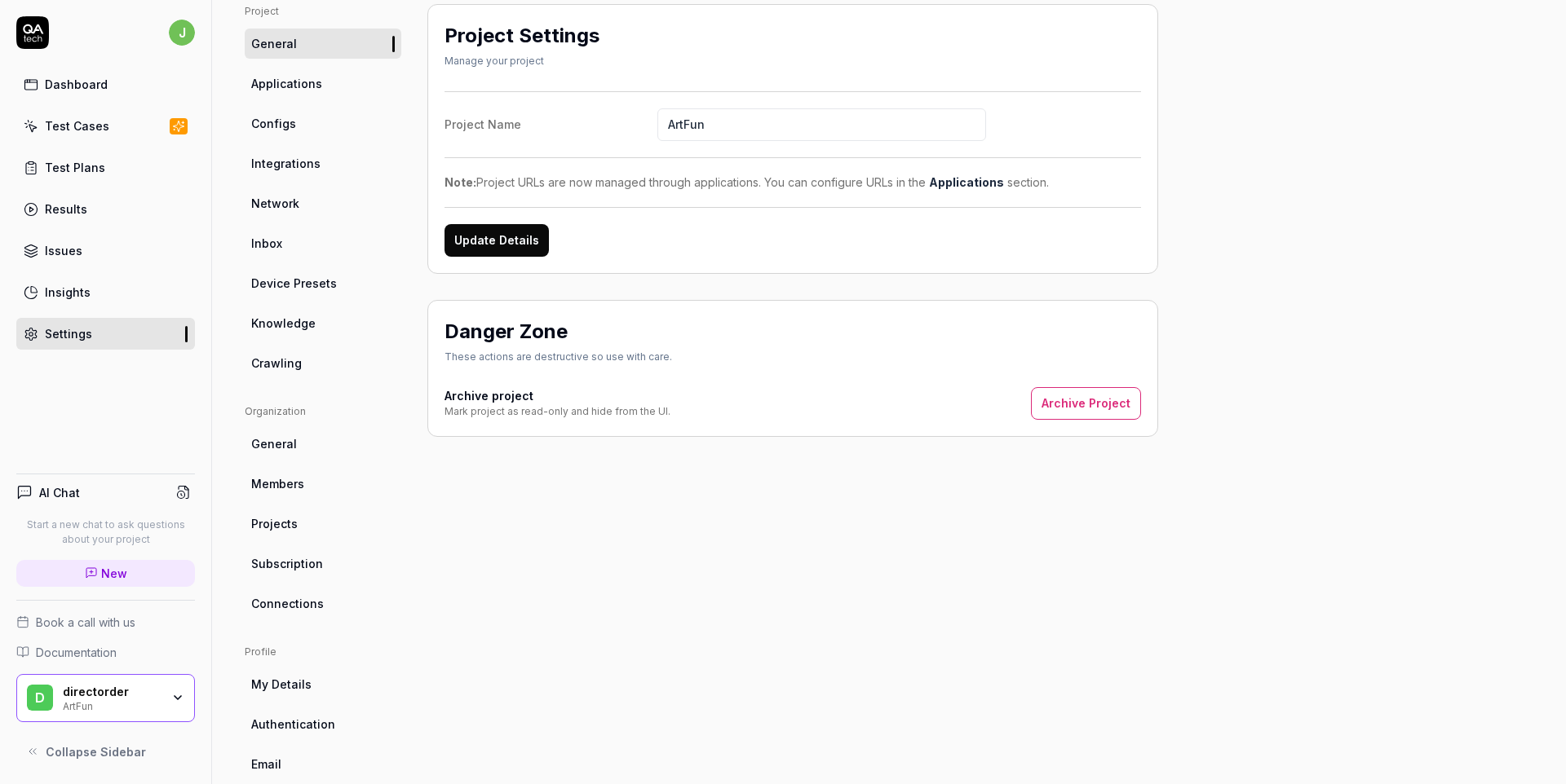
click at [315, 130] on link "Configs" at bounding box center [322, 123] width 156 height 30
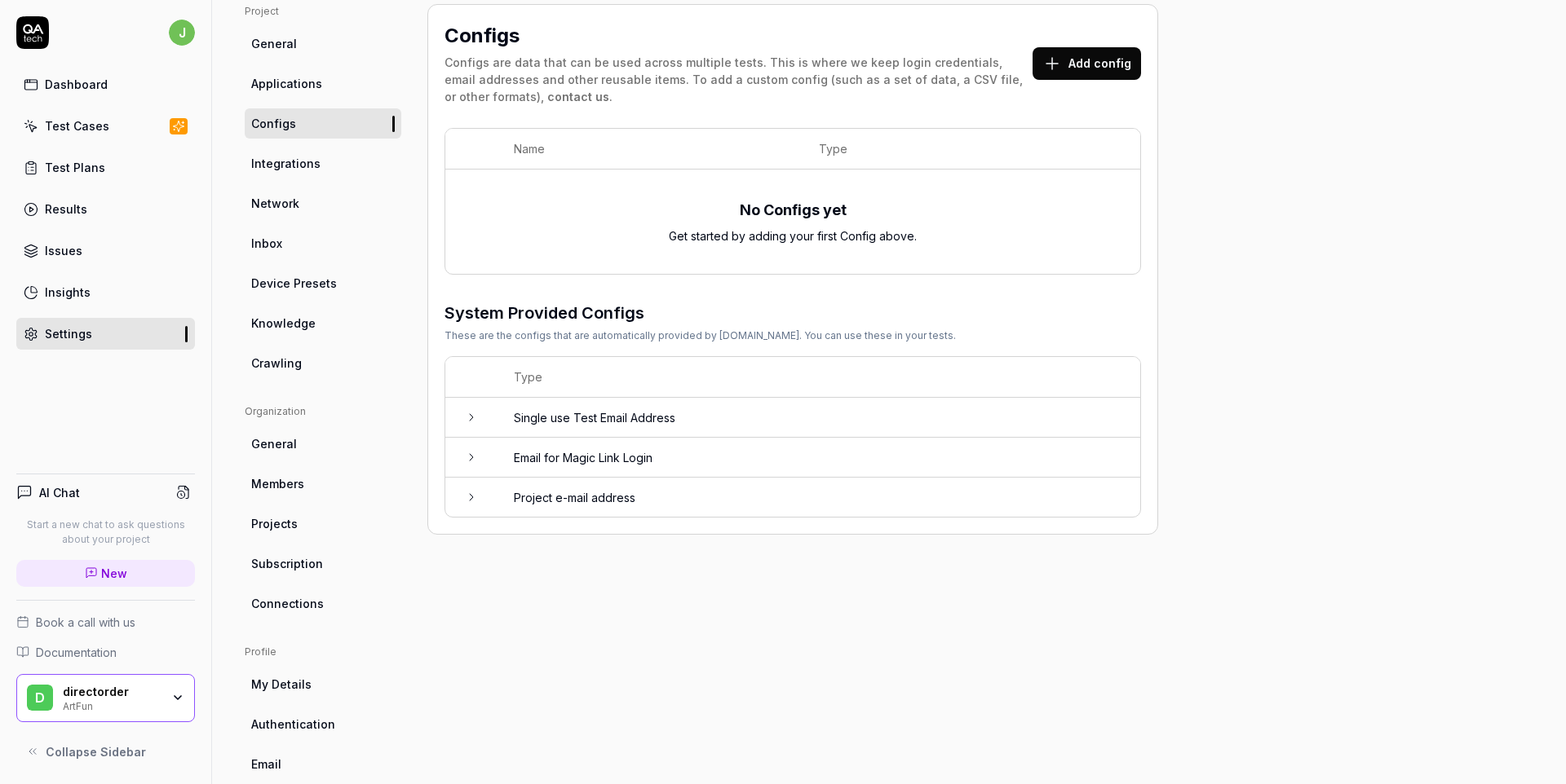
click at [465, 496] on icon at bounding box center [472, 497] width 13 height 13
click at [474, 445] on td at bounding box center [472, 457] width 52 height 40
click at [474, 414] on icon at bounding box center [472, 417] width 13 height 13
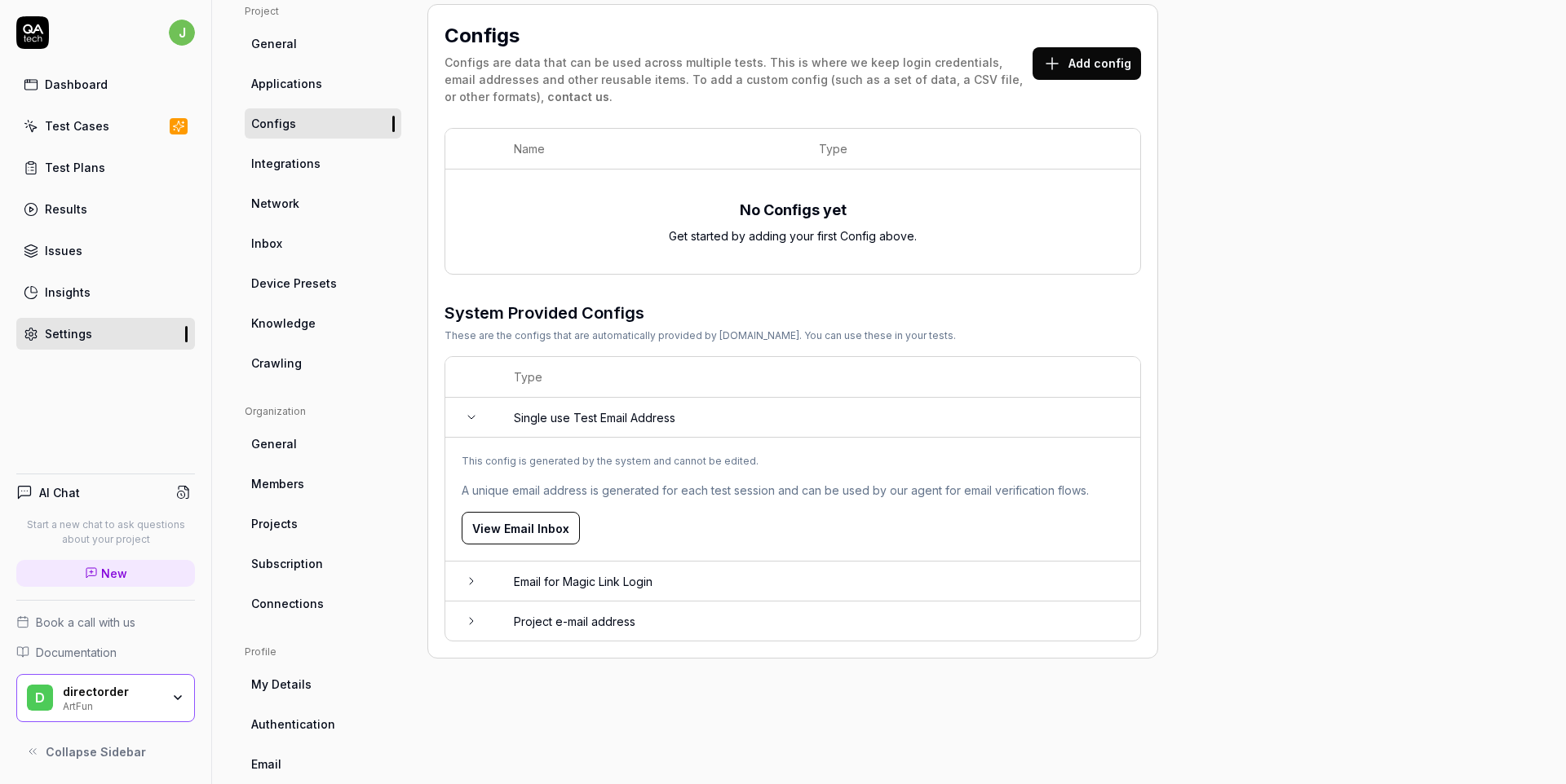
click at [474, 414] on icon at bounding box center [472, 417] width 13 height 13
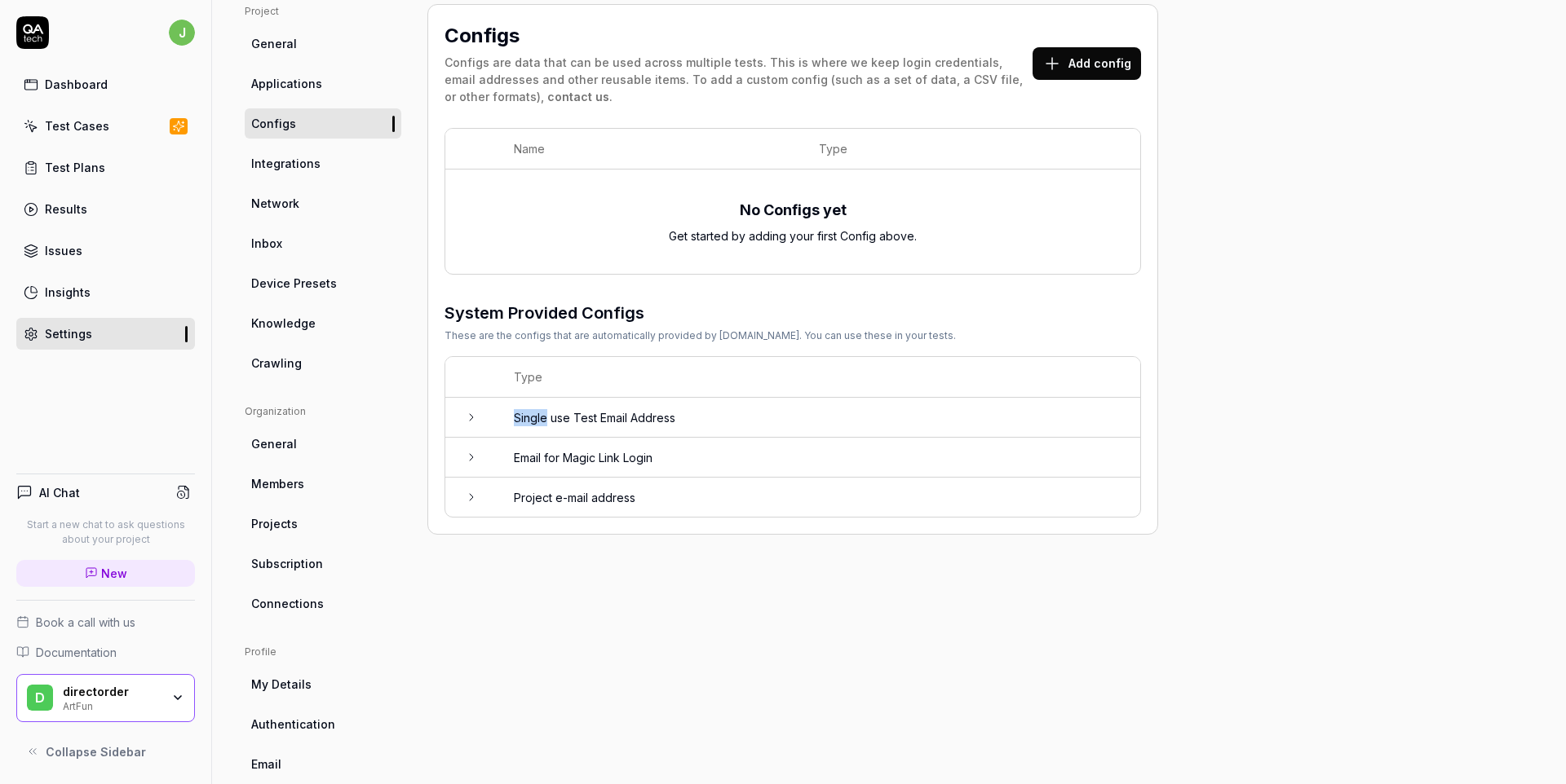
click at [296, 181] on ul "Project General Applications Configs Integrations Network Inbox Device Presets …" at bounding box center [322, 191] width 156 height 374
click at [294, 163] on span "Integrations" at bounding box center [286, 163] width 70 height 17
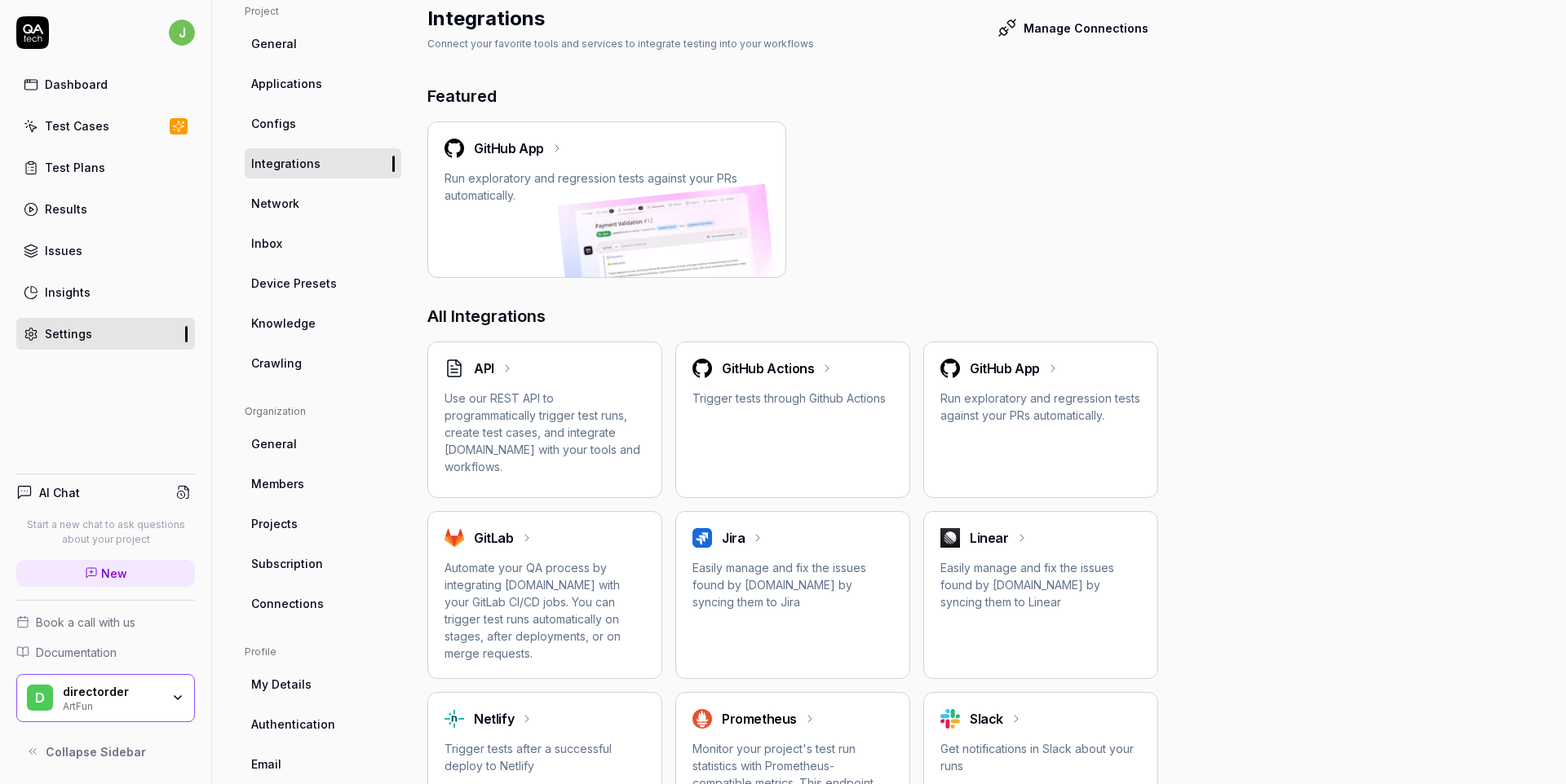
click at [1305, 544] on div "Project General Applications Configs Integrations Network Inbox Device Presets …" at bounding box center [889, 512] width 1289 height 1014
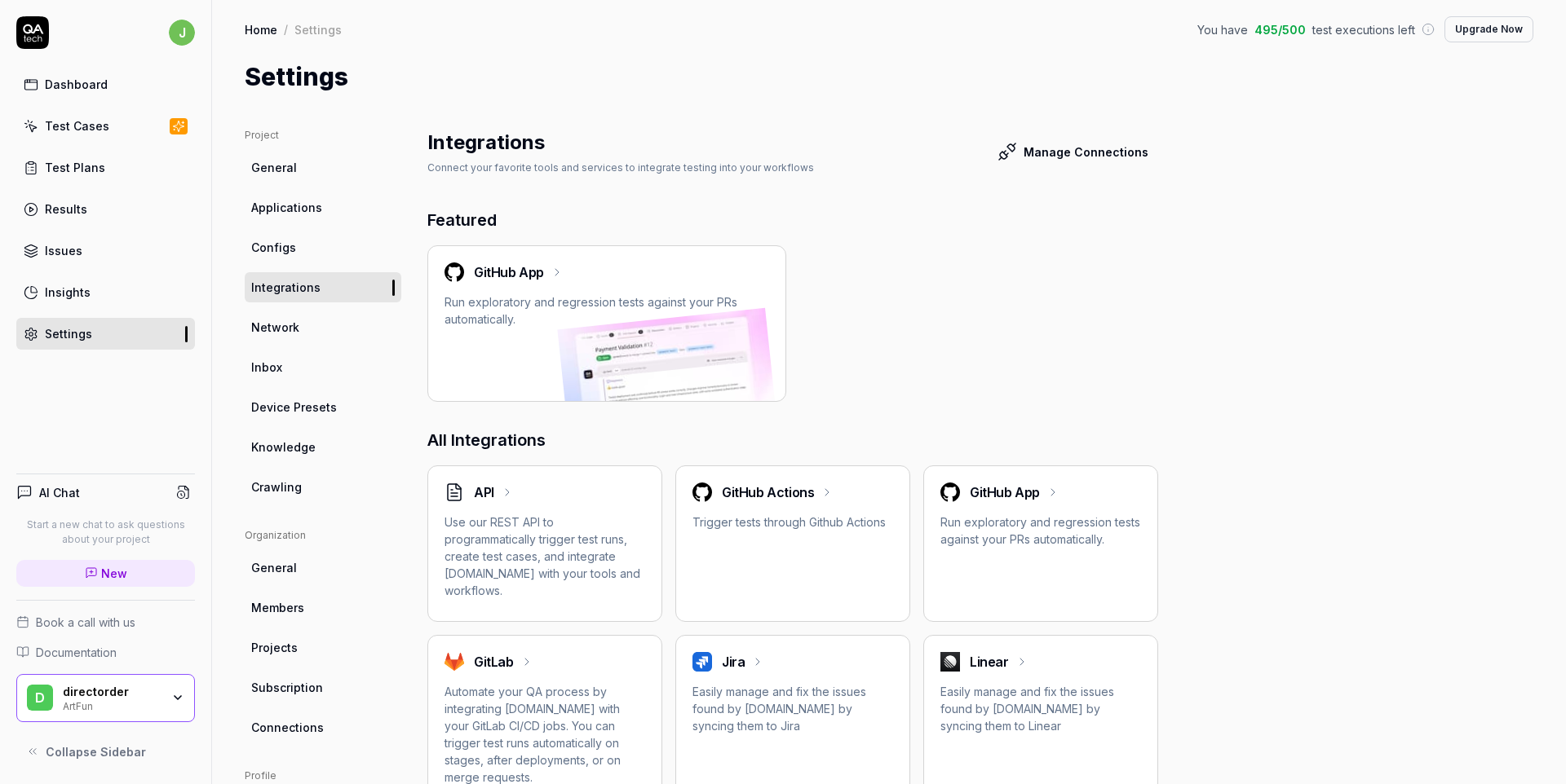
click at [304, 329] on link "Network" at bounding box center [322, 328] width 156 height 30
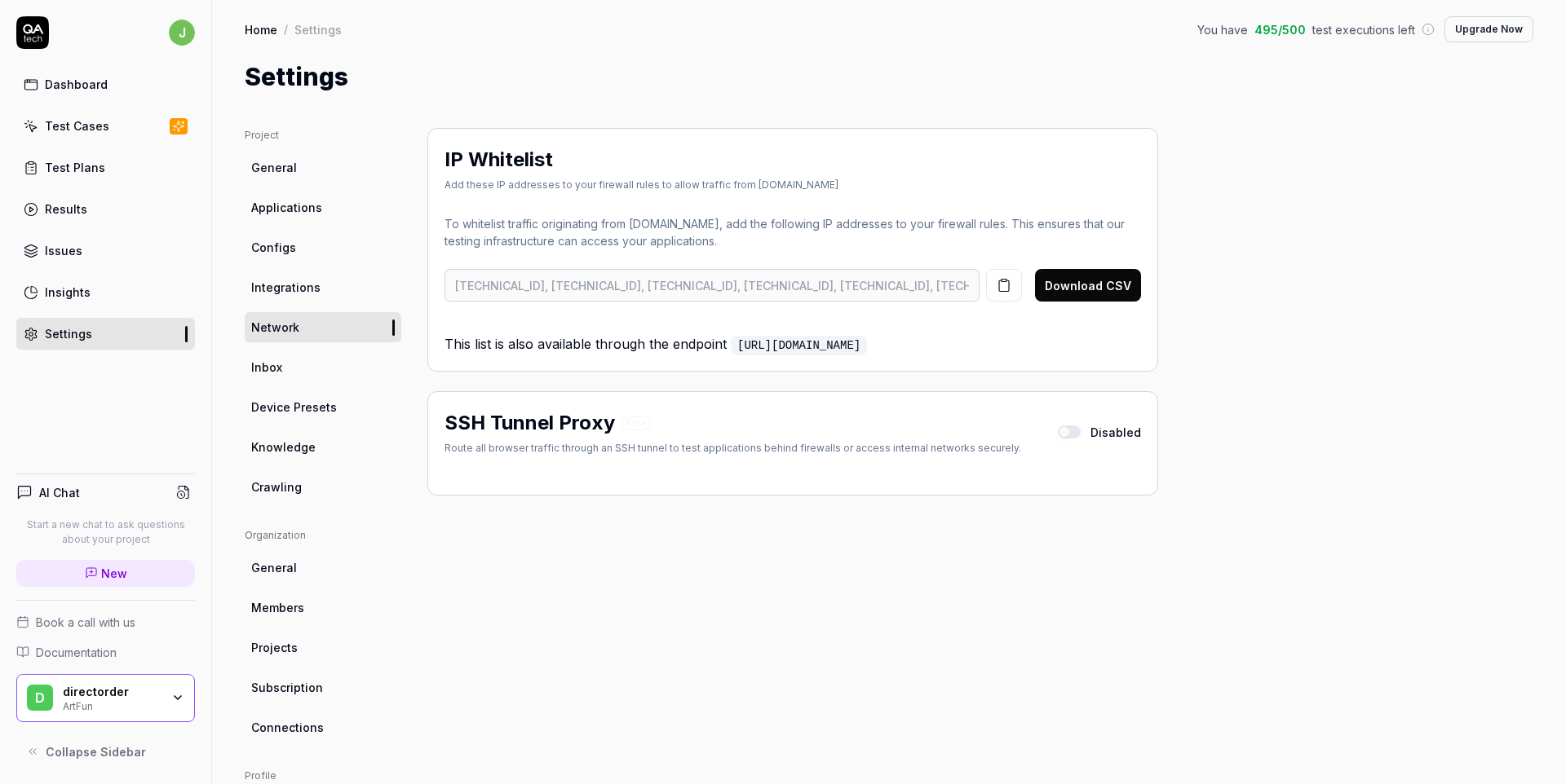
click at [84, 296] on div "Insights" at bounding box center [67, 292] width 46 height 17
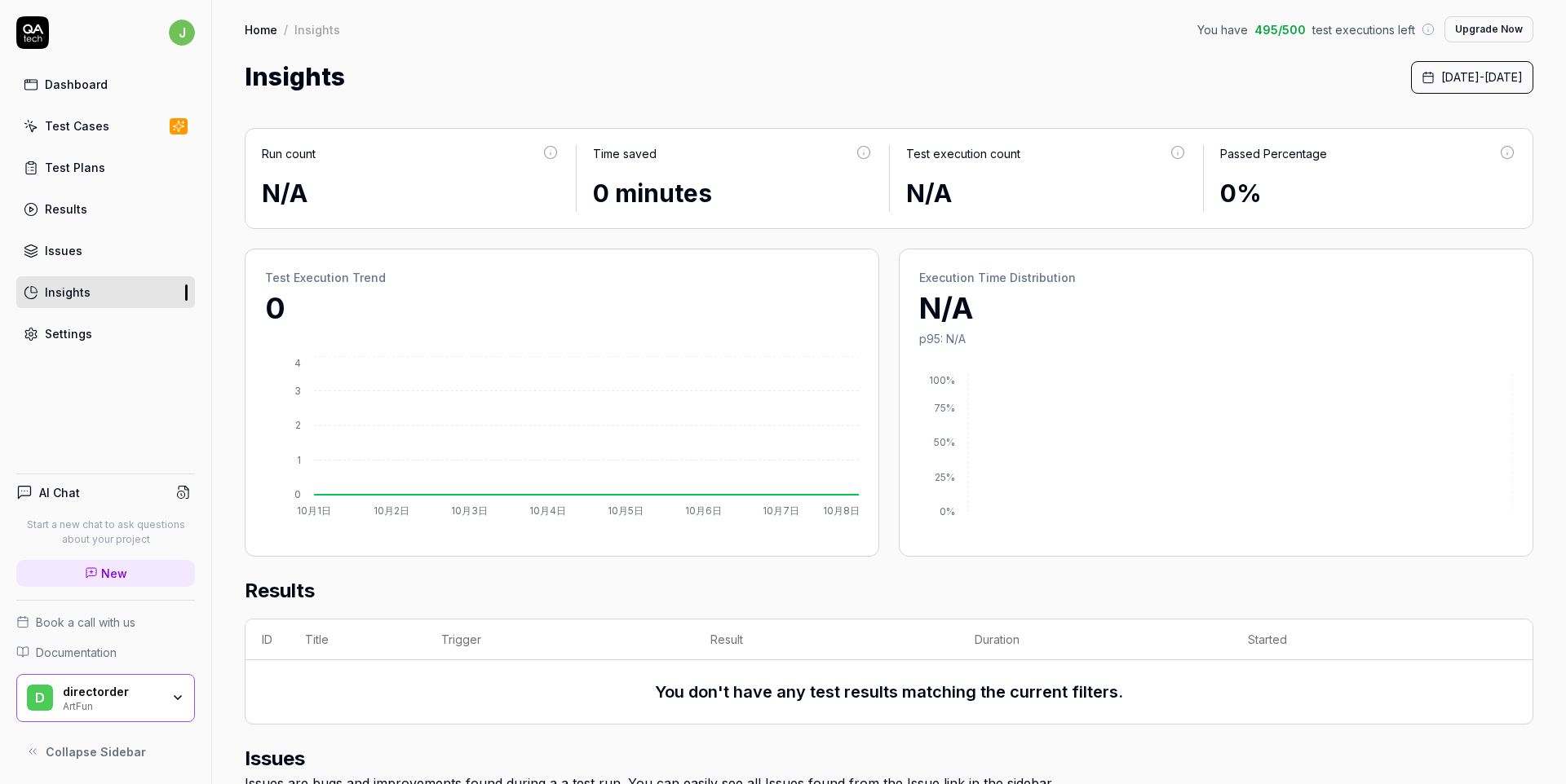
click at [84, 263] on link "Issues" at bounding box center [105, 251] width 179 height 32
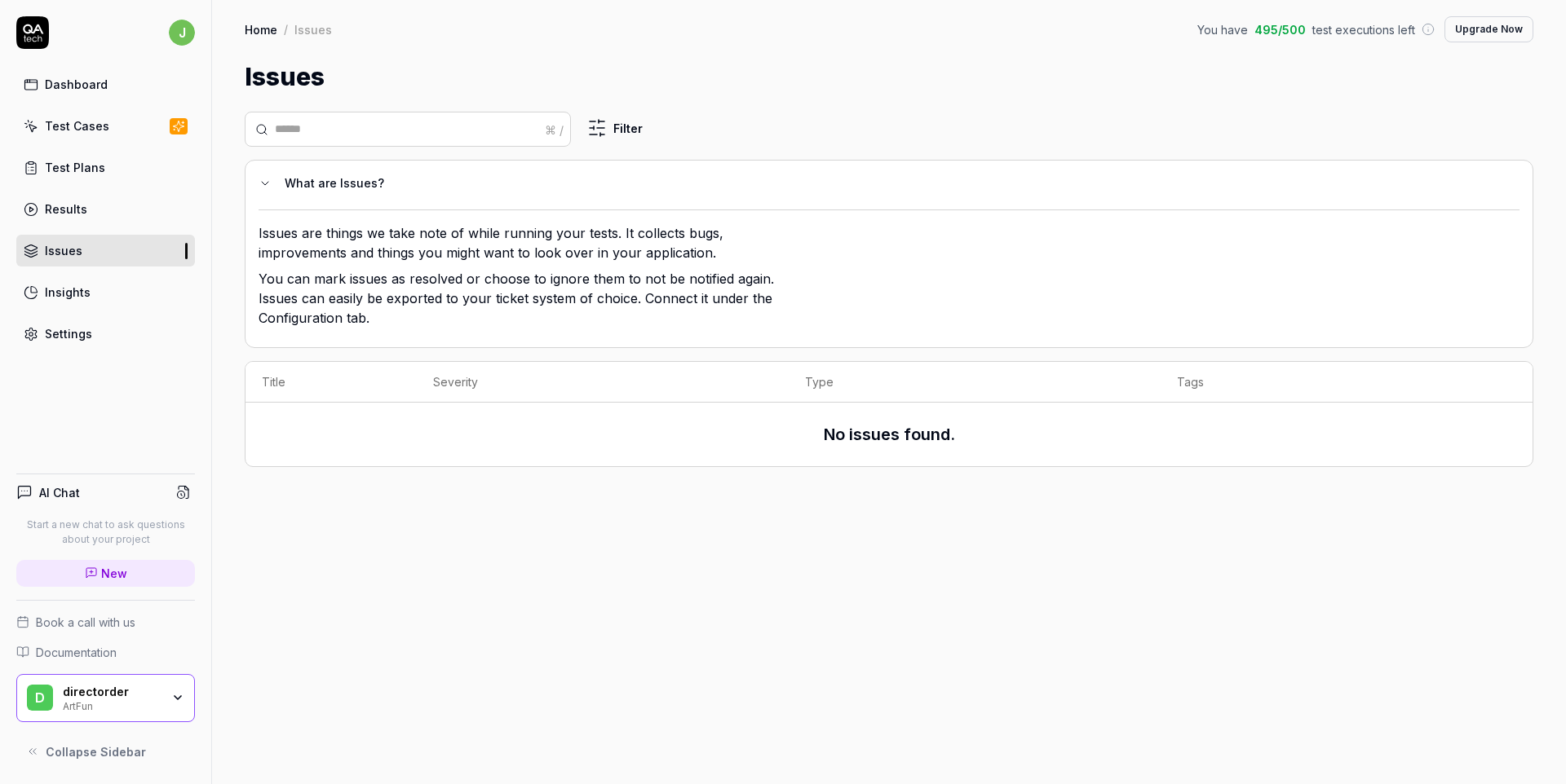
click at [259, 179] on icon at bounding box center [264, 183] width 13 height 13
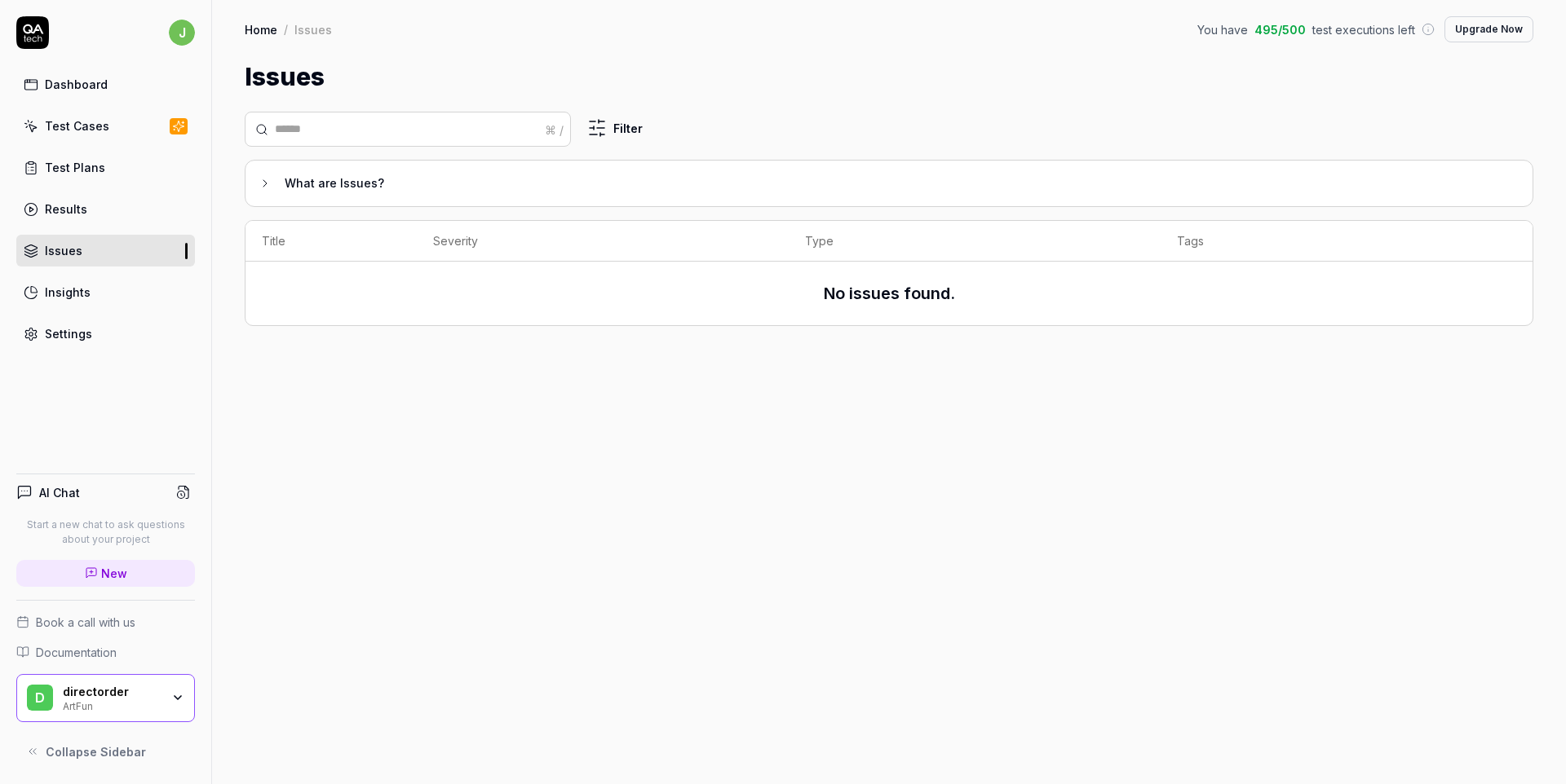
click at [95, 171] on div "Test Plans" at bounding box center [75, 167] width 61 height 17
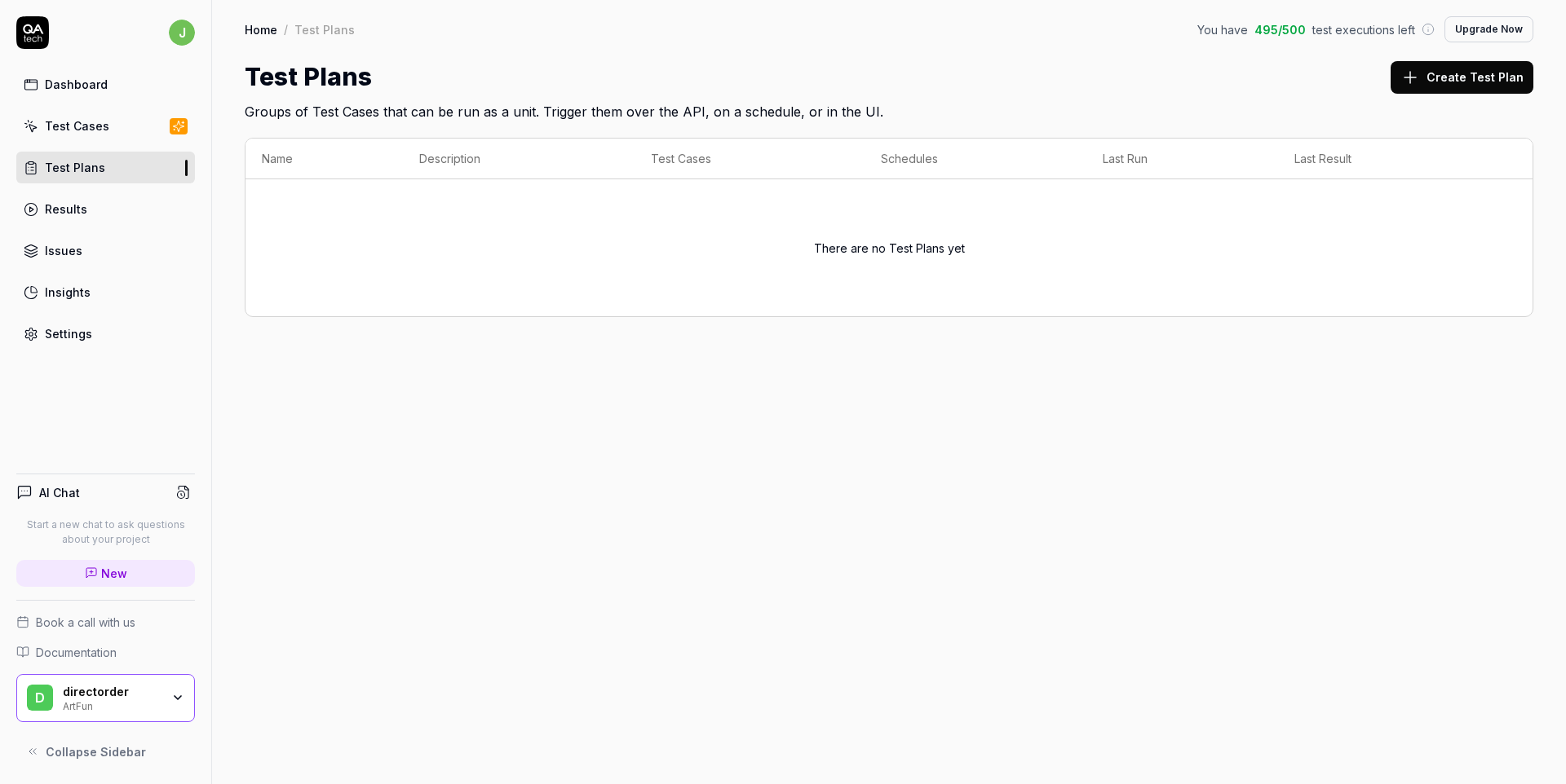
click at [115, 91] on link "Dashboard" at bounding box center [105, 85] width 179 height 32
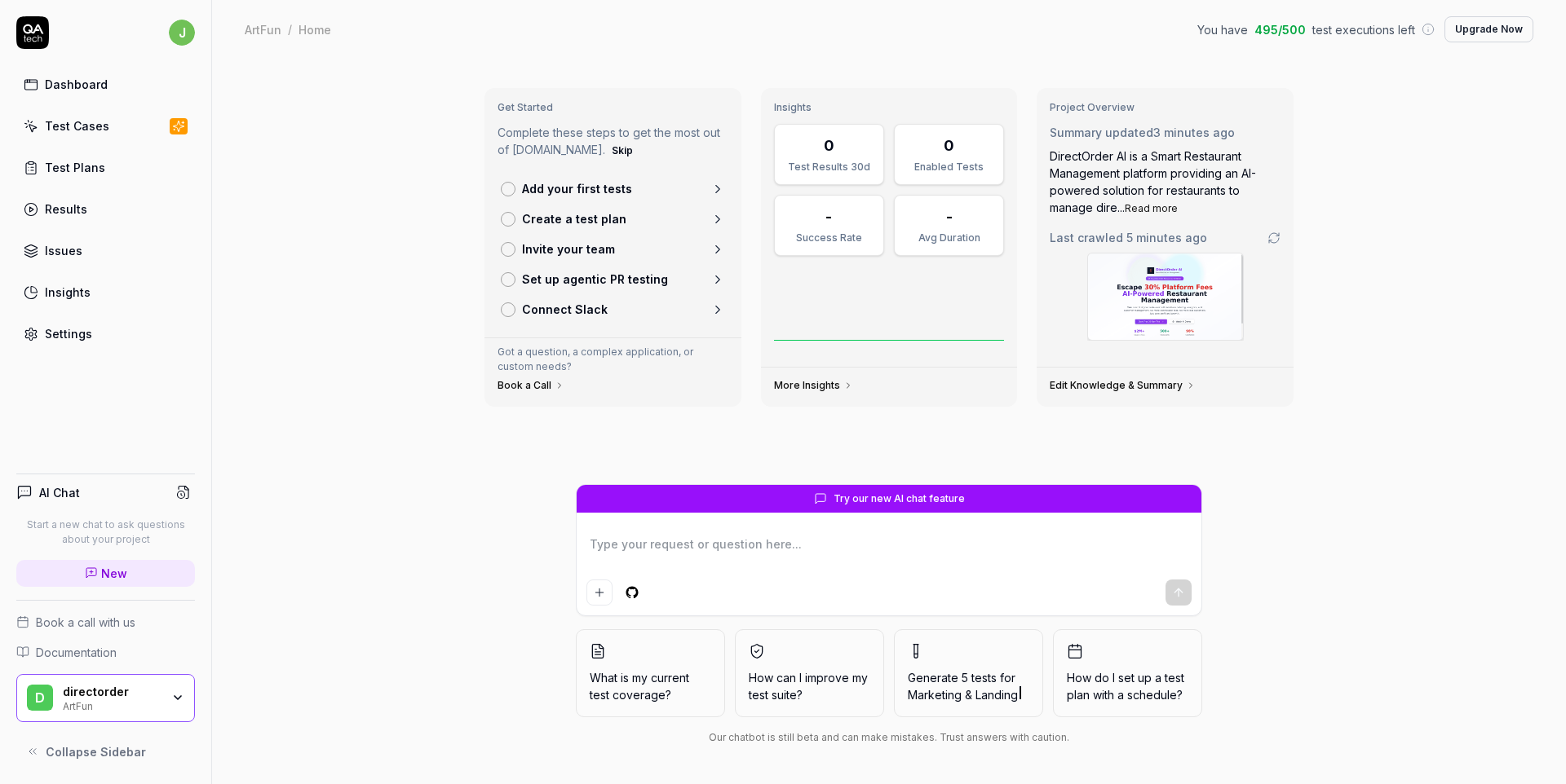
click at [164, 681] on div "d directorder ArtFun" at bounding box center [105, 698] width 179 height 49
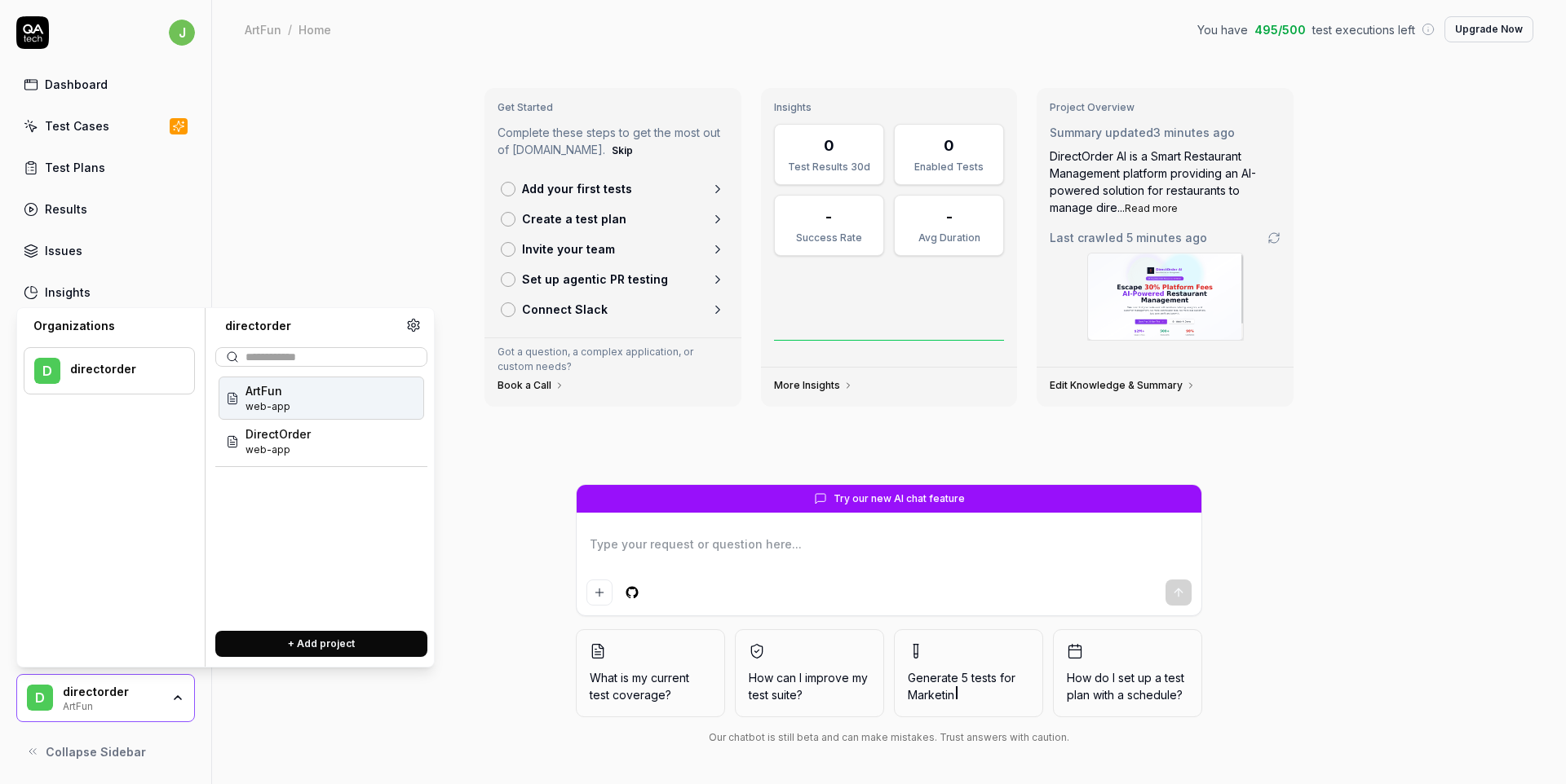
click at [443, 730] on div "Get Started Complete these steps to get the most out of QA.tech. Skip Add your …" at bounding box center [889, 421] width 1354 height 726
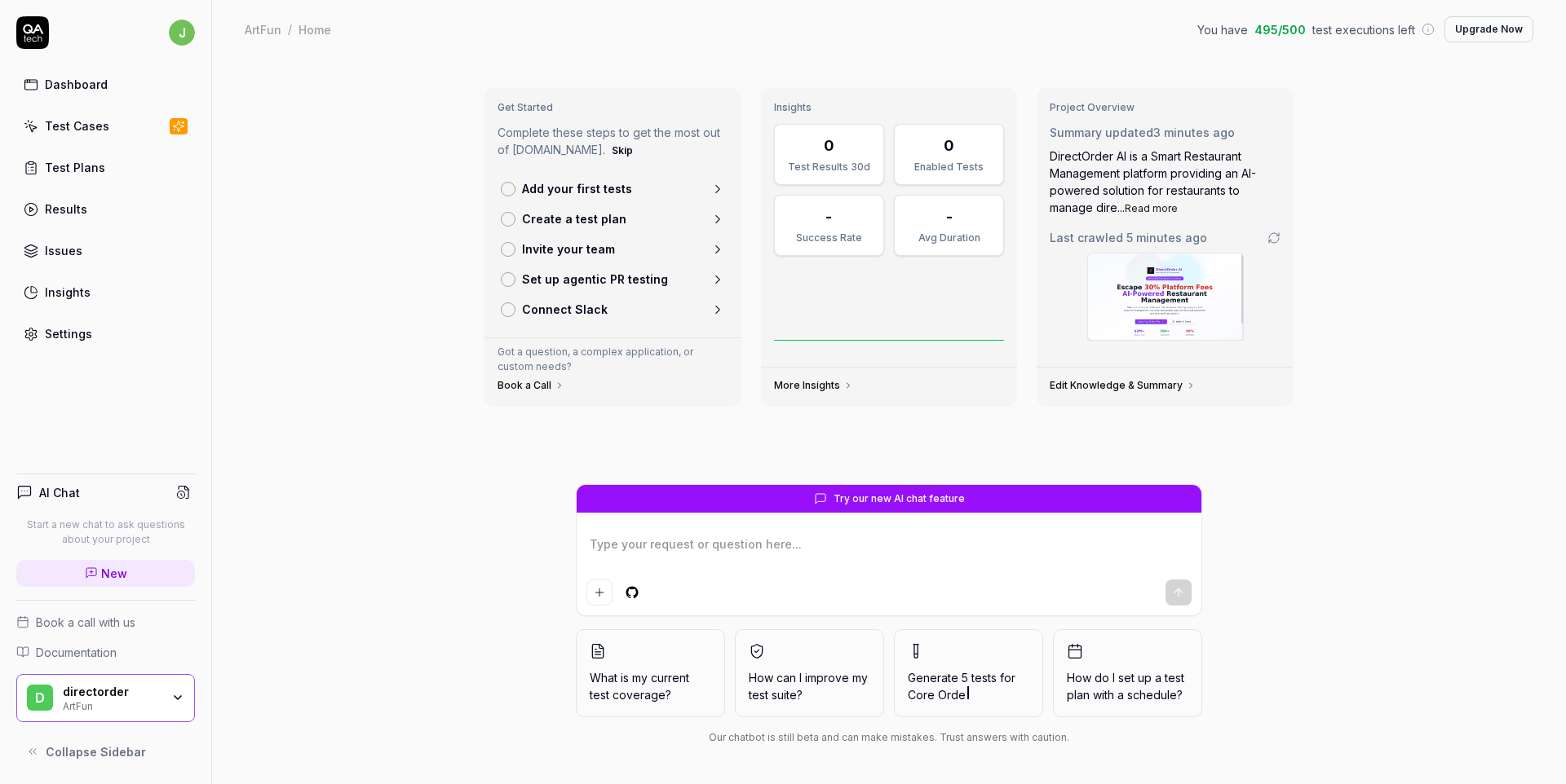
click at [699, 532] on textarea at bounding box center [890, 553] width 606 height 41
type textarea "*"
type textarea "s"
type textarea "*"
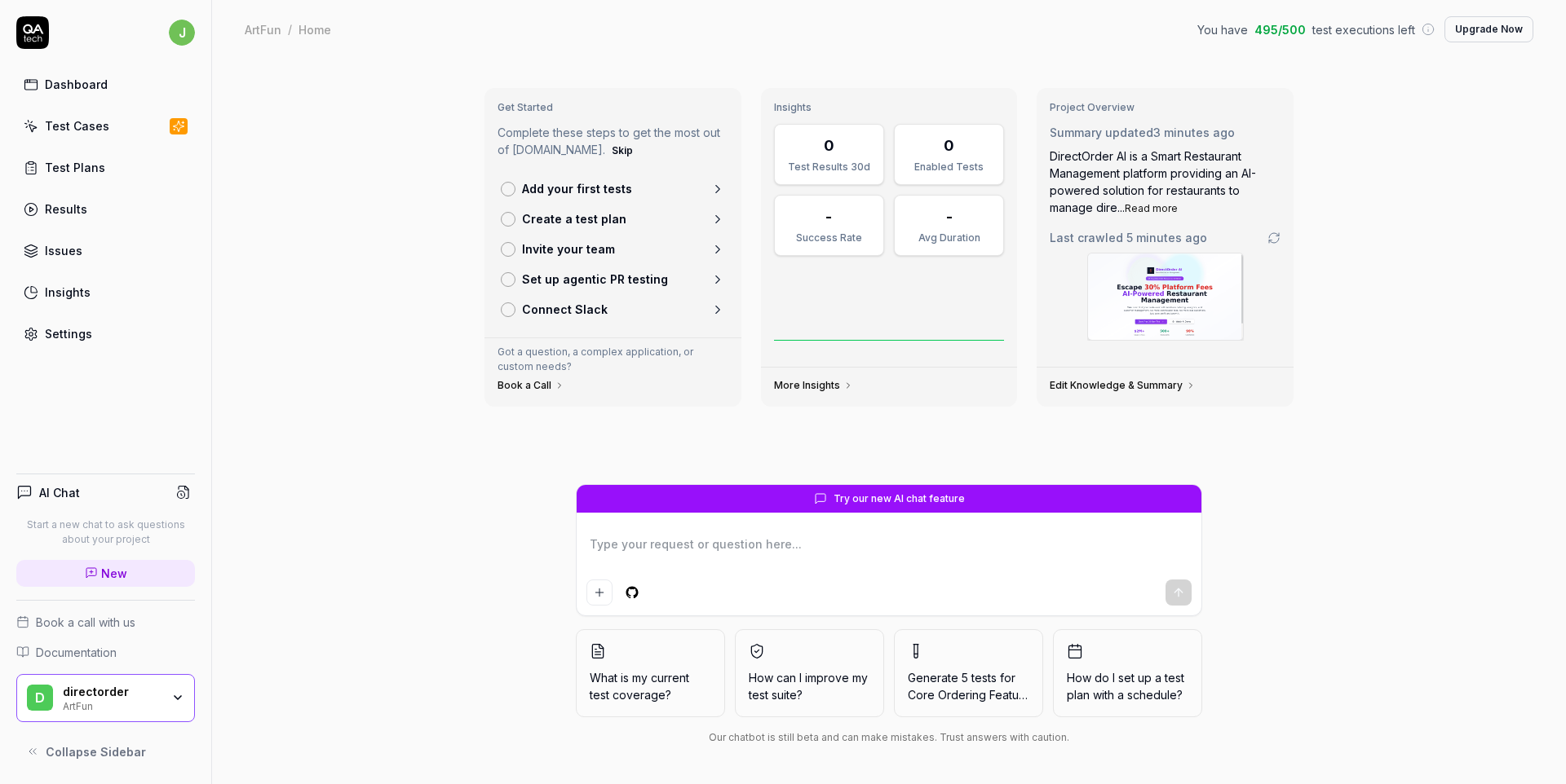
type textarea "s"
type textarea "*"
type textarea "c"
type textarea "*"
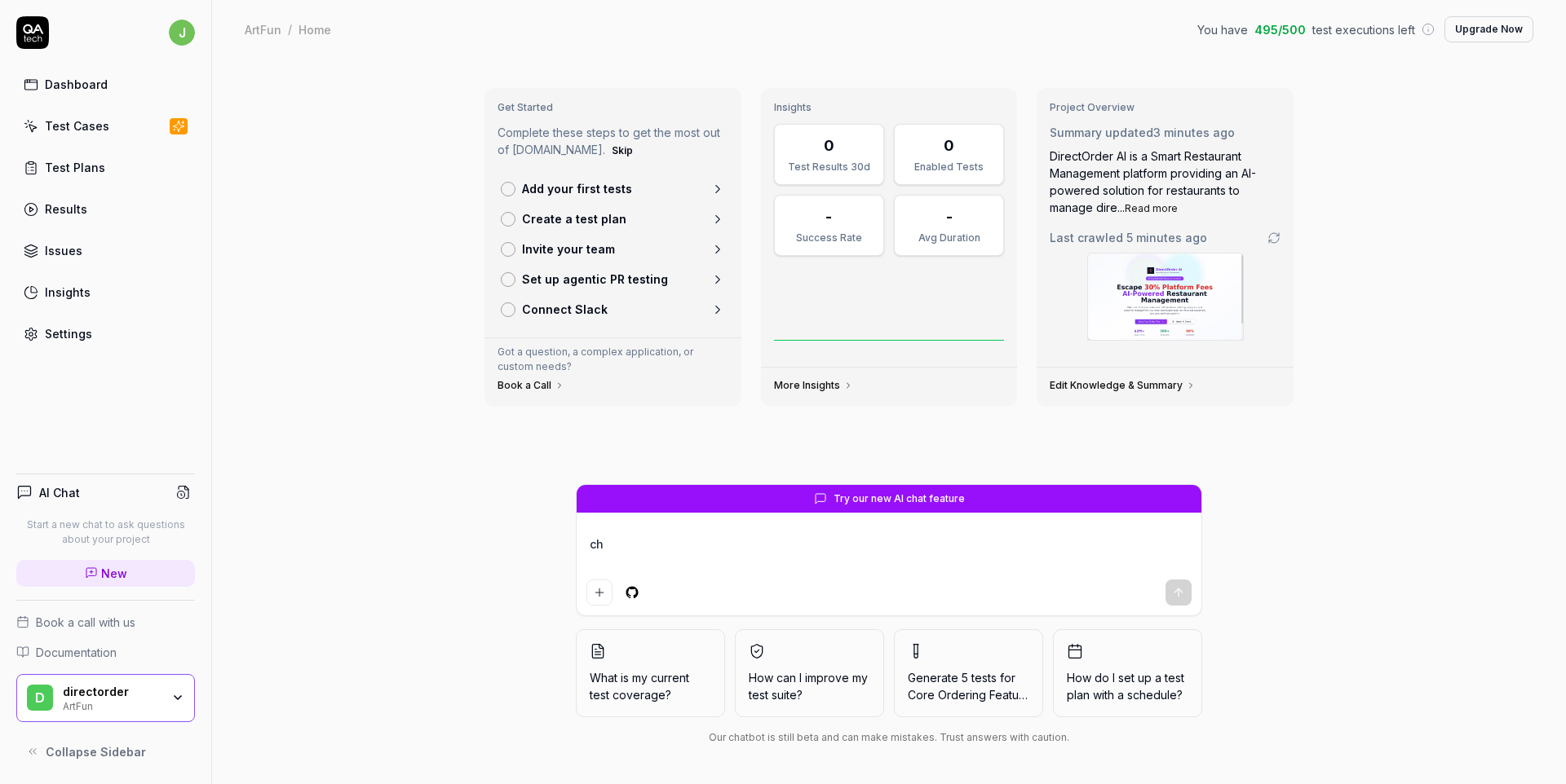
type textarea "cho"
type textarea "*"
type textarea "chong"
type textarea "*"
type textarea "chong'x"
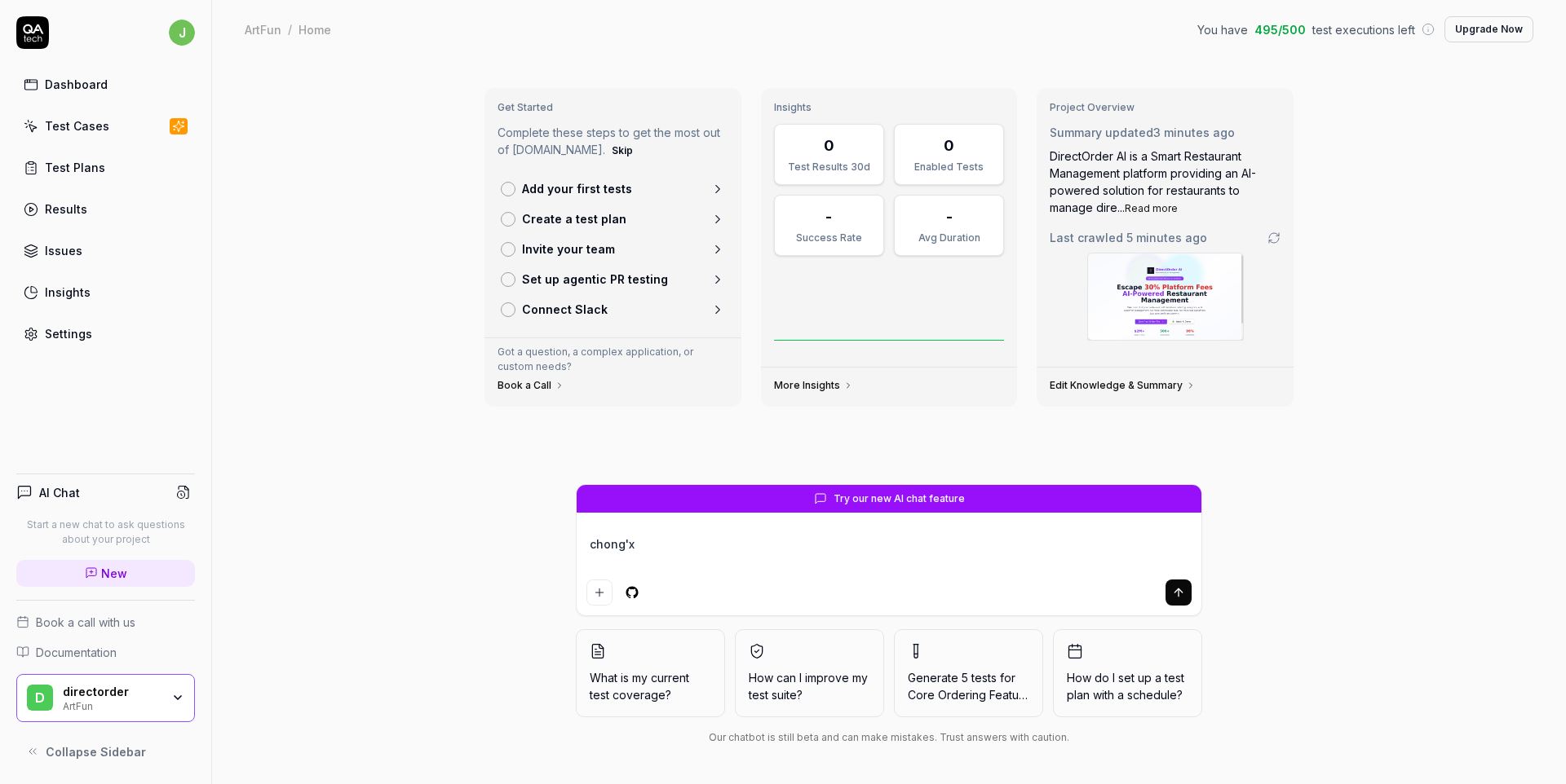
type textarea "*"
type textarea "chong'xi"
type textarea "*"
type textarea "chong'xin"
type textarea "*"
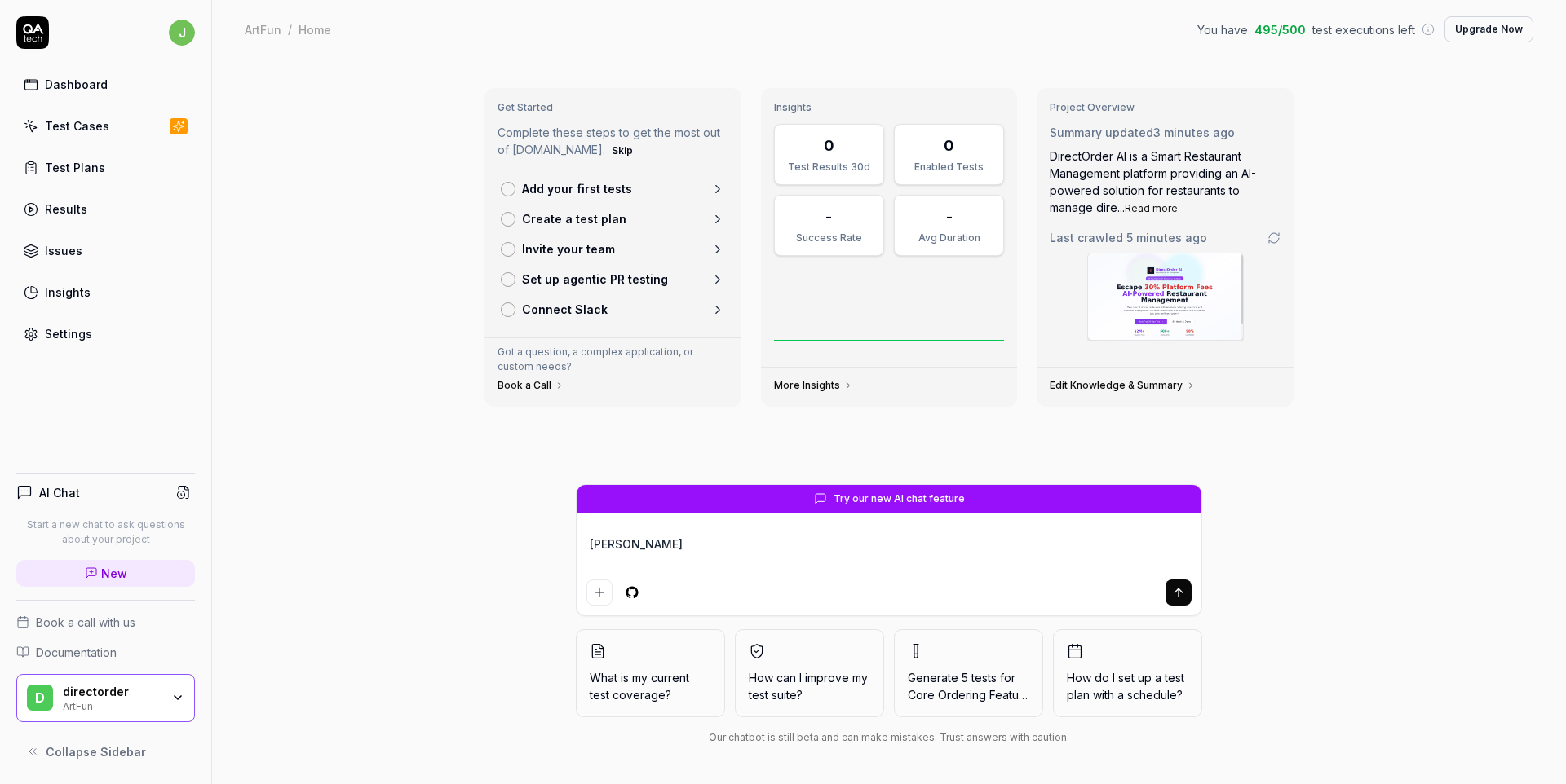
type textarea "重新"
type textarea "*"
type textarea "重新s"
type textarea "*"
type textarea "重新she"
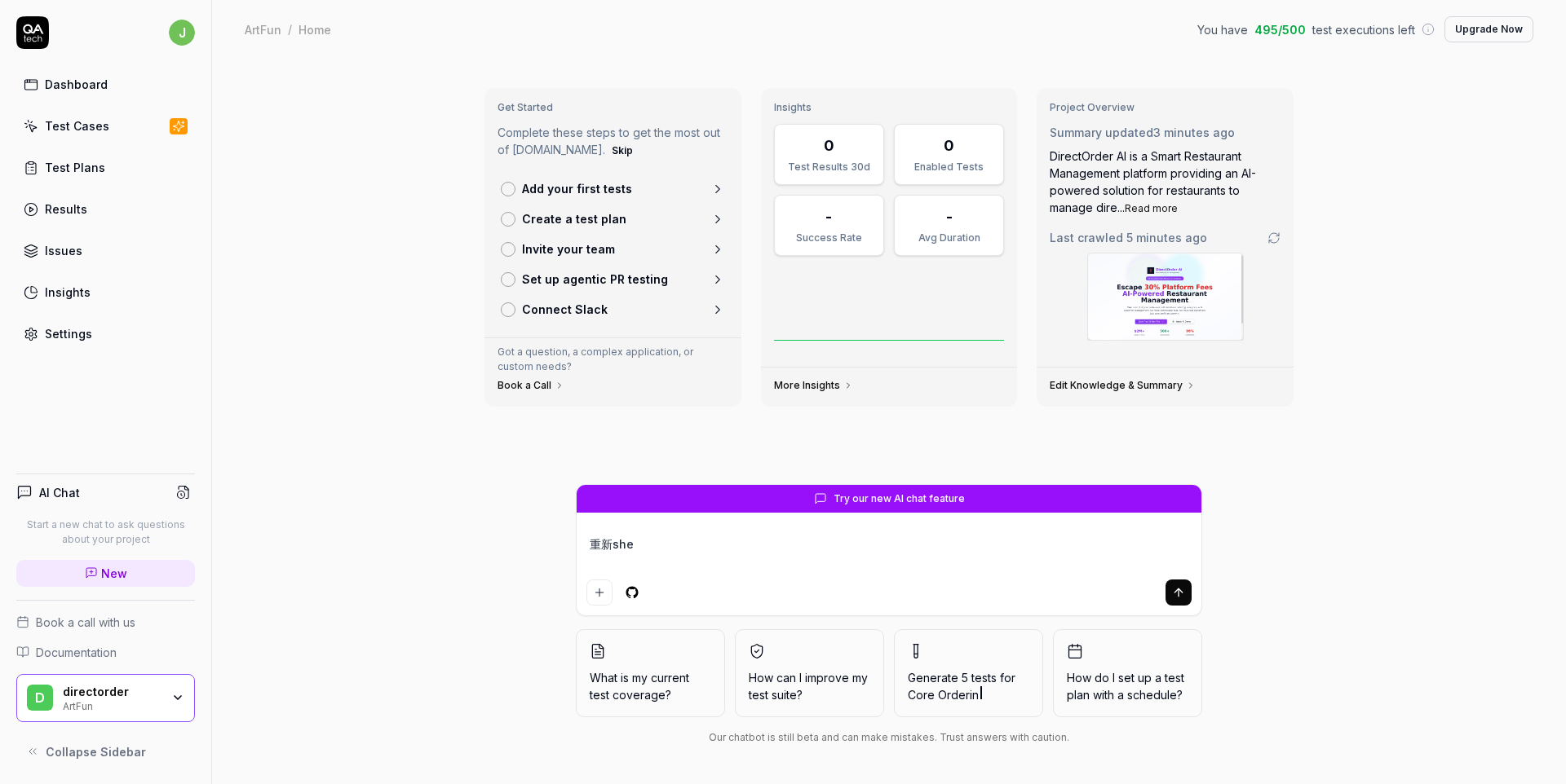
type textarea "*"
type textarea "重新shen"
type textarea "*"
type textarea "重新sheng"
type textarea "*"
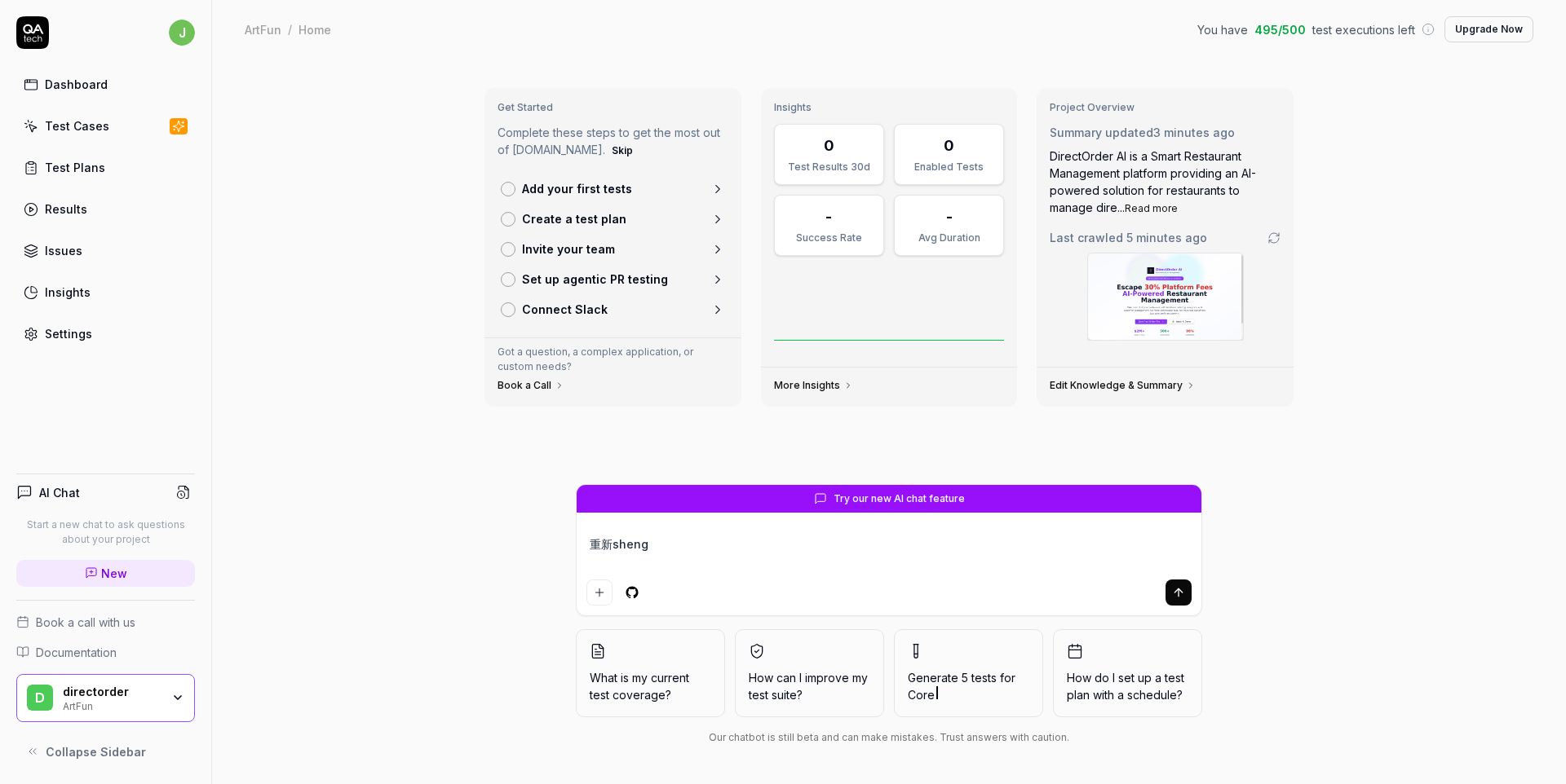
type textarea "重新剩"
type textarea "*"
type textarea "重新"
type textarea "*"
type textarea "重新s"
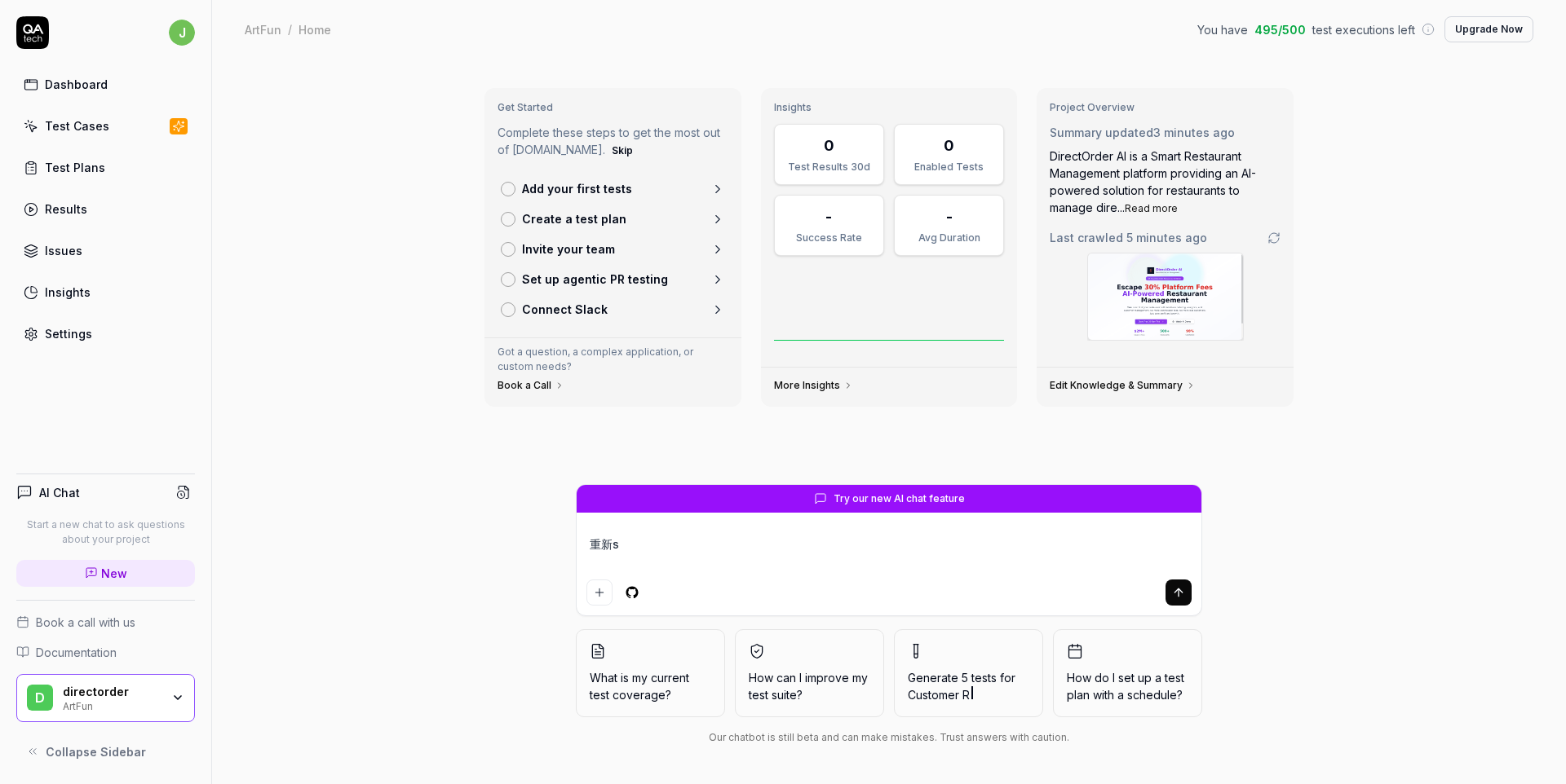
type textarea "*"
type textarea "重新sh"
type textarea "*"
type textarea "重新she"
type textarea "*"
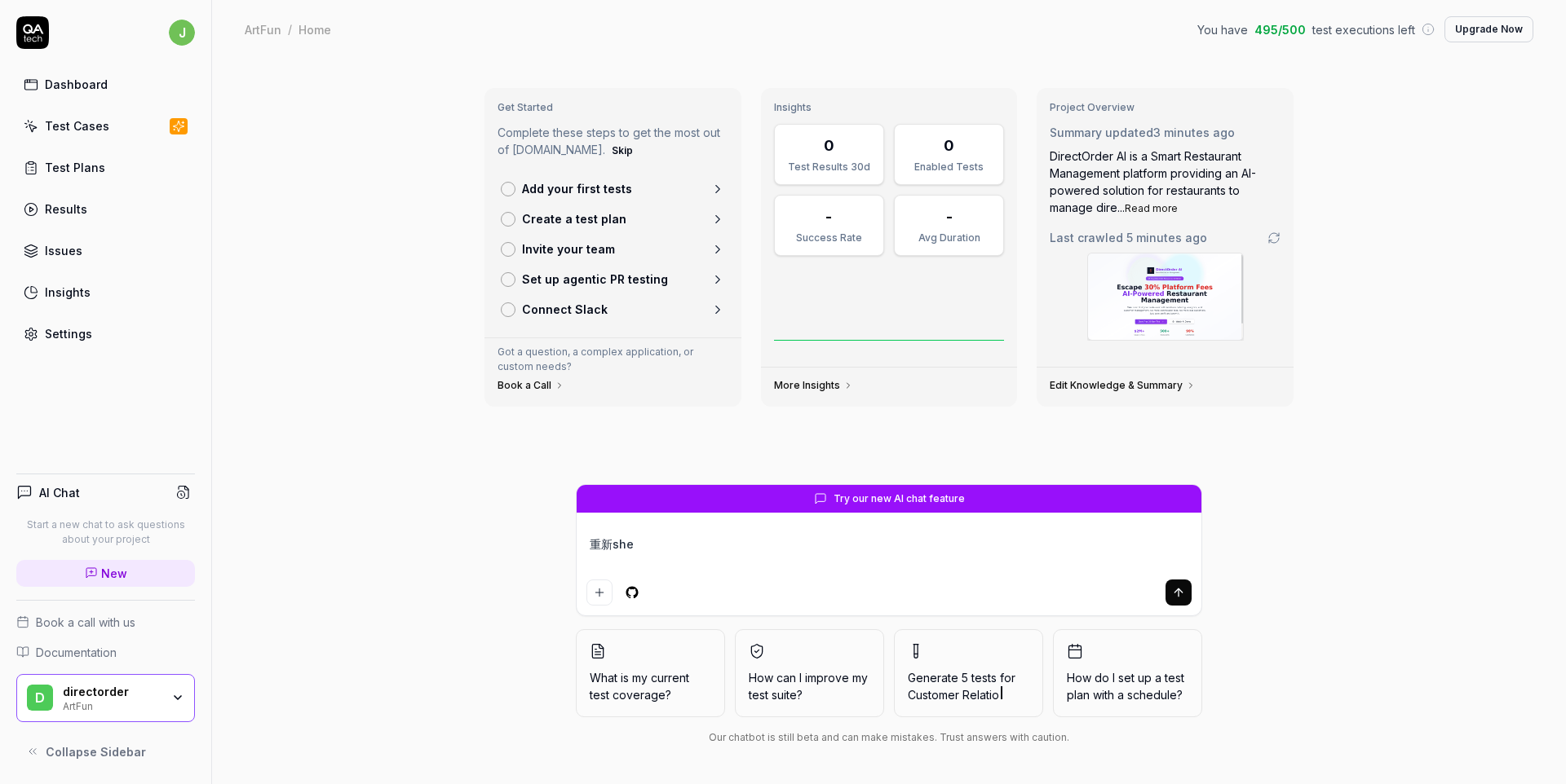
type textarea "重新设"
type textarea "*"
type textarea "fa"
type textarea "*"
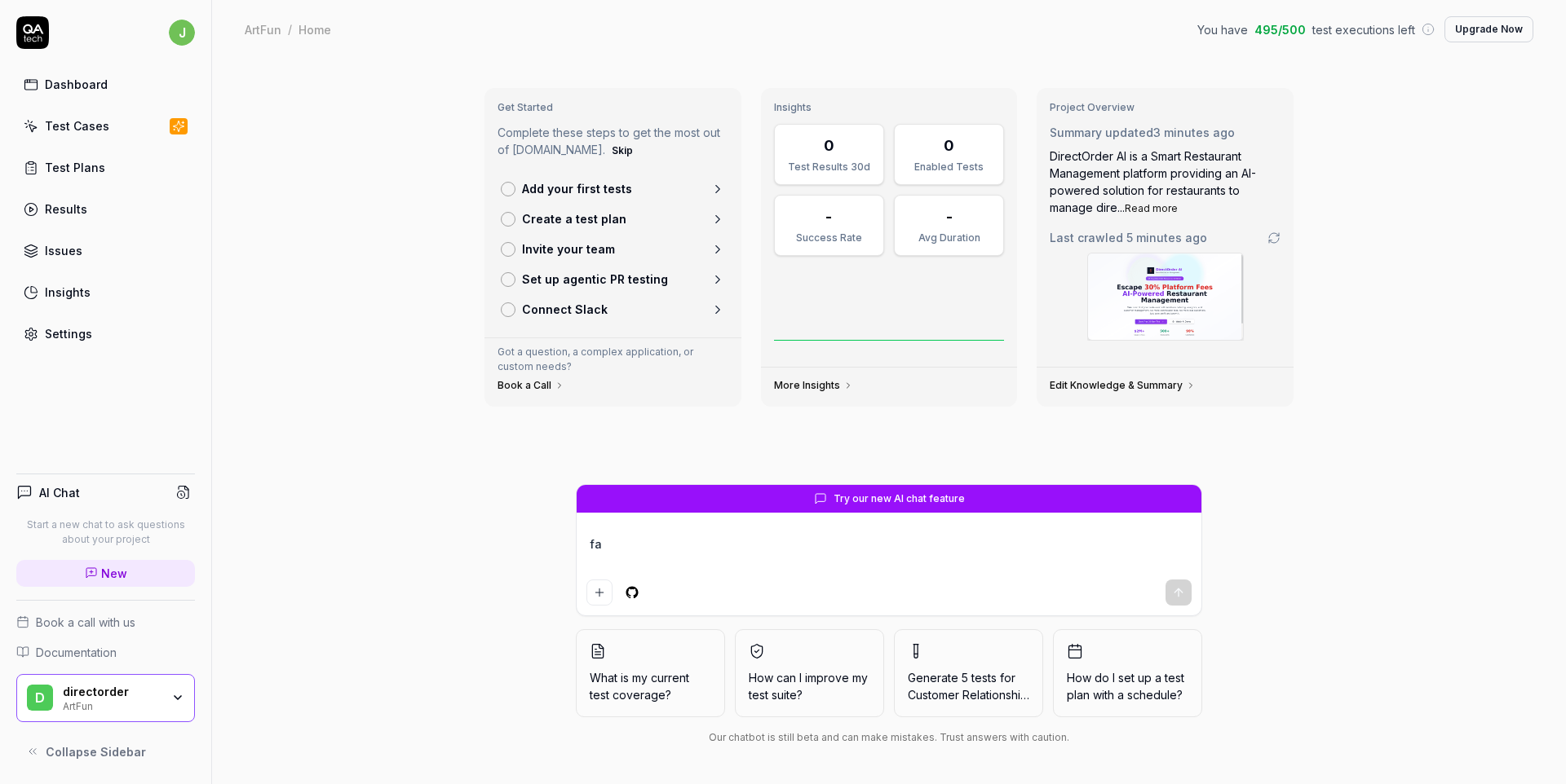
type textarea "fan"
type textarea "*"
type textarea "fang"
type textarea "*"
type textarea "fang'w"
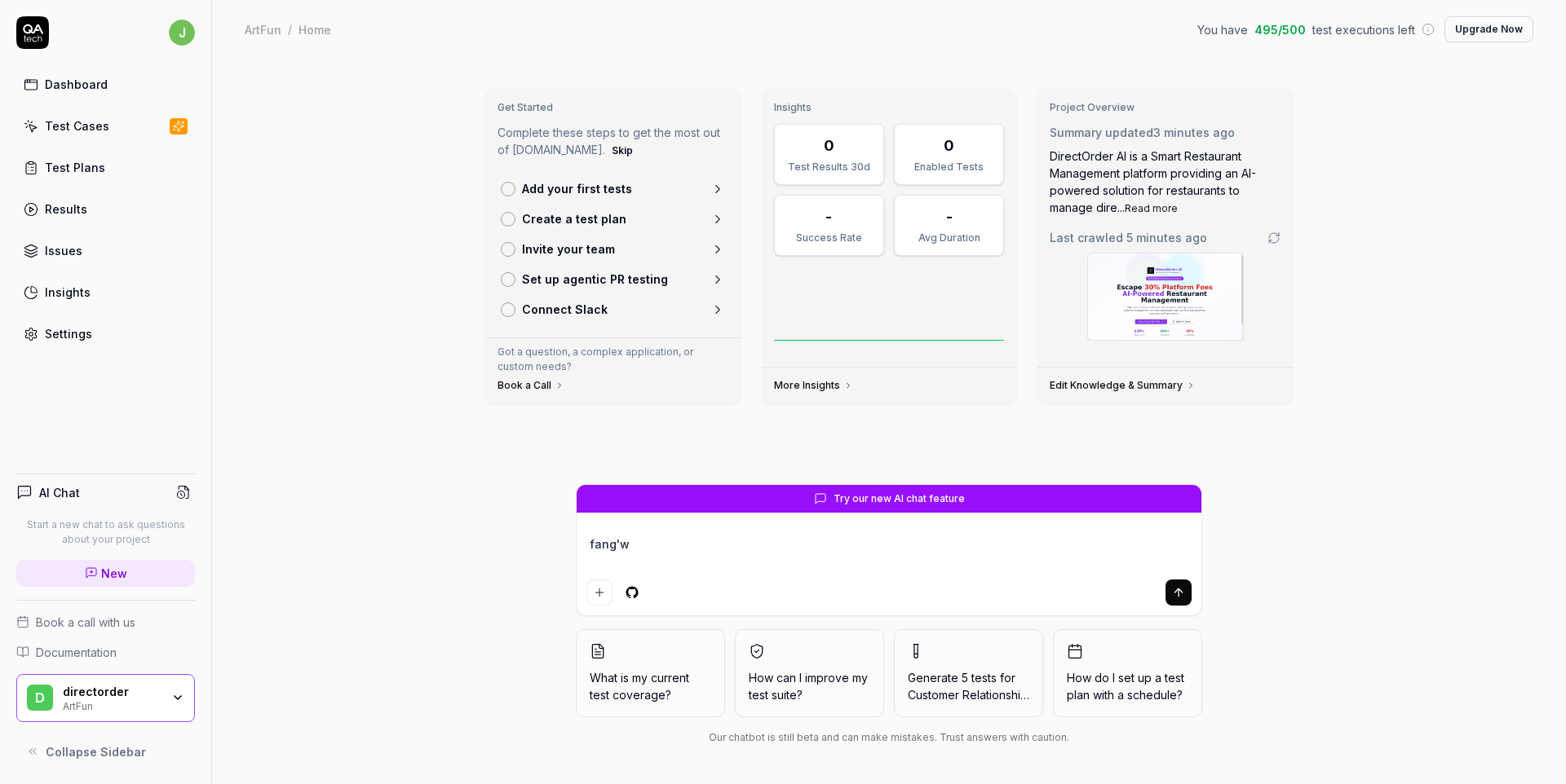
type textarea "*"
type textarea "fang'we"
type textarea "*"
type textarea "fang'wen"
type textarea "*"
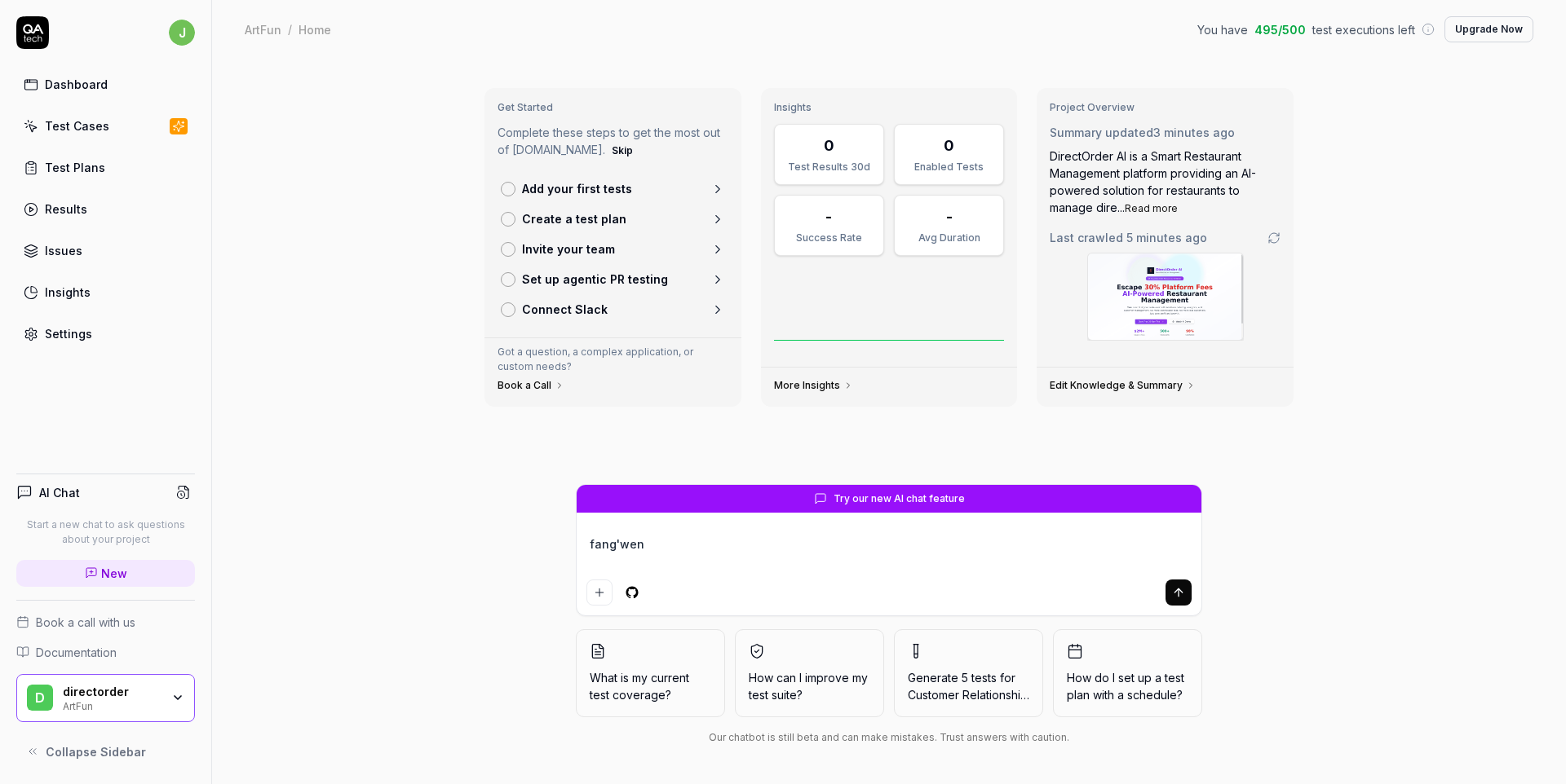
type textarea "访问"
type textarea "*"
type textarea "访问"
type textarea "*"
type textarea "访问 a"
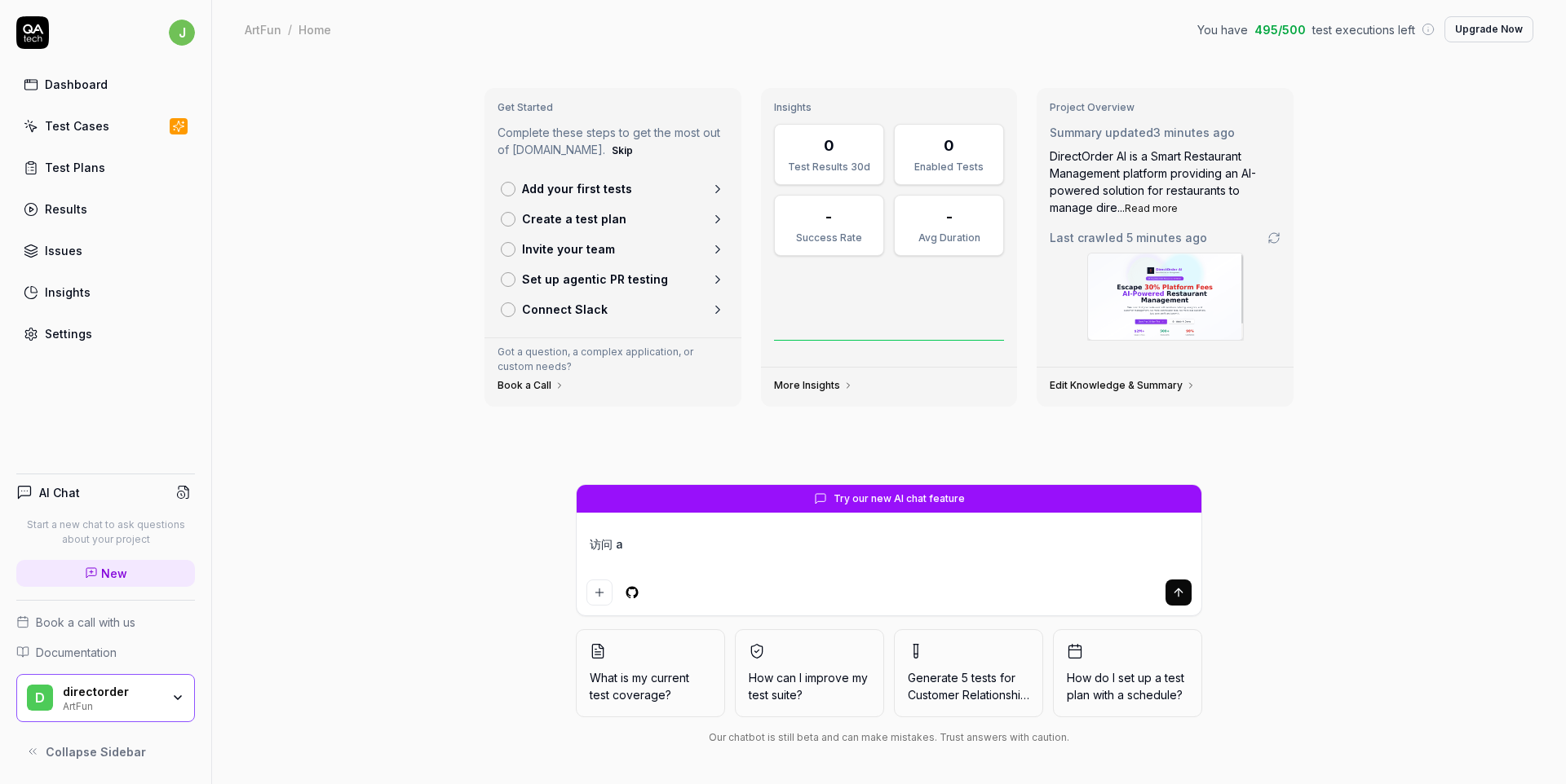
type textarea "*"
type textarea "访问 ar"
type textarea "*"
type textarea "访问 art"
type textarea "*"
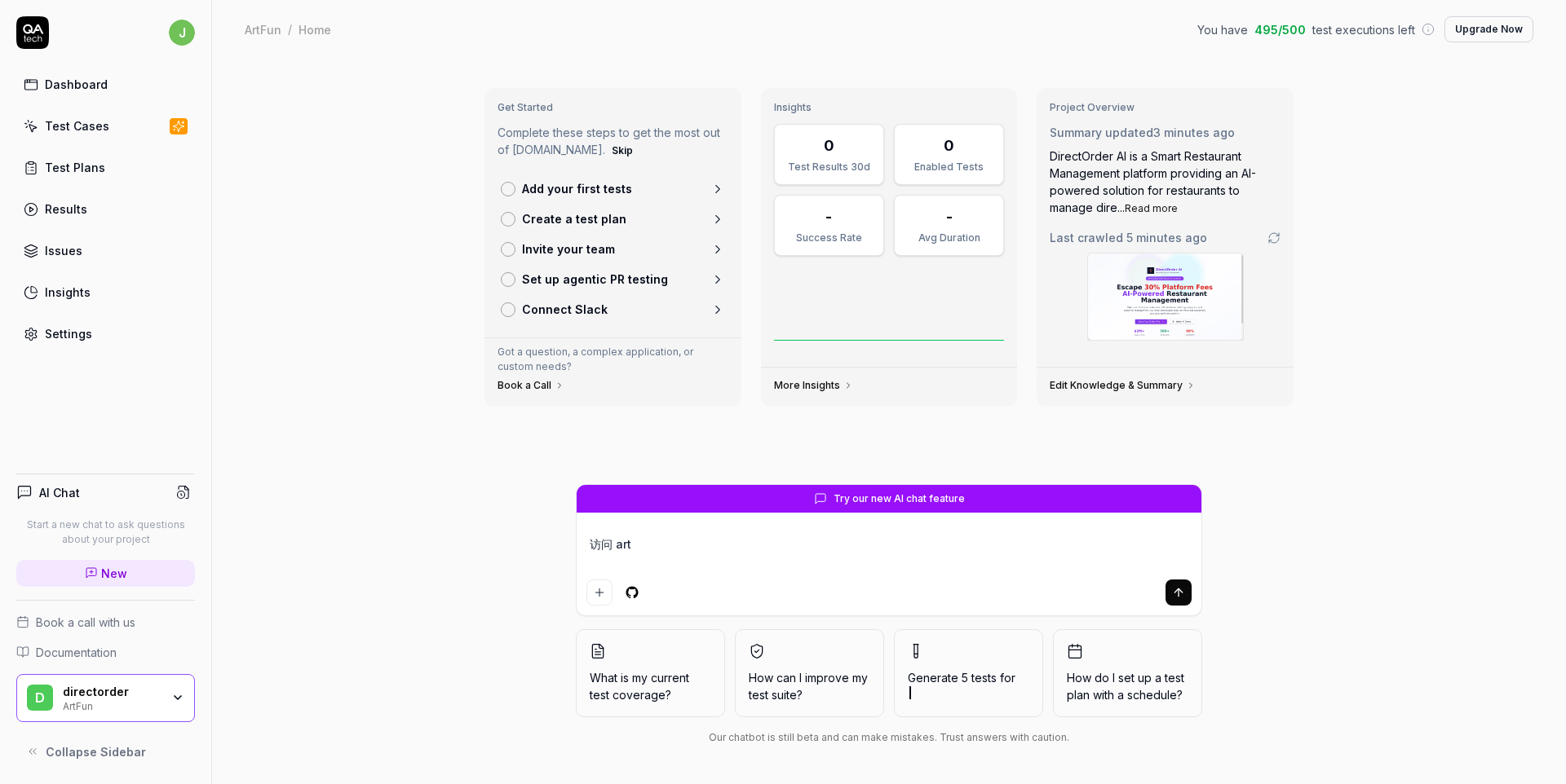
type textarea "访问 art."
type textarea "*"
type textarea "访问 art.m"
type textarea "*"
type textarea "访问 art.my"
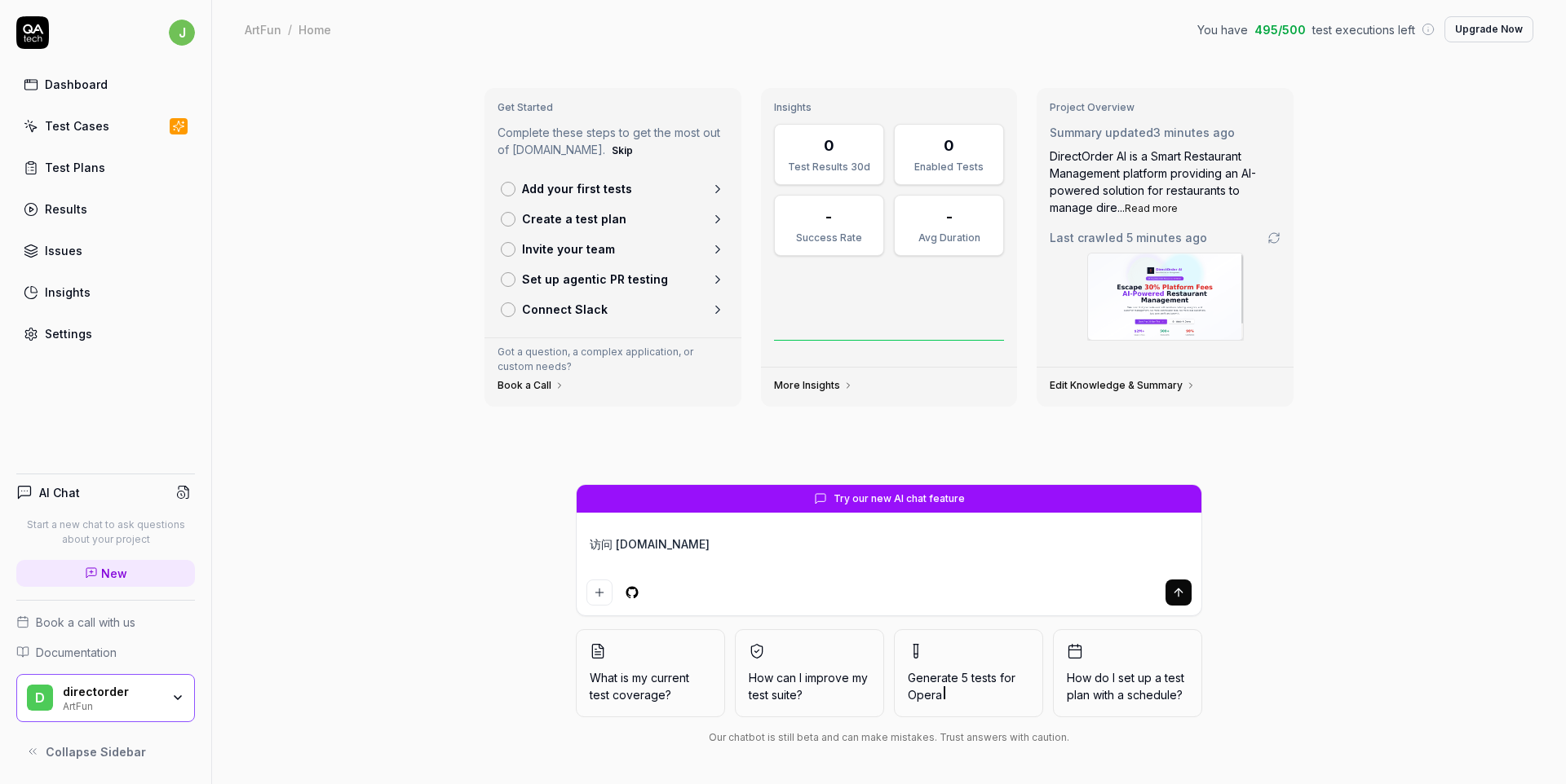
type textarea "*"
type textarea "访问 art.mys"
type textarea "*"
type textarea "访问 art.mysh"
type textarea "*"
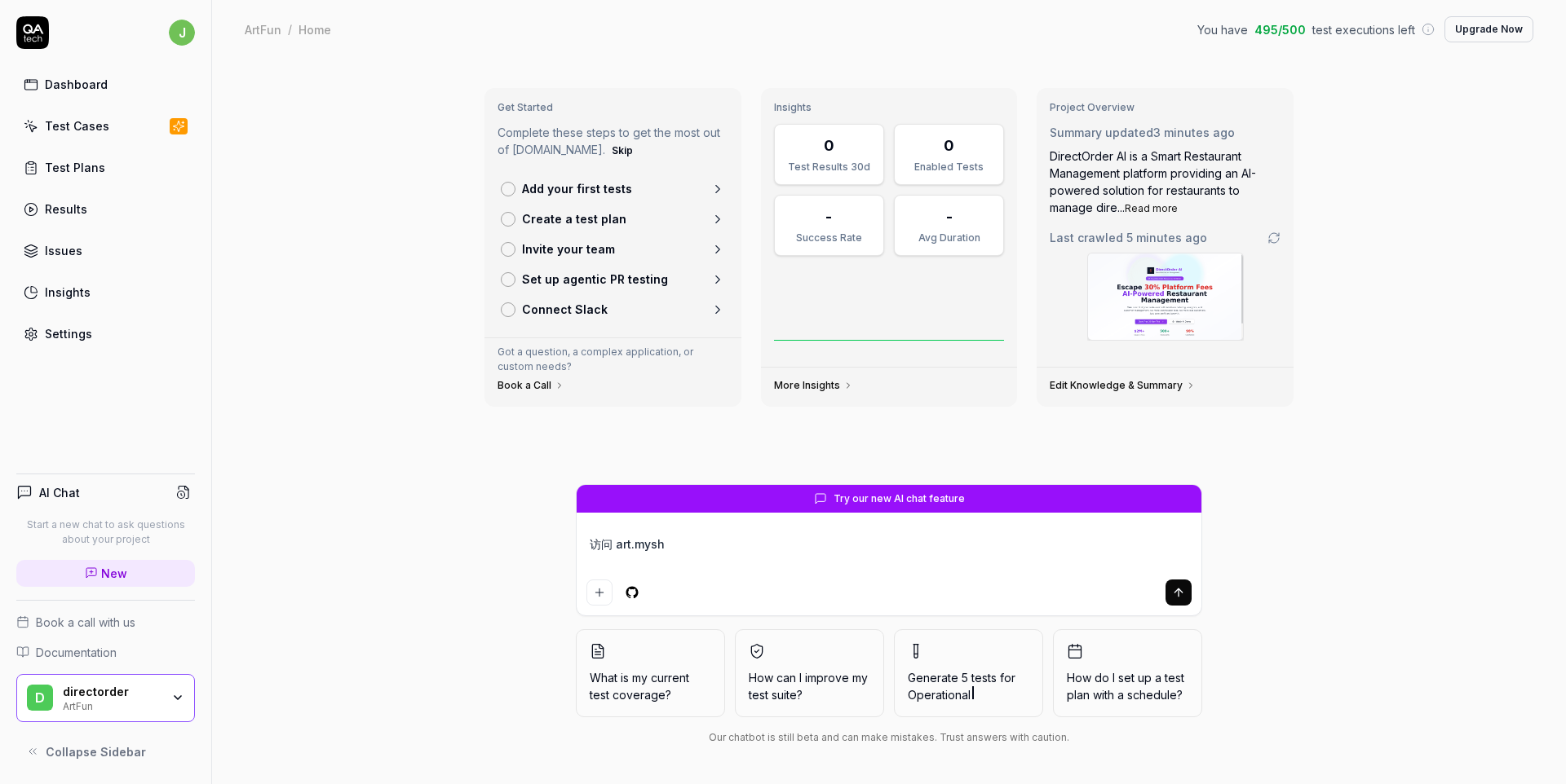
type textarea "访问 art.myshe"
type textarea "*"
type textarea "访问 art.myshel"
type textarea "*"
type textarea "访问 art.myshell"
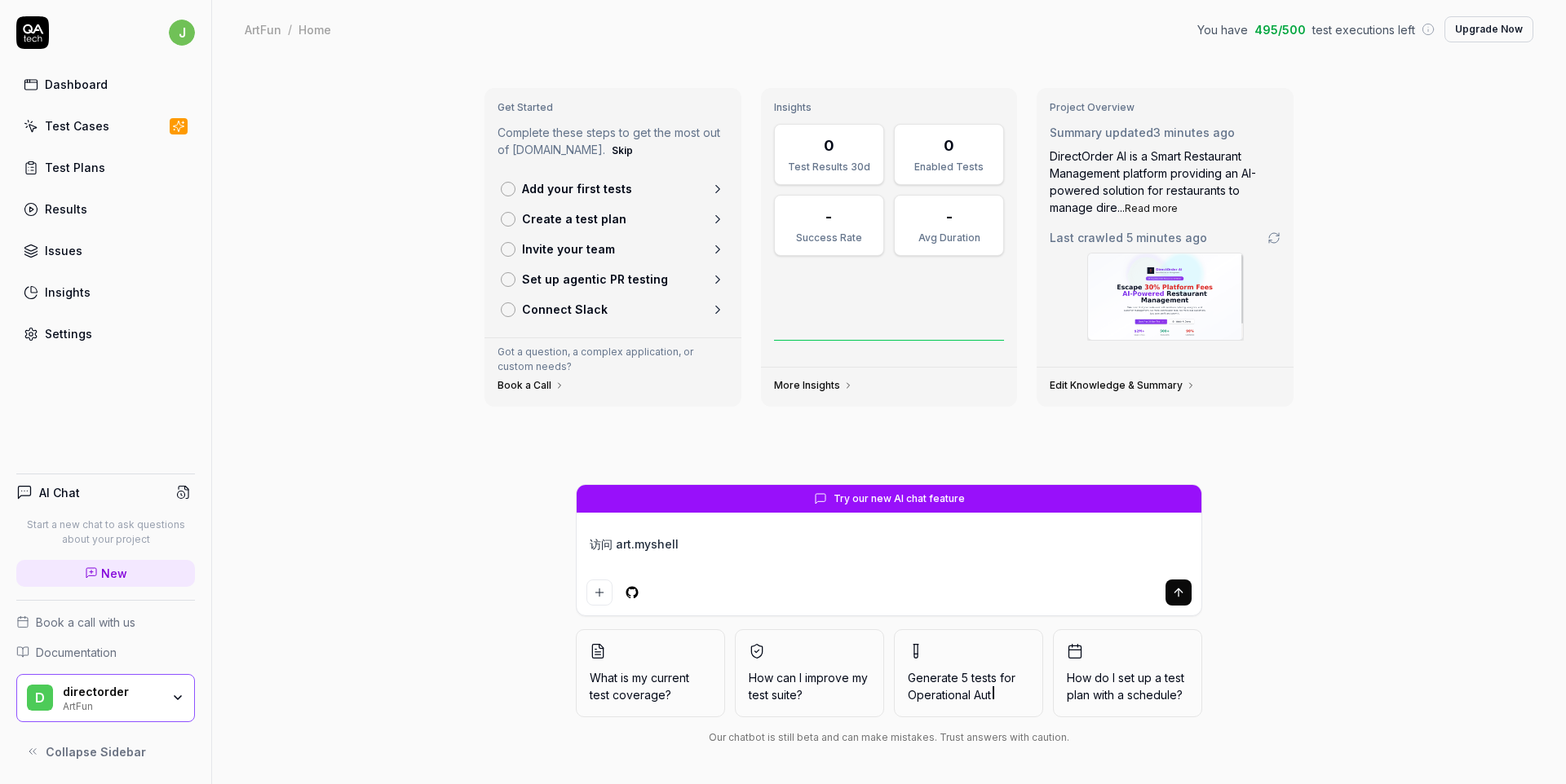
type textarea "*"
type textarea "访问 art.myshell."
type textarea "*"
type textarea "访问 art.myshell.f"
type textarea "*"
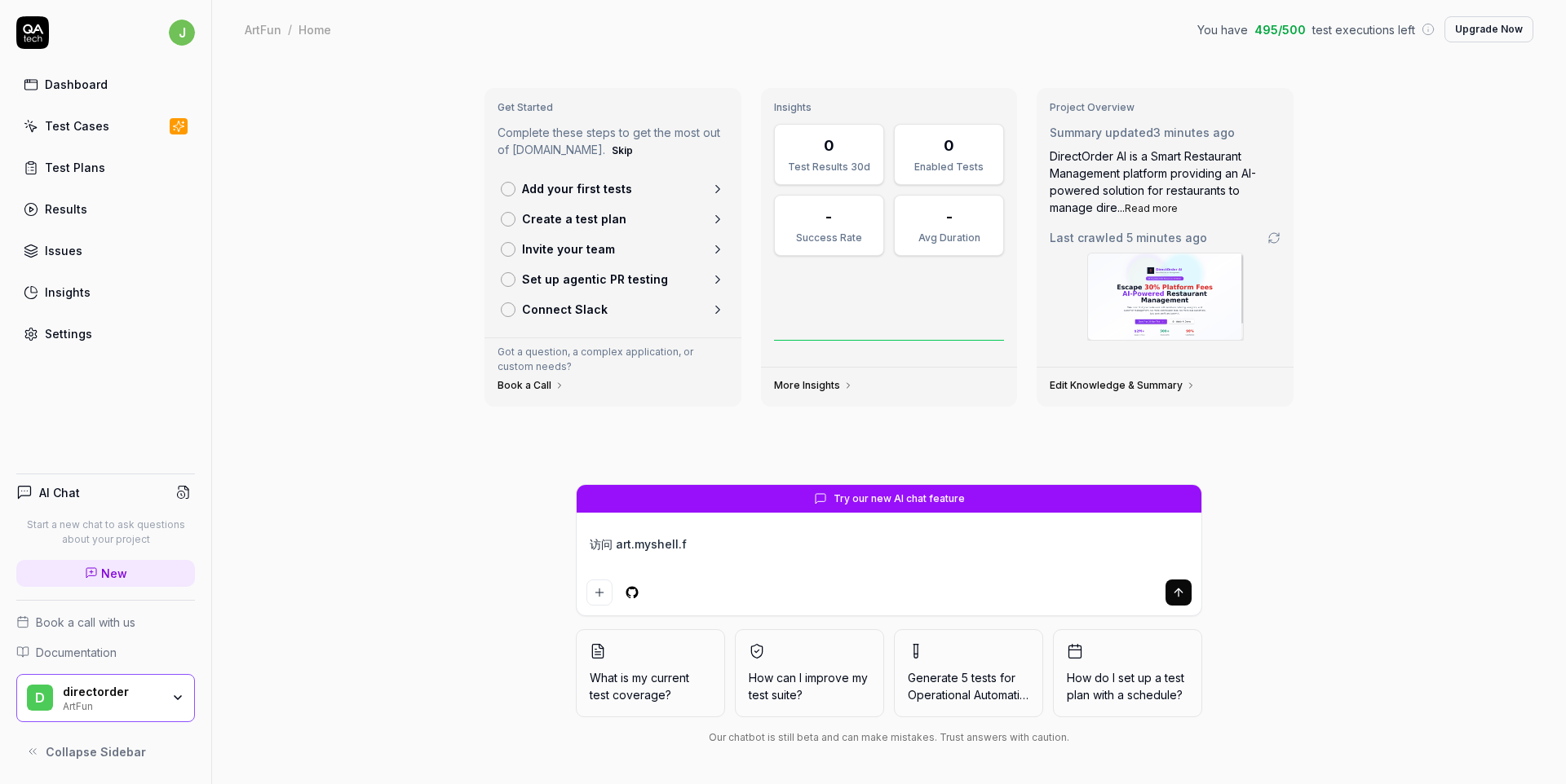
type textarea "访问 art.myshell.fu"
type textarea "*"
type textarea "访问 art.myshell.fun"
type textarea "*"
type textarea "访问 art.myshell.fun"
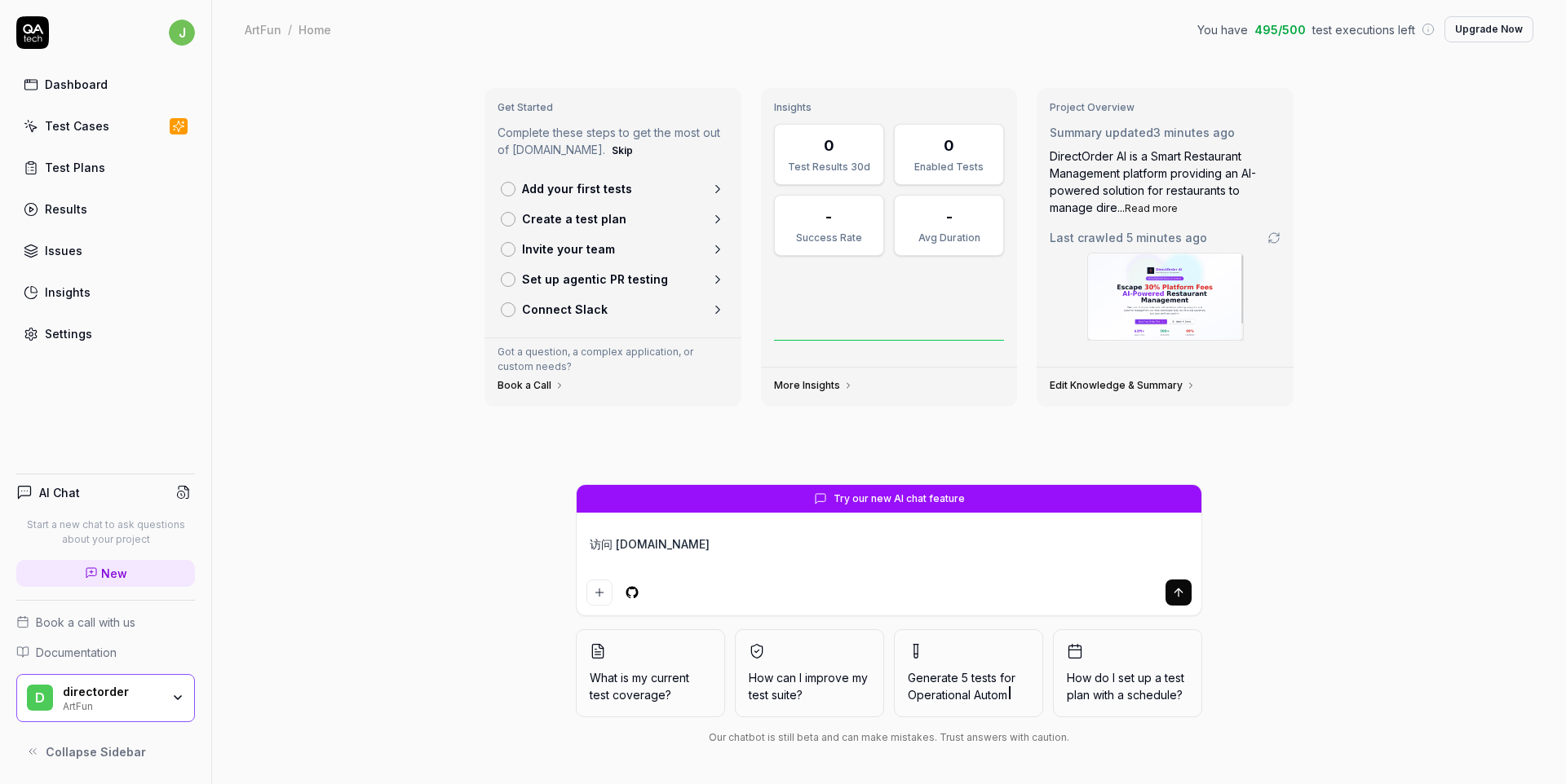
type textarea "*"
type textarea "访问 art.myshell.fun s"
type textarea "*"
type textarea "访问 art.myshell.fun she"
type textarea "*"
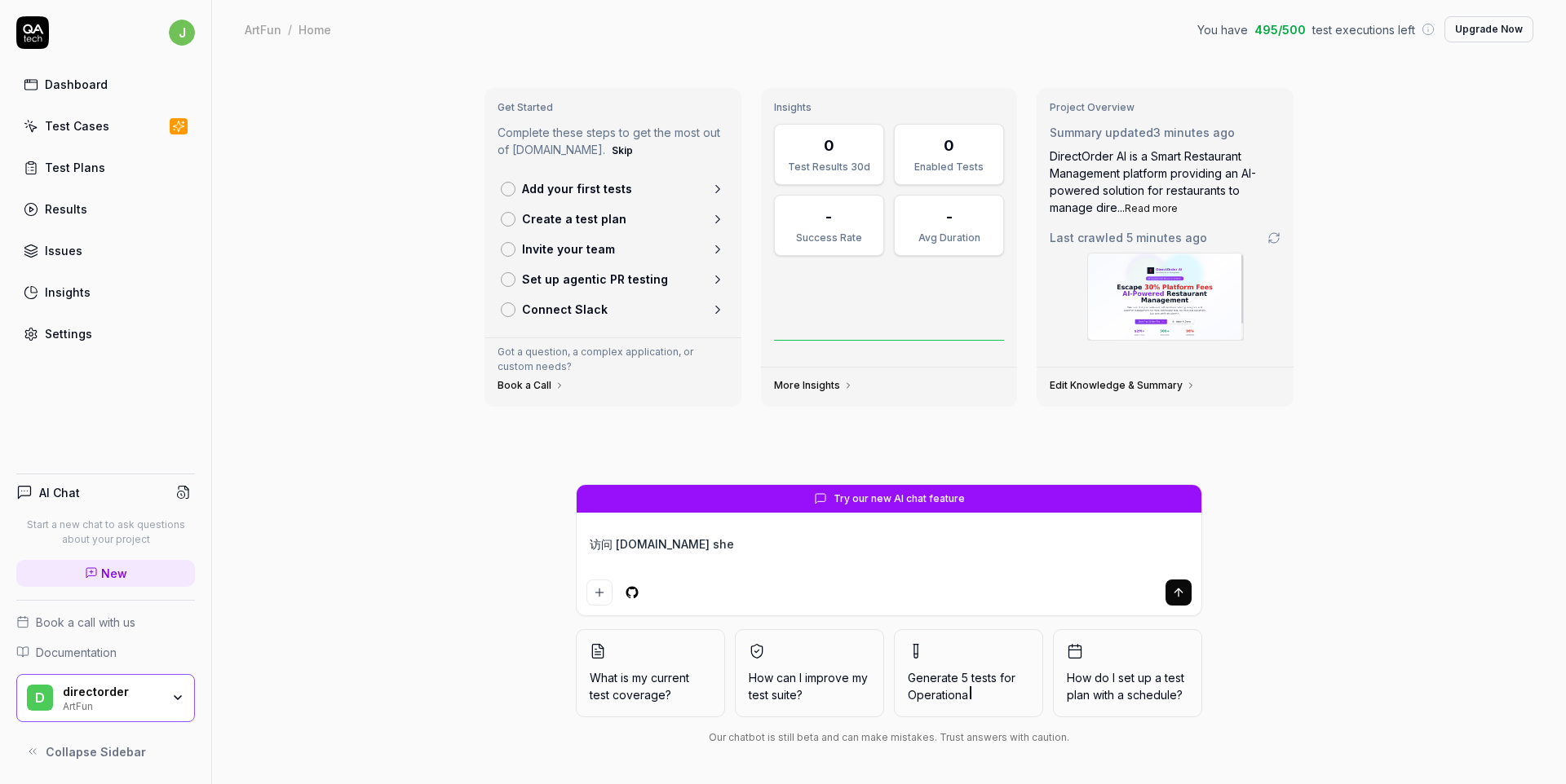
type textarea "访问 art.myshell.fun she'g"
type textarea "*"
type textarea "访问 art.myshell.fun shegn"
type textarea "*"
type textarea "访问 art.myshell.fun shegn'c"
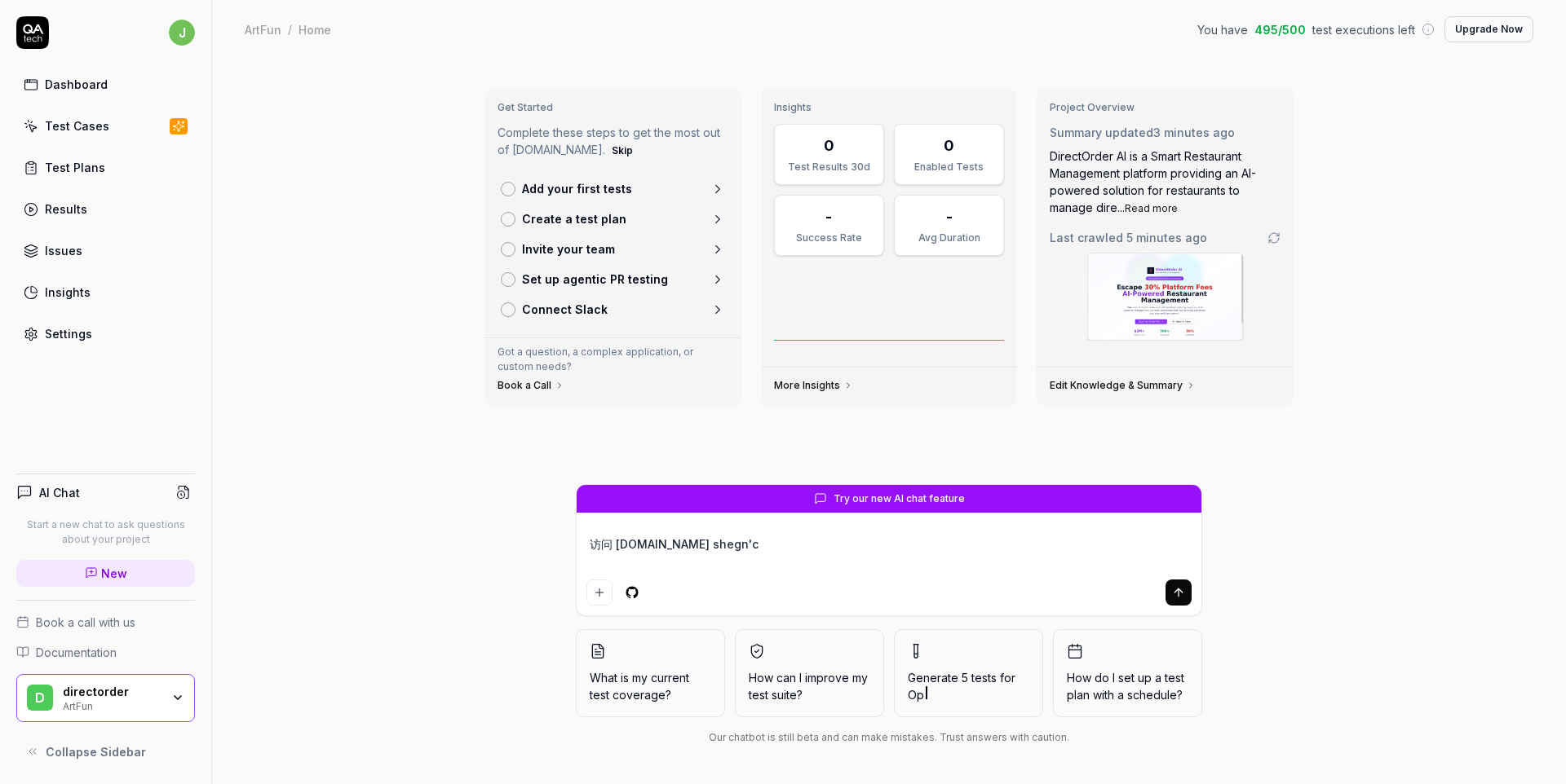
type textarea "*"
type textarea "访问 art.myshell.fun shegn'ch"
type textarea "*"
type textarea "访问 art.myshell.fun shegn'che"
type textarea "*"
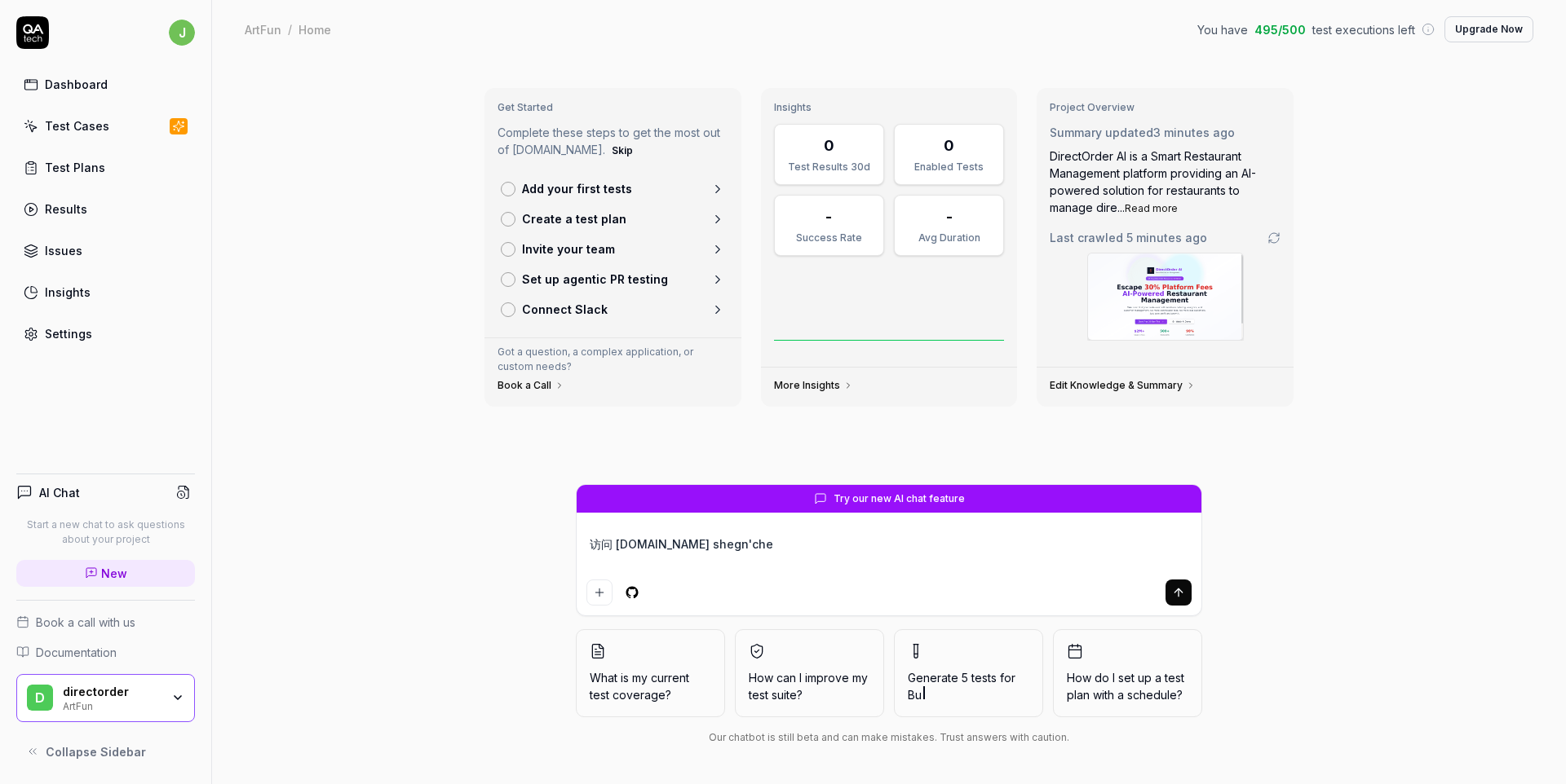
type textarea "访问 art.myshell.fun shegn'chen"
type textarea "*"
type textarea "访问 art.myshell.fun shegn'cheng"
type textarea "*"
type textarea "访问 art.myshell.fun 生成y"
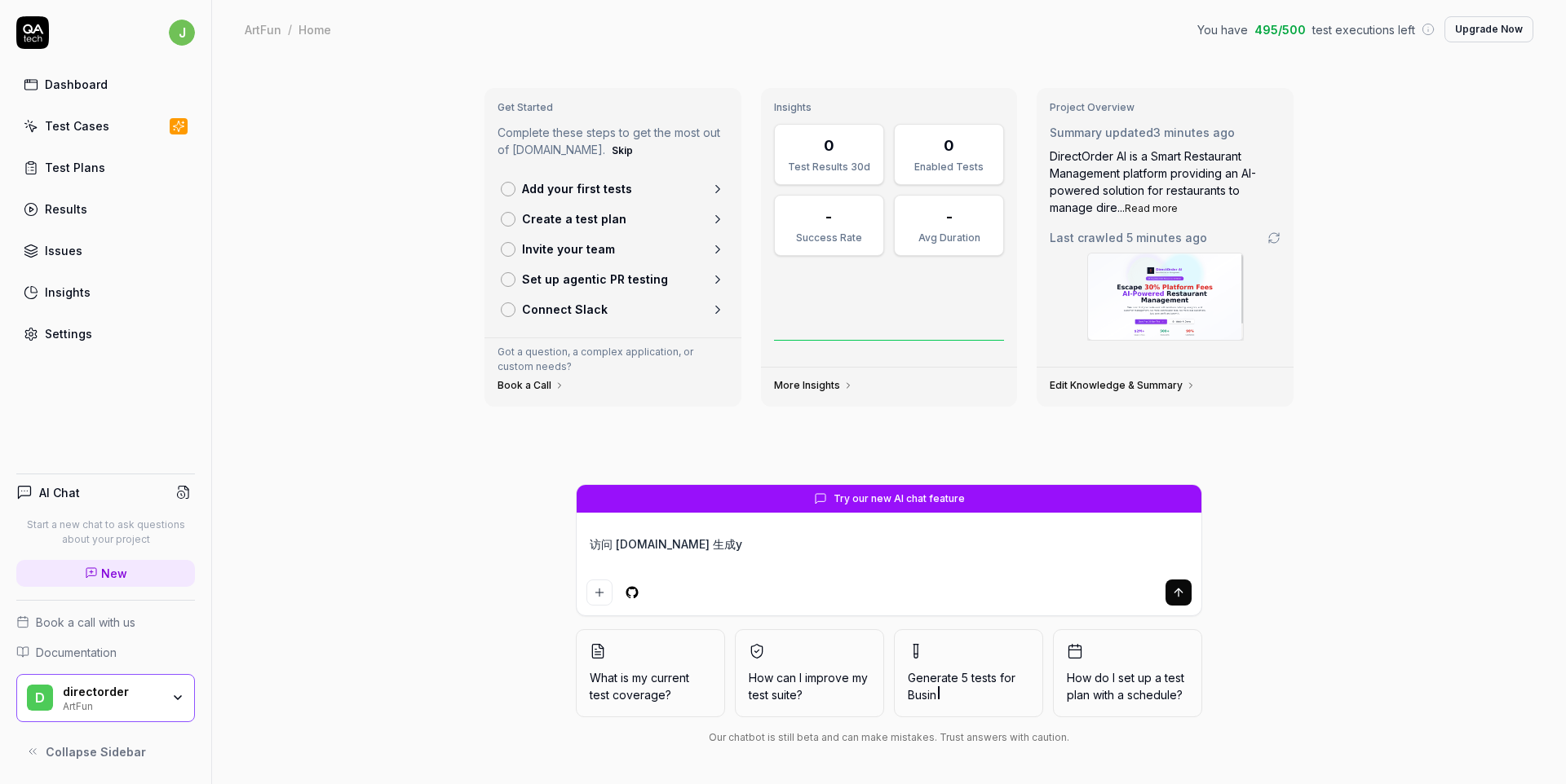
type textarea "*"
type textarea "访问 art.myshell.fun 生成yi"
type textarea "*"
type textarea "访问 art.myshell.fun 生成yi'x"
type textarea "*"
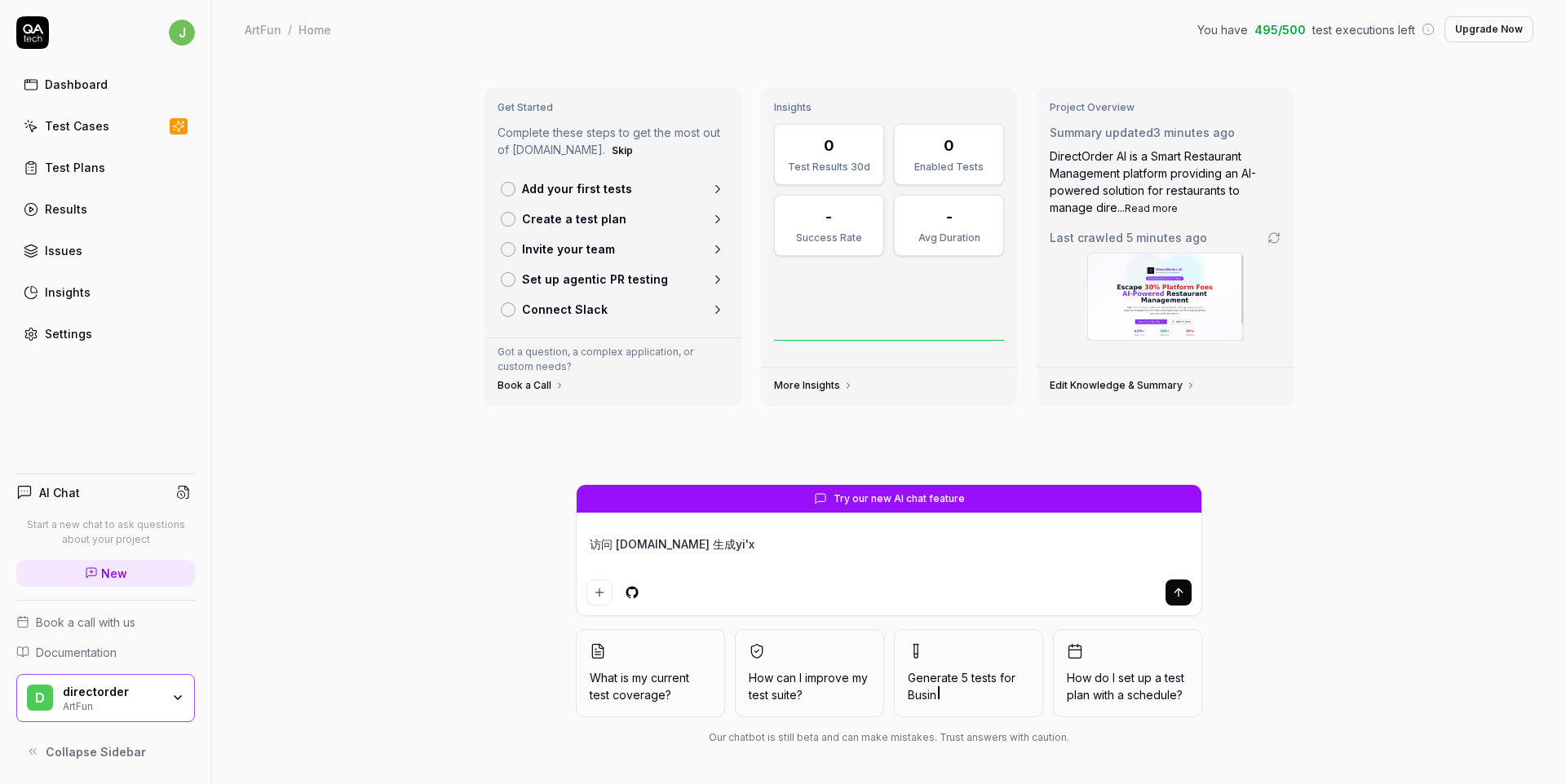
type textarea "访问 art.myshell.fun 生成yi'xi"
type textarea "*"
type textarea "访问 art.myshell.fun 生成yi'xia"
type textarea "*"
type textarea "访问 art.myshell.fun 生成一下"
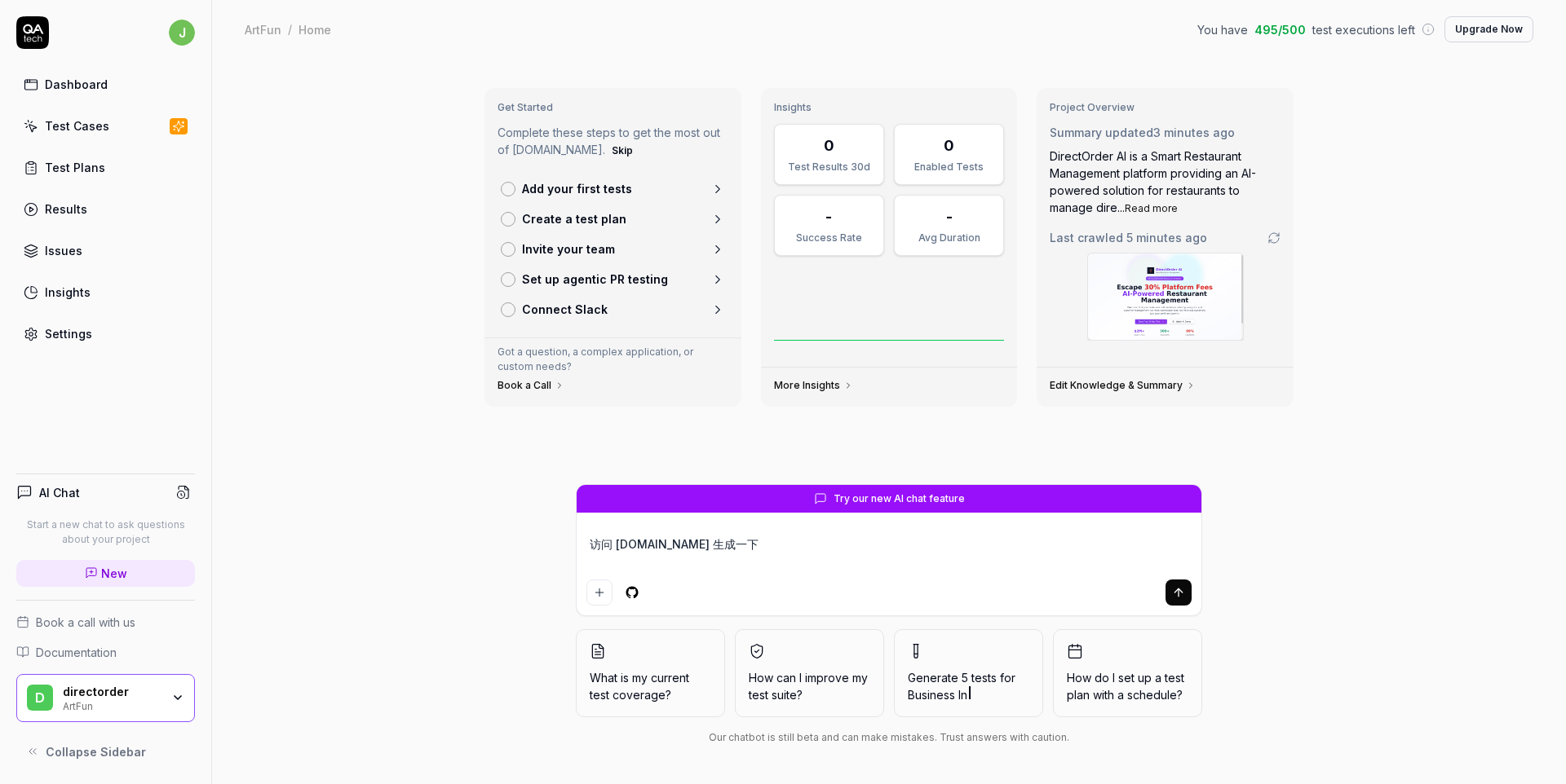
type textarea "*"
type textarea "访问 art.myshell.fun 生成一下x"
type textarea "*"
type textarea "访问 art.myshell.fun 生成一下xi"
type textarea "*"
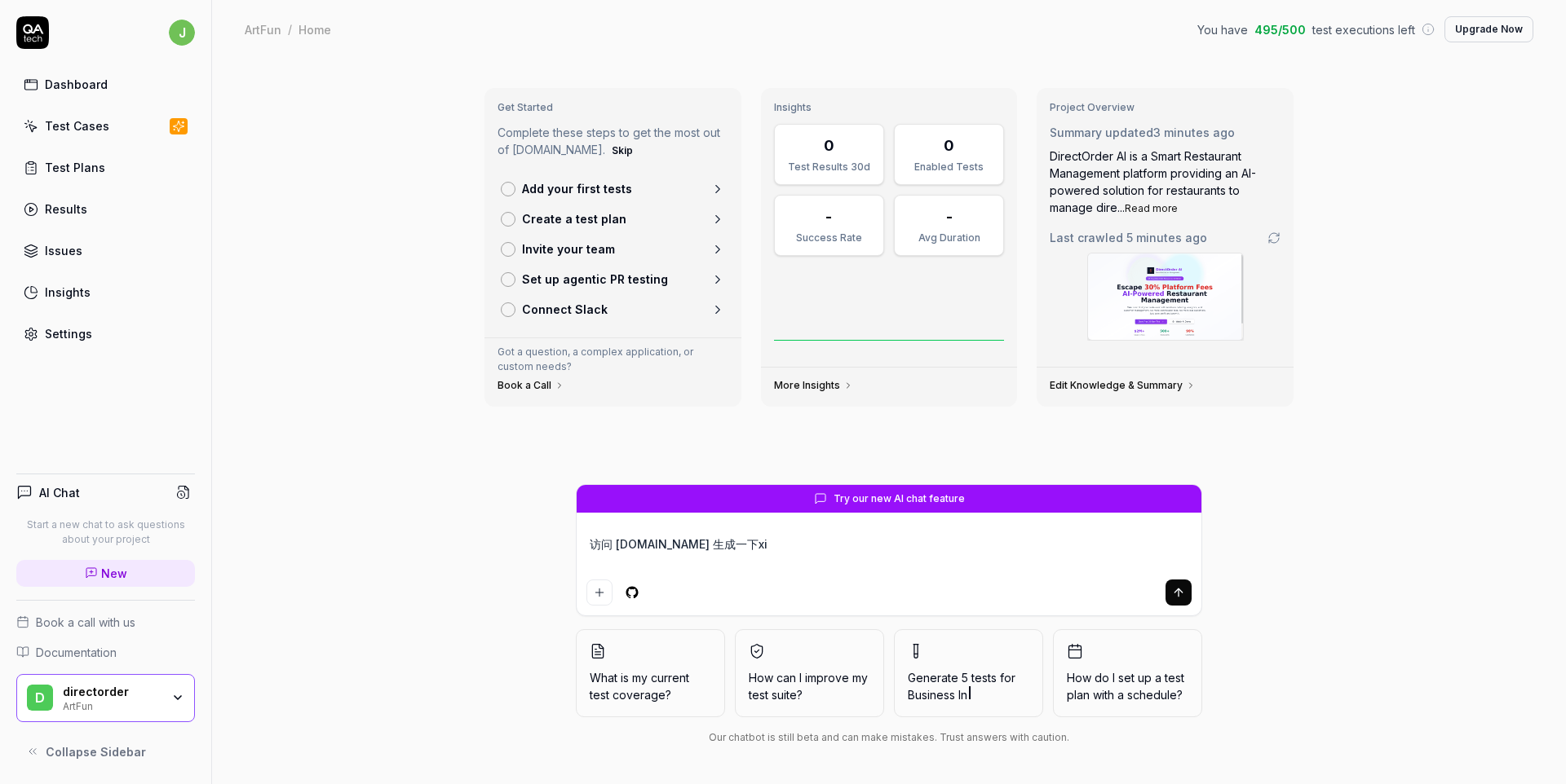
type textarea "访问 art.myshell.fun 生成一下xin"
type textarea "*"
type textarea "访问 art.myshell.fun 生成一下新"
type textarea "*"
type textarea "访问 art.myshell.fun 生成一下新d"
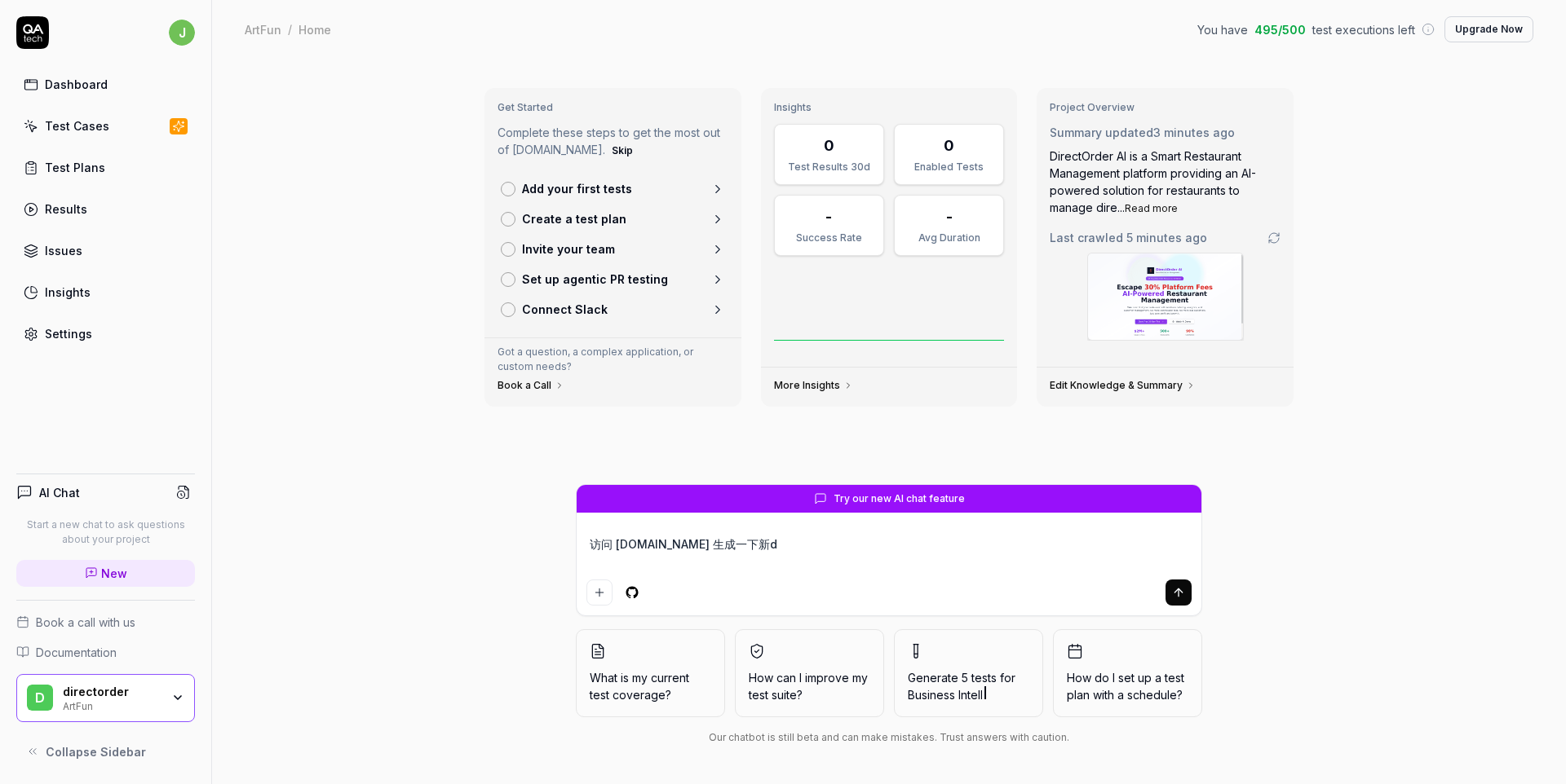
type textarea "*"
type textarea "访问 art.myshell.fun 生成一下新de"
type textarea "*"
type textarea "访问 art.myshell.fun 生成一下新的"
type textarea "*"
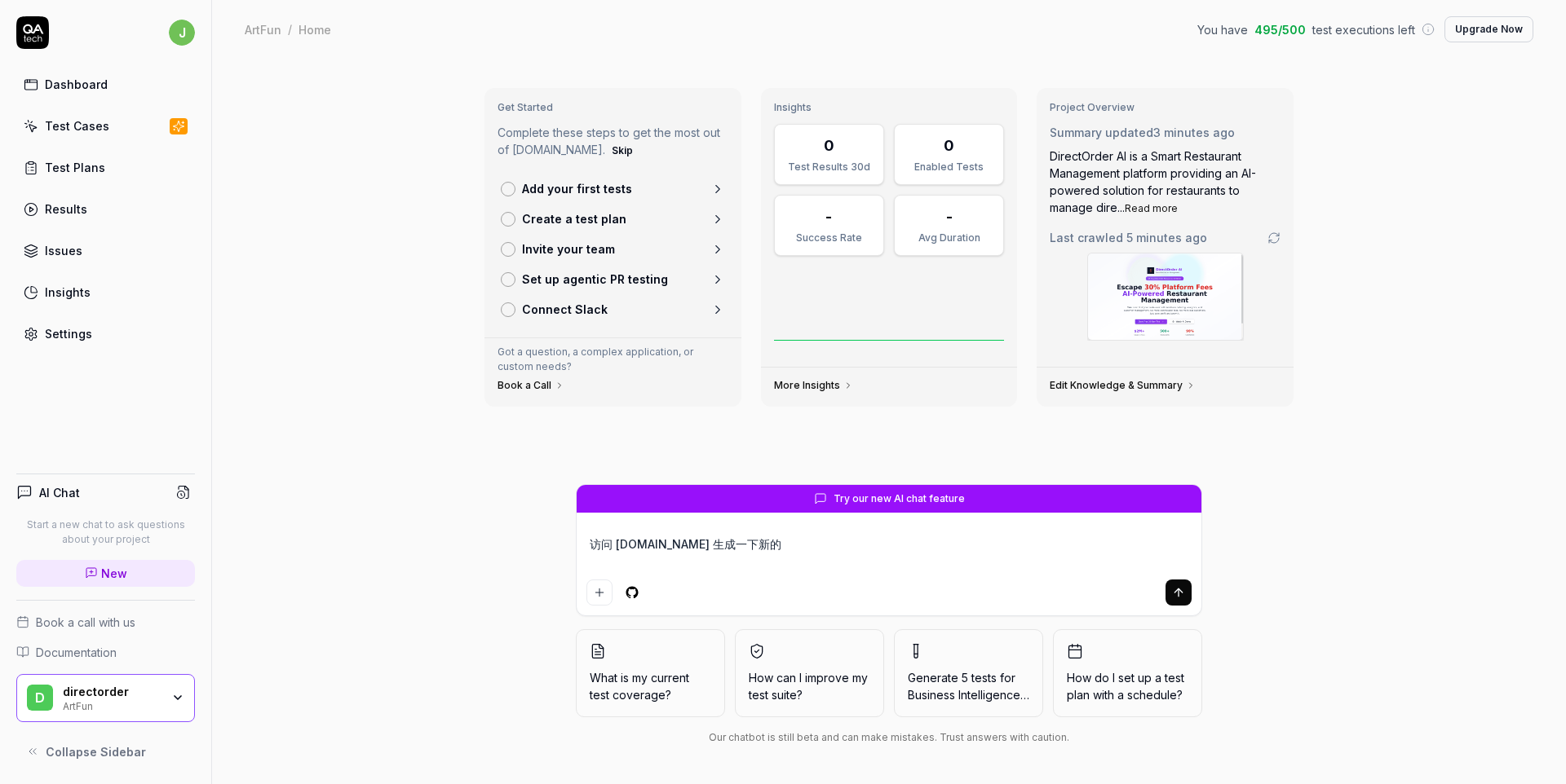
type textarea "访问 art.myshell.fun 生成一下新的c"
type textarea "*"
type textarea "访问 art.myshell.fun 生成一下新的ce"
type textarea "*"
type textarea "访问 art.myshell.fun 生成一下新的ce's"
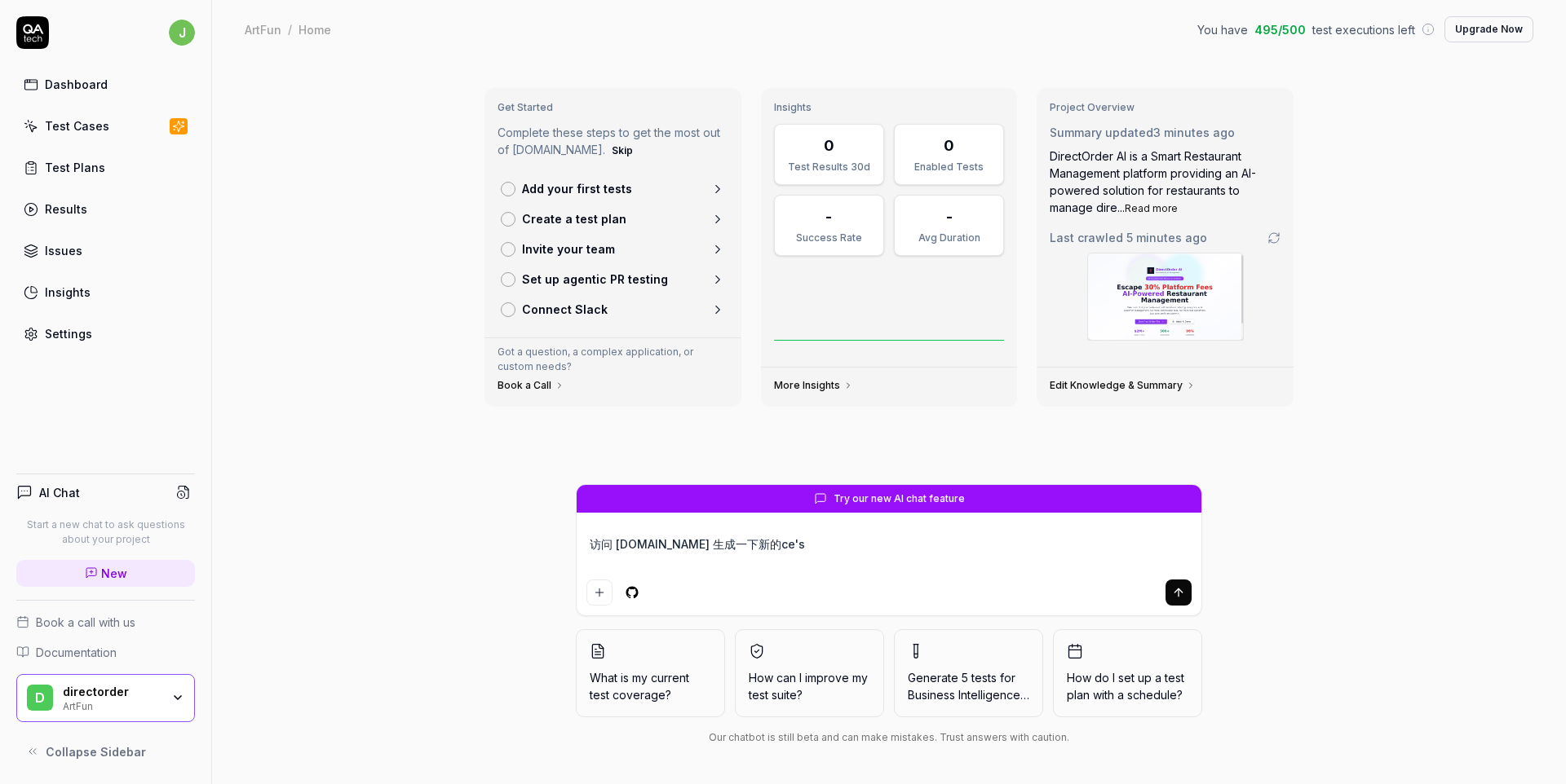
type textarea "*"
type textarea "访问 art.myshell.fun 生成一下新的ce'sh"
type textarea "*"
type textarea "访问 art.myshell.fun 生成一下新的ce'shi"
type textarea "*"
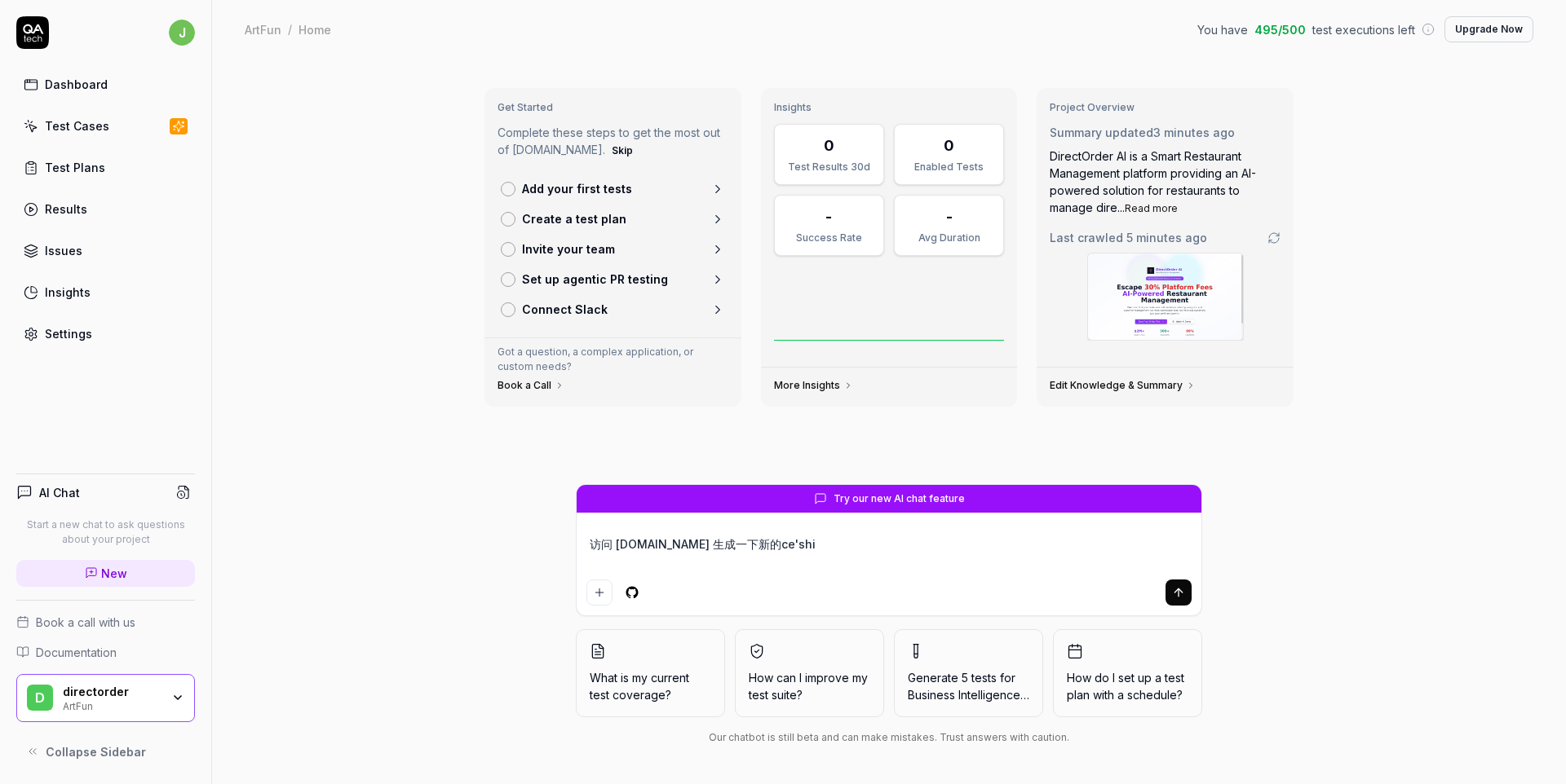
type textarea "访问 art.myshell.fun 生成一下新的测试"
type textarea "*"
type textarea "访问 art.myshell.fun 生成一下新的测试yo"
type textarea "*"
type textarea "访问 art.myshell.fun 生成一下新的测试yon"
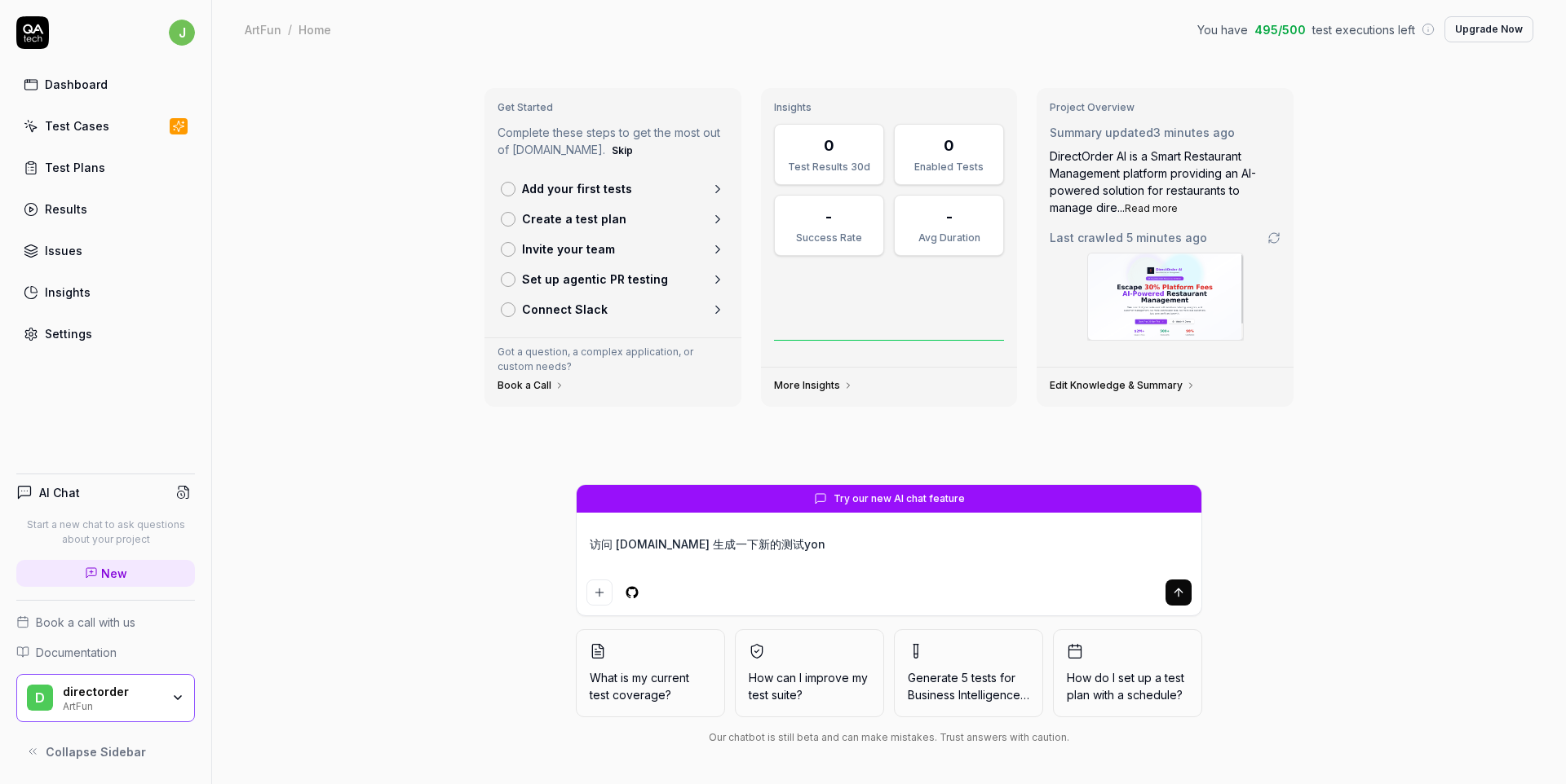
type textarea "*"
type textarea "访问 art.myshell.fun 生成一下新的测试yong"
type textarea "*"
type textarea "访问 art.myshell.fun 生成一下新的测试yong'l"
type textarea "*"
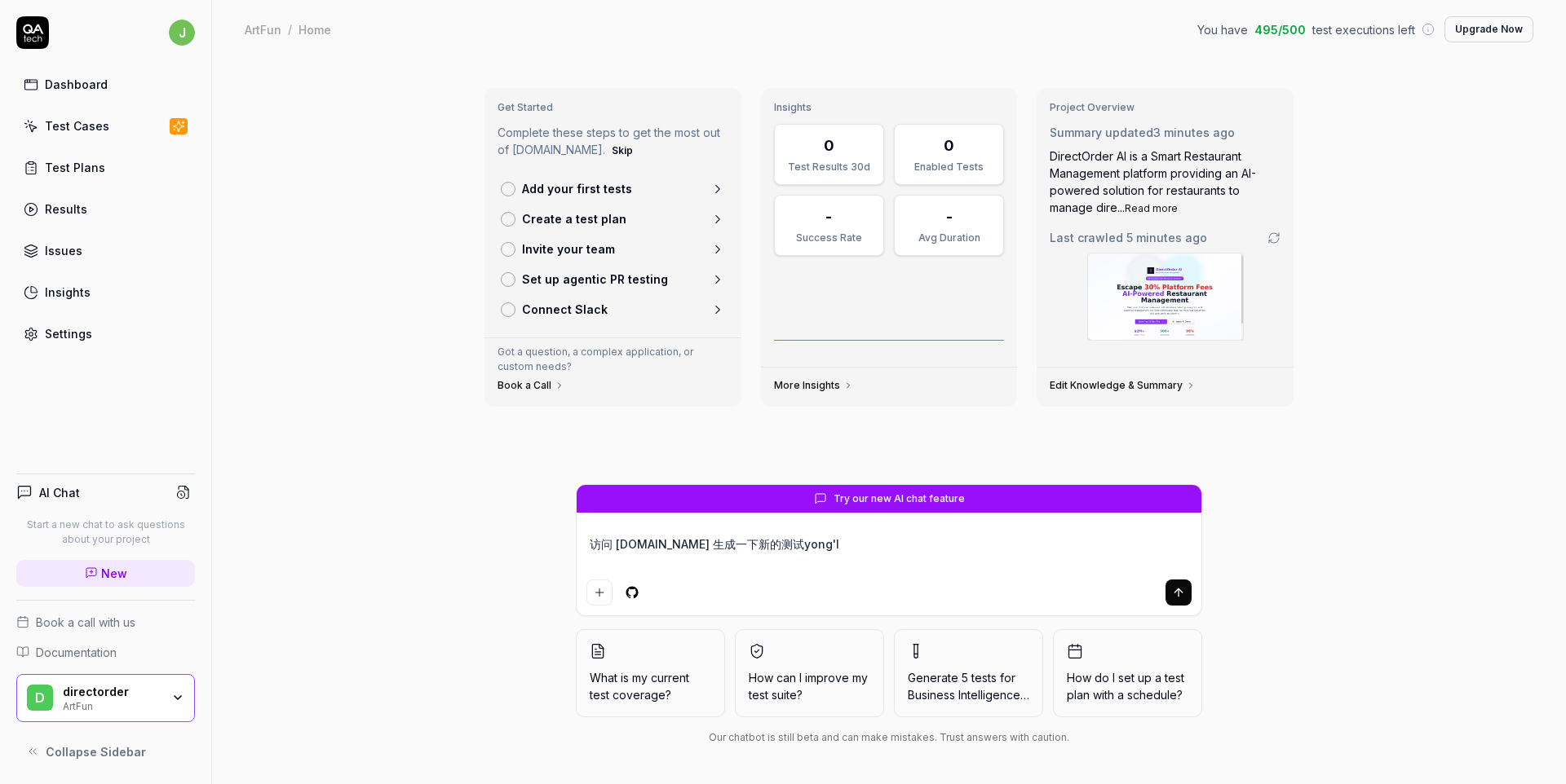
type textarea "访问 art.myshell.fun 生成一下新的测试yong'li"
type textarea "*"
type textarea "访问 art.myshell.fun 生成一下新的测试用例"
type textarea "*"
type textarea "访问 art.myshell.fun 生成一下新的测试用例、"
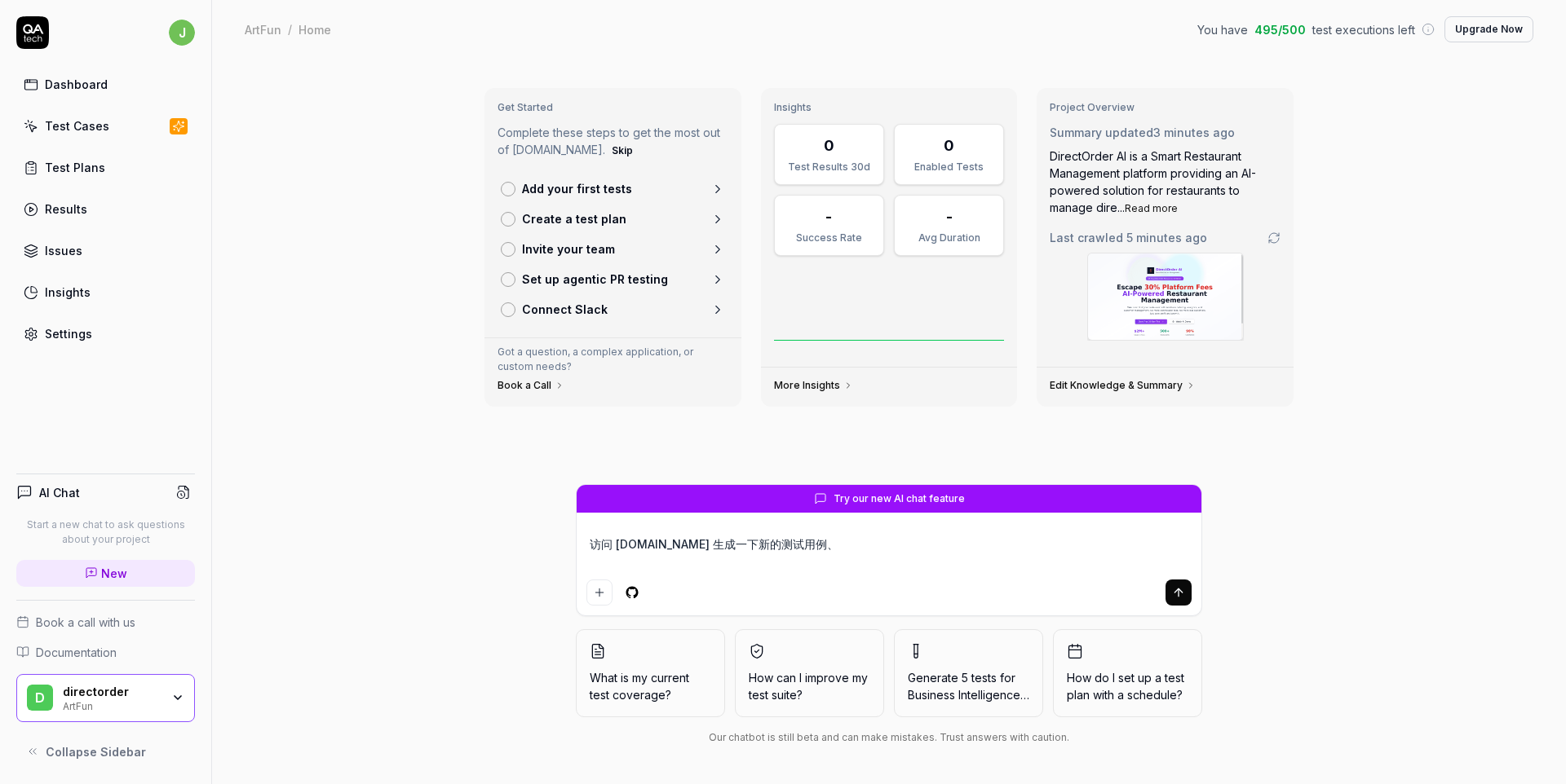
type textarea "*"
type textarea "访问 art.myshell.fun 生成一下新的测试用例"
type textarea "*"
type textarea "访问 art.myshell.fun 生成一下新的测试用例yi"
type textarea "*"
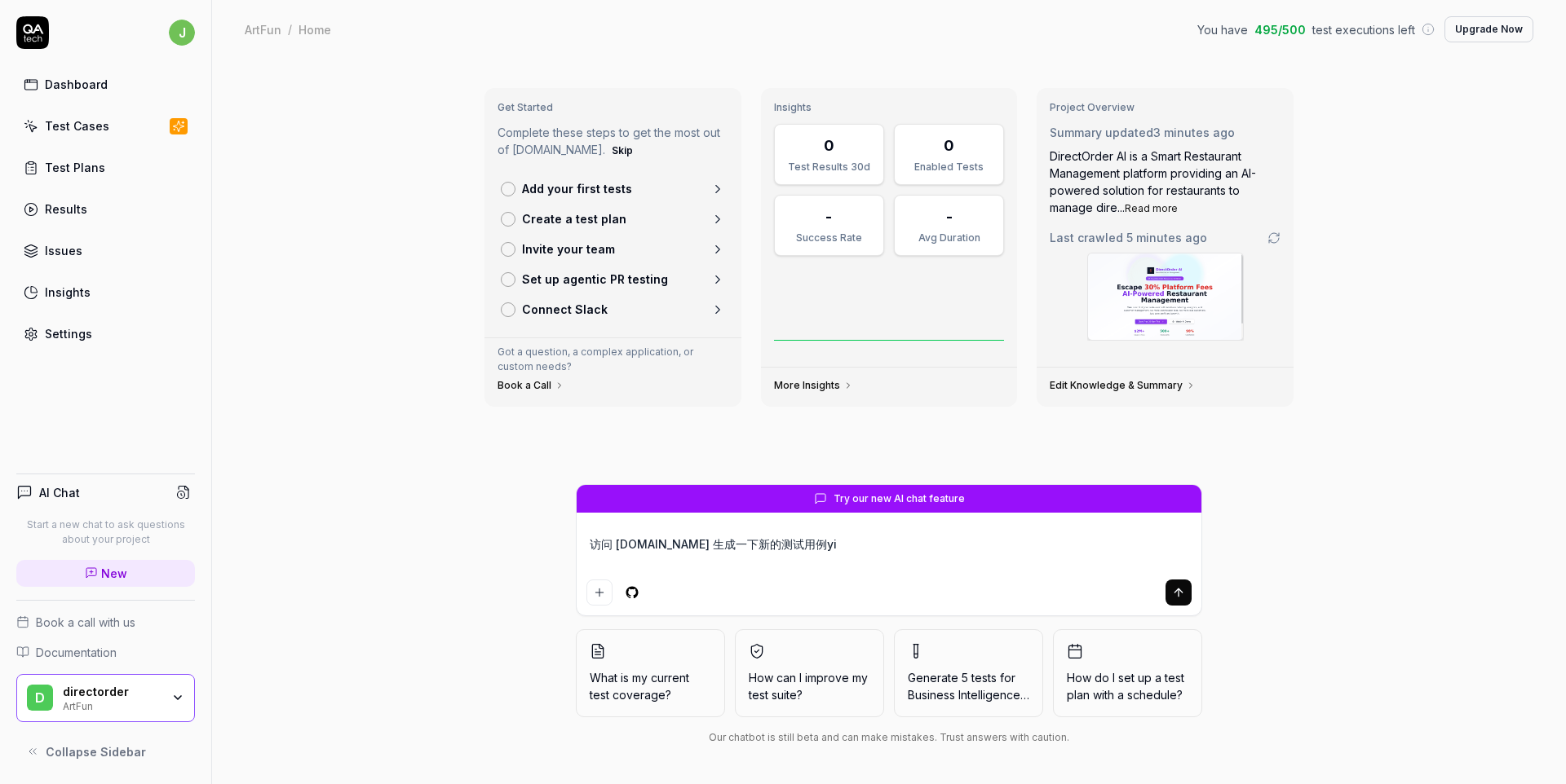
type textarea "访问 art.myshell.fun 生成一下新的测试用例yi'j"
type textarea "*"
type textarea "访问 art.myshell.fun 生成一下新的测试用例yi'ji"
type textarea "*"
type textarea "访问 art.myshell.fun 生成一下新的测试用例以及"
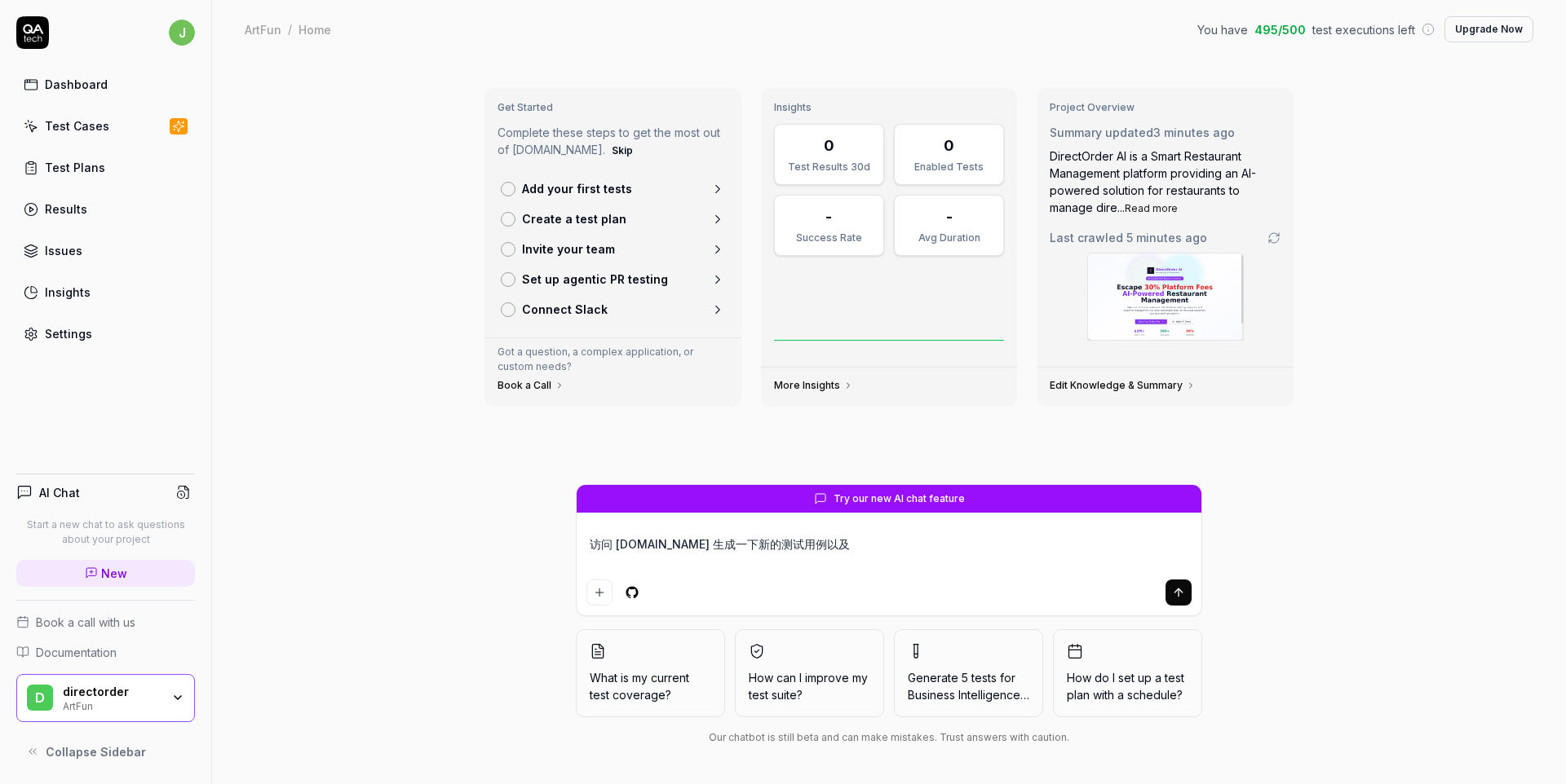
type textarea "*"
type textarea "访问 art.myshell.fun 生成一下新的测试用例以及j"
type textarea "*"
type textarea "访问 art.myshell.fun 生成一下新的测试用例以及ji"
type textarea "*"
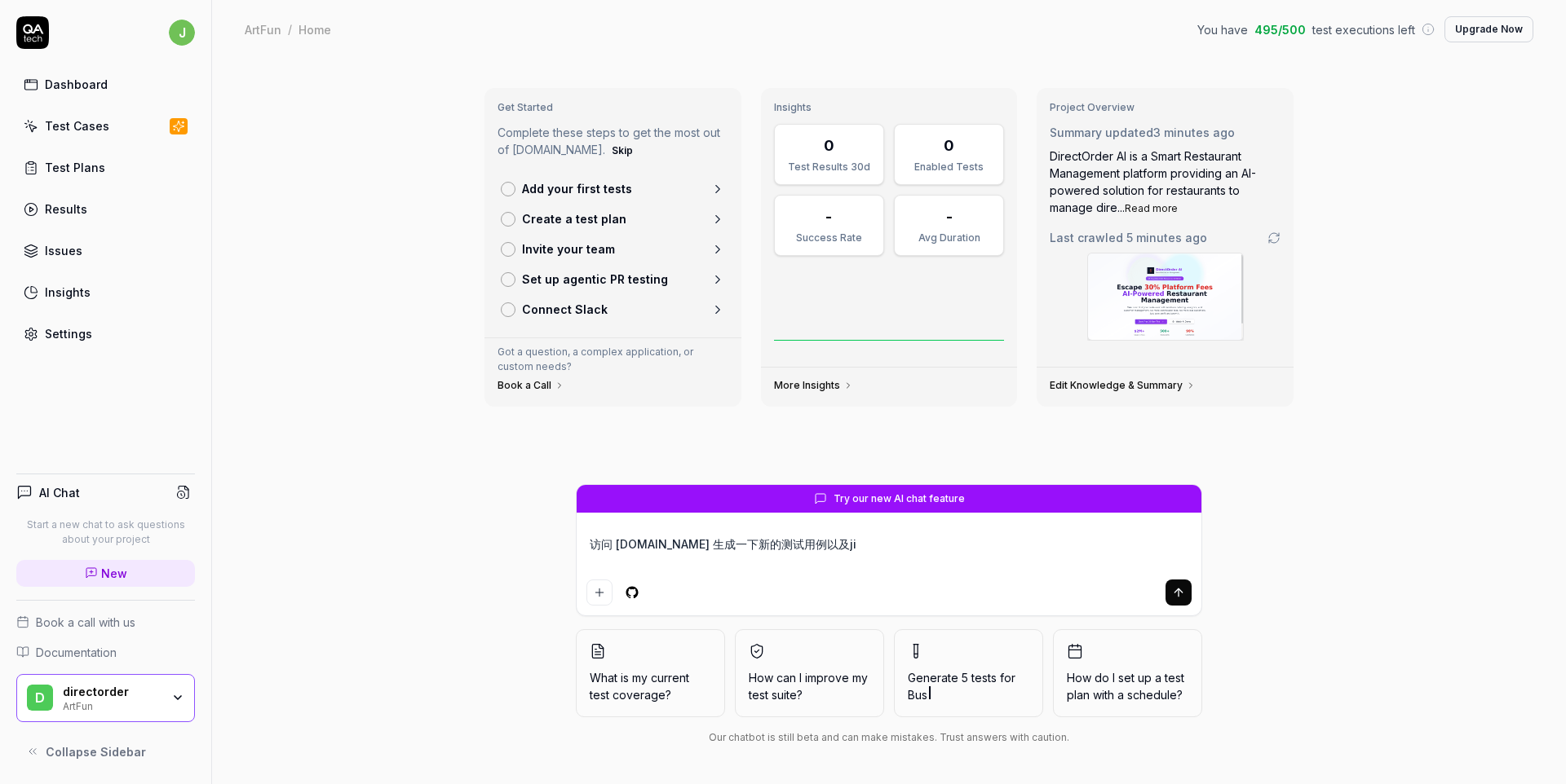
type textarea "访问 art.myshell.fun 生成一下新的测试用例以及jin"
type textarea "*"
type textarea "访问 art.myshell.fun 生成一下新的测试用例以及jin'x"
type textarea "*"
type textarea "访问 art.myshell.fun 生成一下新的测试用例以及jin'xi"
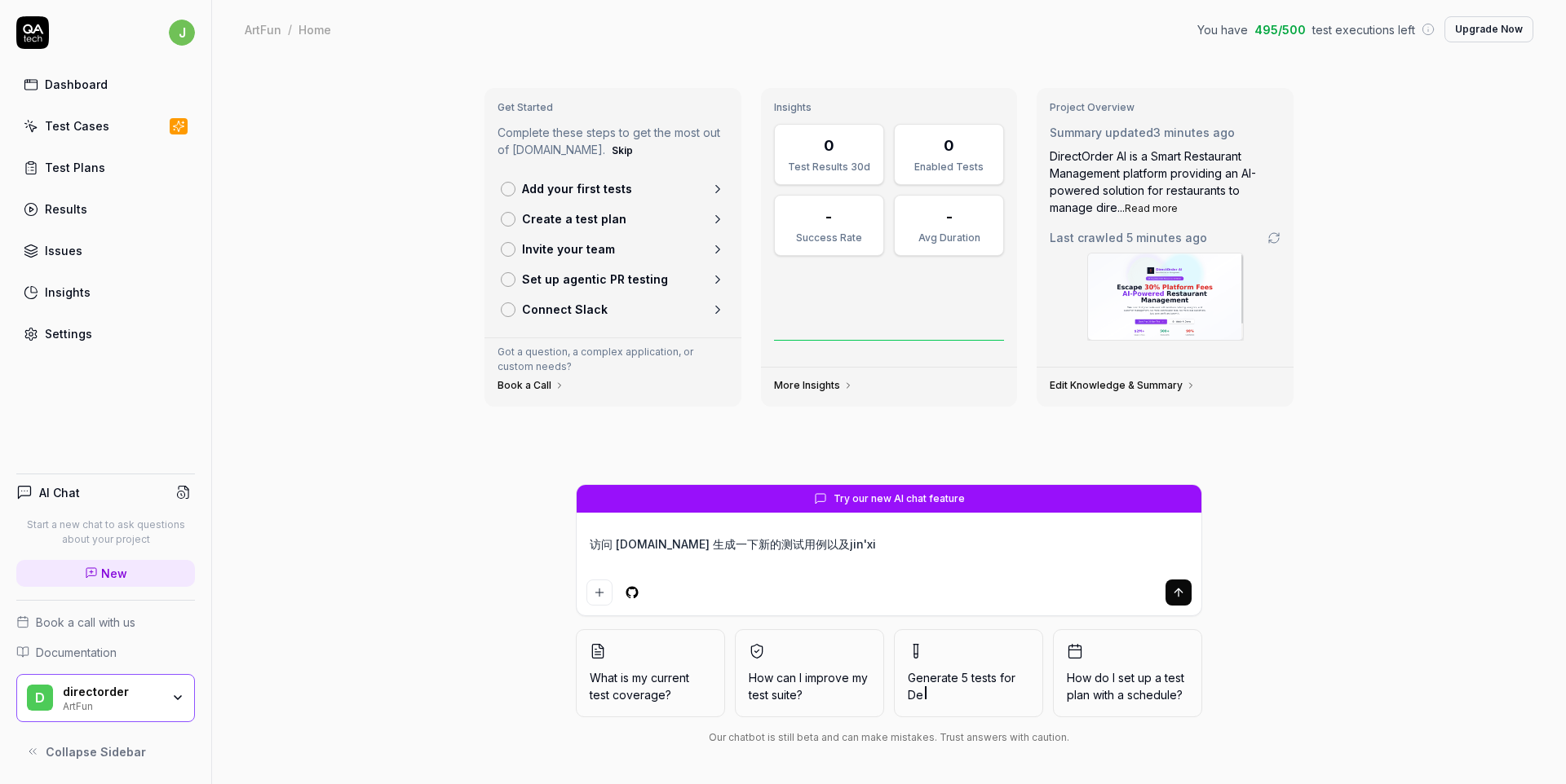
type textarea "*"
type textarea "访问 art.myshell.fun 生成一下新的测试用例以及jin'xin"
type textarea "*"
type textarea "访问 art.myshell.fun 生成一下新的测试用例以及jin'xing"
type textarea "*"
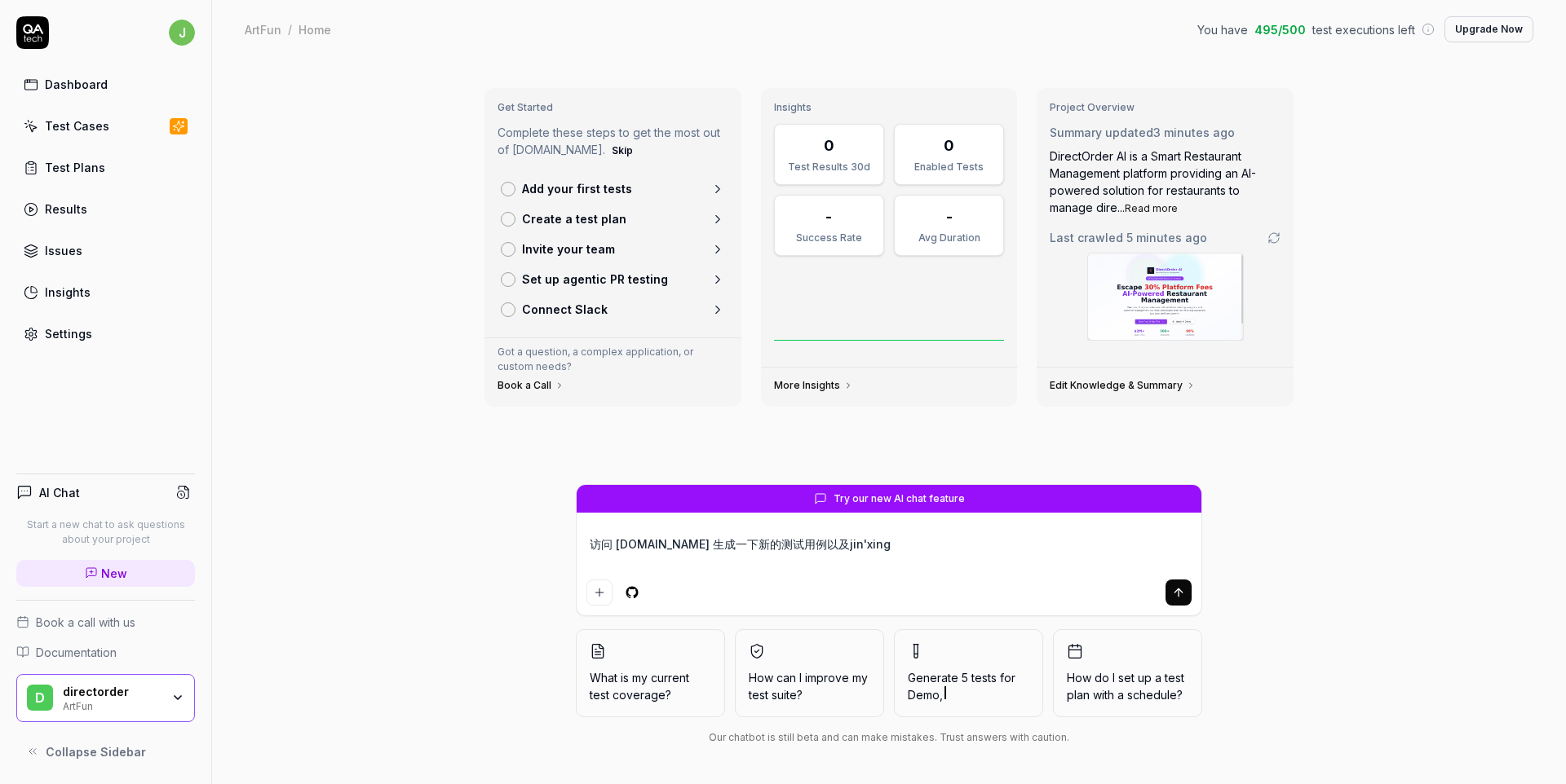
type textarea "访问 art.myshell.fun 生成一下新的测试用例以及进行"
type textarea "*"
type textarea "访问 art.myshell.fun 生成一下新的测试用例以及进行y"
type textarea "*"
type textarea "访问 art.myshell.fun 生成一下新的测试用例以及进行yi"
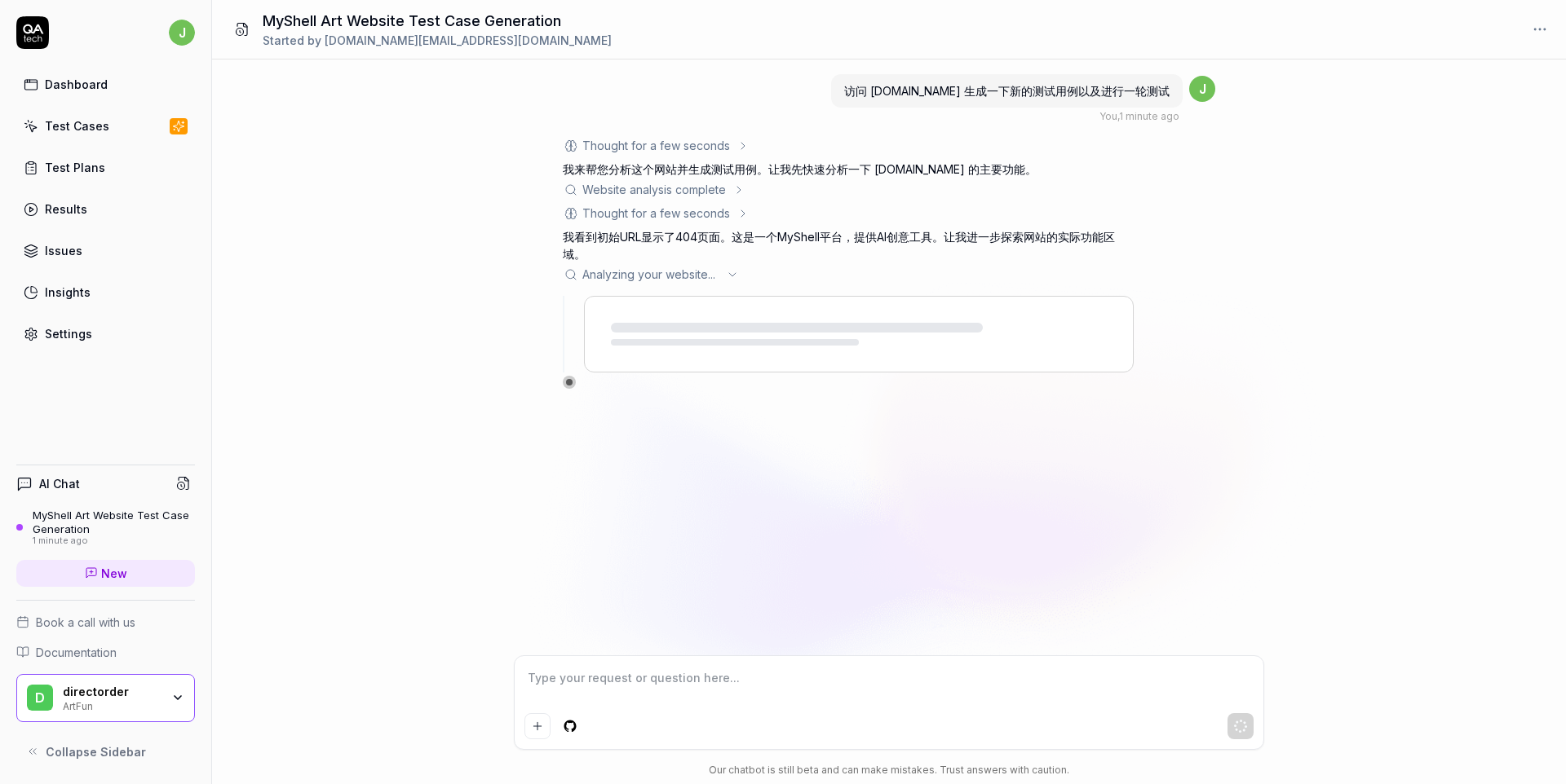
click at [1189, 405] on div "访问 art.myshell.fun 生成一下新的测试用例以及进行一轮测试 You , 1 minute ago j Thought for a few se…" at bounding box center [889, 358] width 1354 height 596
click at [109, 82] on link "Dashboard" at bounding box center [105, 85] width 179 height 32
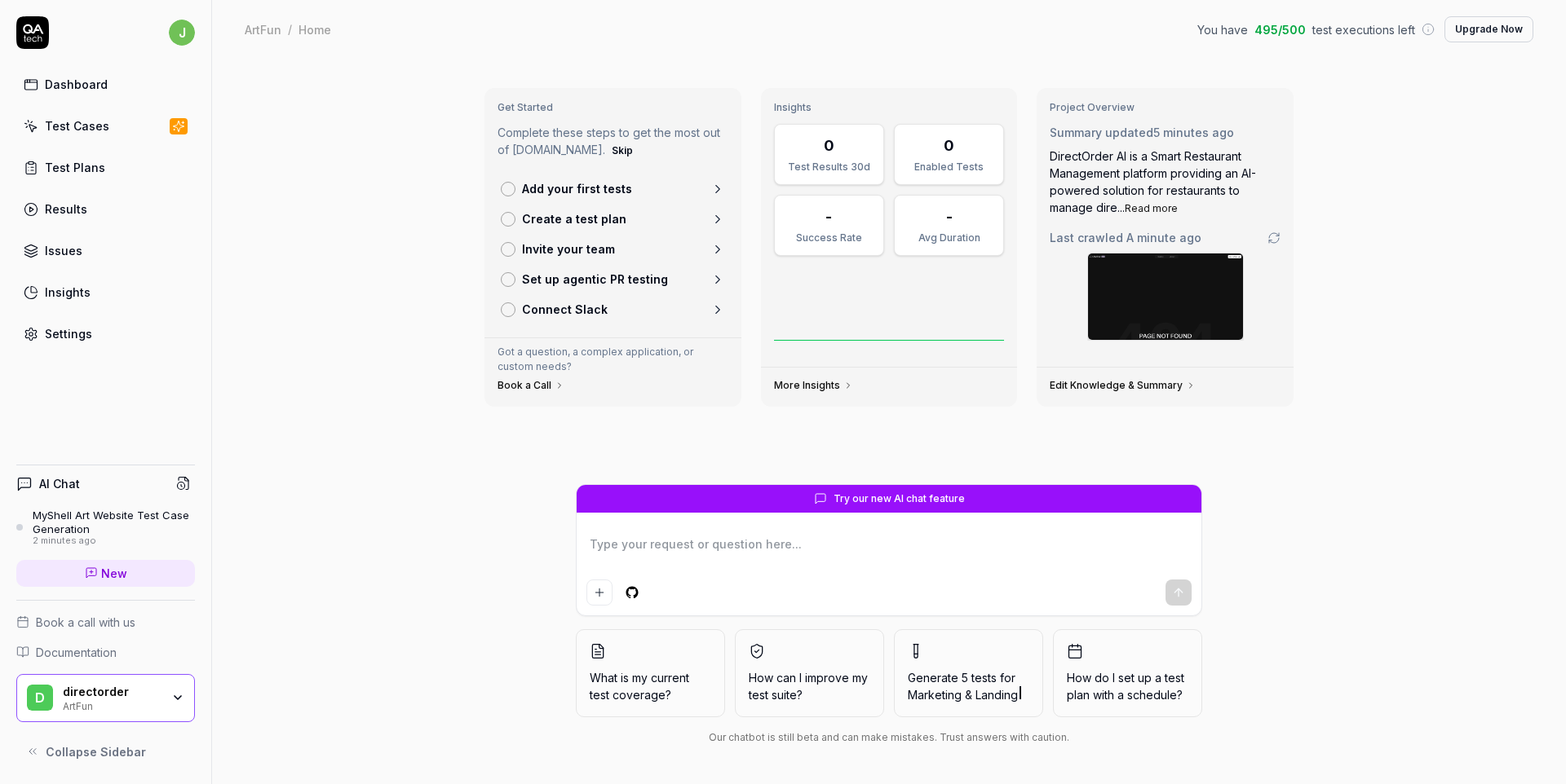
click at [1494, 25] on button "Upgrade Now" at bounding box center [1489, 29] width 89 height 26
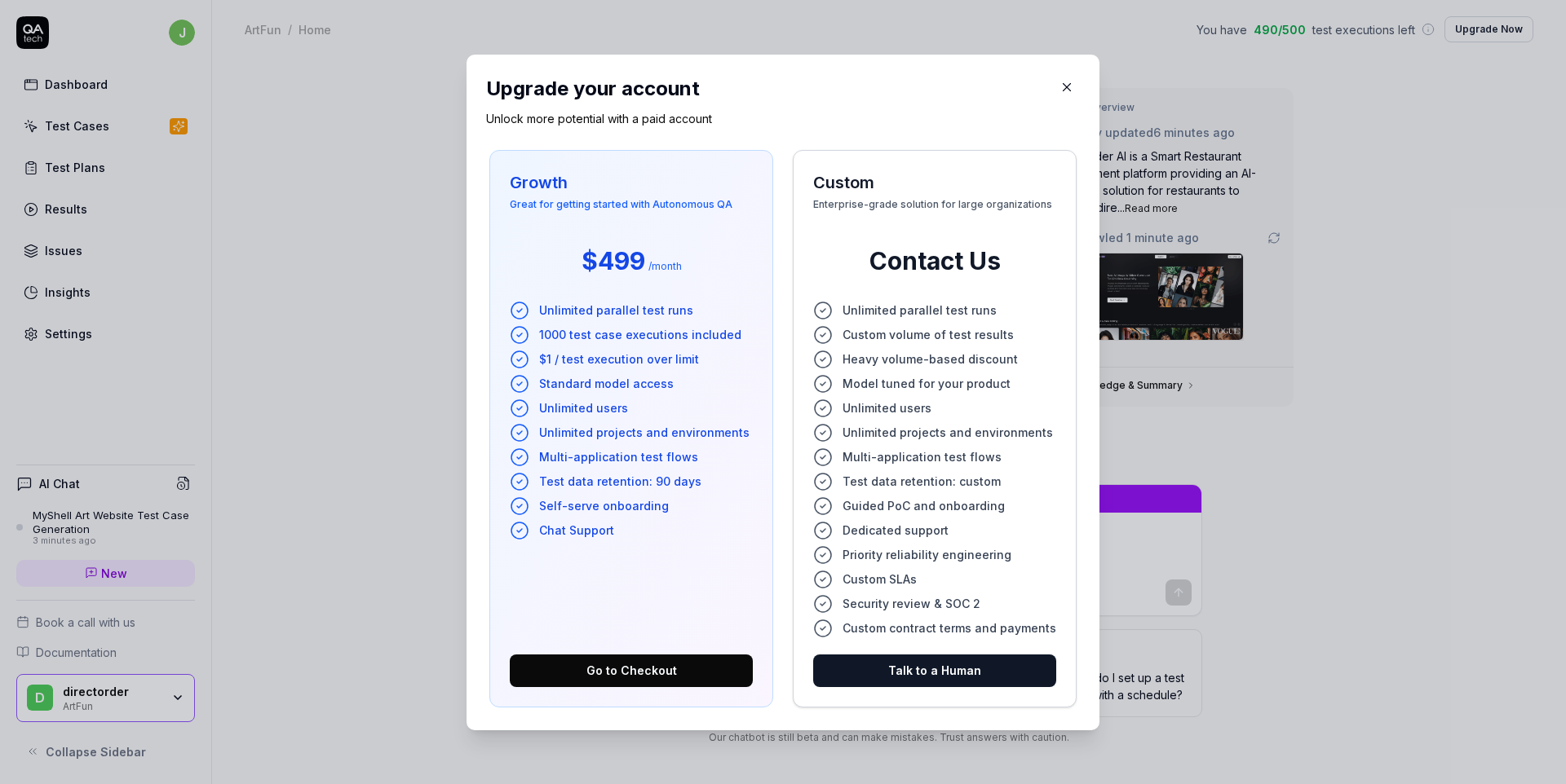
click at [1059, 88] on icon "button" at bounding box center [1067, 87] width 14 height 14
